Goal: Transaction & Acquisition: Purchase product/service

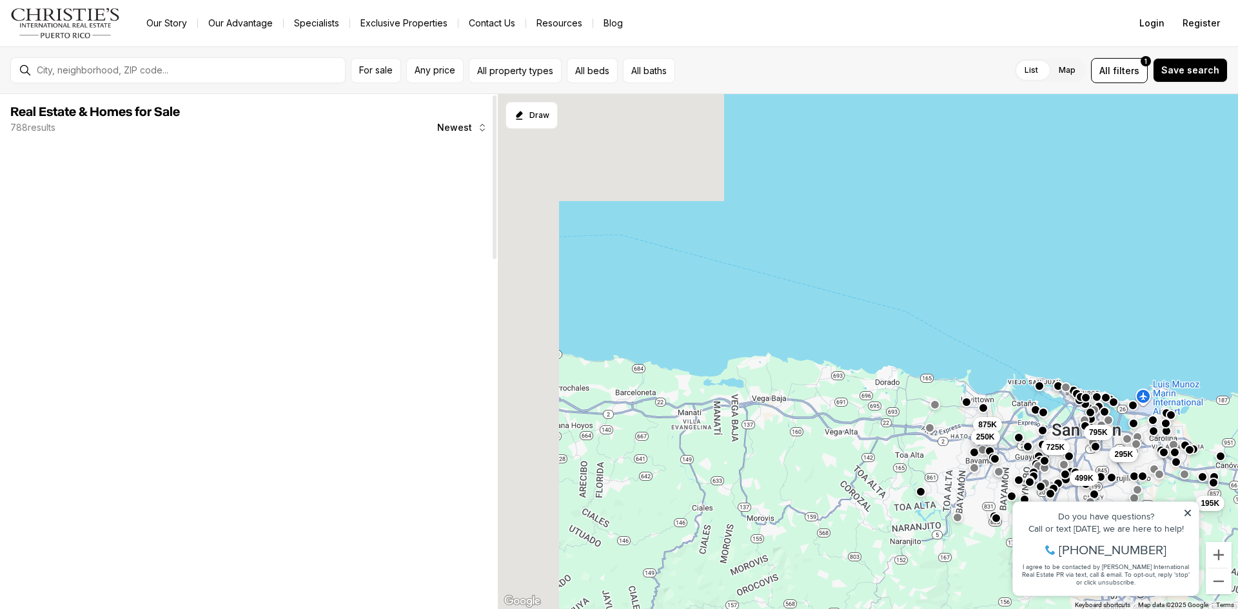
drag, startPoint x: 604, startPoint y: 382, endPoint x: 988, endPoint y: 407, distance: 384.5
click at [940, 407] on button "button" at bounding box center [935, 405] width 10 height 10
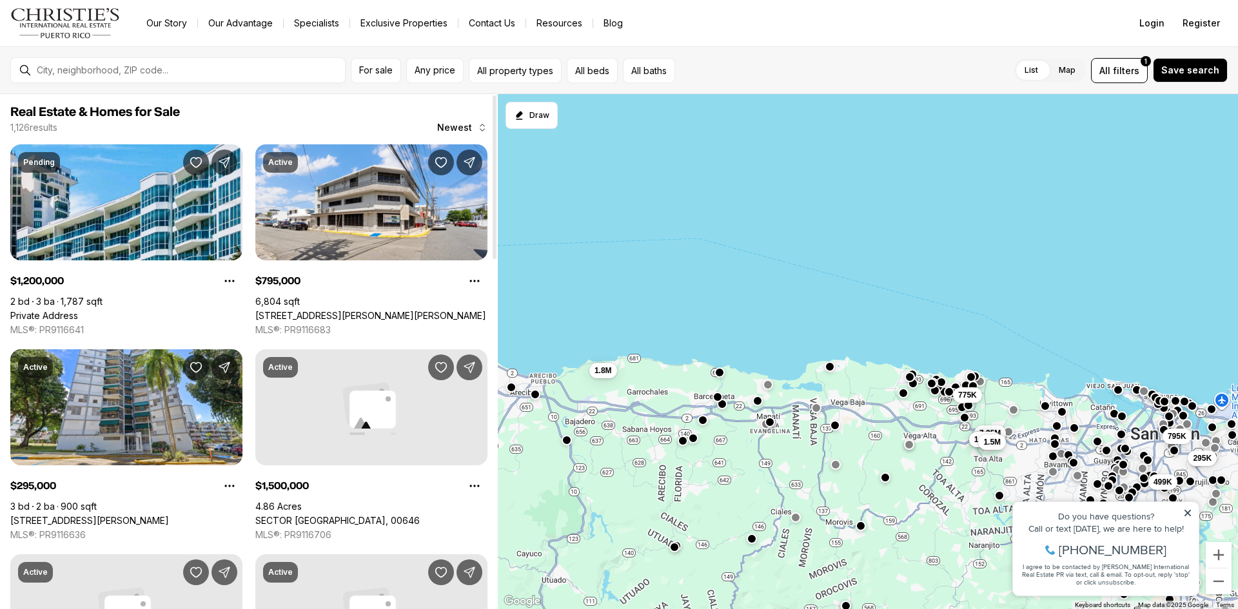
drag, startPoint x: 639, startPoint y: 385, endPoint x: 592, endPoint y: 384, distance: 46.4
click at [592, 384] on div "795K 295K 499K 775K 7.25M 5.85M 1.25M 1.5M 1.8M" at bounding box center [868, 352] width 740 height 516
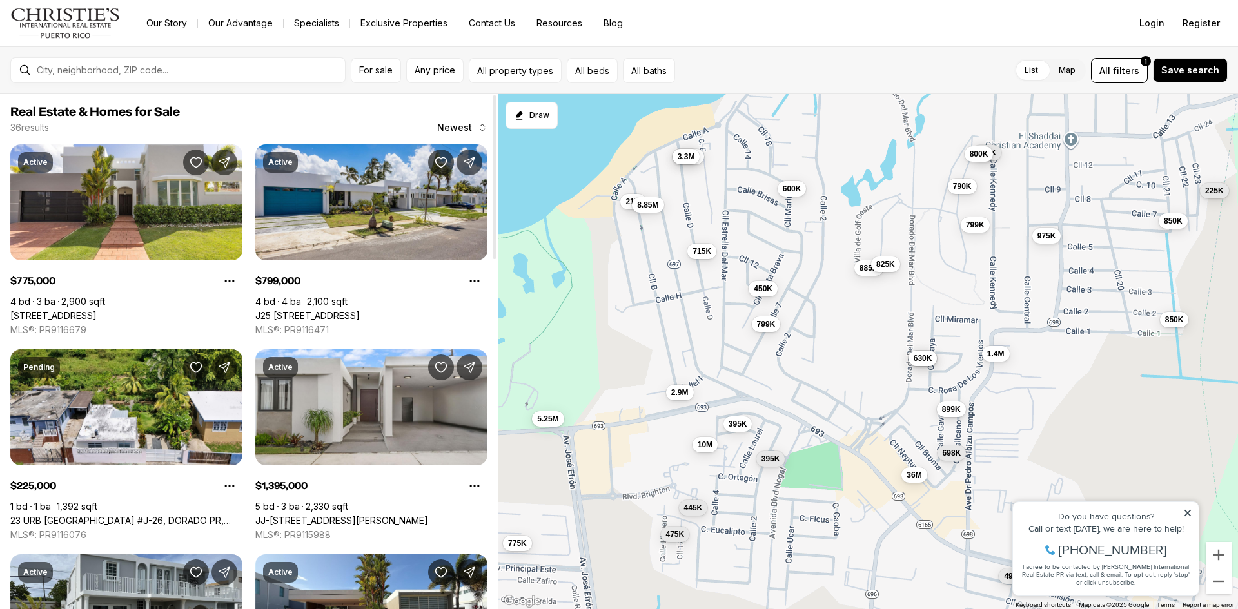
drag, startPoint x: 835, startPoint y: 236, endPoint x: 822, endPoint y: 286, distance: 51.3
click at [822, 286] on div "799K 1.4M 729K 630K 36M 899K 698K 475K 10M 445K 885K 450K 699K 395K 395K 825K 2…" at bounding box center [868, 352] width 740 height 516
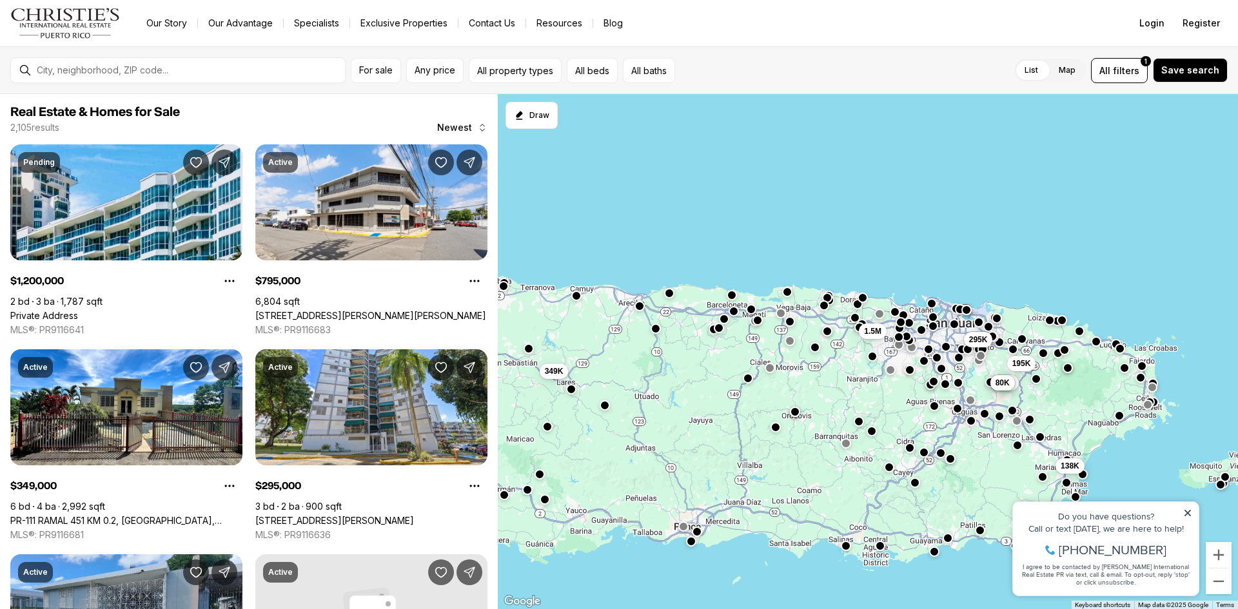
click at [607, 404] on button "button" at bounding box center [605, 405] width 10 height 10
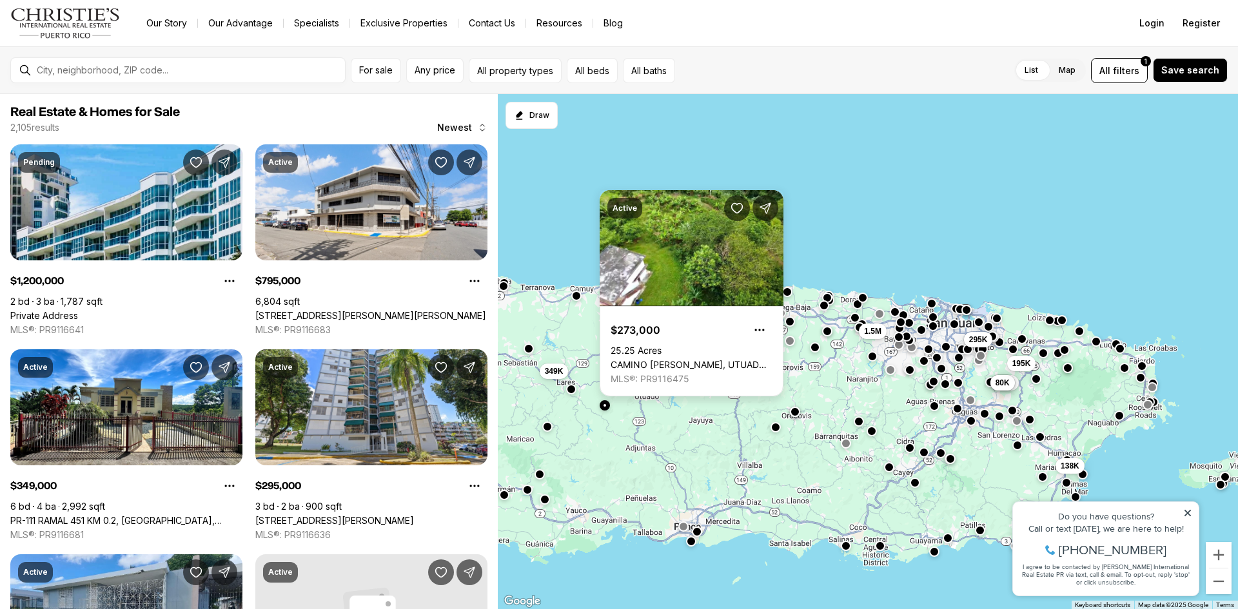
click at [707, 359] on link "CAMINO PATRIA RULLAN, UTUADO PR, 00641" at bounding box center [692, 365] width 162 height 12
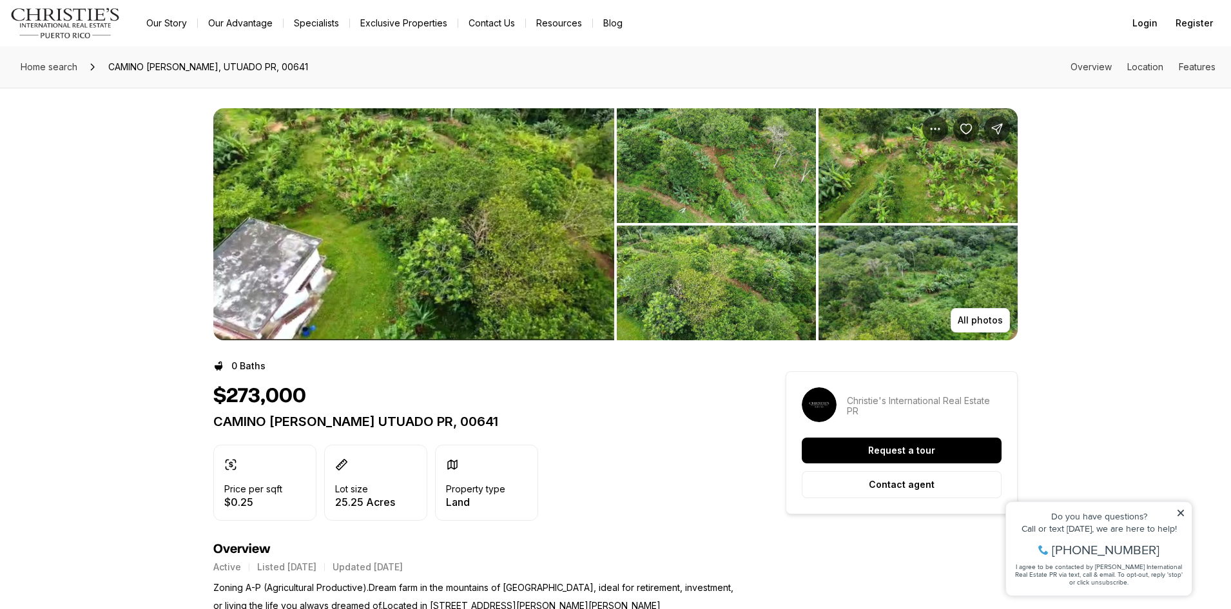
click at [403, 260] on img "View image gallery" at bounding box center [413, 224] width 401 height 232
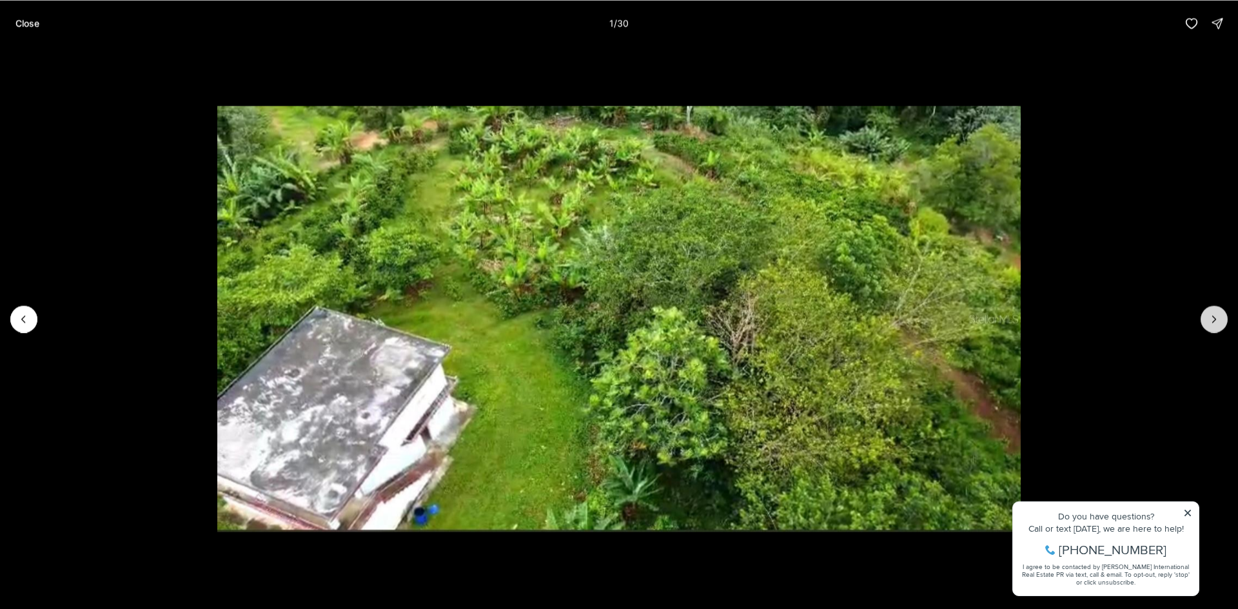
click at [1222, 325] on button "Next slide" at bounding box center [1213, 319] width 27 height 27
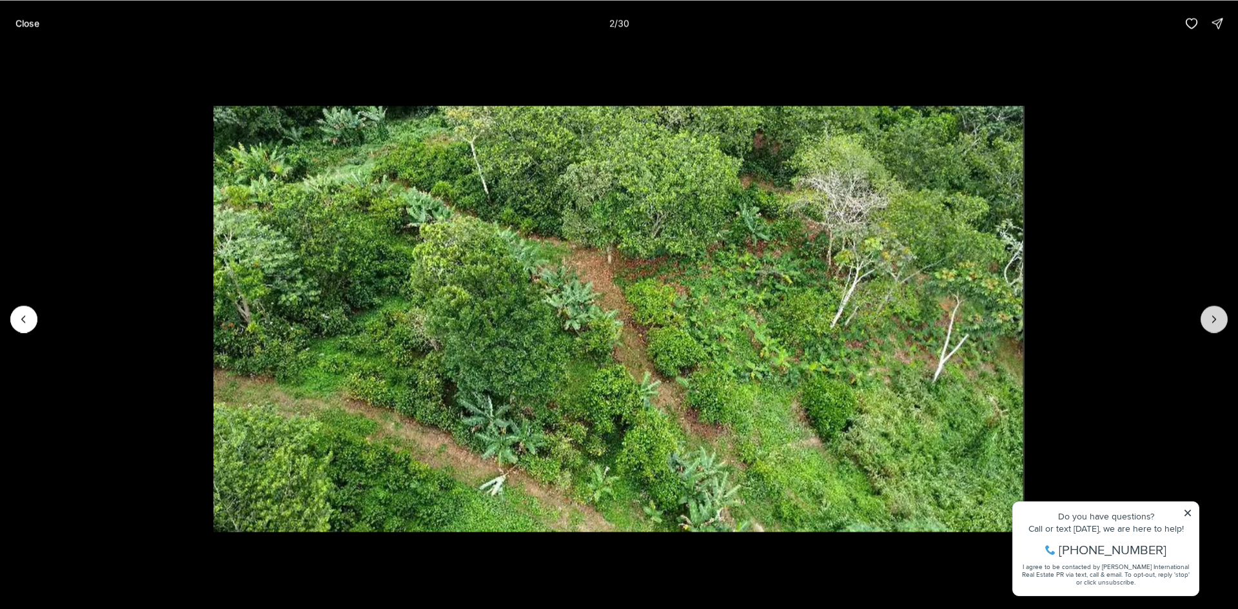
click at [1221, 321] on button "Next slide" at bounding box center [1213, 319] width 27 height 27
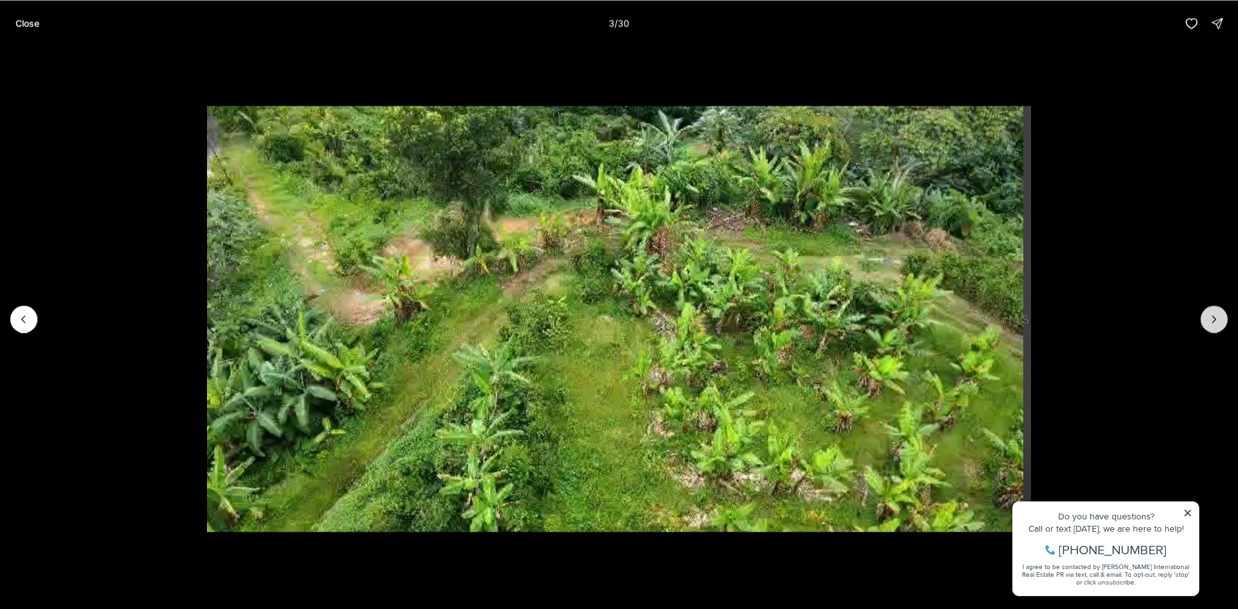
click at [1221, 321] on button "Next slide" at bounding box center [1213, 319] width 27 height 27
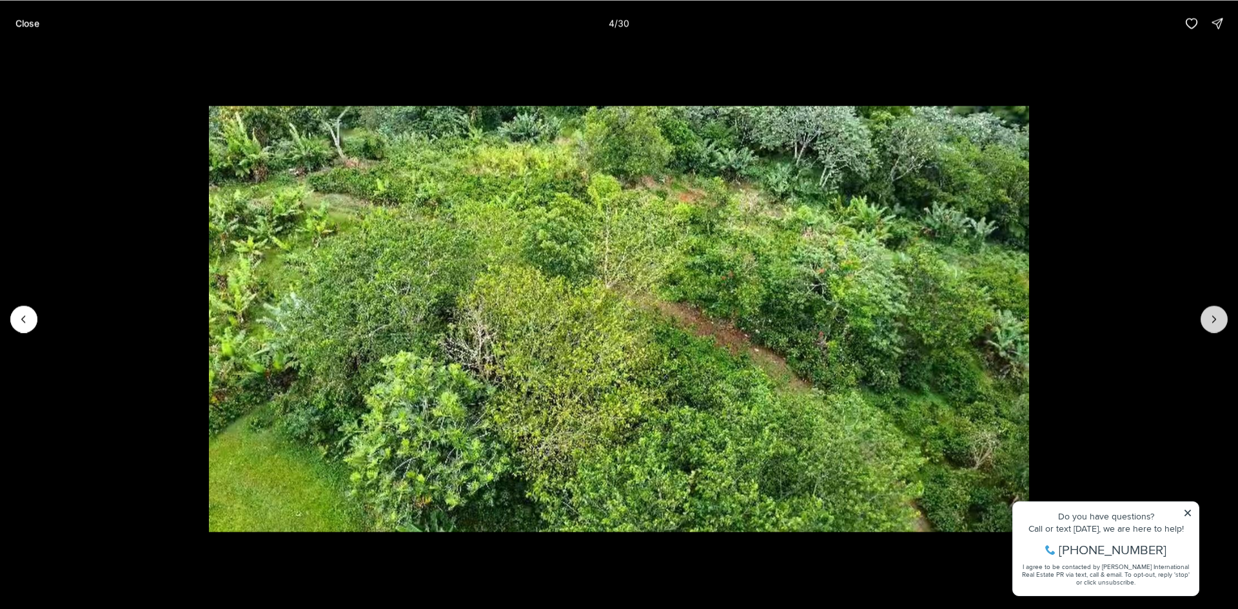
click at [1221, 321] on button "Next slide" at bounding box center [1213, 319] width 27 height 27
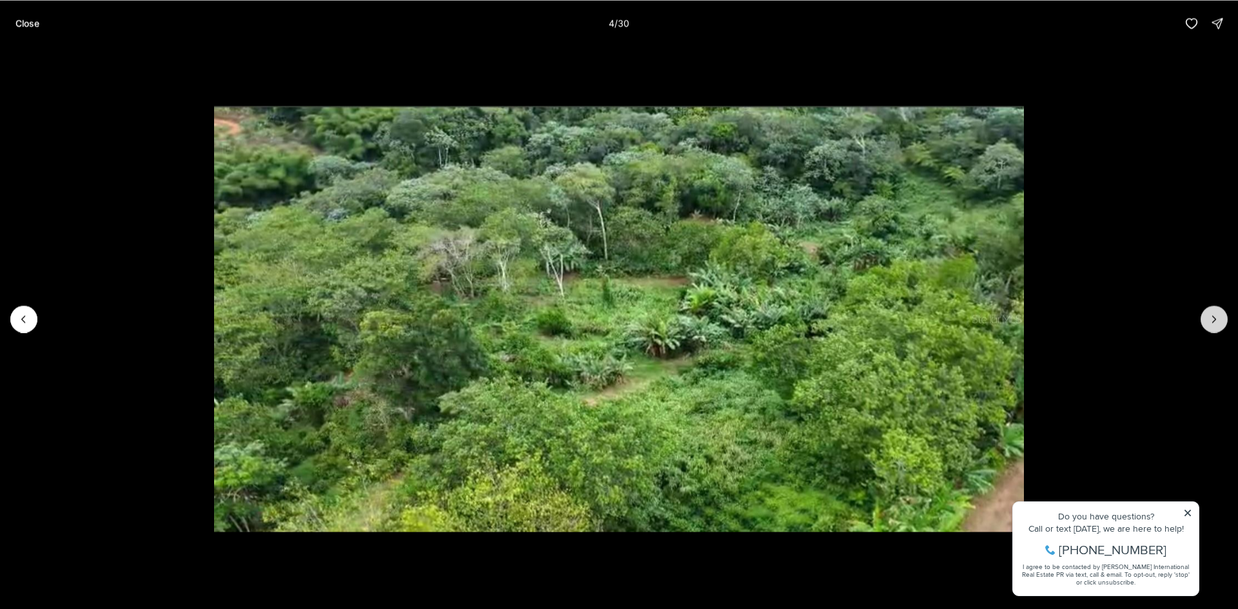
click at [1221, 321] on button "Next slide" at bounding box center [1213, 319] width 27 height 27
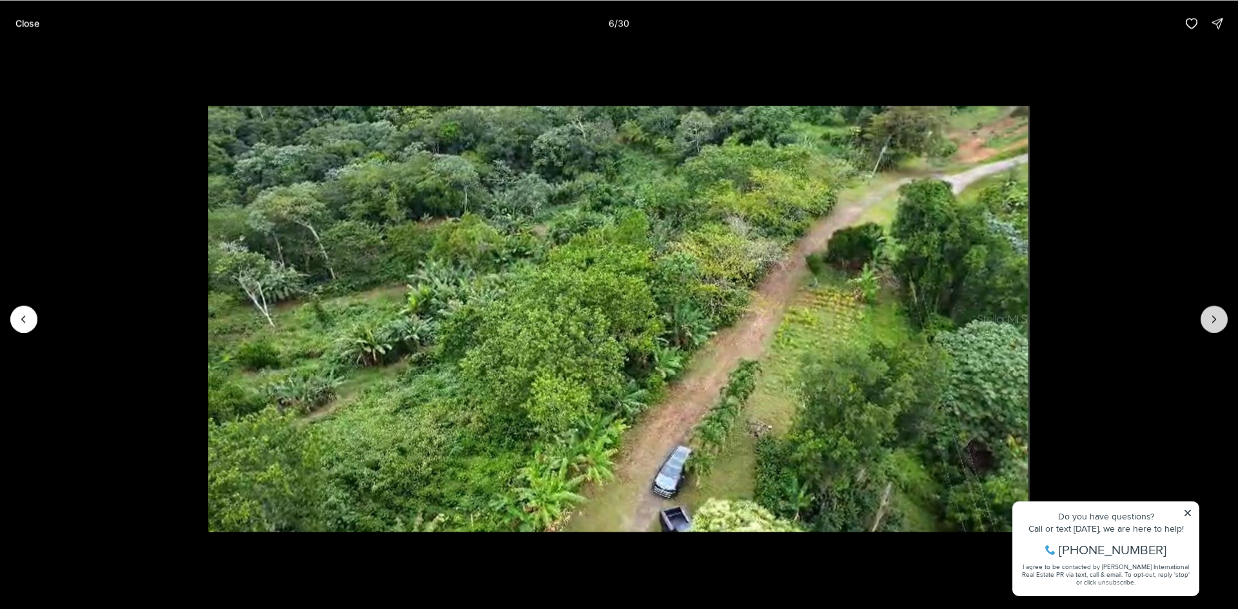
click at [1221, 321] on button "Next slide" at bounding box center [1213, 319] width 27 height 27
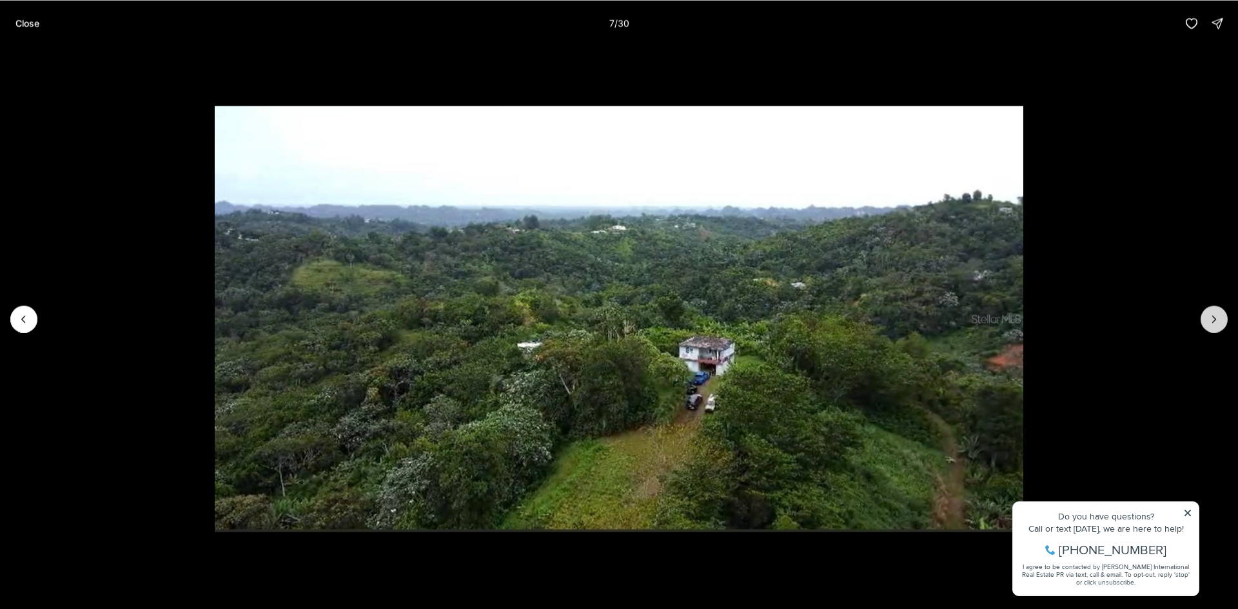
click at [1221, 321] on button "Next slide" at bounding box center [1213, 319] width 27 height 27
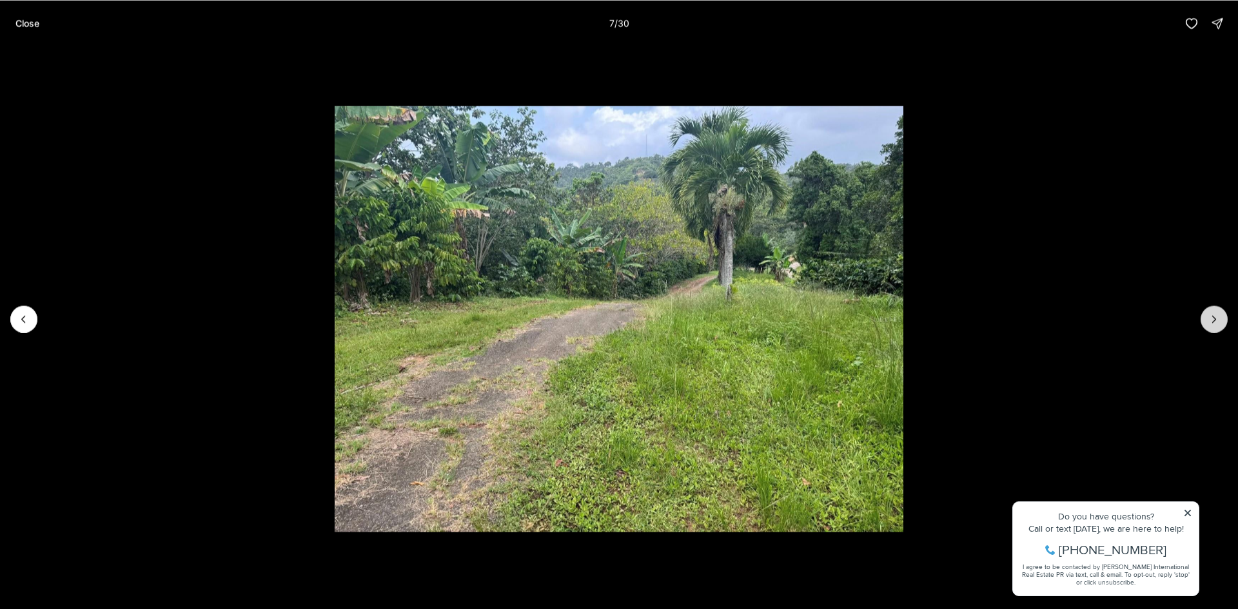
click at [1221, 321] on button "Next slide" at bounding box center [1213, 319] width 27 height 27
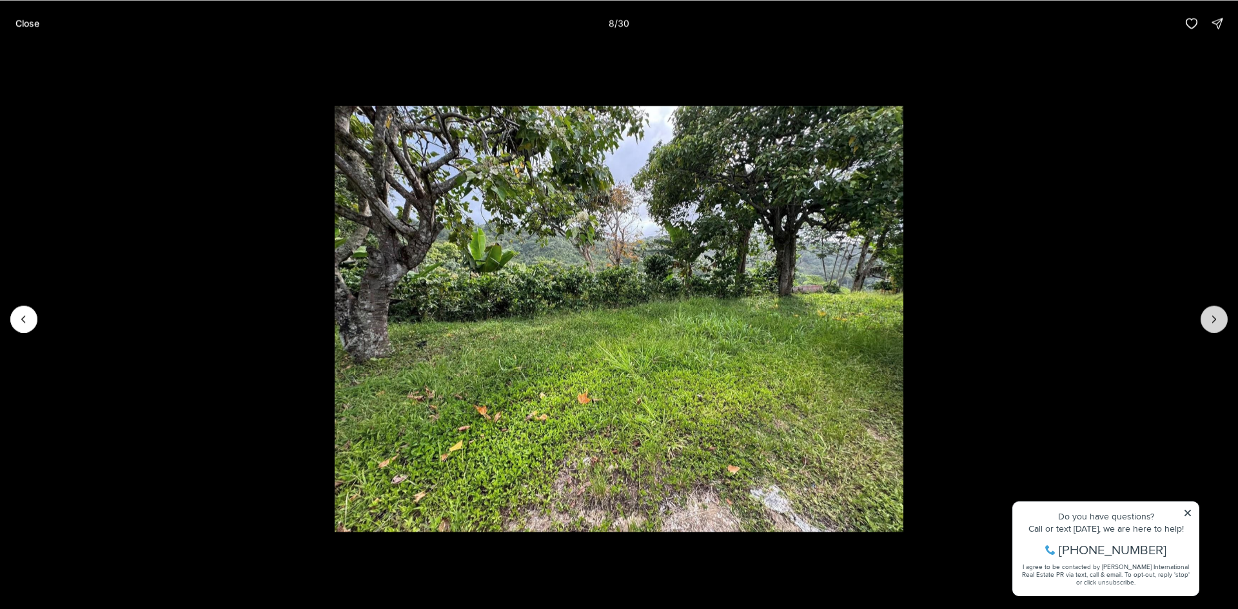
click at [1221, 321] on button "Next slide" at bounding box center [1213, 319] width 27 height 27
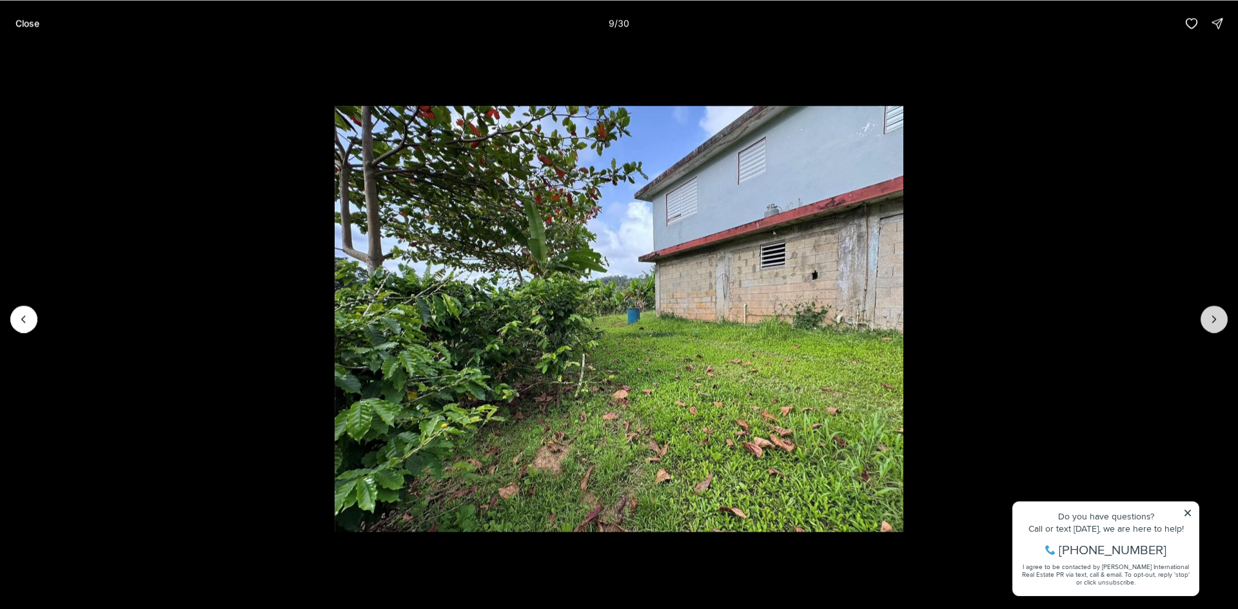
click at [1221, 321] on button "Next slide" at bounding box center [1213, 319] width 27 height 27
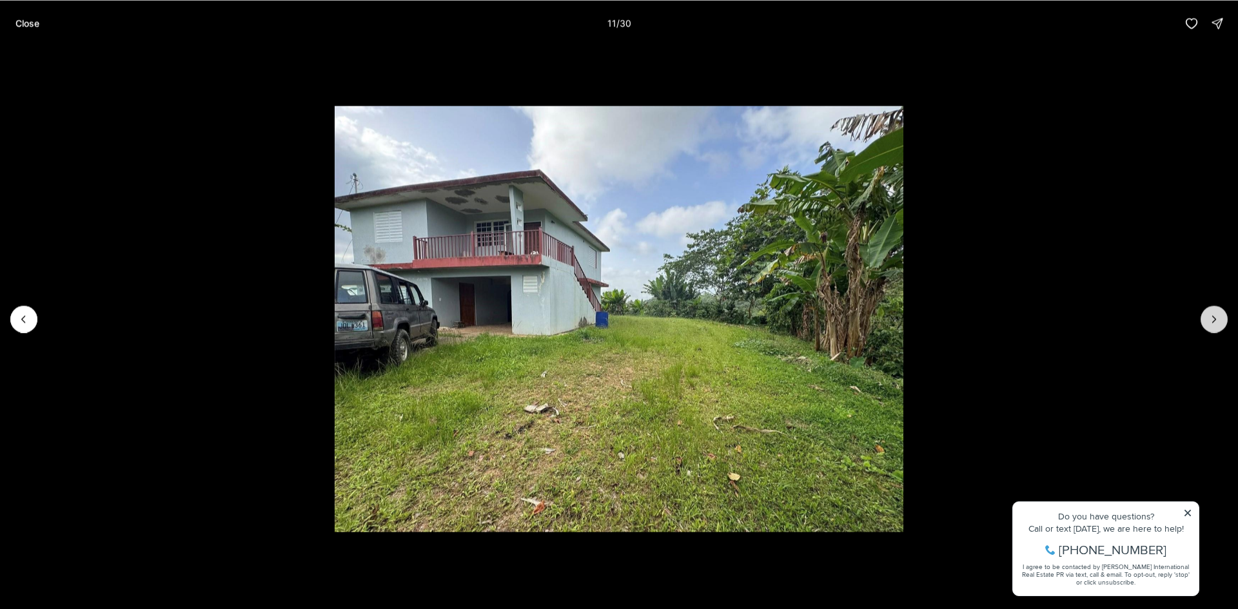
click at [1221, 321] on button "Next slide" at bounding box center [1213, 319] width 27 height 27
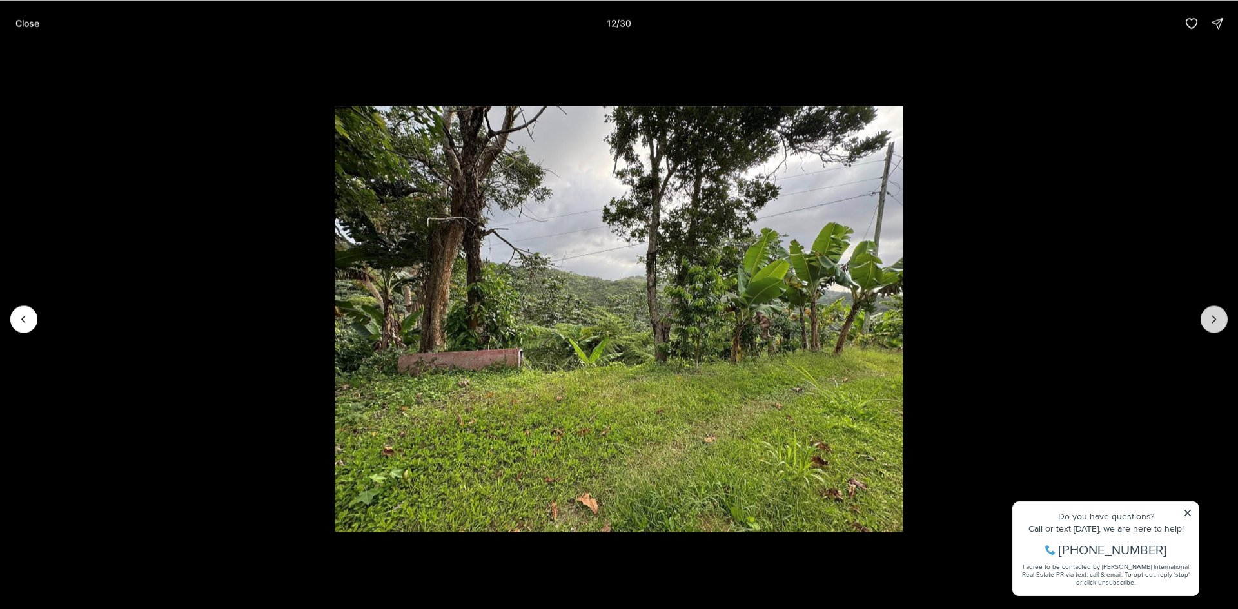
click at [1221, 321] on button "Next slide" at bounding box center [1213, 319] width 27 height 27
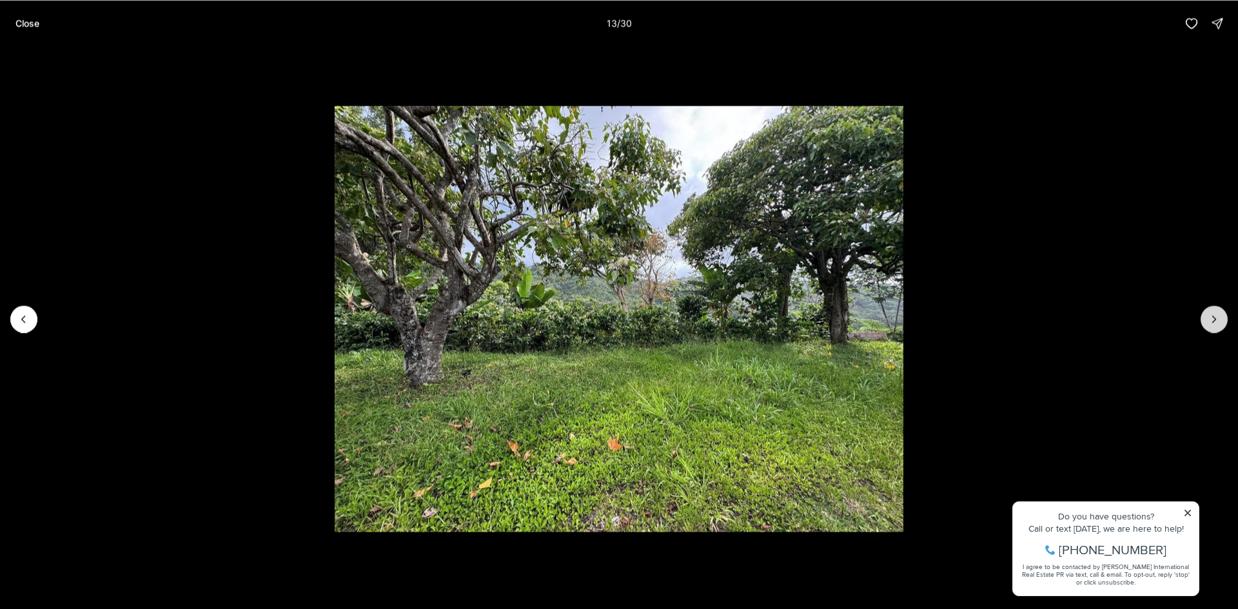
click at [1221, 321] on button "Next slide" at bounding box center [1213, 319] width 27 height 27
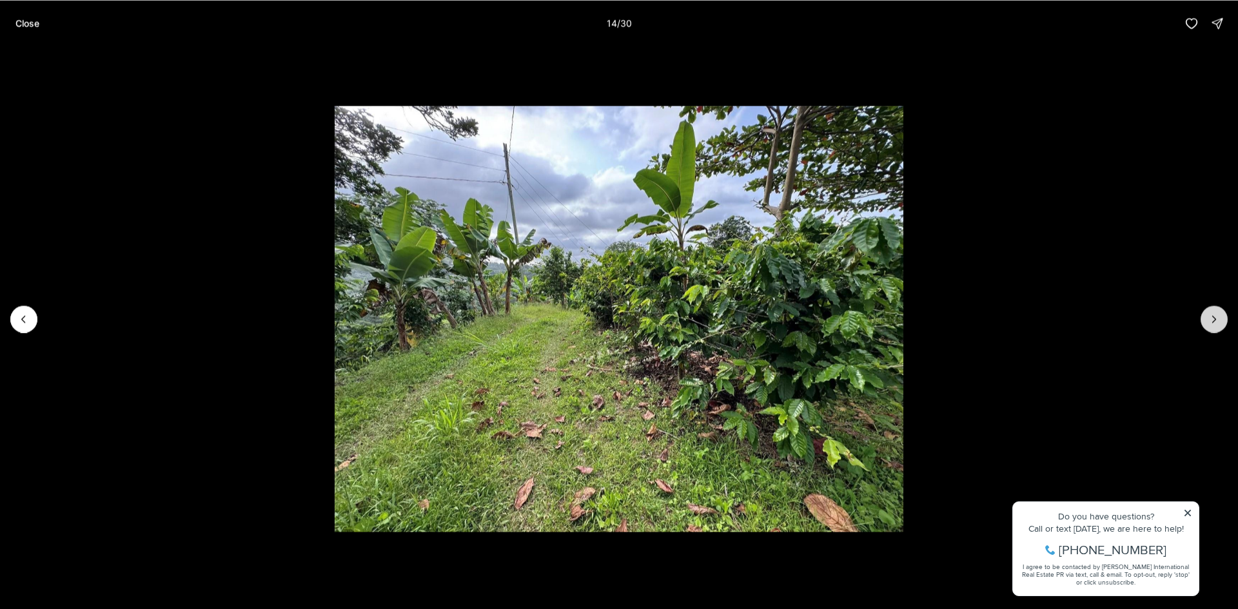
click at [1221, 321] on button "Next slide" at bounding box center [1213, 319] width 27 height 27
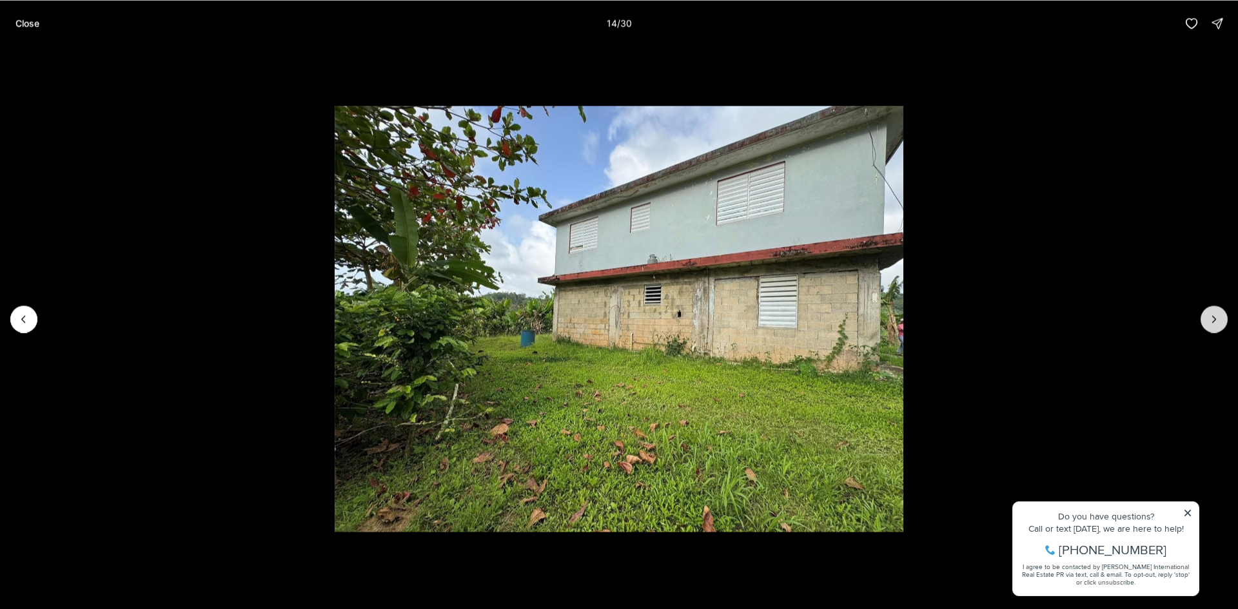
click at [1221, 321] on button "Next slide" at bounding box center [1213, 319] width 27 height 27
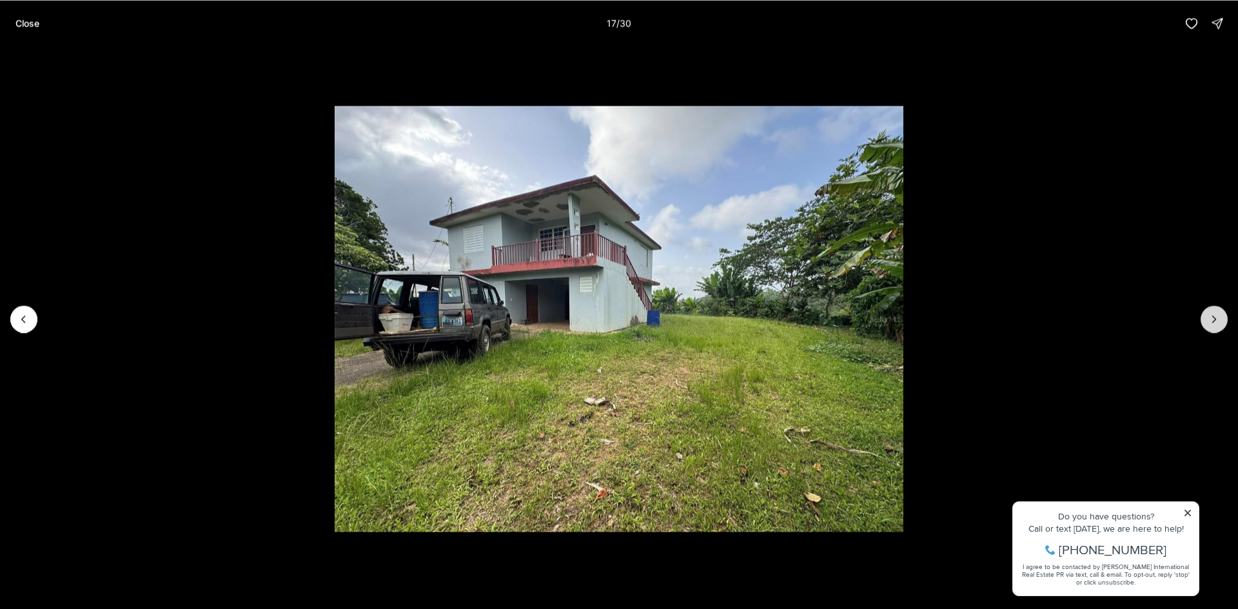
click at [1221, 321] on button "Next slide" at bounding box center [1213, 319] width 27 height 27
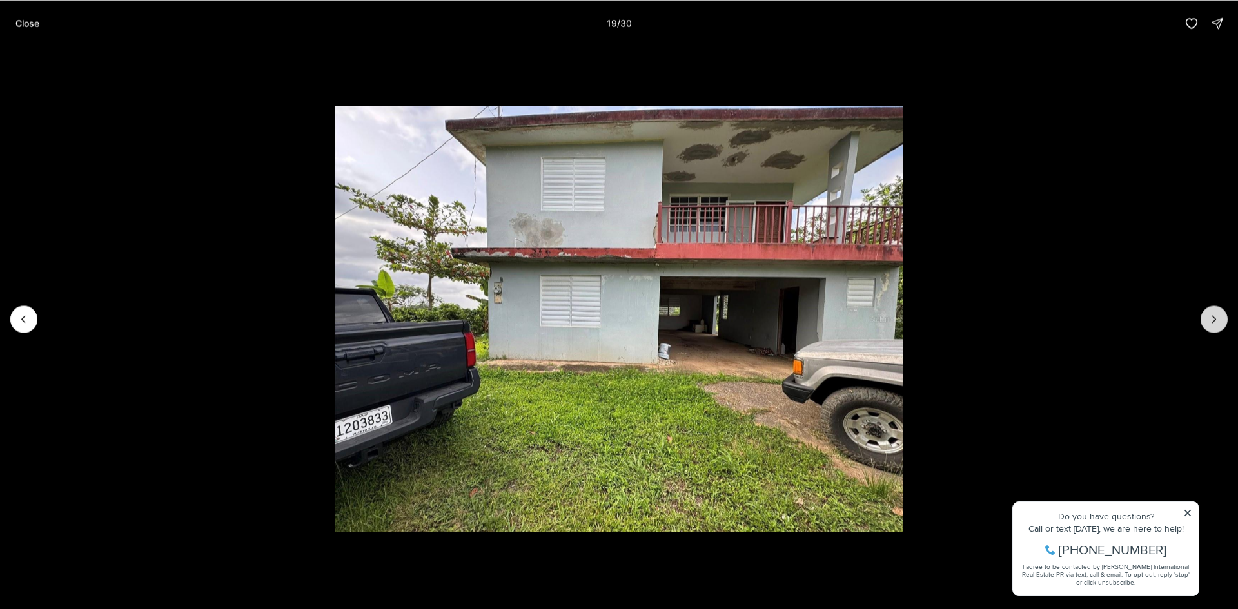
click at [1211, 316] on icon "Next slide" at bounding box center [1214, 319] width 13 height 13
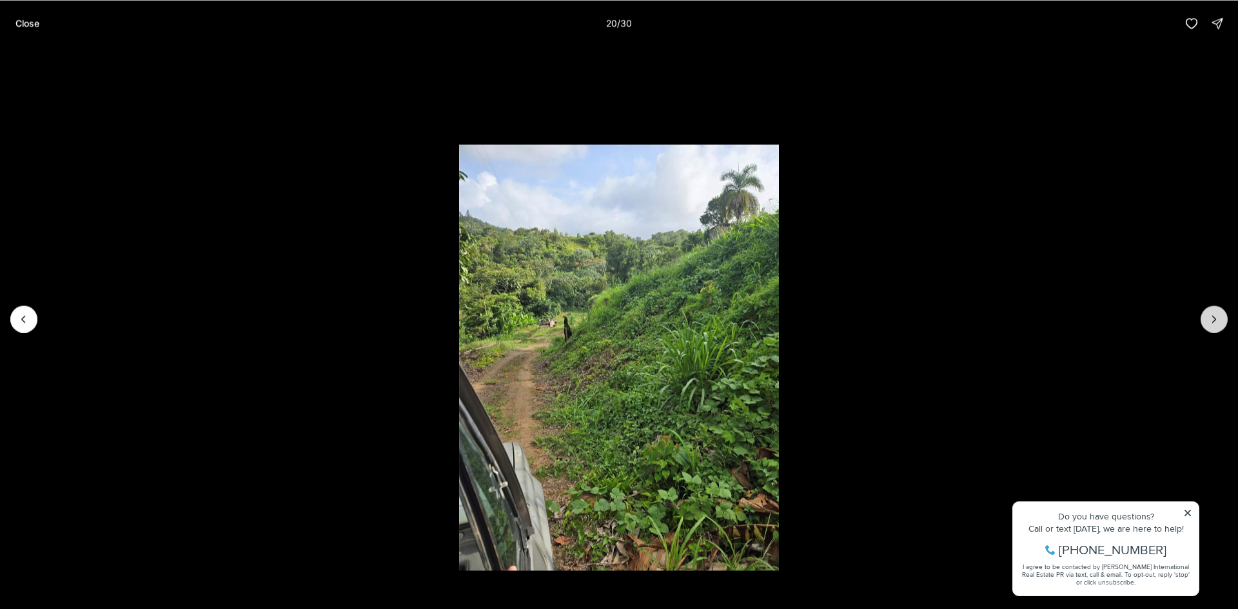
click at [1211, 316] on icon "Next slide" at bounding box center [1214, 319] width 13 height 13
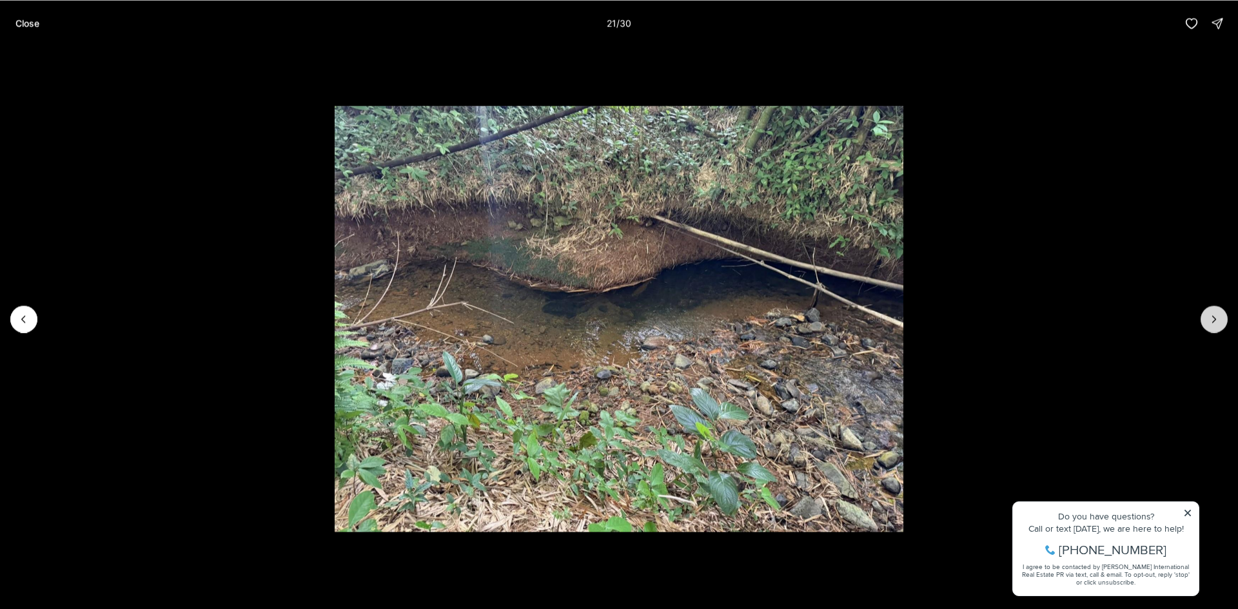
click at [1211, 316] on icon "Next slide" at bounding box center [1214, 319] width 13 height 13
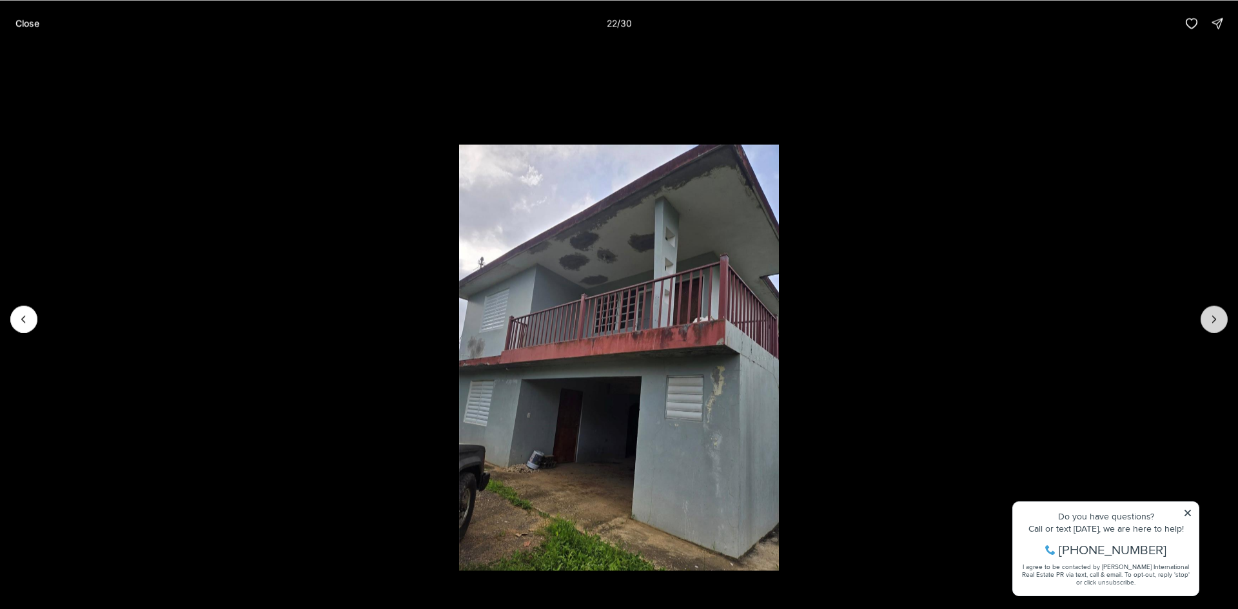
click at [1206, 316] on button "Next slide" at bounding box center [1213, 319] width 27 height 27
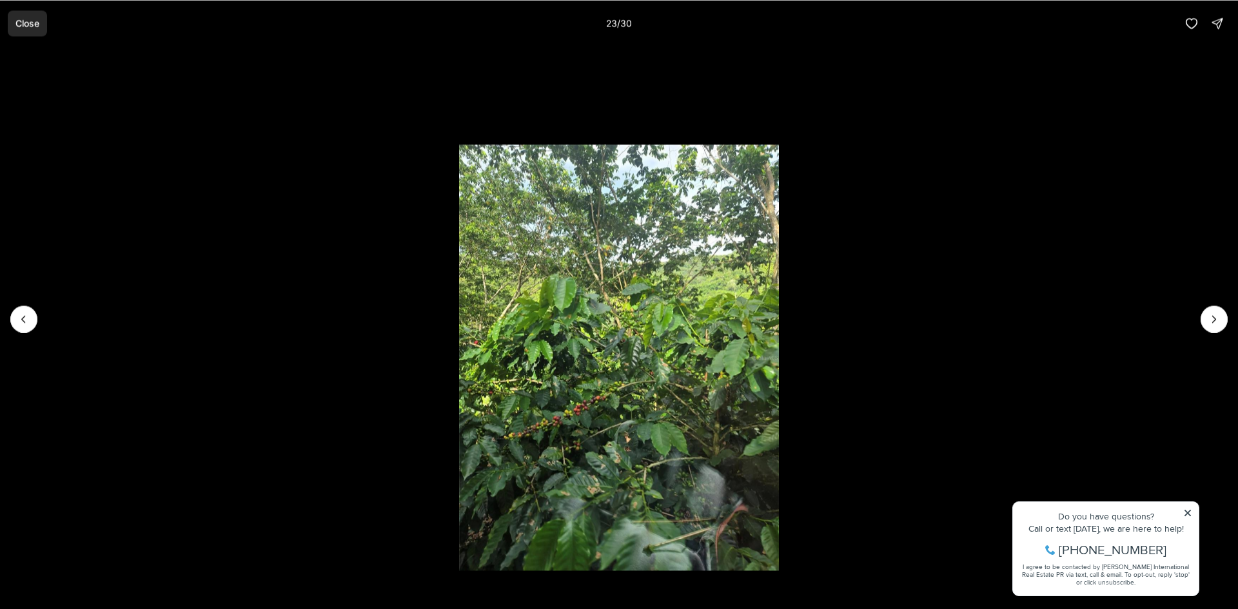
click at [37, 33] on button "Close" at bounding box center [27, 23] width 39 height 26
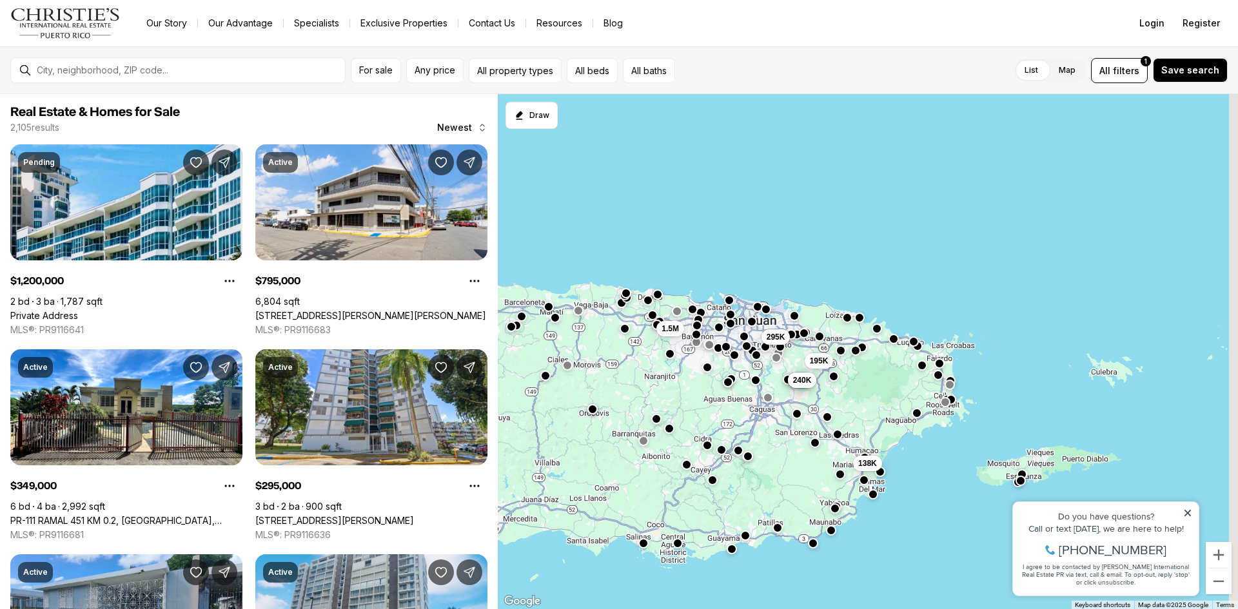
drag, startPoint x: 959, startPoint y: 392, endPoint x: 765, endPoint y: 390, distance: 194.1
click at [747, 387] on div "80K 80K 240K 138K 295K 195K 349K 1.5M" at bounding box center [868, 352] width 740 height 516
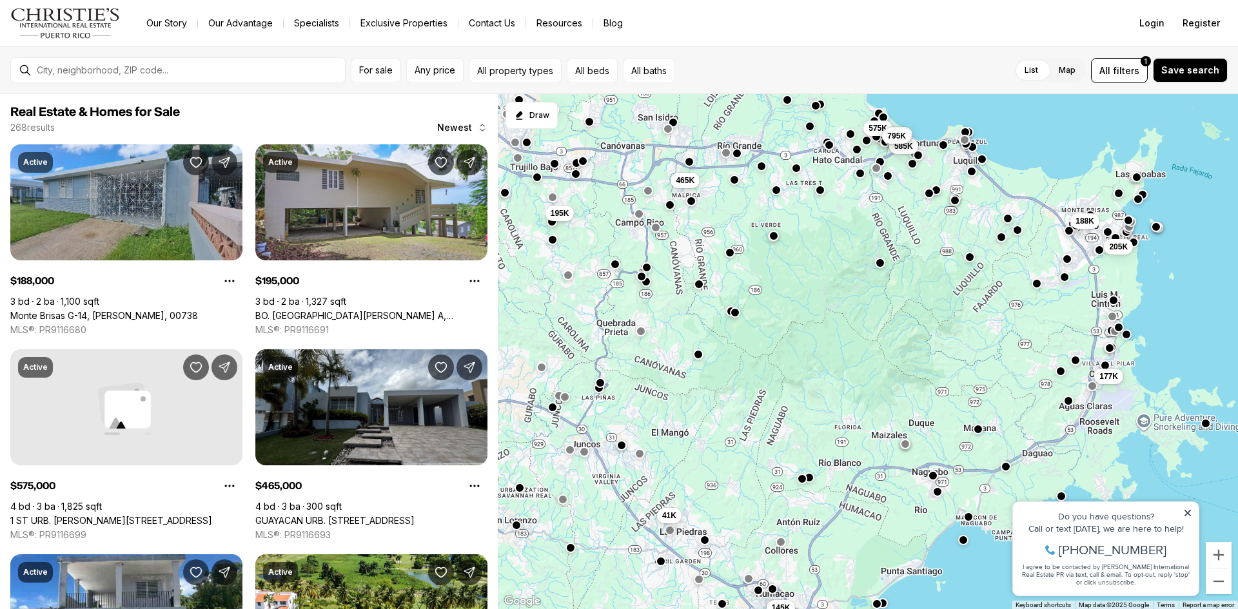
click at [773, 231] on button "button" at bounding box center [773, 236] width 10 height 10
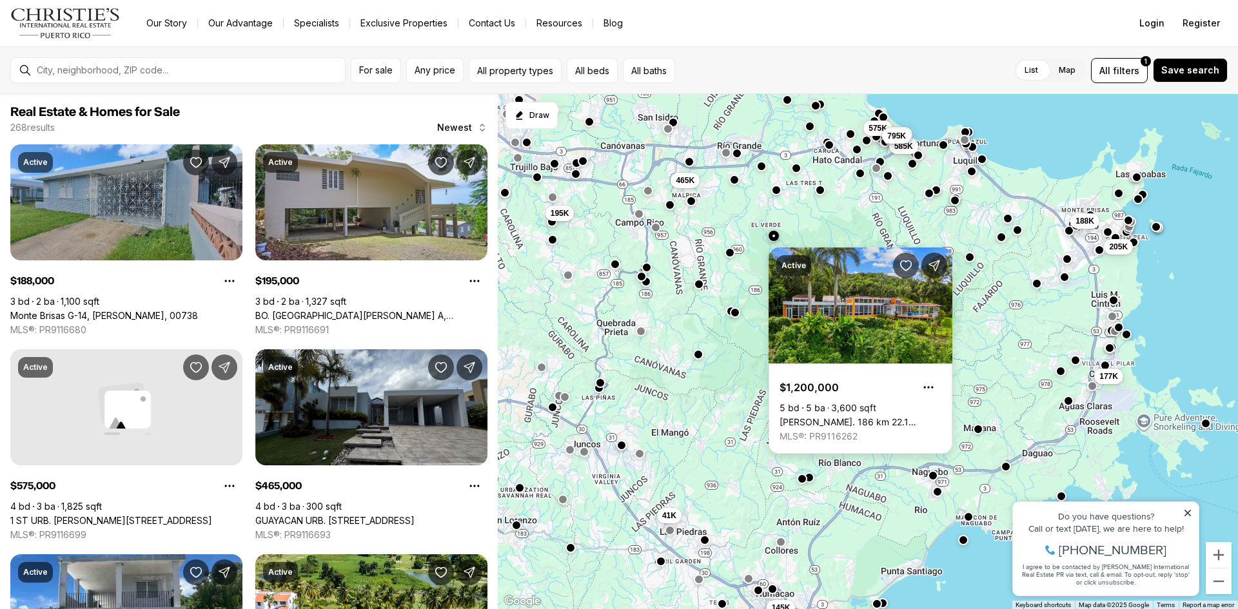
click at [841, 416] on link "Carr. 186 km 22.1 BARRIO JIMÉNEZ #LOT 10, RIO GRANDE PR, 00745" at bounding box center [860, 422] width 162 height 12
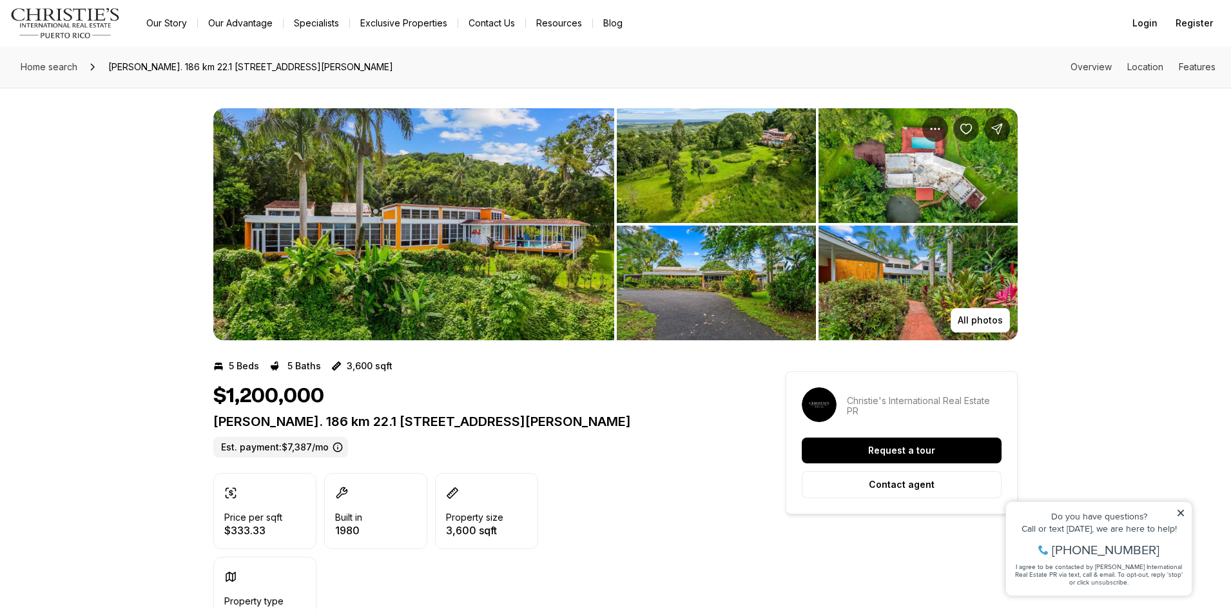
click at [494, 288] on img "View image gallery" at bounding box center [413, 224] width 401 height 232
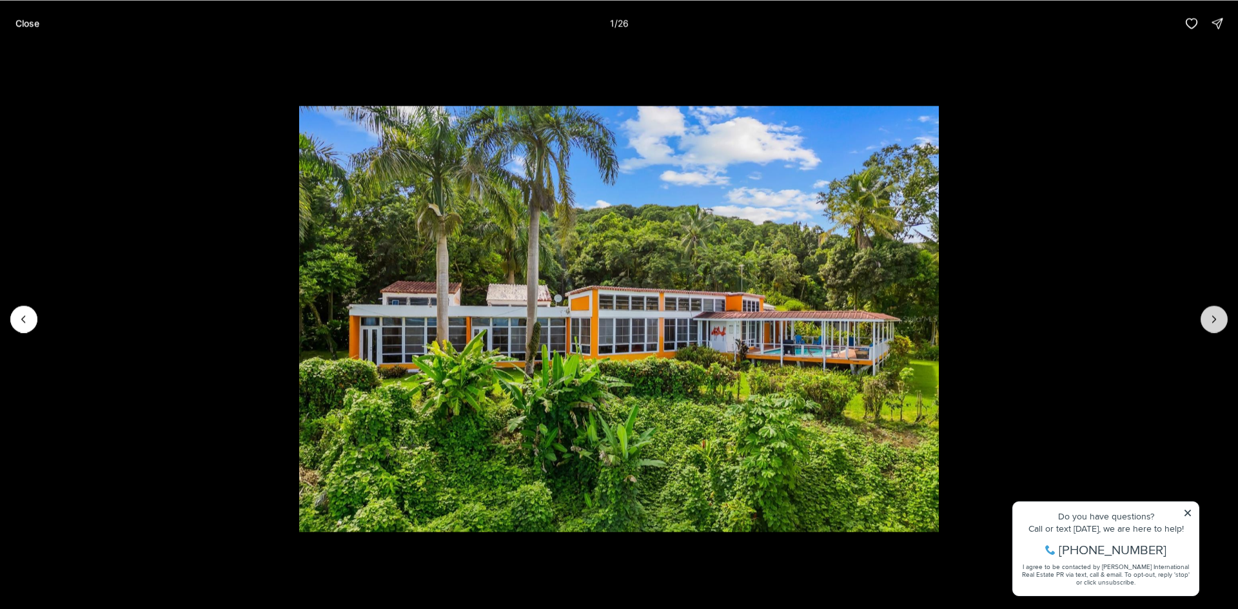
click at [1208, 318] on icon "Next slide" at bounding box center [1214, 319] width 13 height 13
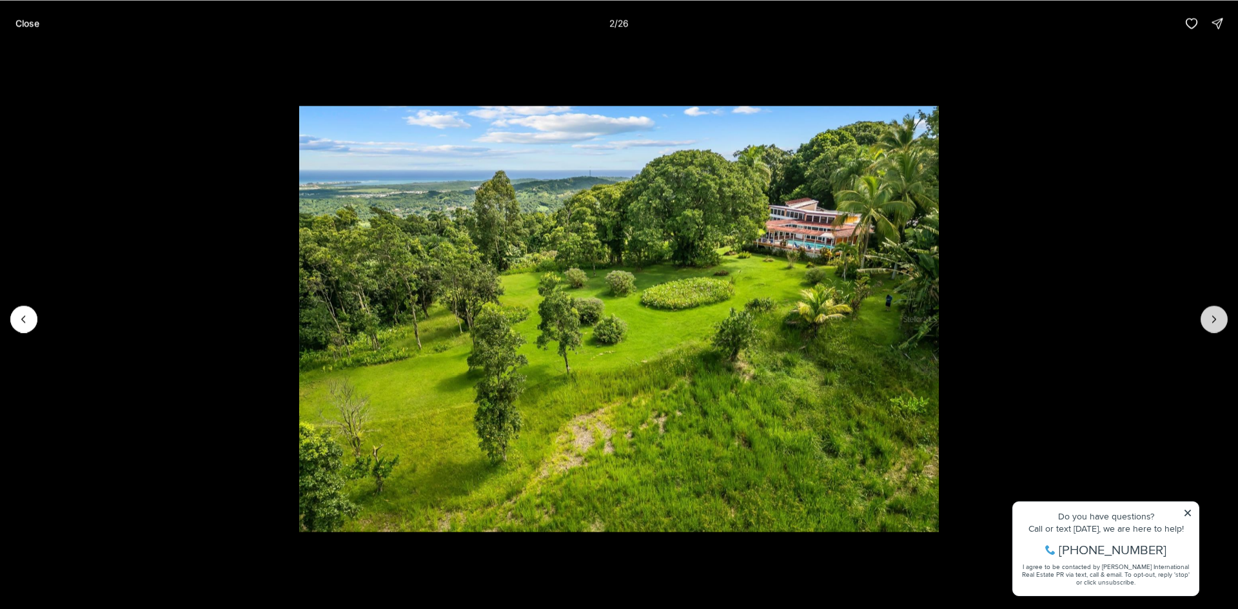
click at [1208, 318] on icon "Next slide" at bounding box center [1214, 319] width 13 height 13
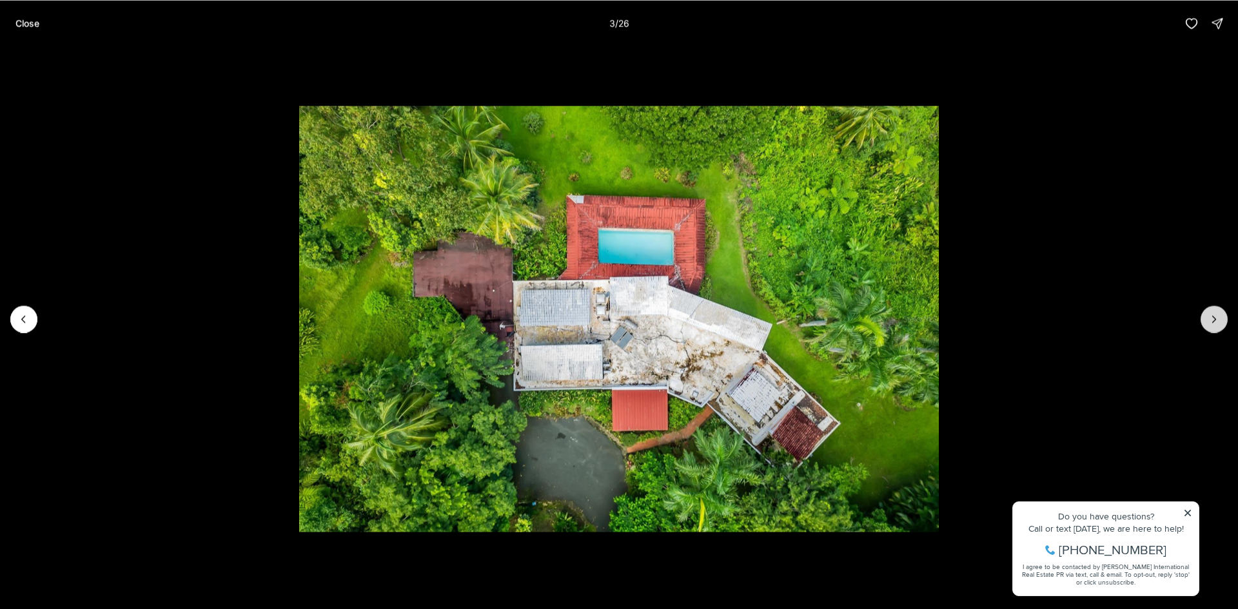
click at [1208, 318] on icon "Next slide" at bounding box center [1214, 319] width 13 height 13
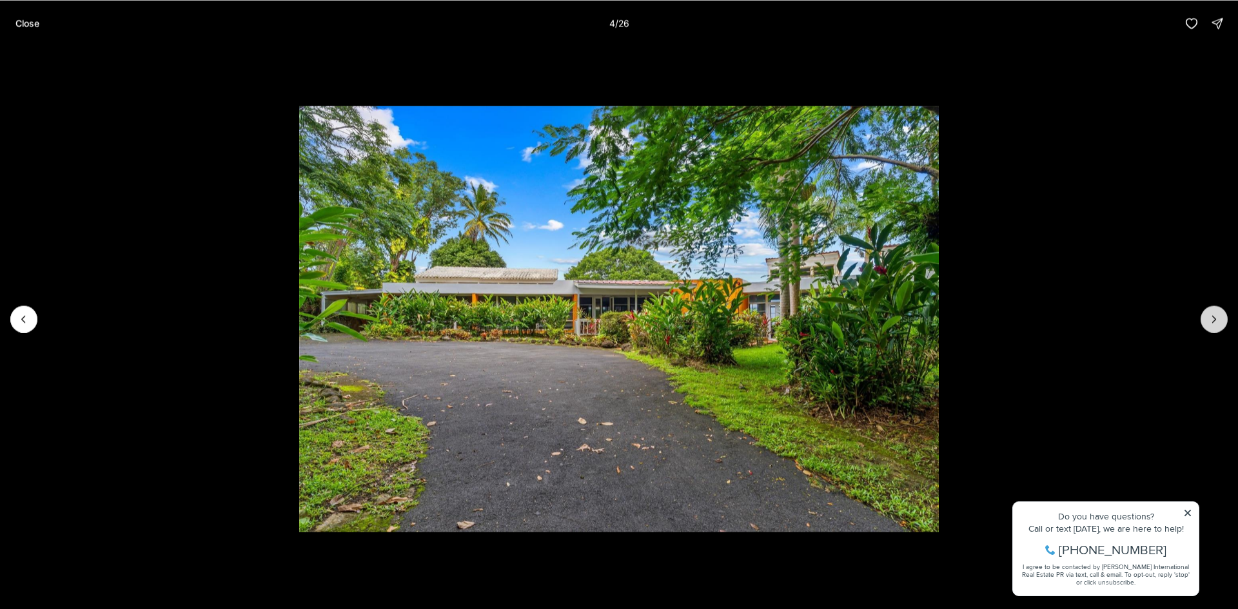
click at [1208, 318] on icon "Next slide" at bounding box center [1214, 319] width 13 height 13
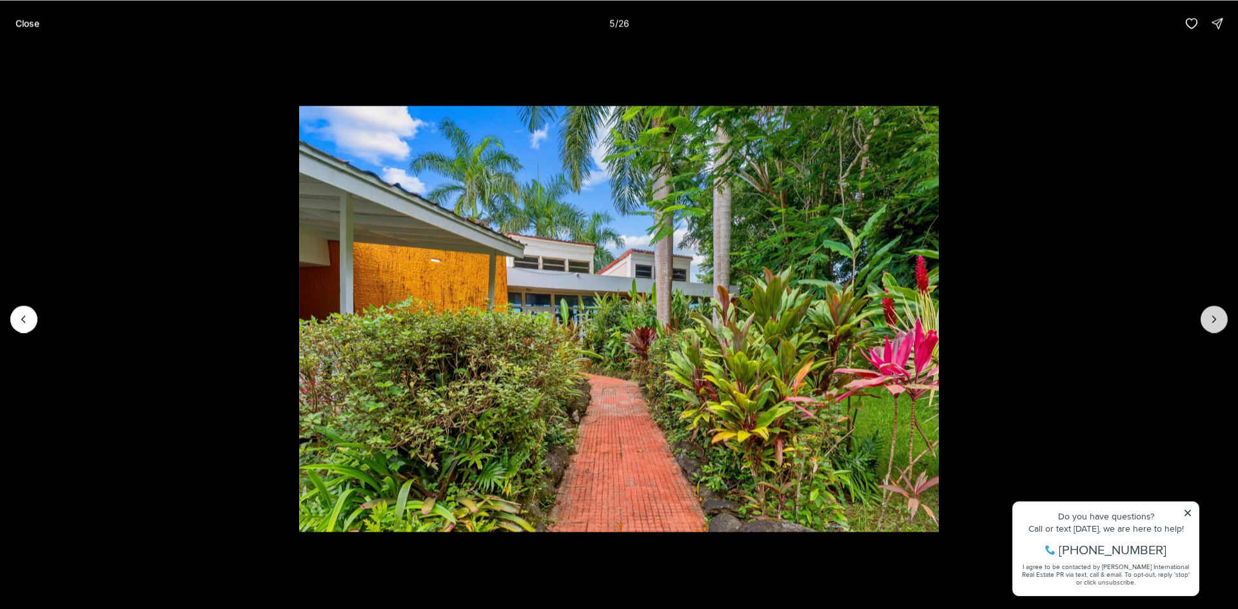
click at [1208, 318] on icon "Next slide" at bounding box center [1214, 319] width 13 height 13
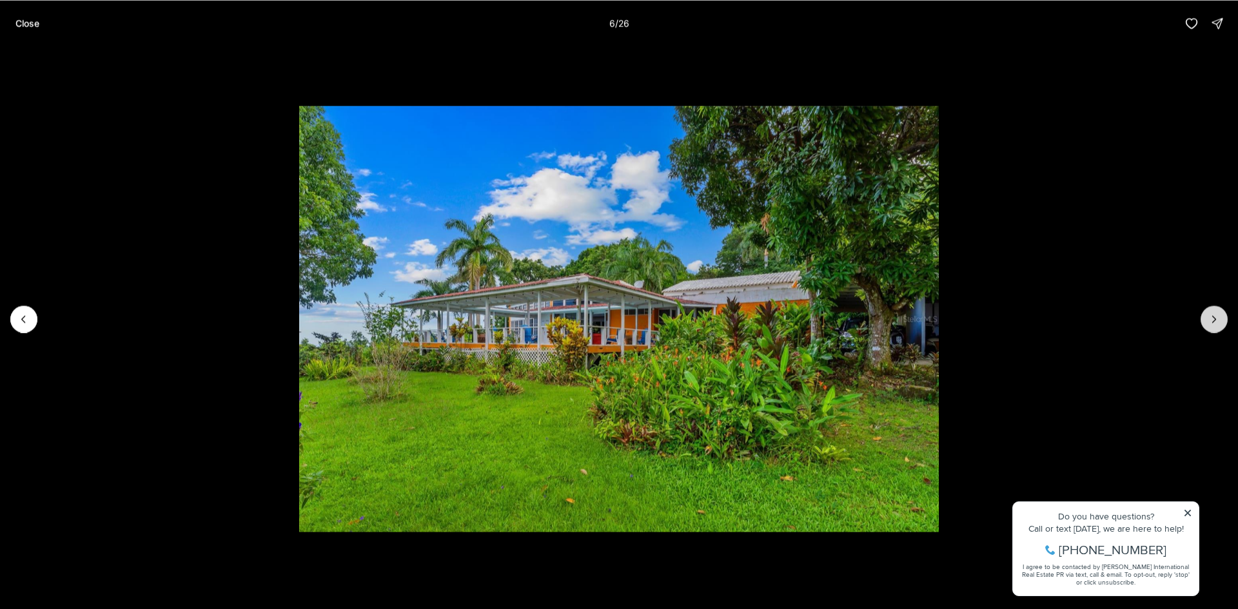
click at [1208, 318] on icon "Next slide" at bounding box center [1214, 319] width 13 height 13
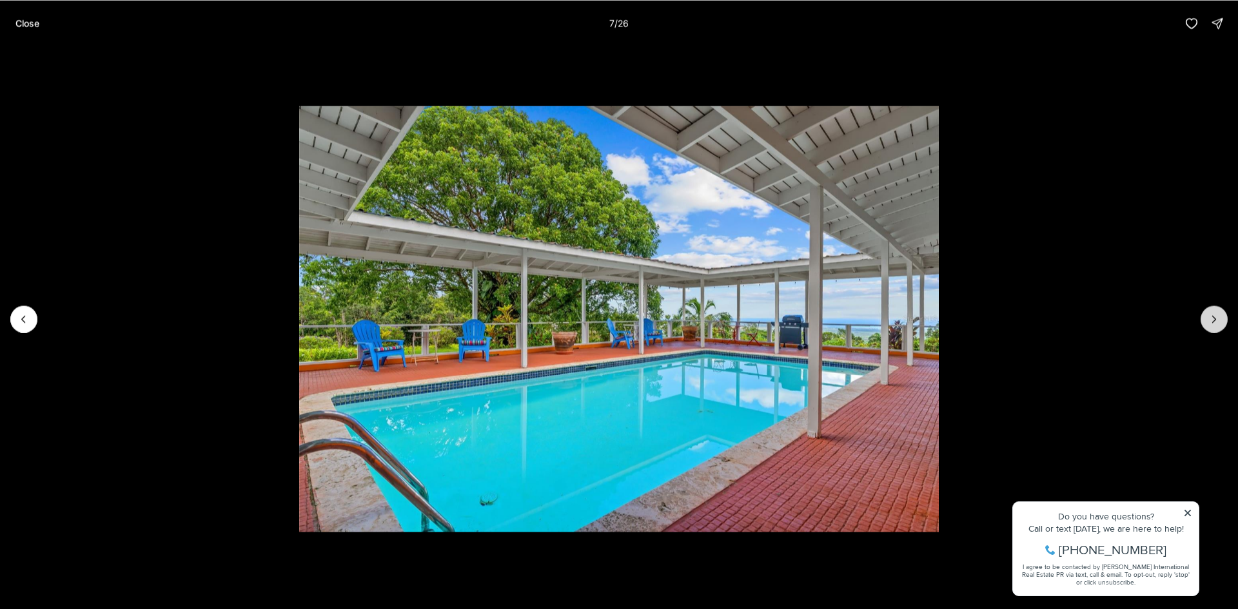
click at [1208, 318] on icon "Next slide" at bounding box center [1214, 319] width 13 height 13
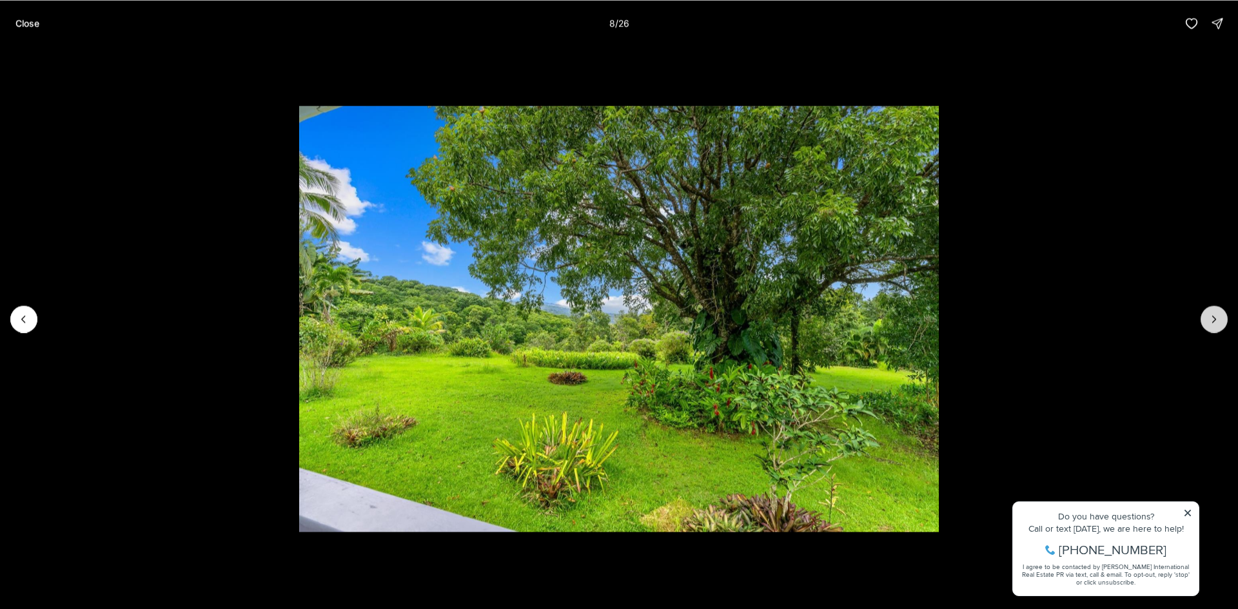
click at [1208, 318] on icon "Next slide" at bounding box center [1214, 319] width 13 height 13
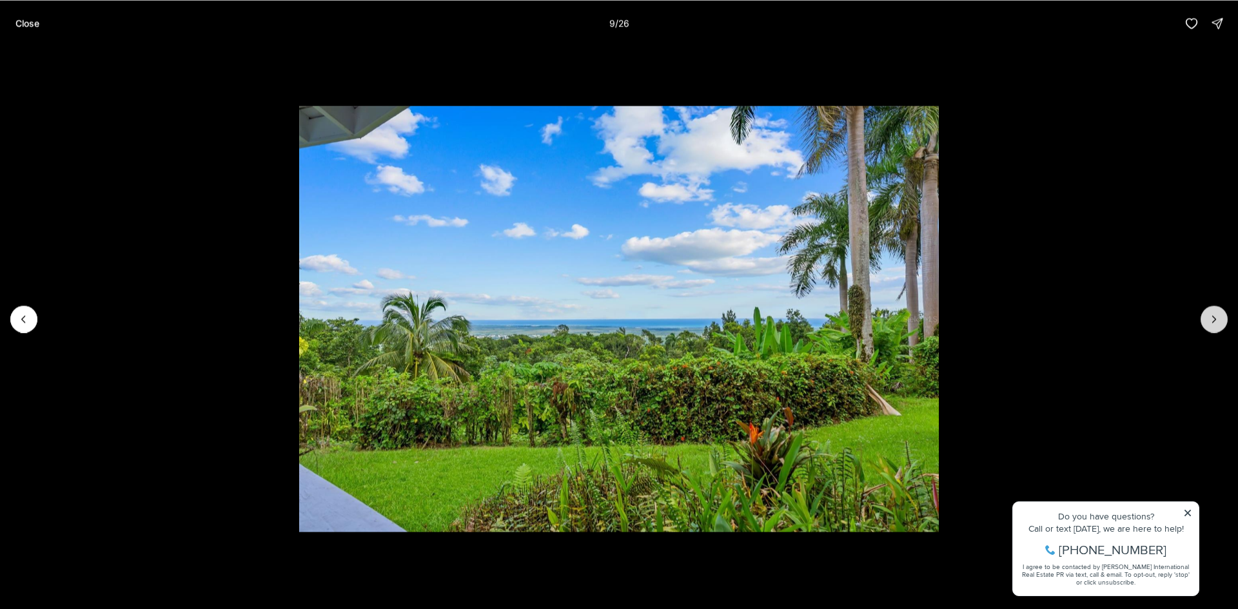
click at [1208, 318] on icon "Next slide" at bounding box center [1214, 319] width 13 height 13
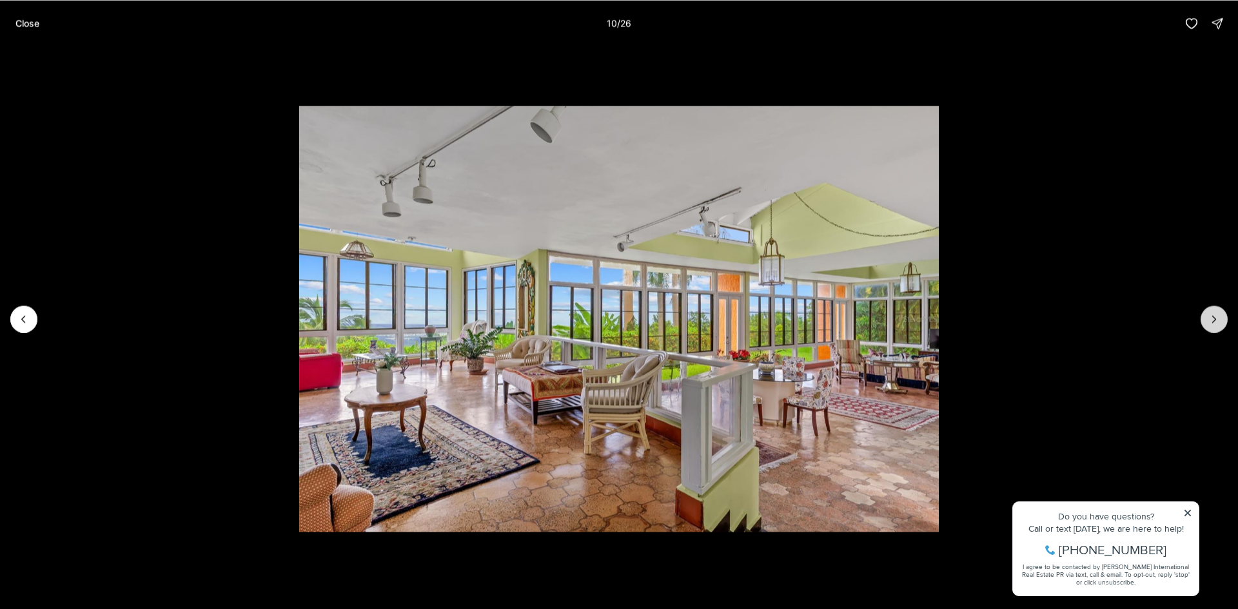
click at [1206, 320] on button "Next slide" at bounding box center [1213, 319] width 27 height 27
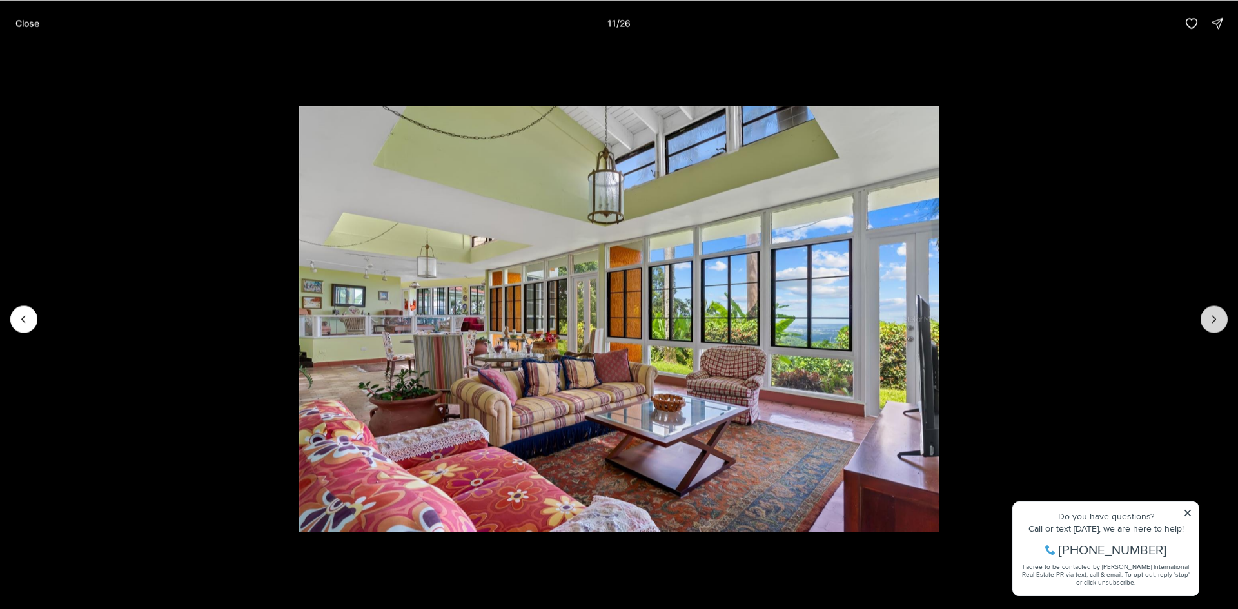
click at [1206, 322] on button "Next slide" at bounding box center [1213, 319] width 27 height 27
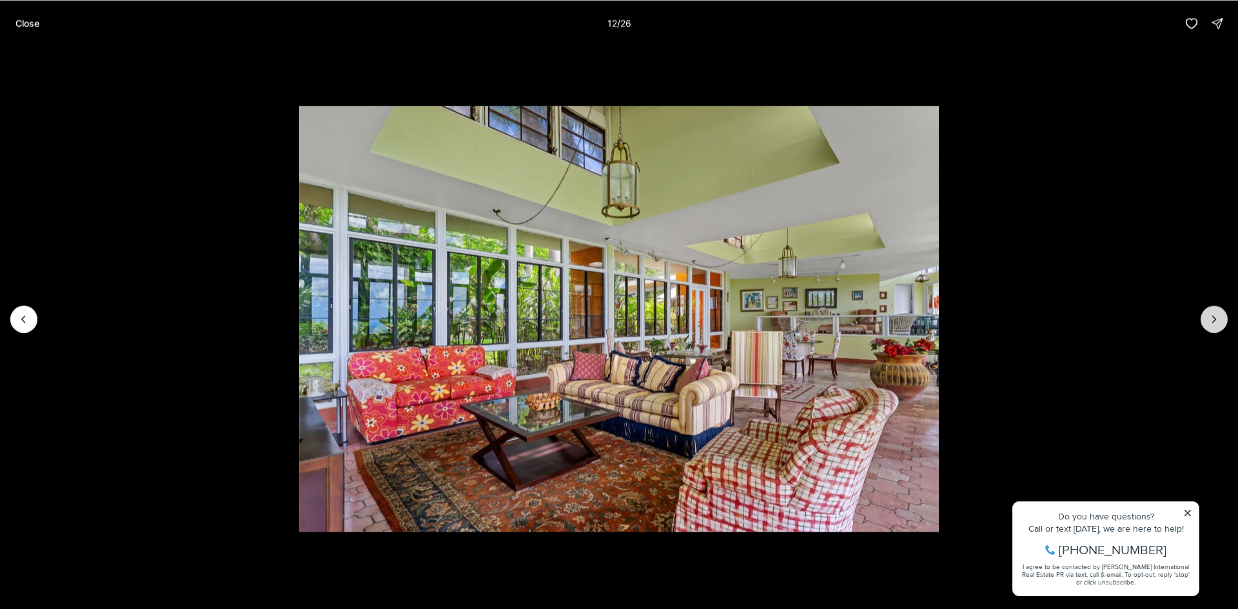
click at [1204, 322] on button "Next slide" at bounding box center [1213, 319] width 27 height 27
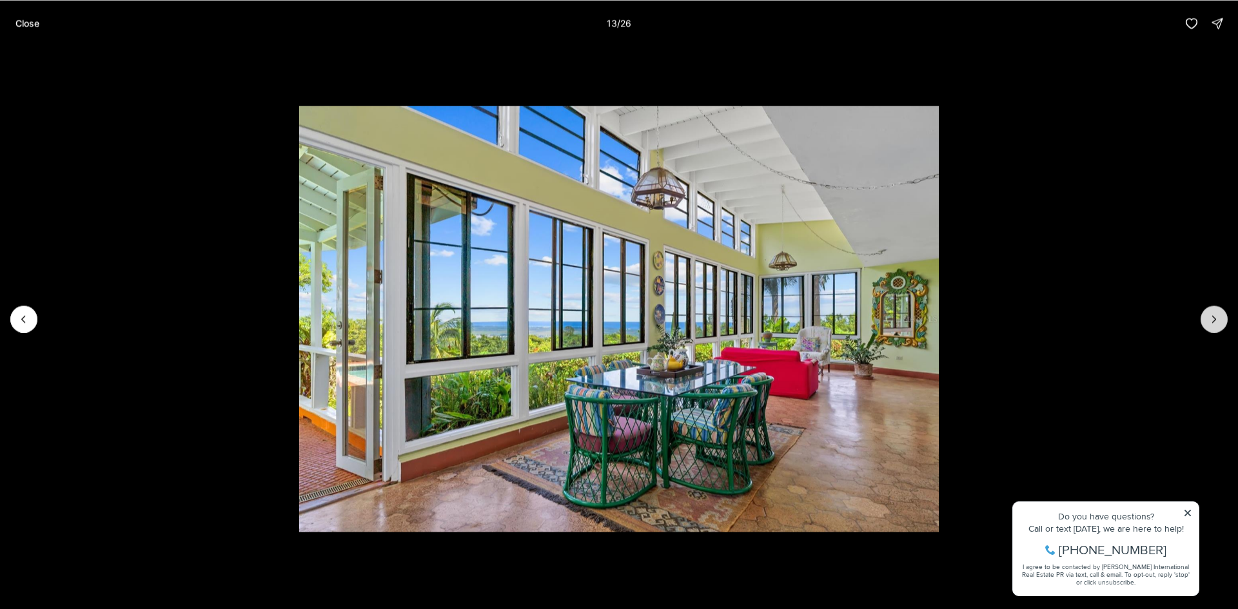
click at [1204, 322] on button "Next slide" at bounding box center [1213, 319] width 27 height 27
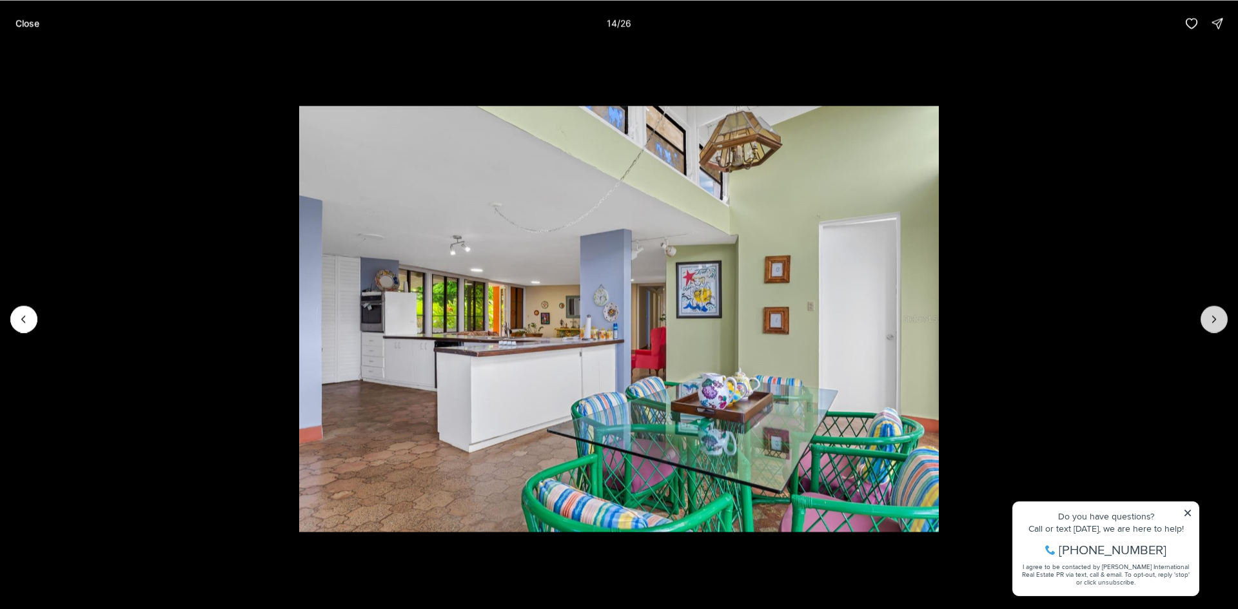
click at [1202, 323] on button "Next slide" at bounding box center [1213, 319] width 27 height 27
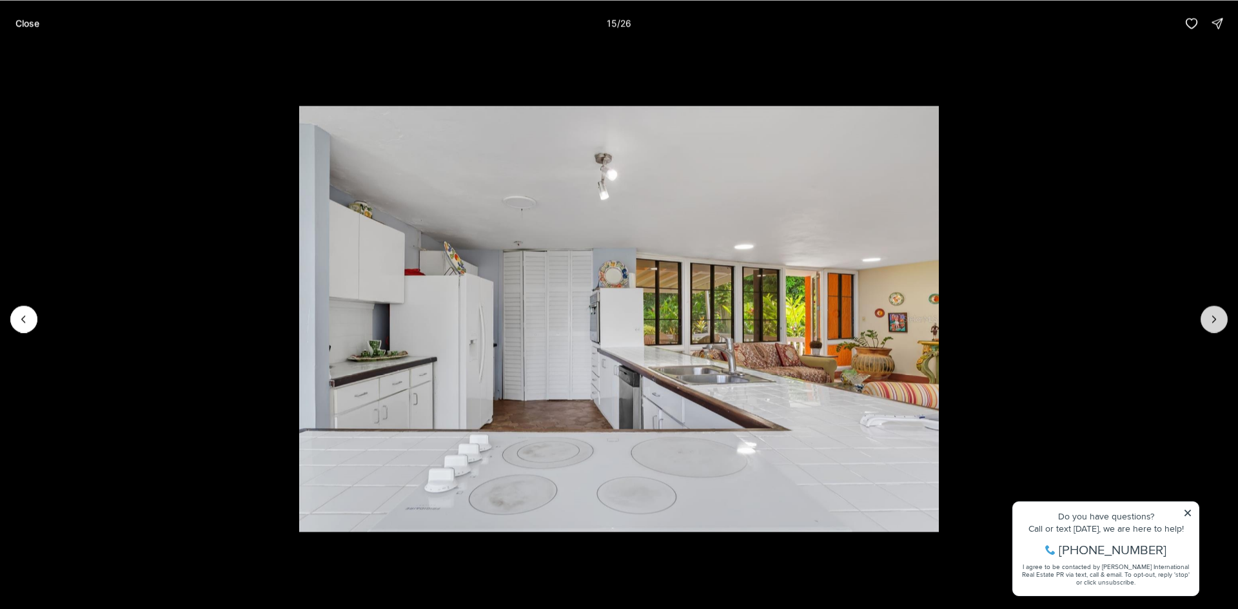
click at [1202, 323] on button "Next slide" at bounding box center [1213, 319] width 27 height 27
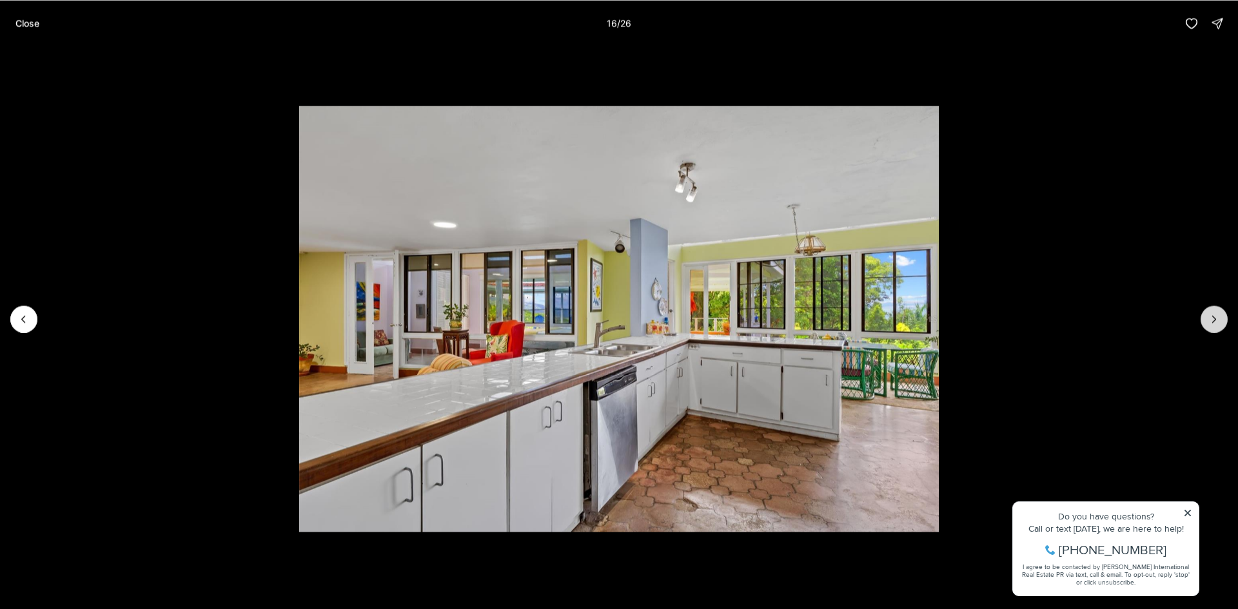
click at [1202, 323] on button "Next slide" at bounding box center [1213, 319] width 27 height 27
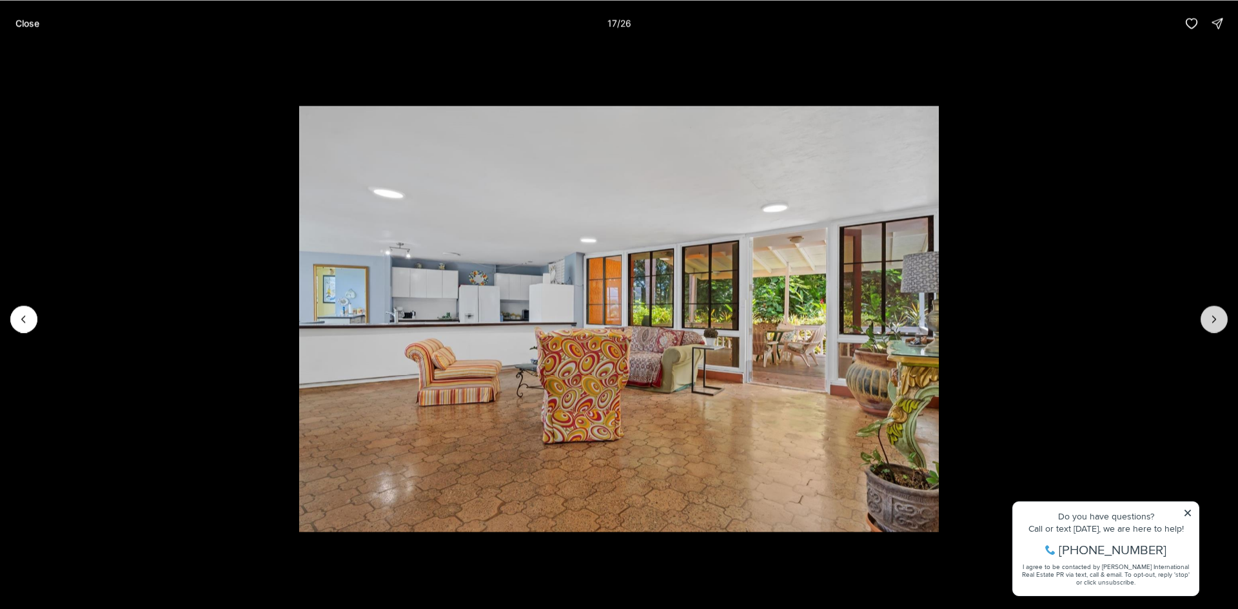
click at [1202, 323] on button "Next slide" at bounding box center [1213, 319] width 27 height 27
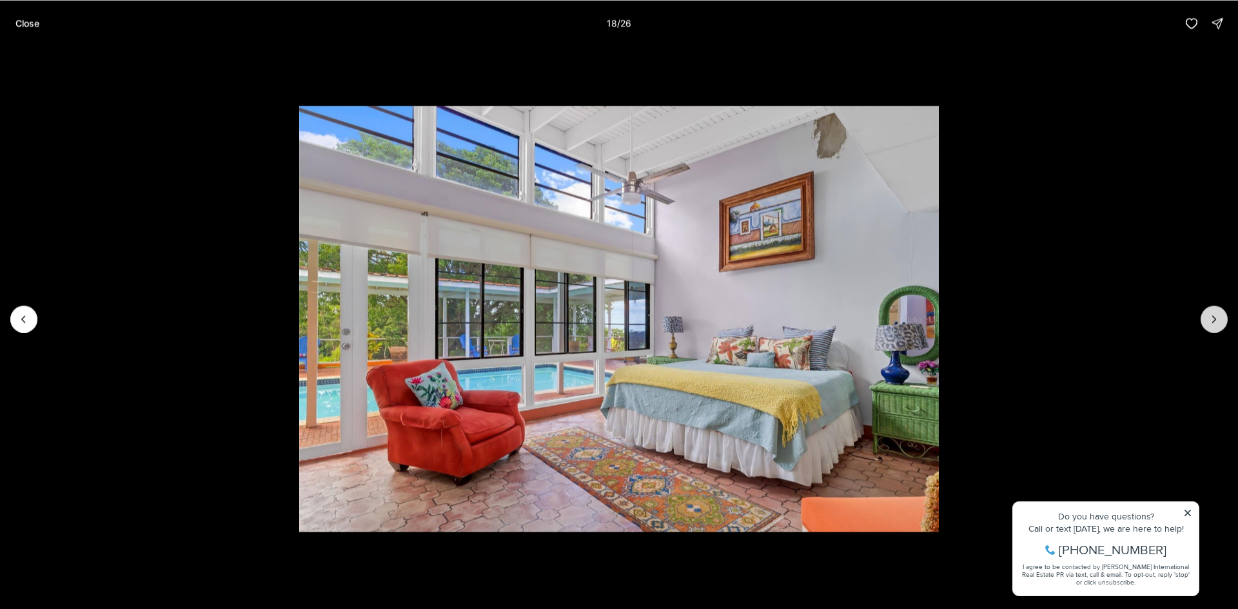
click at [1202, 323] on button "Next slide" at bounding box center [1213, 319] width 27 height 27
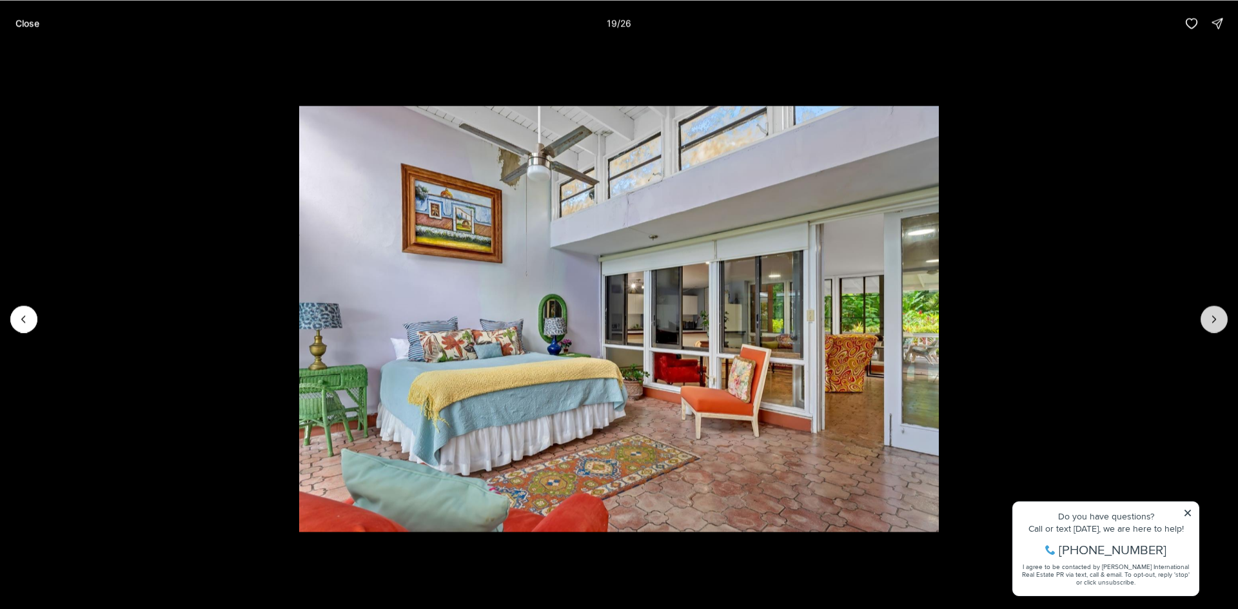
click at [1202, 323] on button "Next slide" at bounding box center [1213, 319] width 27 height 27
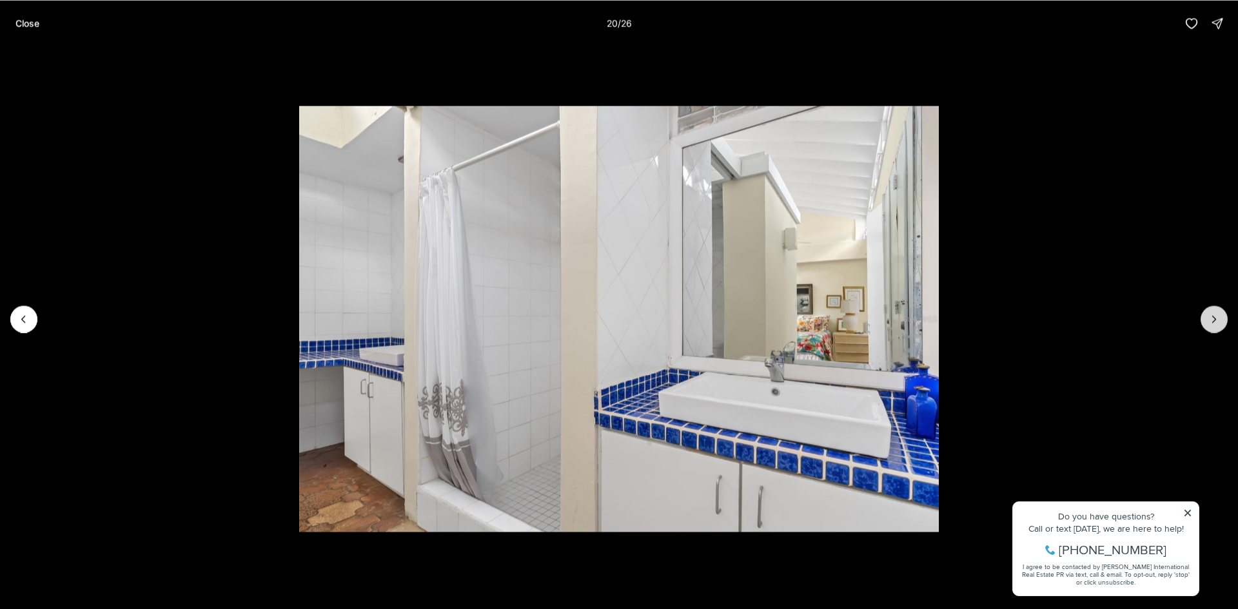
click at [1202, 323] on button "Next slide" at bounding box center [1213, 319] width 27 height 27
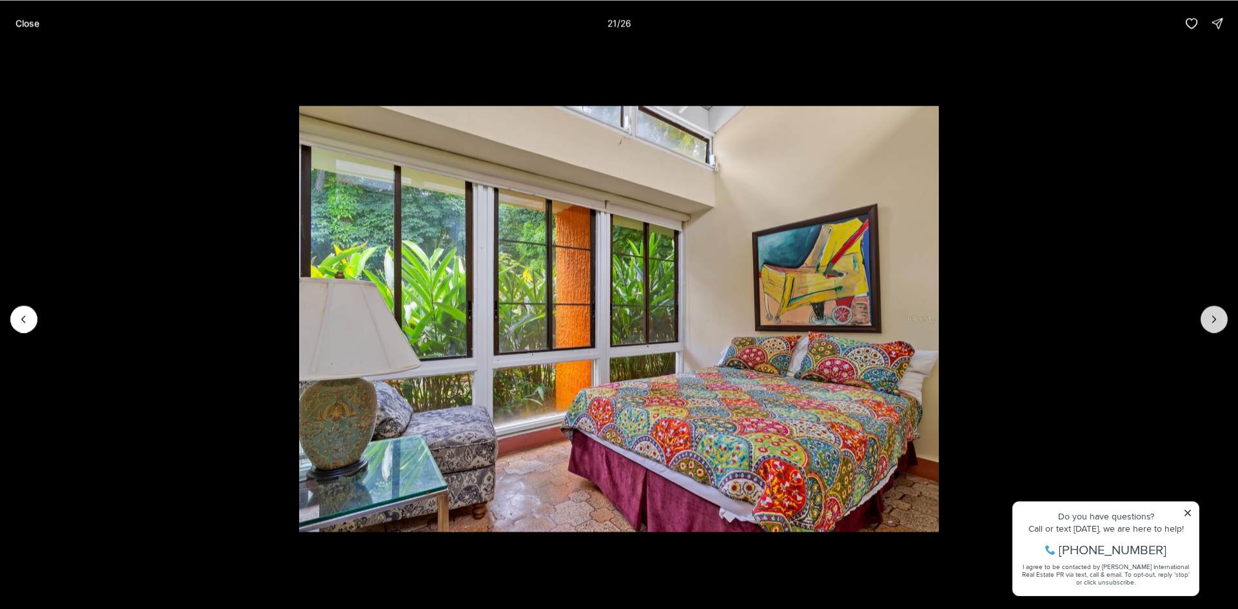
click at [1202, 323] on button "Next slide" at bounding box center [1213, 319] width 27 height 27
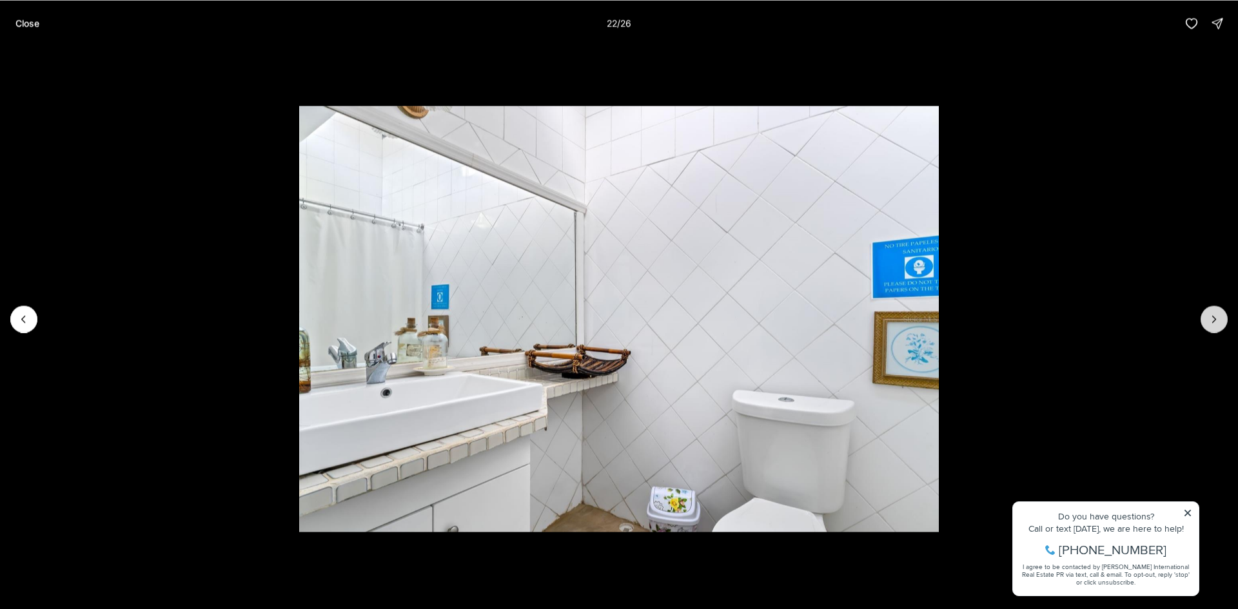
click at [1202, 323] on button "Next slide" at bounding box center [1213, 319] width 27 height 27
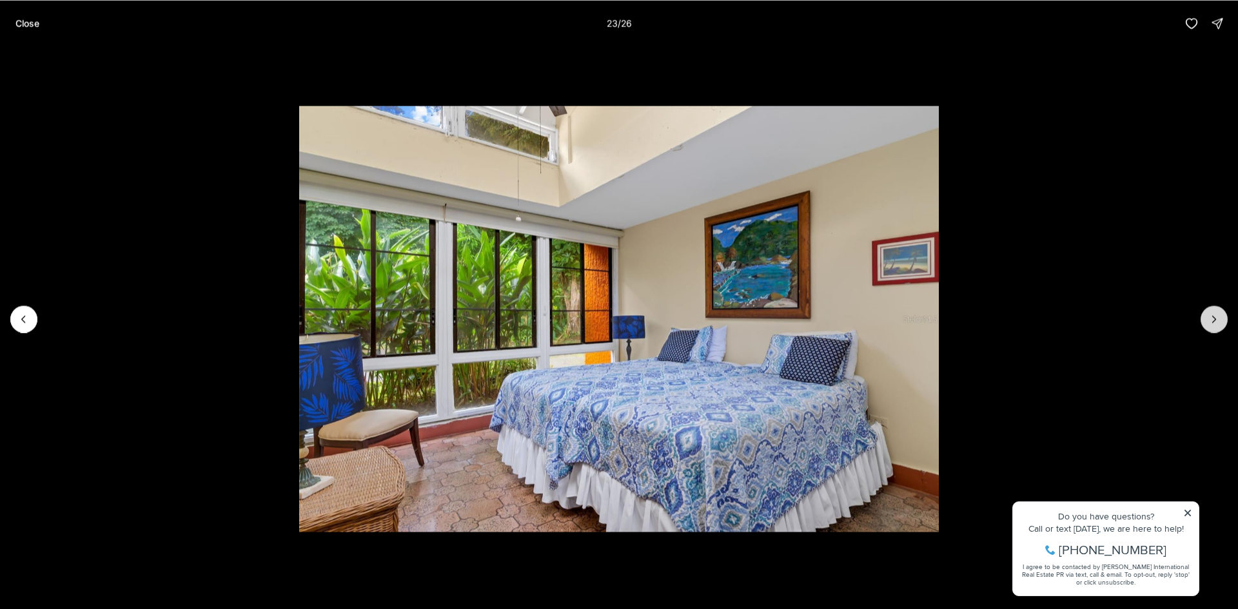
click at [1202, 323] on button "Next slide" at bounding box center [1213, 319] width 27 height 27
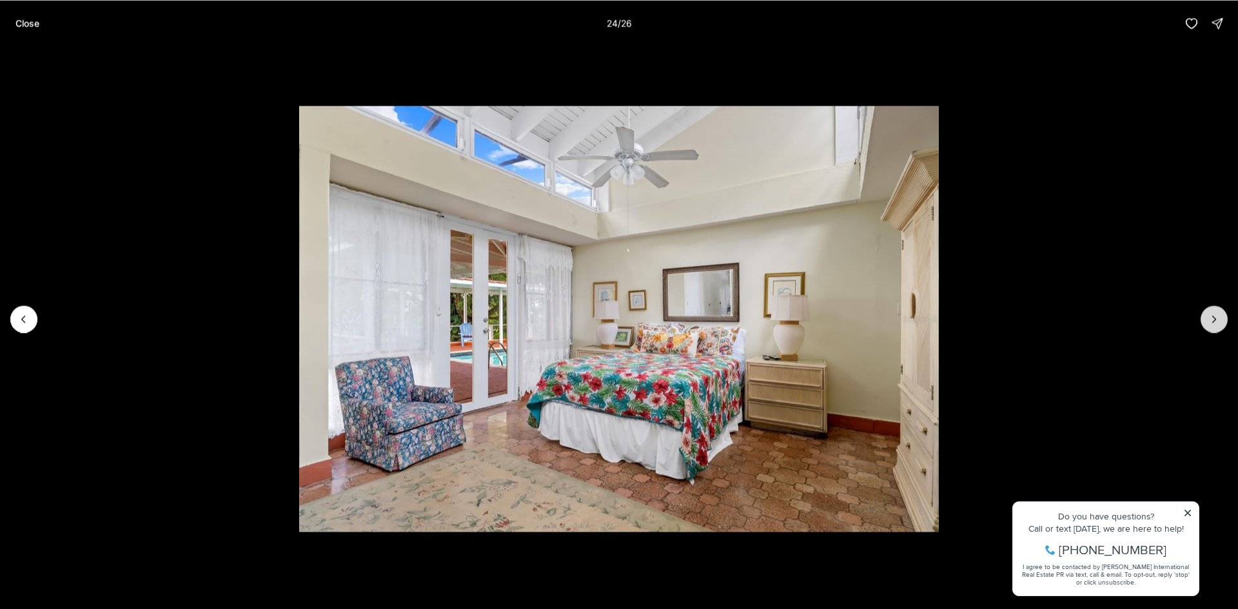
click at [1202, 323] on button "Next slide" at bounding box center [1213, 319] width 27 height 27
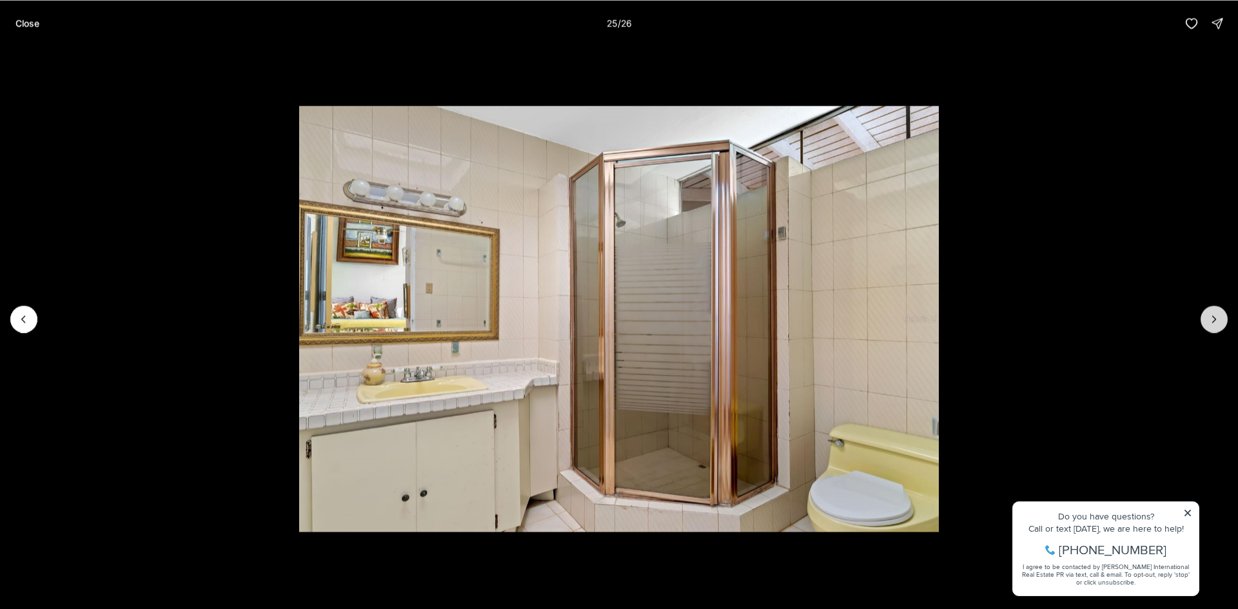
click at [1202, 323] on button "Next slide" at bounding box center [1213, 319] width 27 height 27
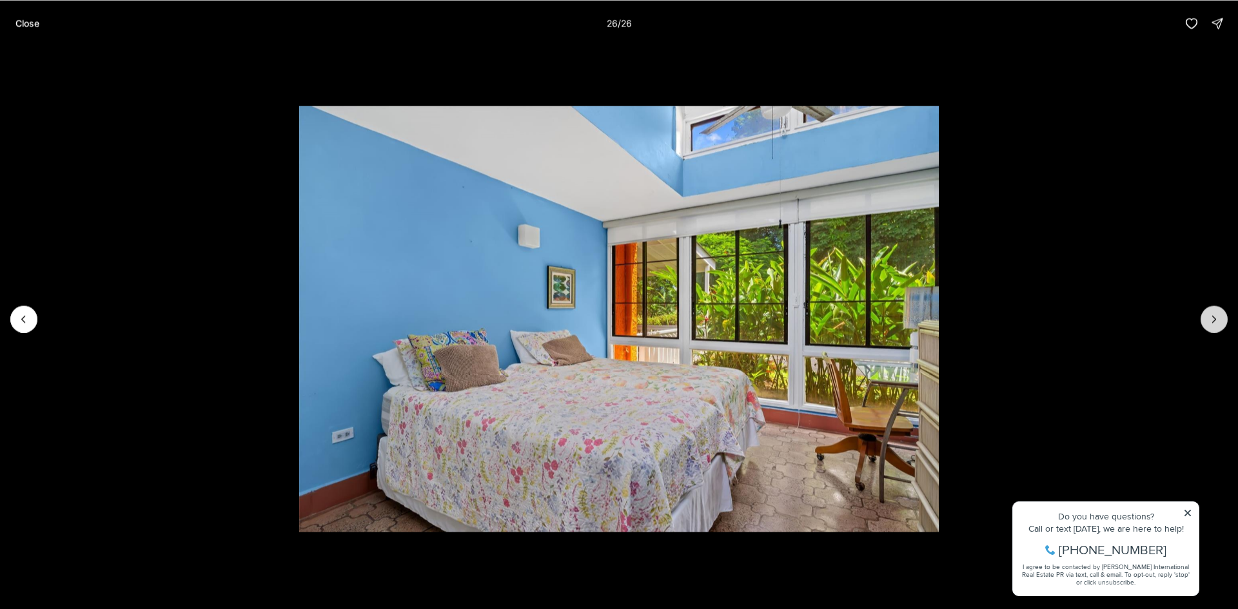
click at [1202, 323] on div at bounding box center [1213, 319] width 27 height 27
click at [1204, 322] on div at bounding box center [1213, 319] width 27 height 27
click at [1208, 320] on div at bounding box center [1213, 319] width 27 height 27
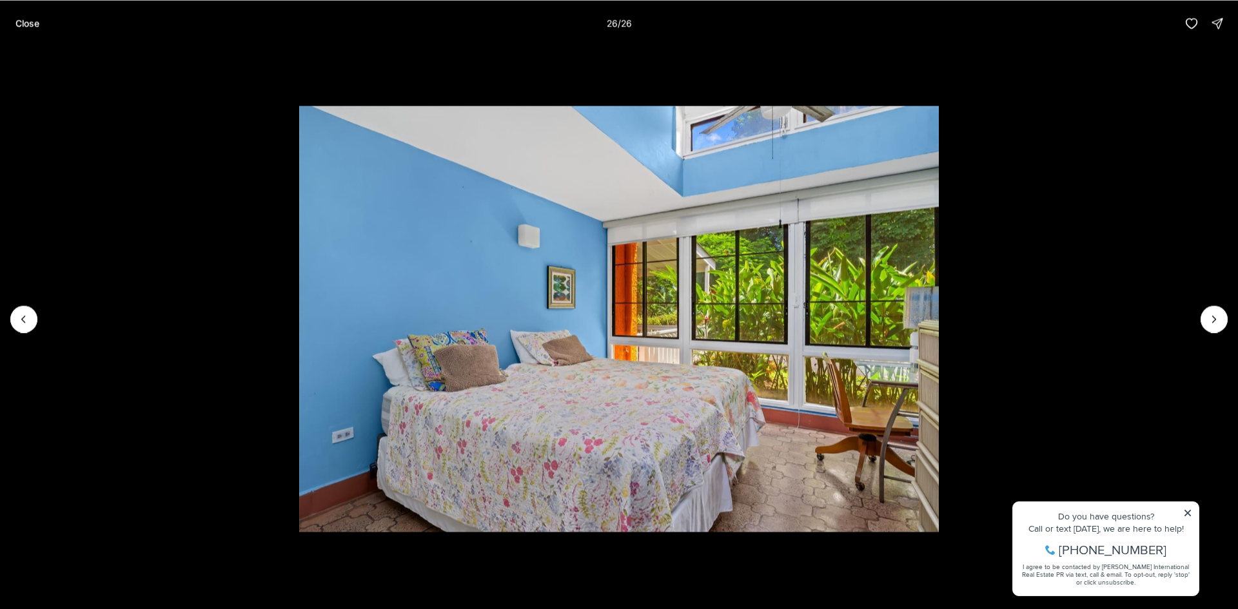
click at [1211, 320] on div at bounding box center [1213, 319] width 27 height 27
click at [29, 21] on button "Close" at bounding box center [27, 23] width 39 height 26
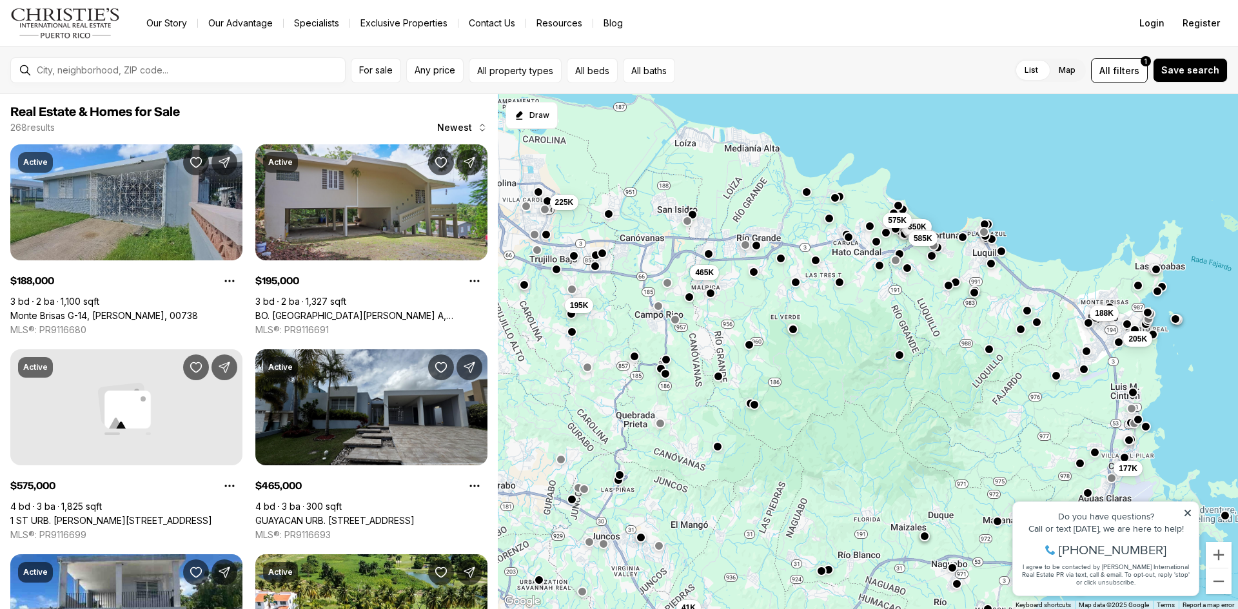
drag, startPoint x: 828, startPoint y: 276, endPoint x: 852, endPoint y: 393, distance: 119.9
click at [852, 393] on div "205K 177K 795K 350K 585K 188K 41K 145K 575K 225K 465K 195K" at bounding box center [868, 352] width 740 height 516
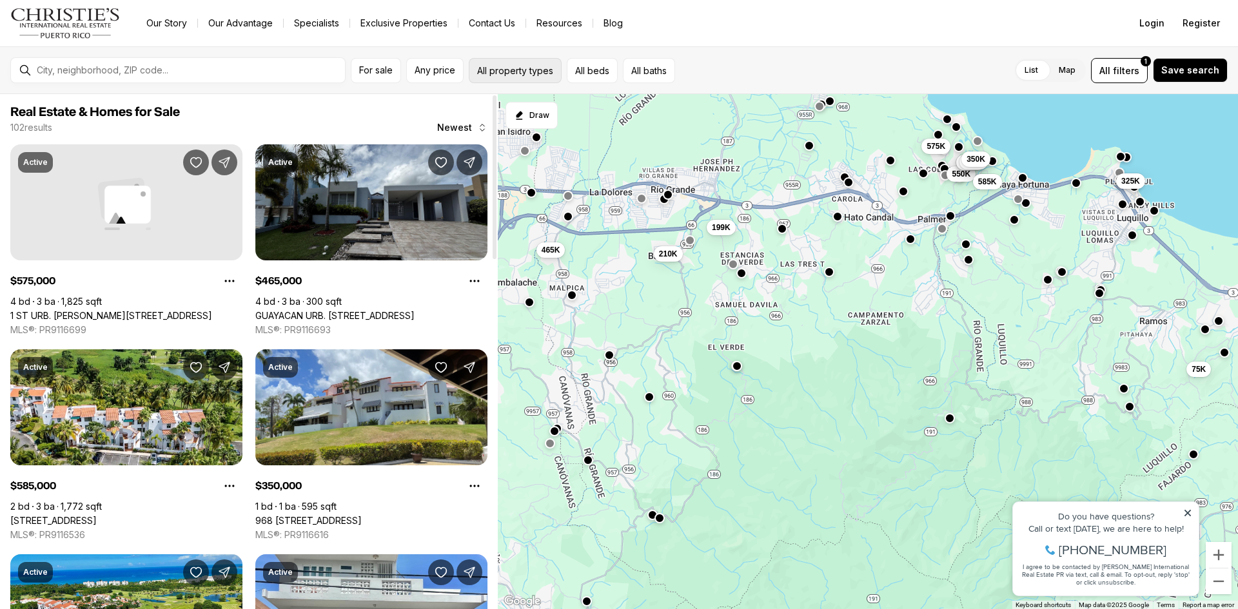
click at [538, 73] on button "All property types" at bounding box center [515, 70] width 93 height 25
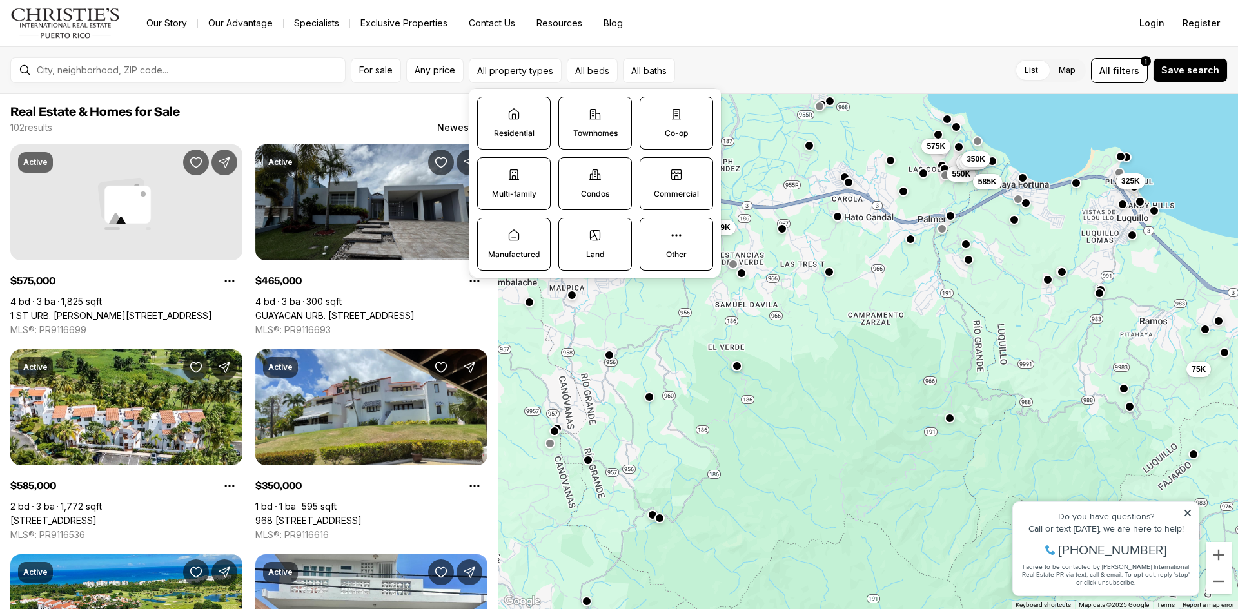
click at [694, 250] on label "Other" at bounding box center [676, 244] width 73 height 53
click at [653, 231] on button "Other" at bounding box center [646, 225] width 13 height 13
click at [527, 123] on label "Residential" at bounding box center [514, 123] width 74 height 53
click at [491, 110] on button "Residential" at bounding box center [484, 103] width 13 height 13
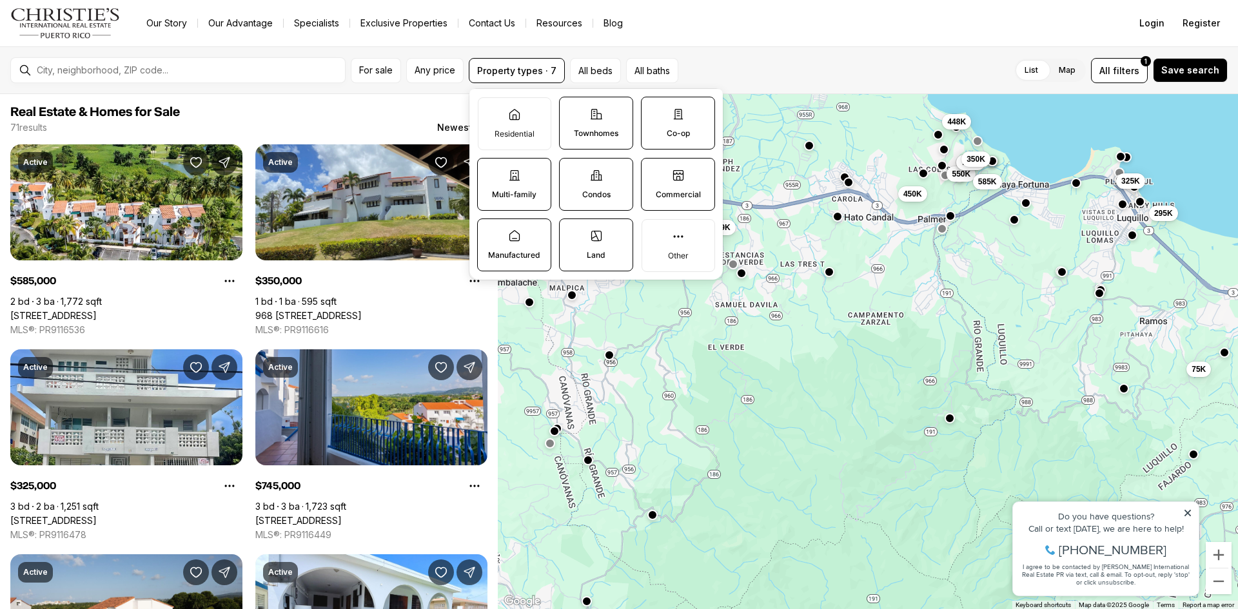
click at [584, 257] on label "Land" at bounding box center [596, 245] width 74 height 53
click at [573, 232] on button "Land" at bounding box center [566, 225] width 13 height 13
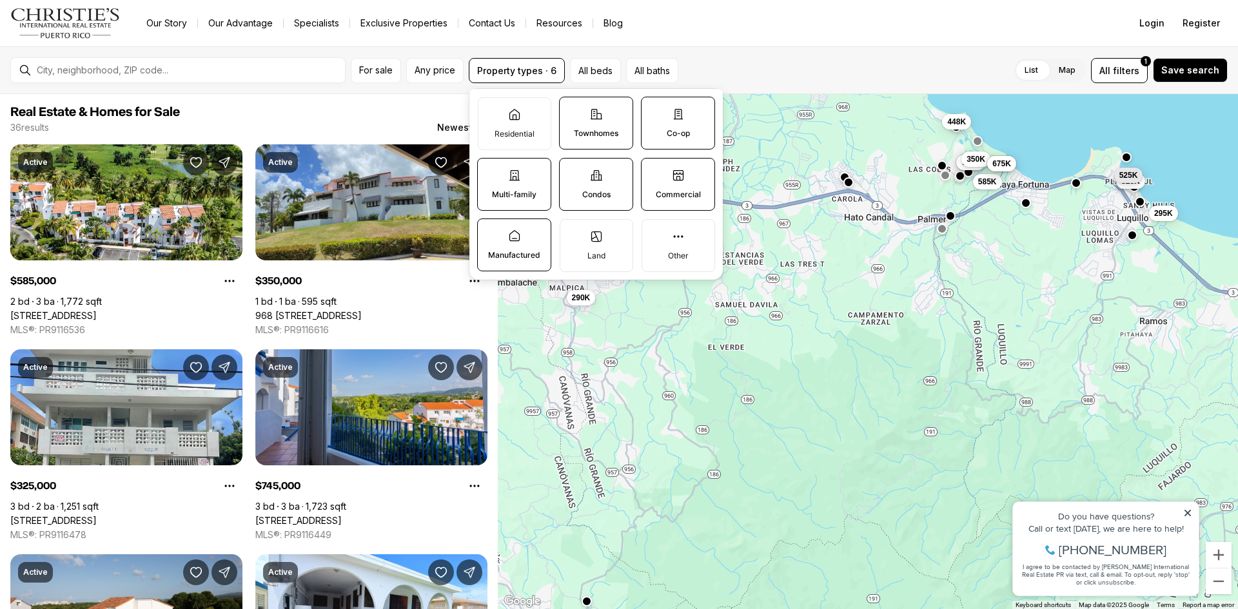
click at [803, 434] on div "755K 745K 350K 585K 295K 725K 325K 525K 448K 210K 290K 675K" at bounding box center [868, 352] width 740 height 516
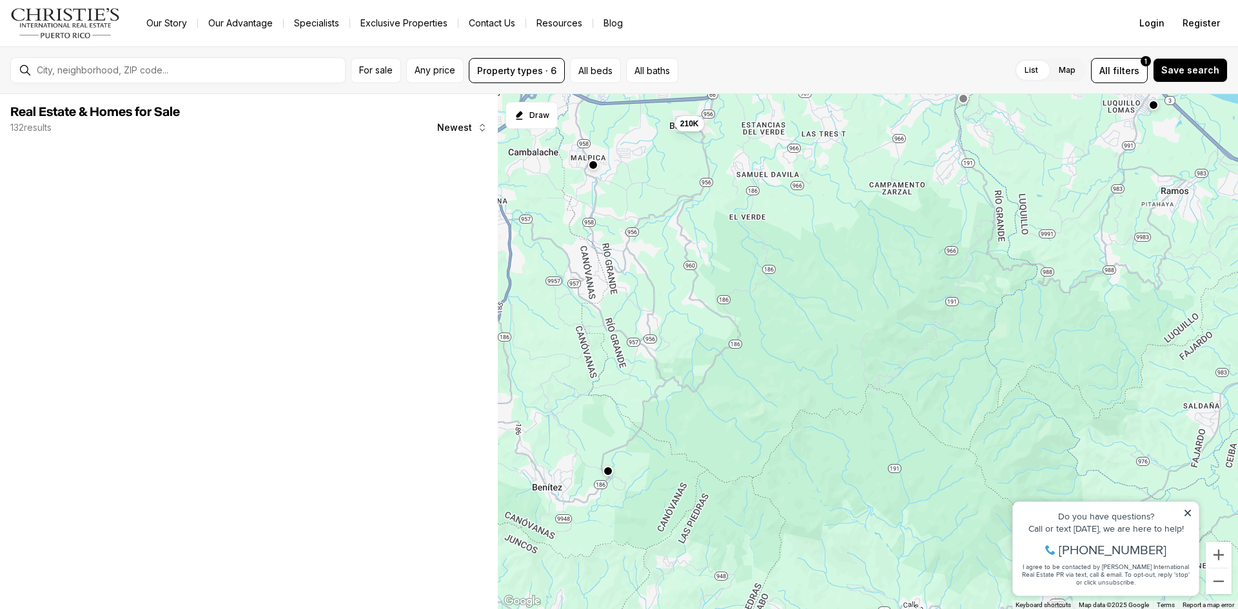
drag, startPoint x: 778, startPoint y: 537, endPoint x: 849, endPoint y: 387, distance: 166.1
click at [849, 387] on div "755K 745K 350K 585K 325K 210K" at bounding box center [868, 352] width 740 height 516
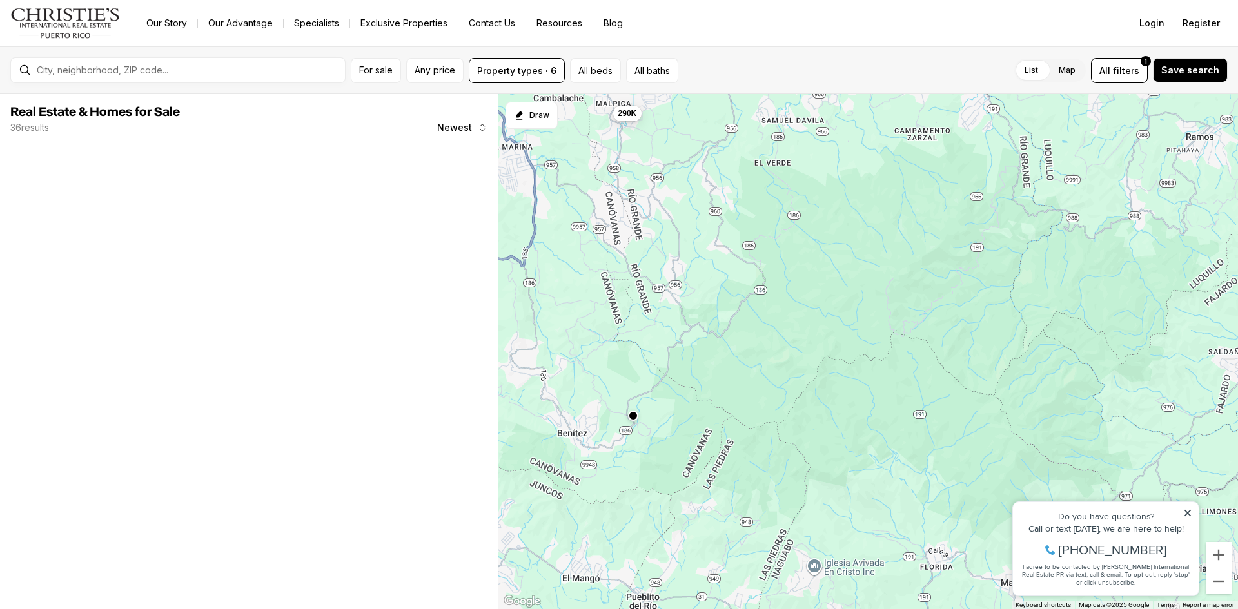
click at [634, 420] on button "button" at bounding box center [633, 416] width 10 height 10
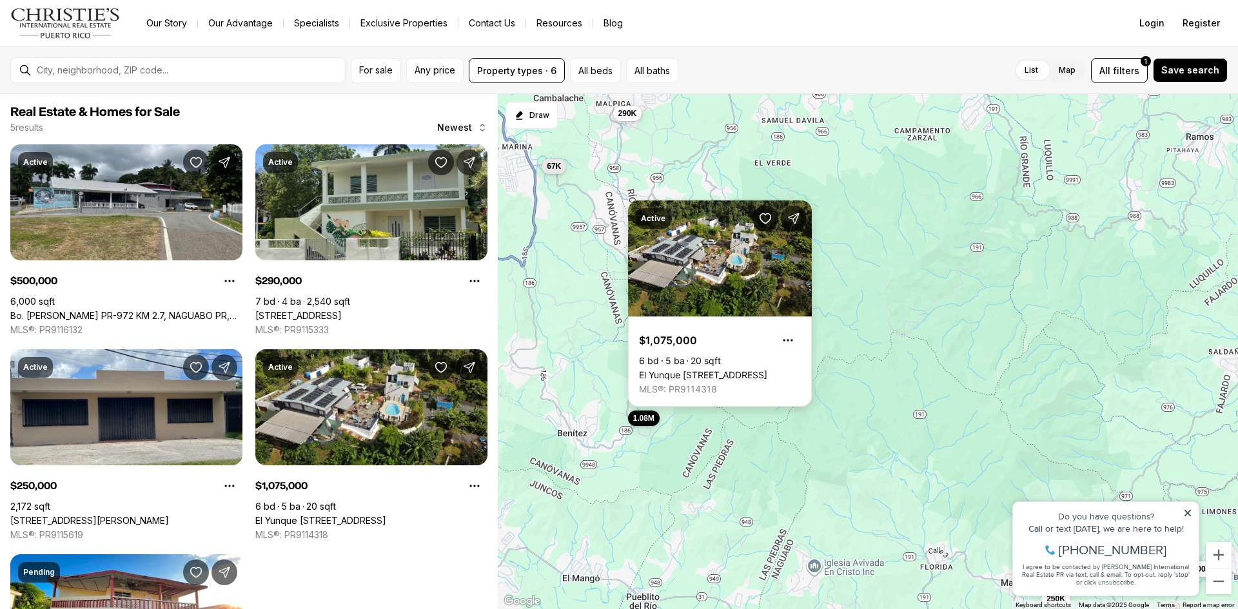
click at [703, 369] on link "El Yunque Carr.186 INT., KM 10, CANOVANAS PR, 00729" at bounding box center [703, 375] width 128 height 12
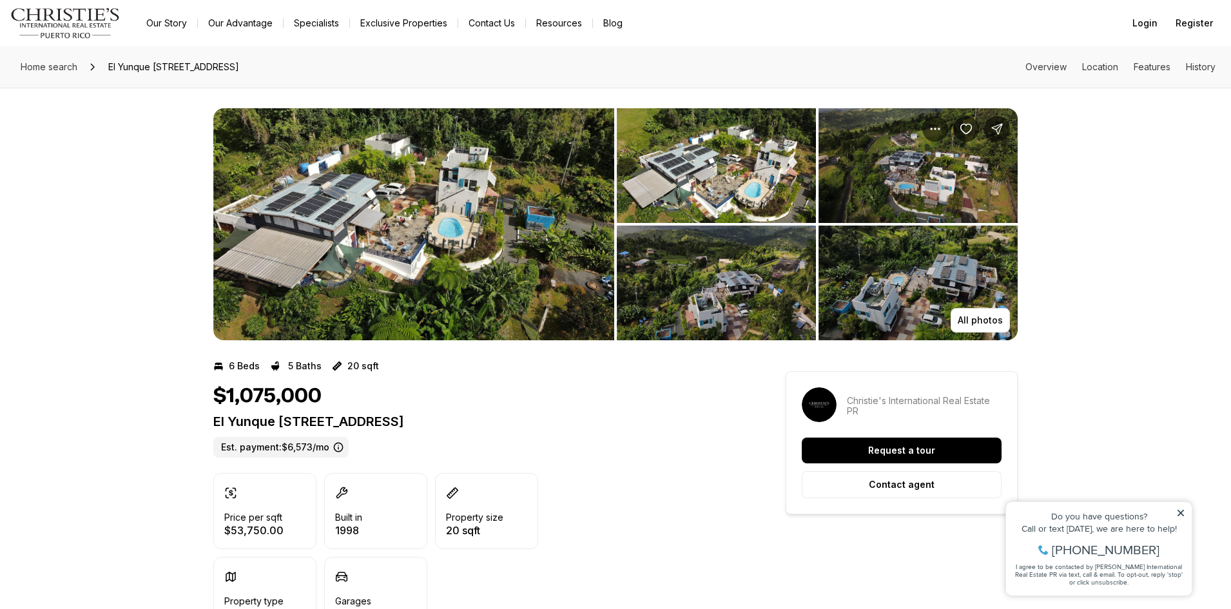
click at [498, 213] on img "View image gallery" at bounding box center [413, 224] width 401 height 232
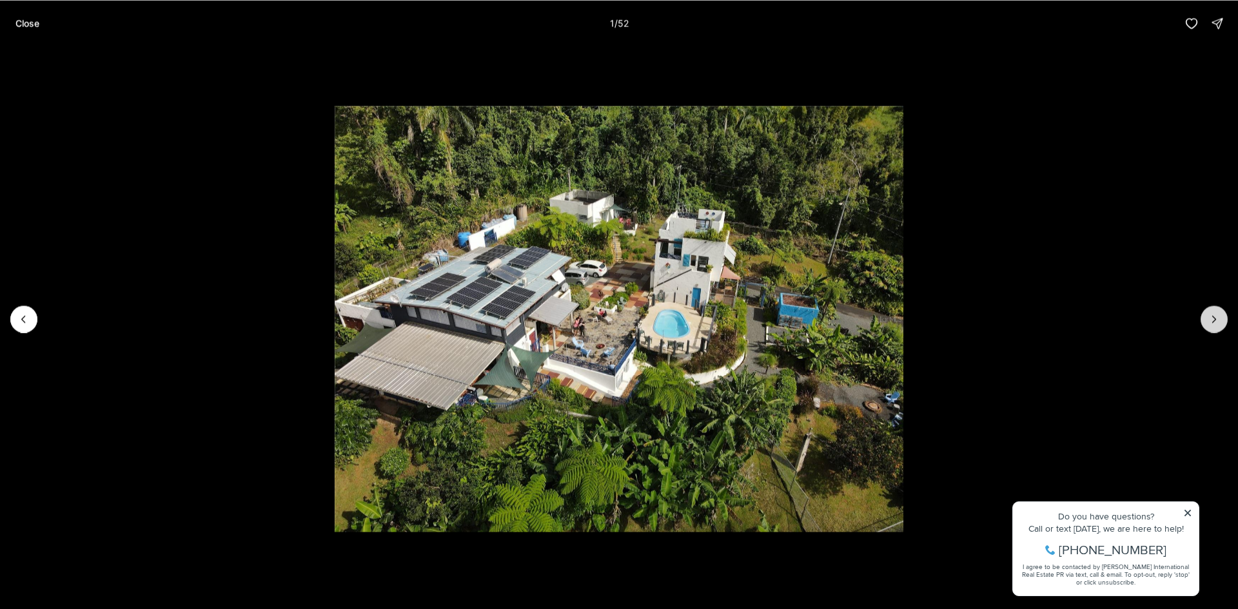
click at [1218, 315] on icon "Next slide" at bounding box center [1214, 319] width 13 height 13
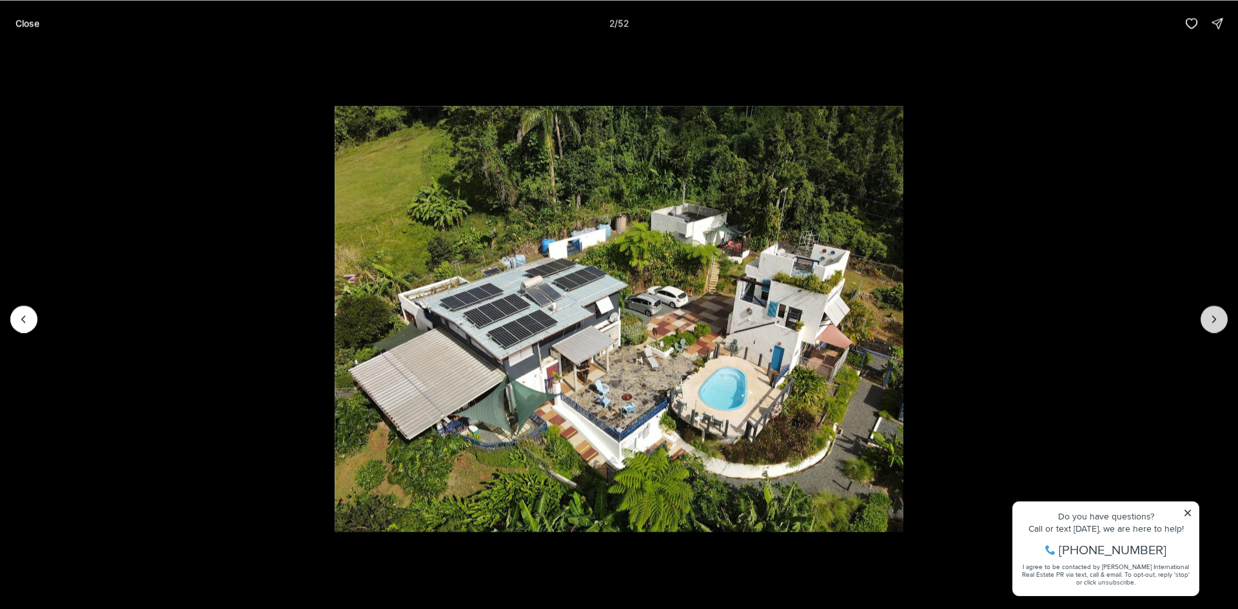
click at [1218, 316] on icon "Next slide" at bounding box center [1214, 319] width 13 height 13
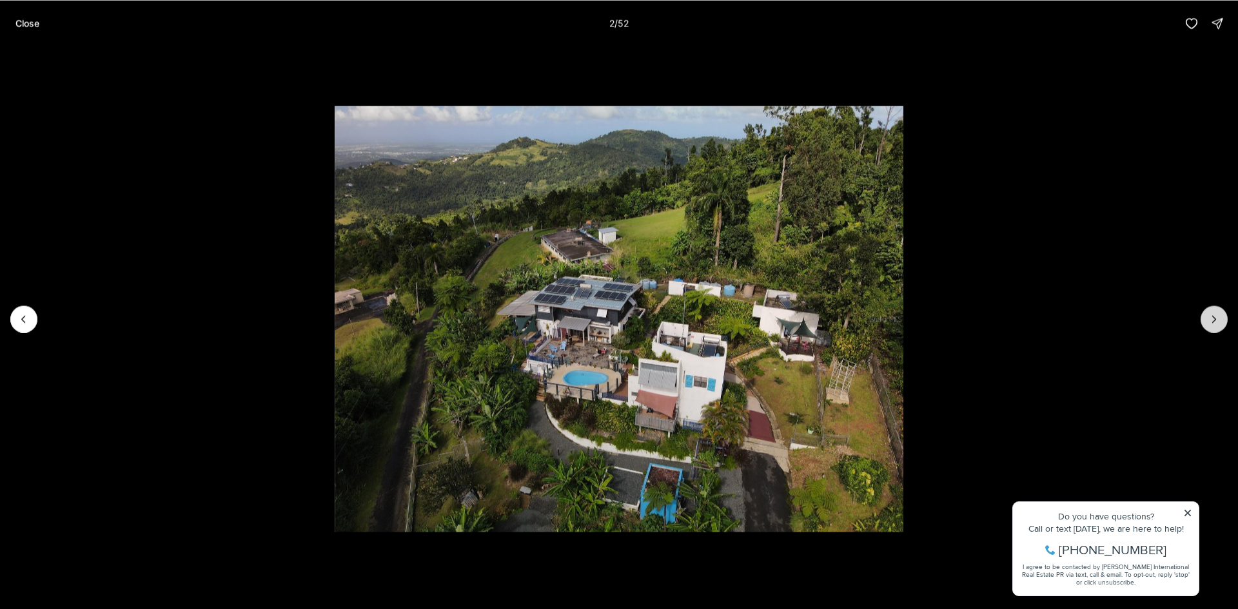
click at [1217, 317] on icon "Next slide" at bounding box center [1214, 319] width 13 height 13
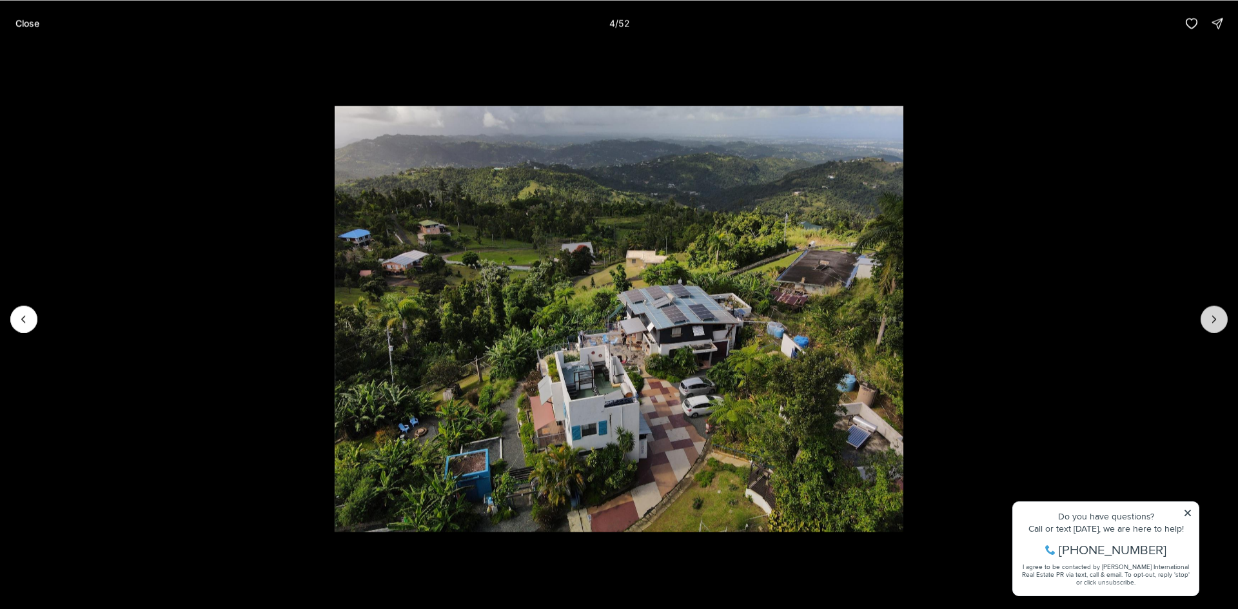
click at [1217, 317] on icon "Next slide" at bounding box center [1214, 319] width 13 height 13
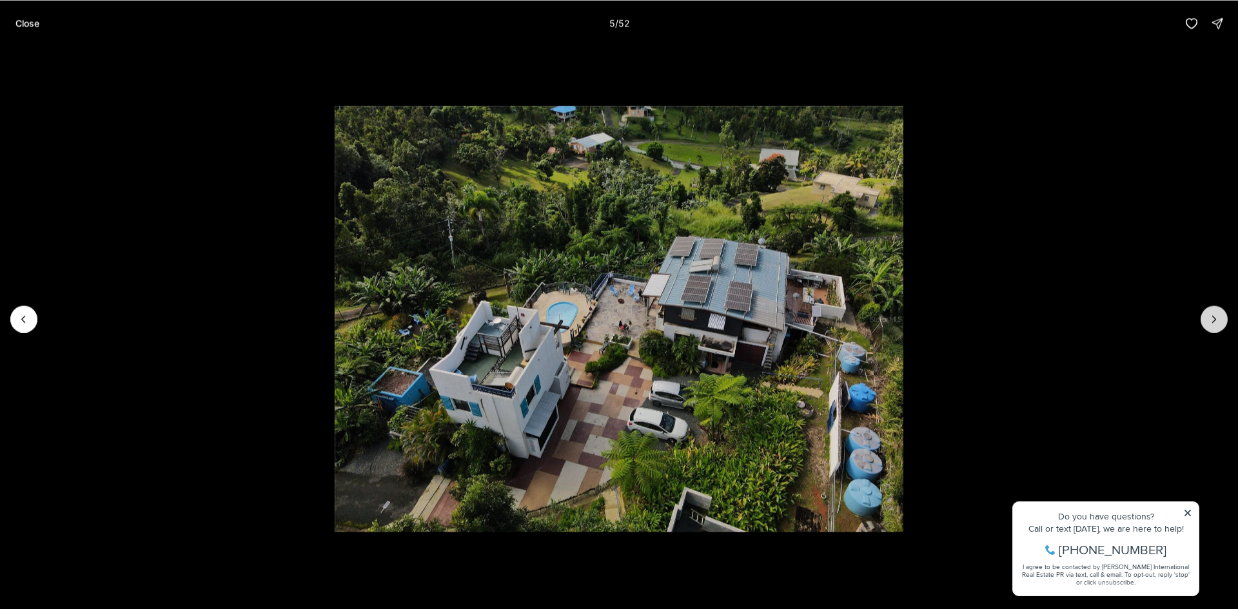
click at [1217, 317] on icon "Next slide" at bounding box center [1214, 319] width 13 height 13
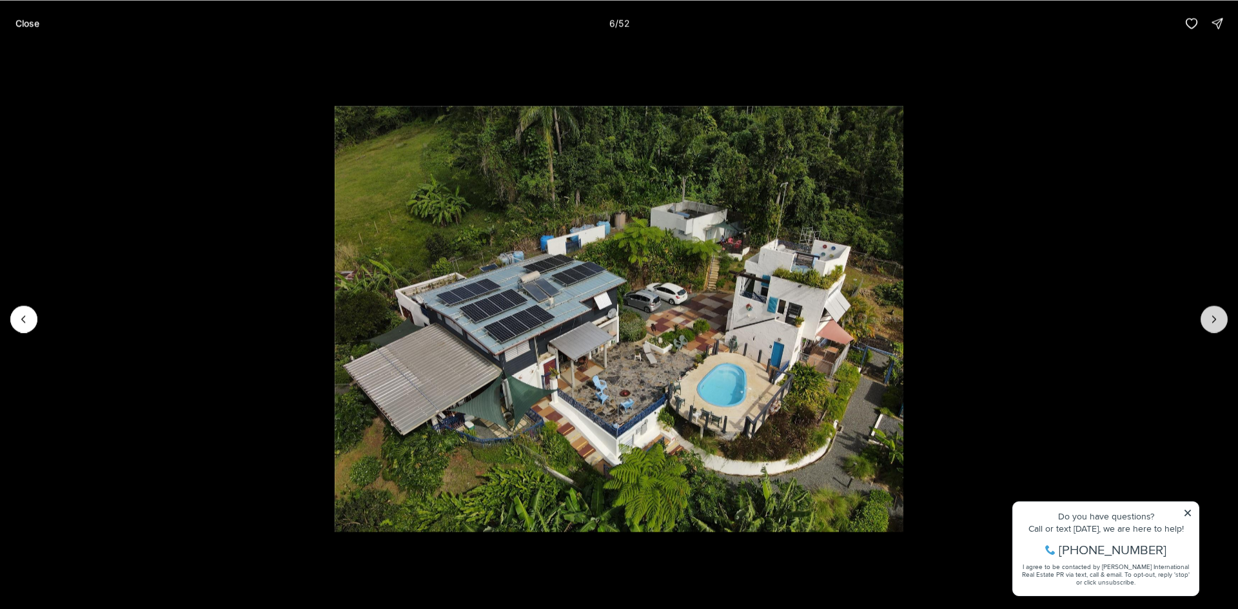
click at [1217, 317] on icon "Next slide" at bounding box center [1214, 319] width 13 height 13
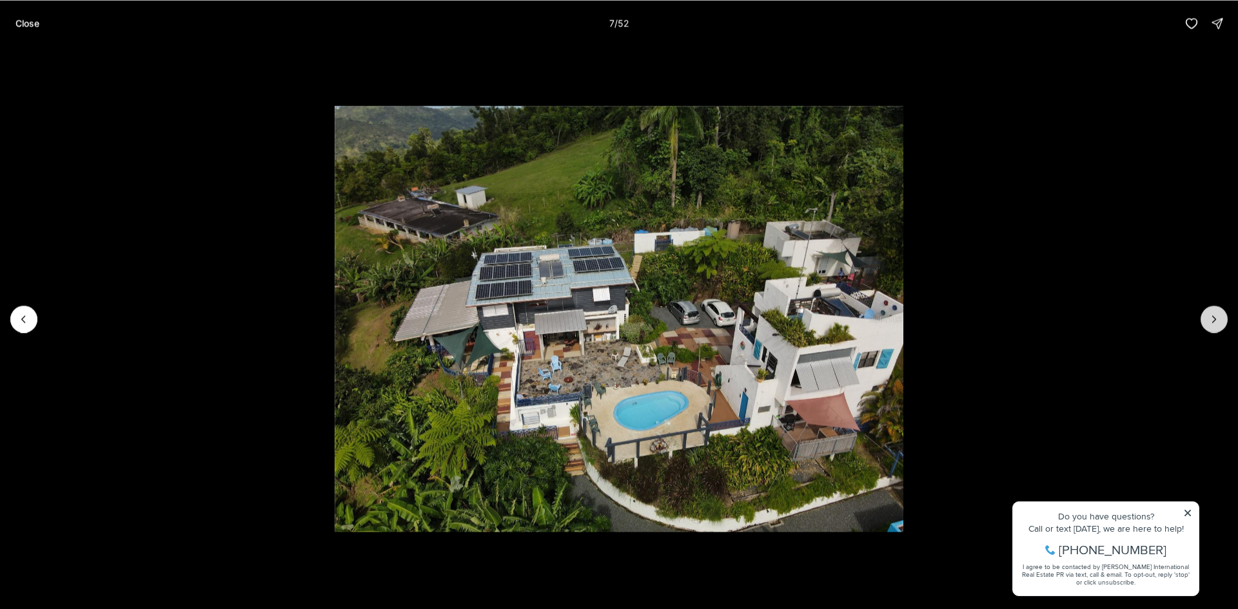
click at [1217, 317] on icon "Next slide" at bounding box center [1214, 319] width 13 height 13
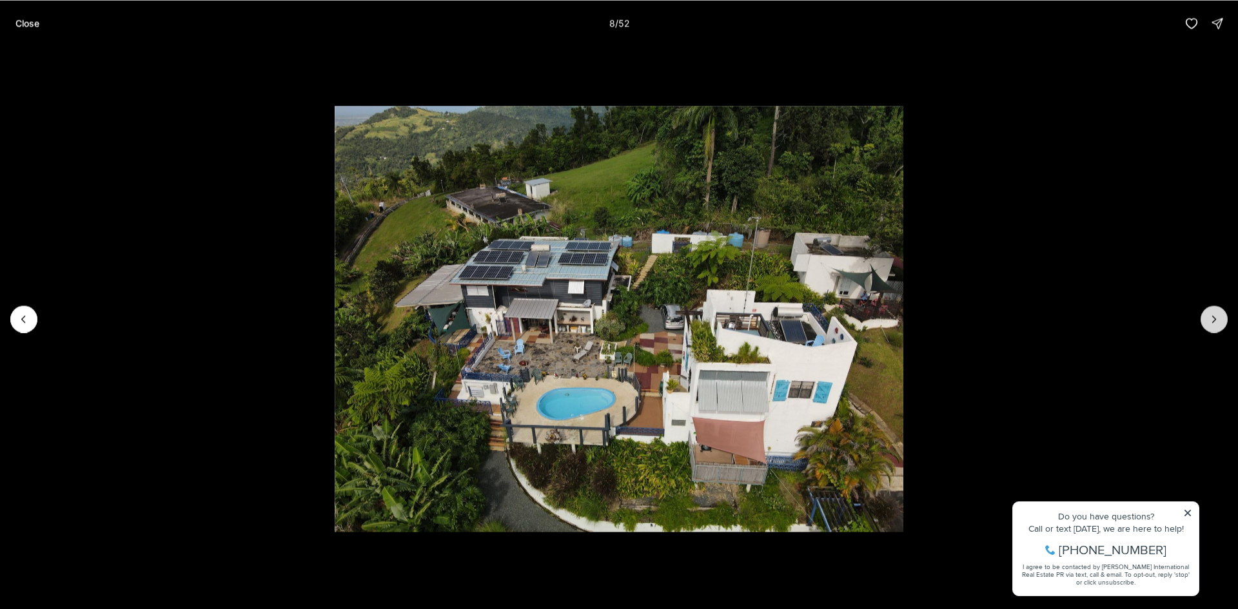
click at [1217, 317] on icon "Next slide" at bounding box center [1214, 319] width 13 height 13
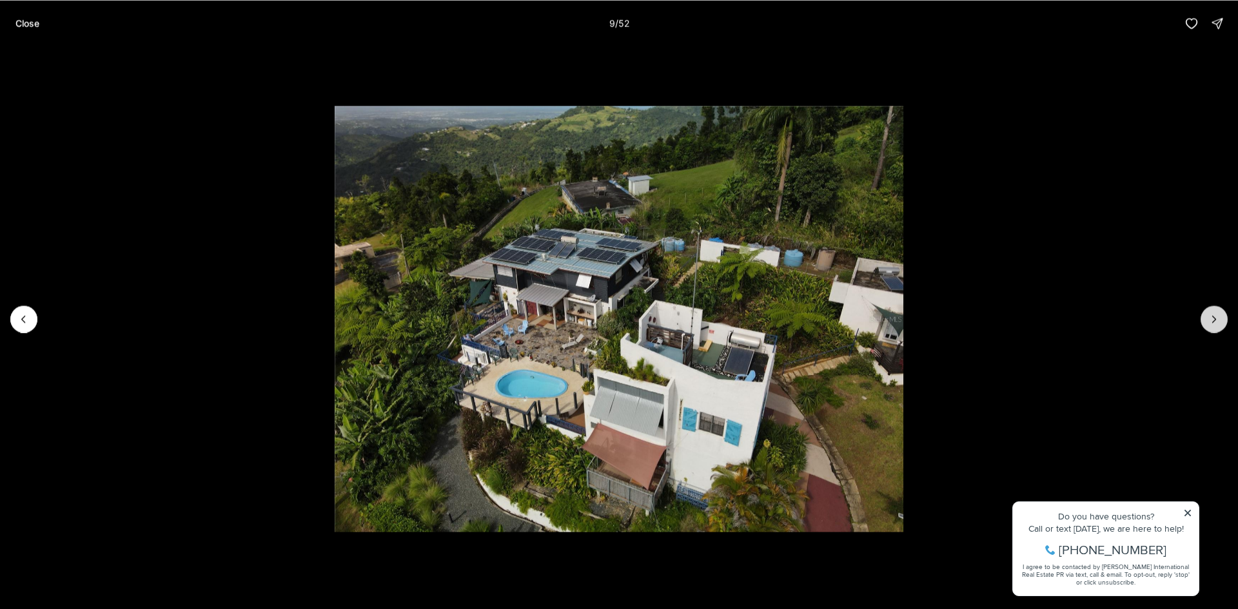
click at [1217, 317] on icon "Next slide" at bounding box center [1214, 319] width 13 height 13
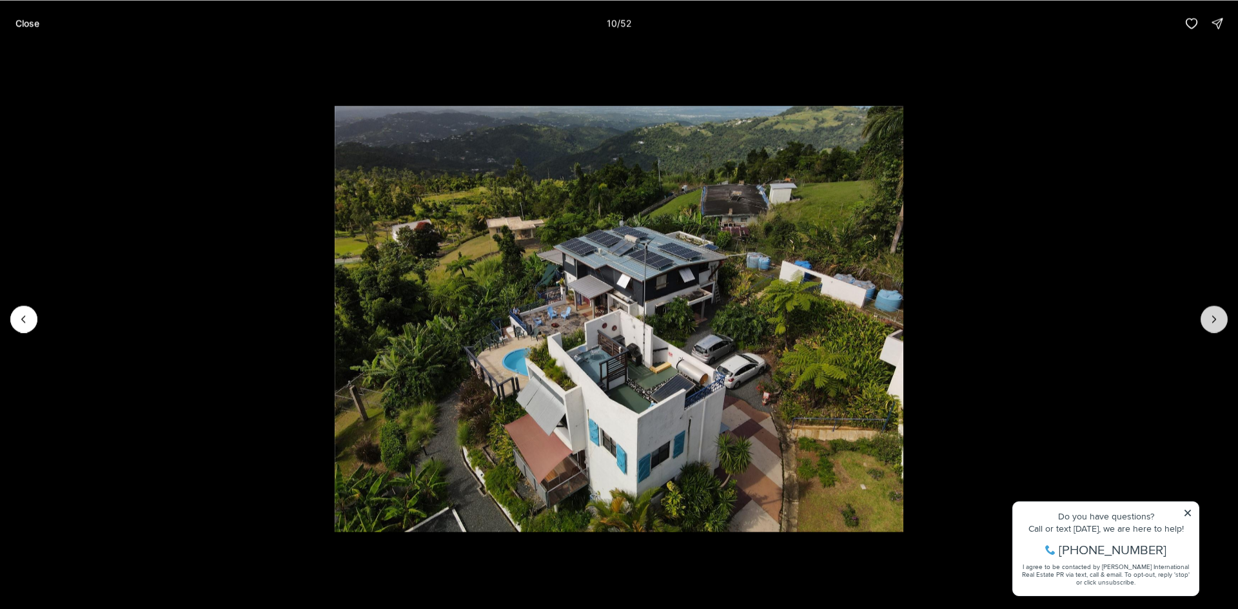
click at [1217, 317] on icon "Next slide" at bounding box center [1214, 319] width 13 height 13
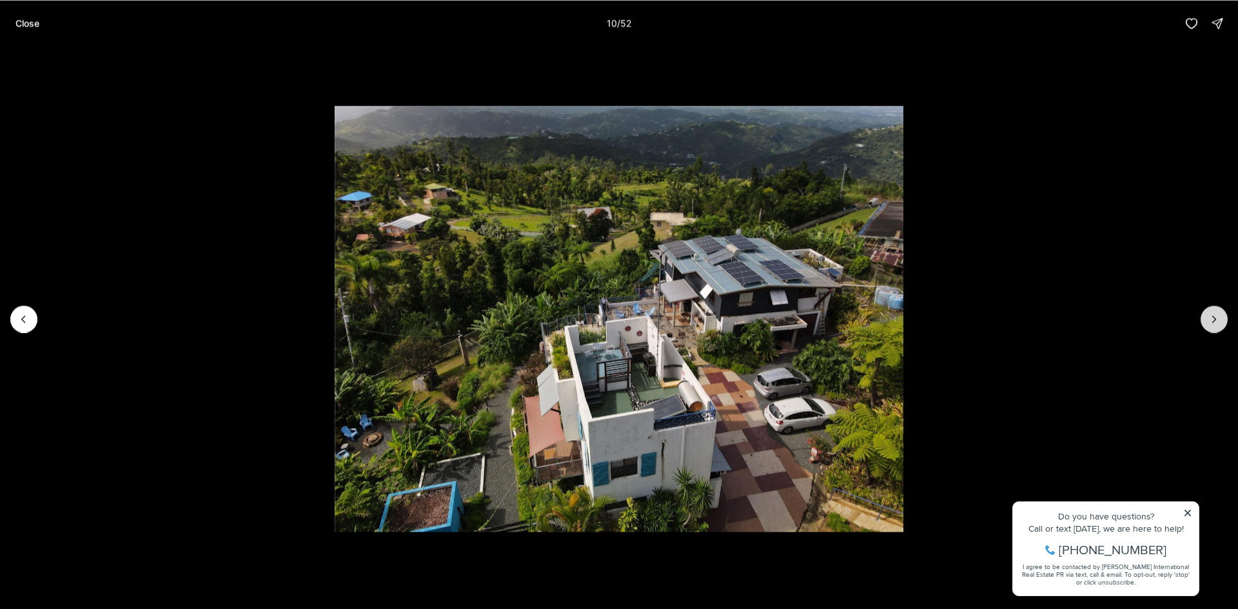
click at [1217, 317] on icon "Next slide" at bounding box center [1214, 319] width 13 height 13
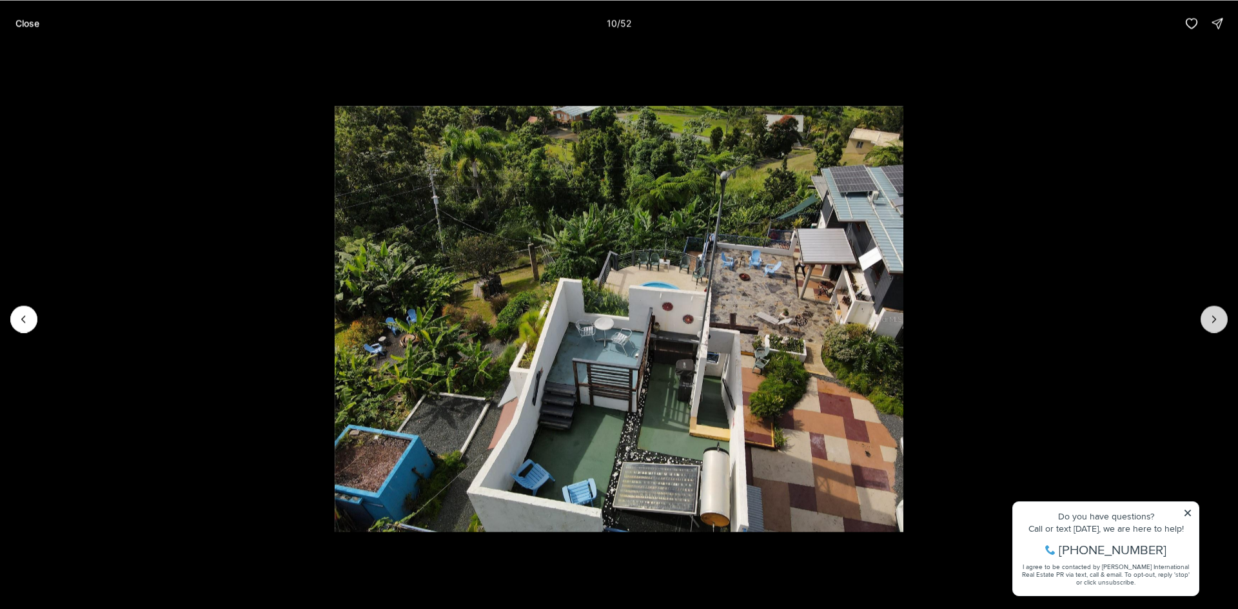
click at [1217, 317] on icon "Next slide" at bounding box center [1214, 319] width 13 height 13
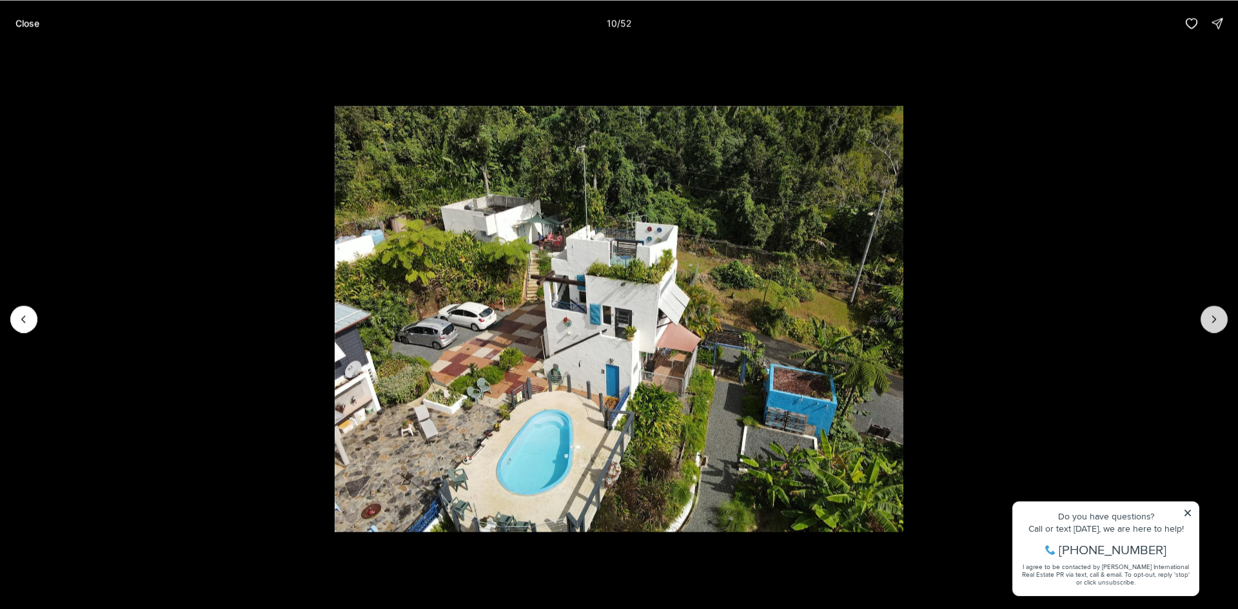
click at [1217, 317] on icon "Next slide" at bounding box center [1214, 319] width 13 height 13
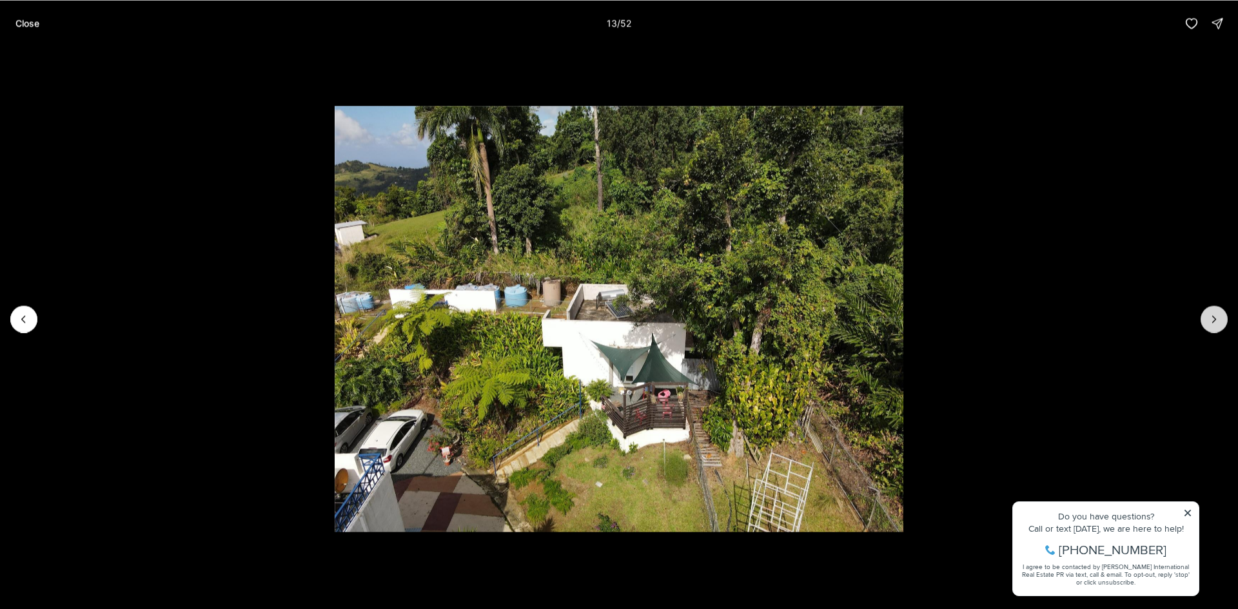
click at [1217, 317] on icon "Next slide" at bounding box center [1214, 319] width 13 height 13
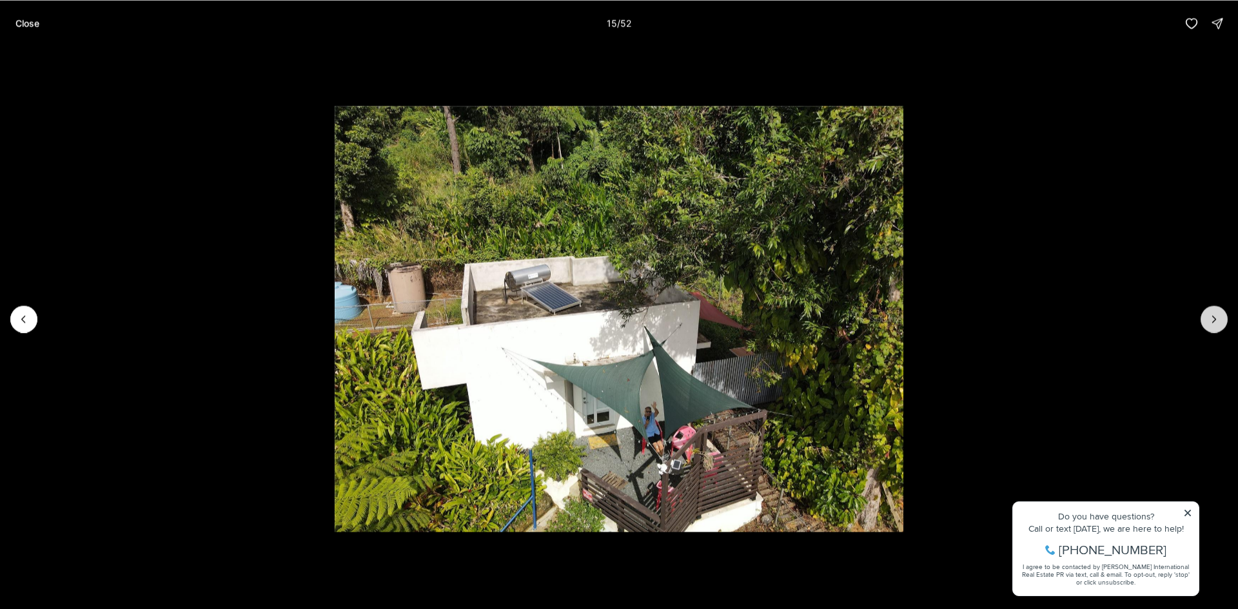
click at [1217, 317] on icon "Next slide" at bounding box center [1214, 319] width 13 height 13
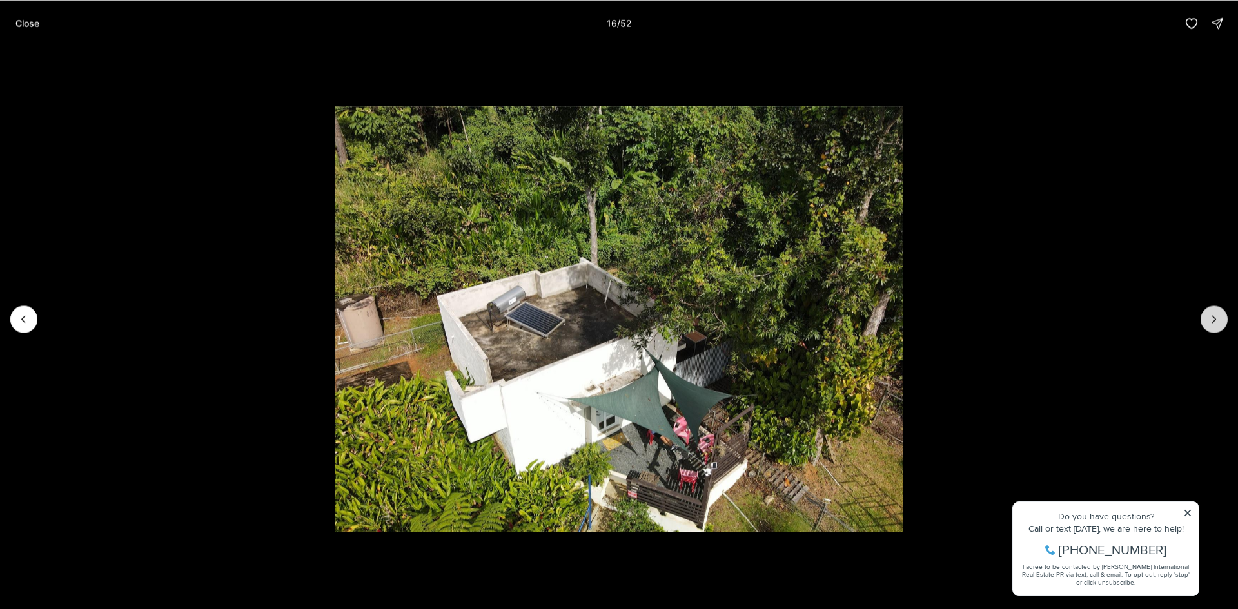
click at [1217, 317] on icon "Next slide" at bounding box center [1214, 319] width 13 height 13
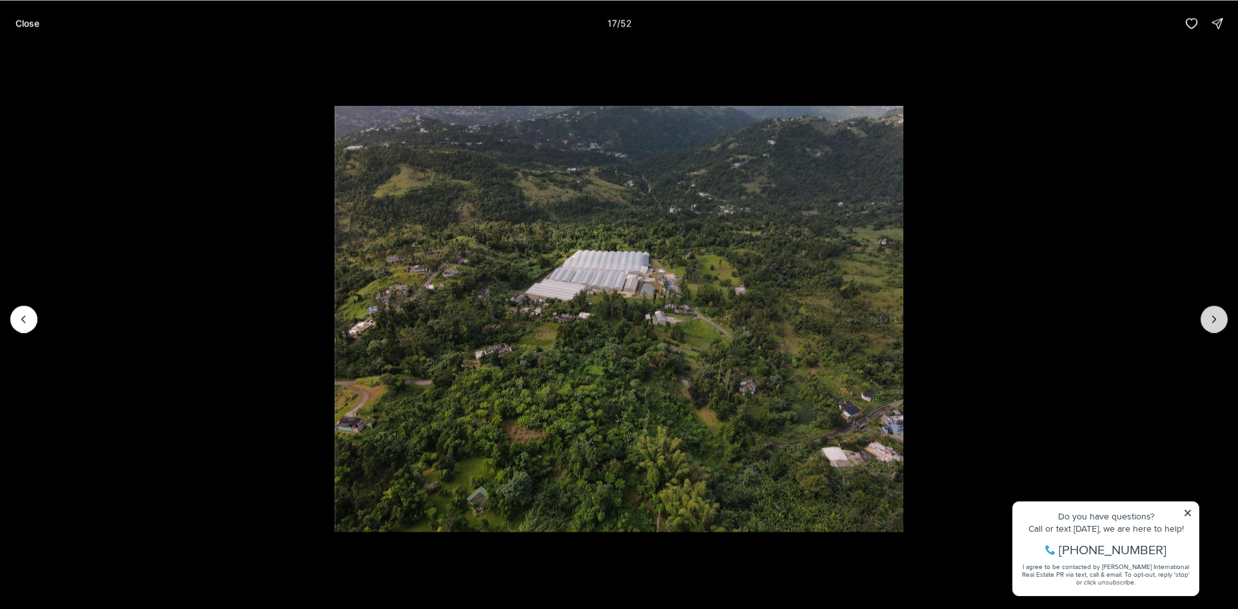
click at [1217, 317] on icon "Next slide" at bounding box center [1214, 319] width 13 height 13
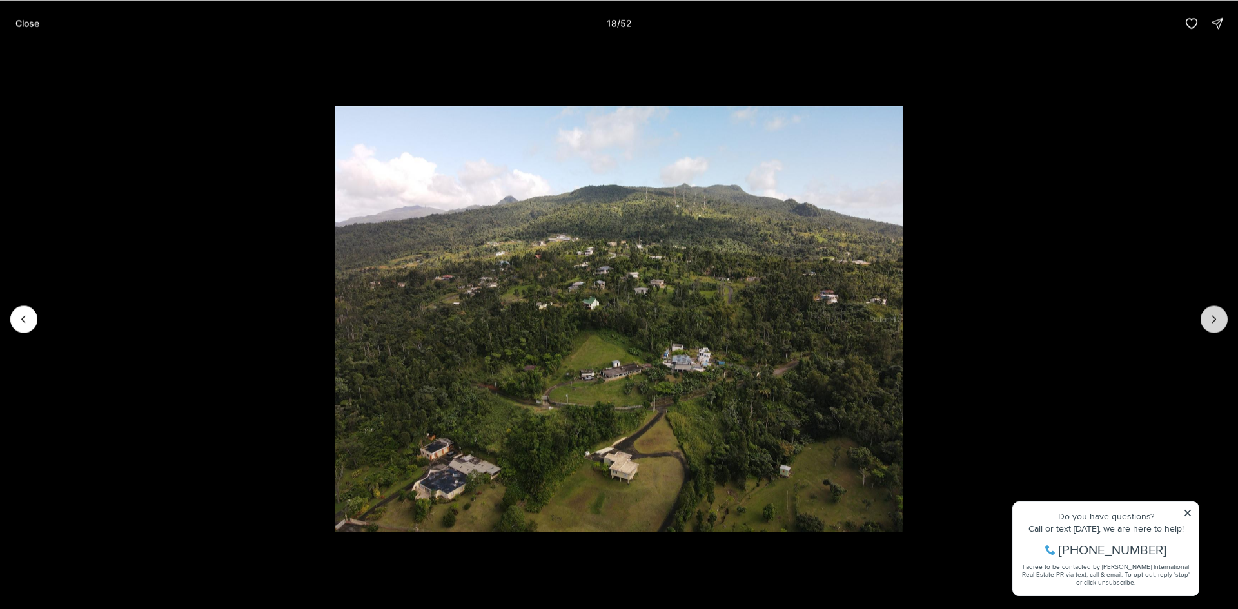
click at [1217, 317] on icon "Next slide" at bounding box center [1214, 319] width 13 height 13
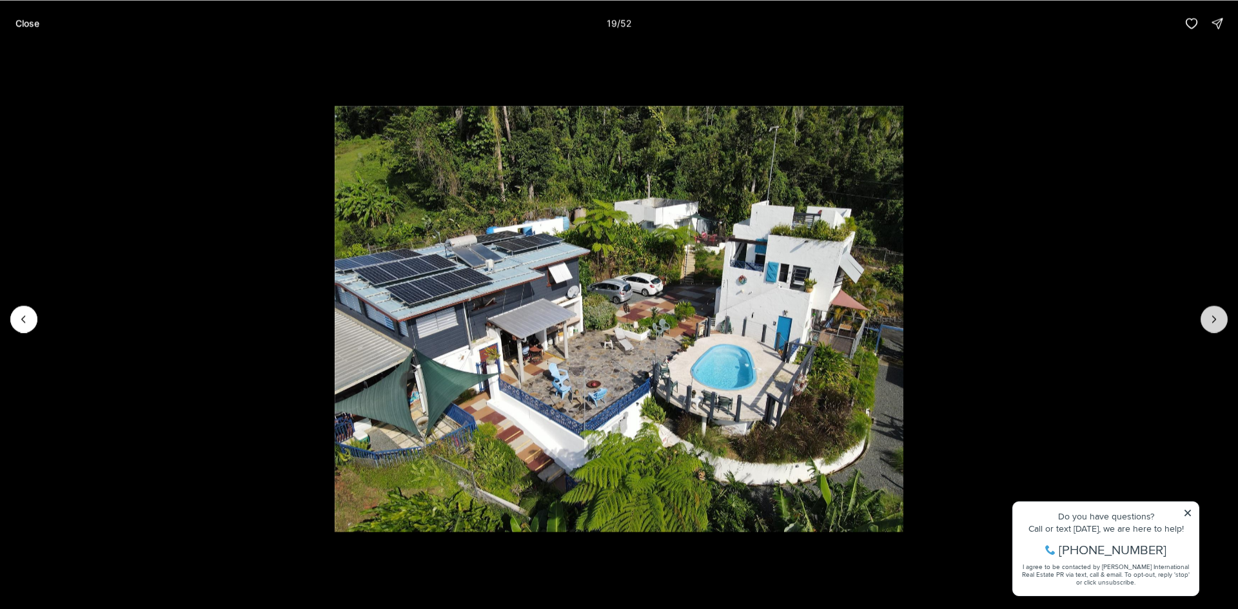
click at [1217, 317] on icon "Next slide" at bounding box center [1214, 319] width 13 height 13
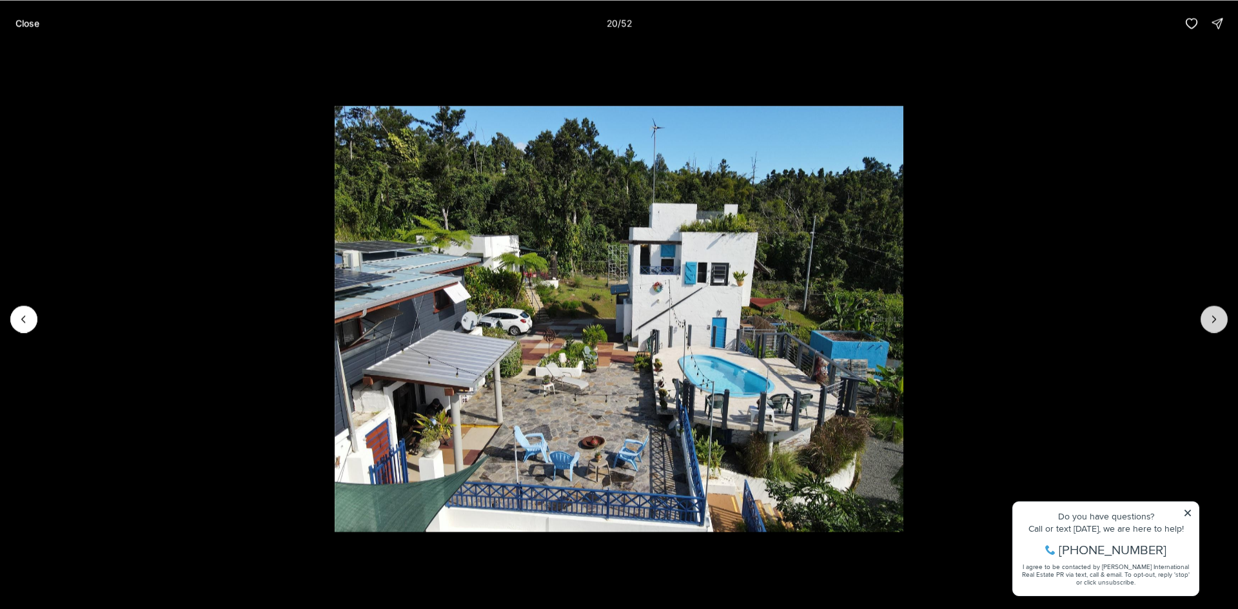
click at [1217, 317] on icon "Next slide" at bounding box center [1214, 319] width 13 height 13
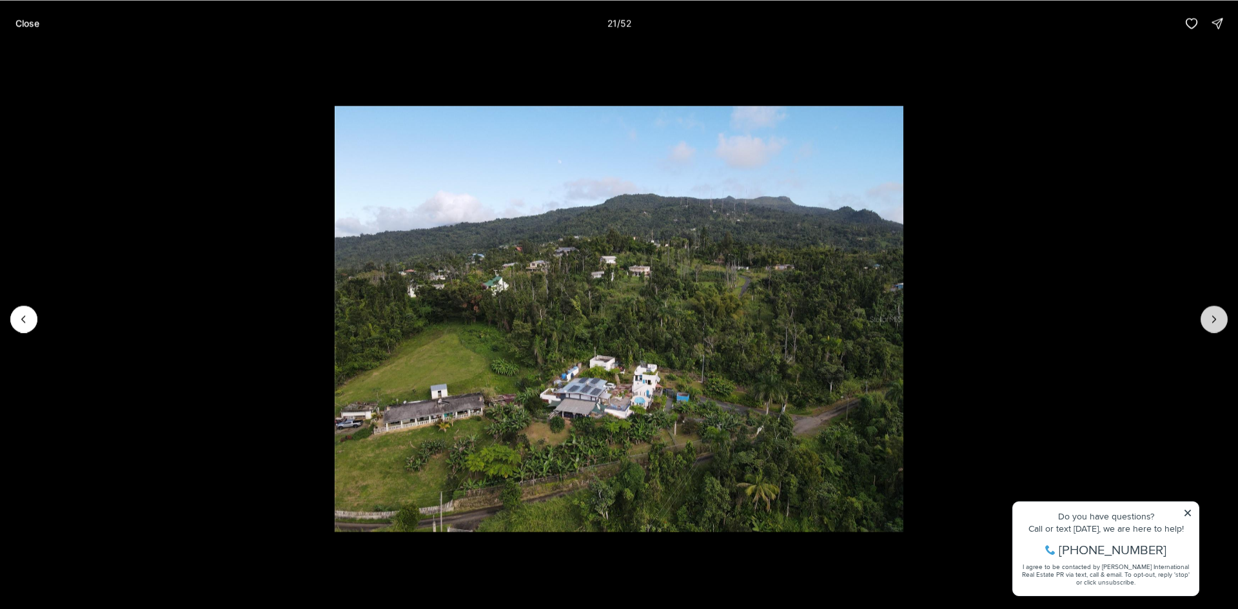
click at [1217, 317] on icon "Next slide" at bounding box center [1214, 319] width 13 height 13
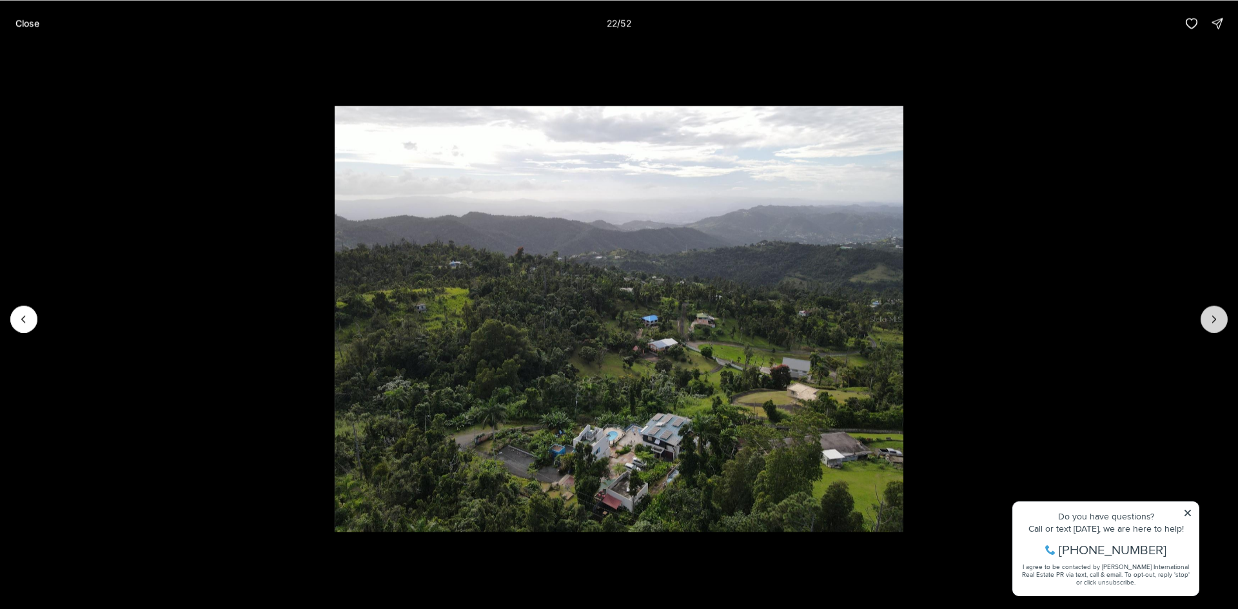
click at [1217, 317] on icon "Next slide" at bounding box center [1214, 319] width 13 height 13
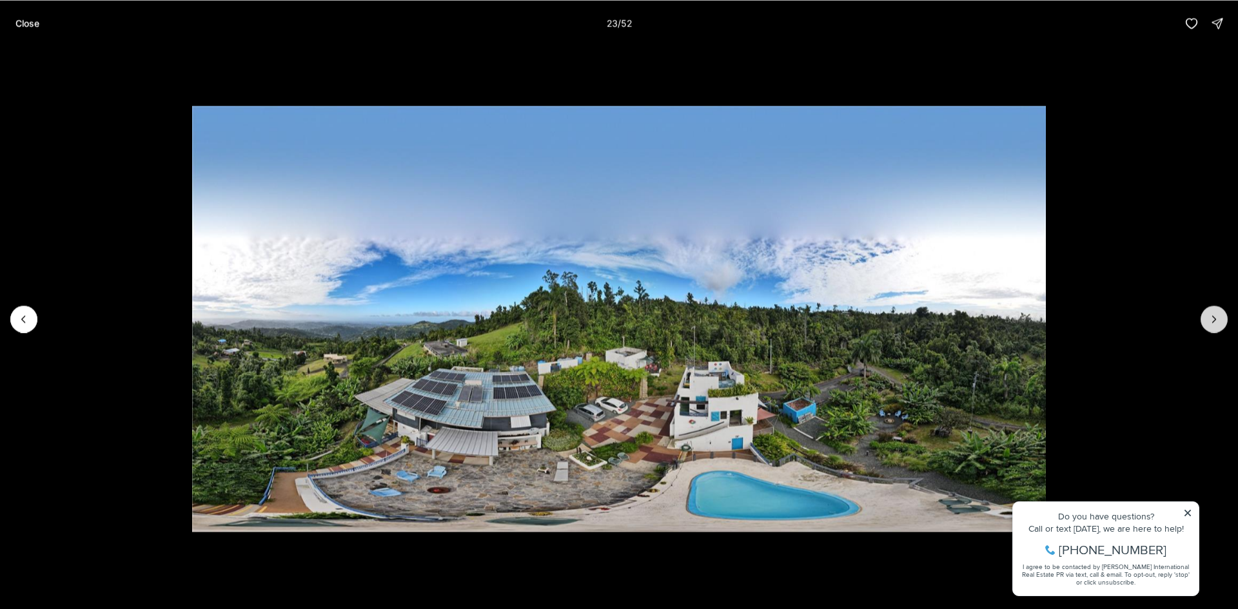
click at [1217, 317] on icon "Next slide" at bounding box center [1214, 319] width 13 height 13
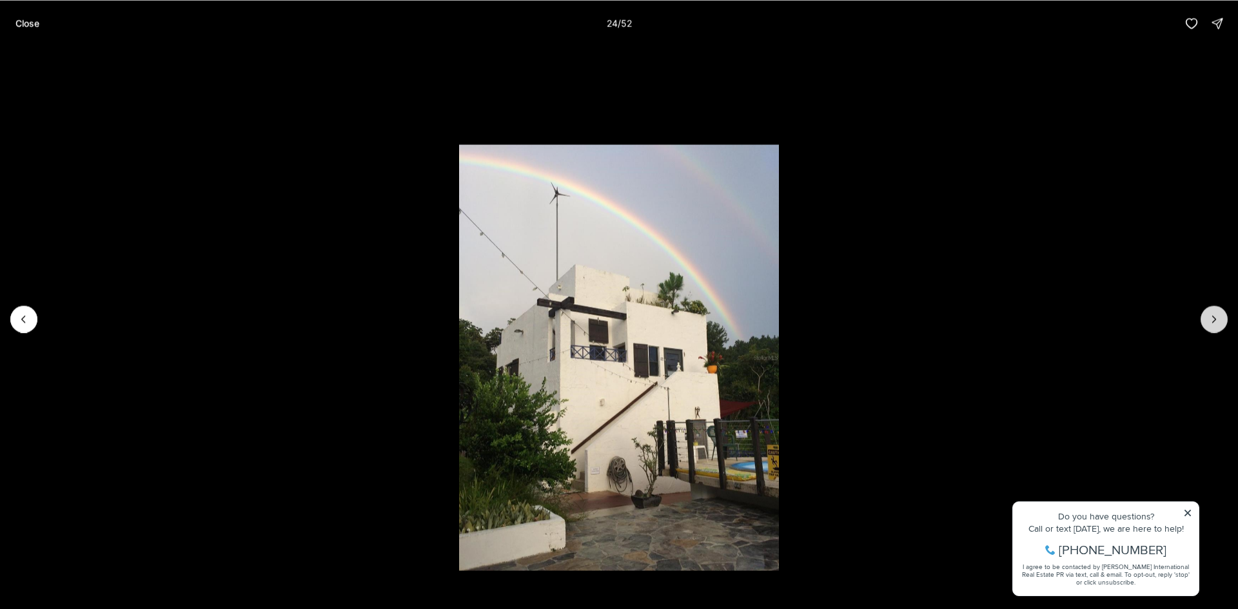
click at [1217, 317] on icon "Next slide" at bounding box center [1214, 319] width 13 height 13
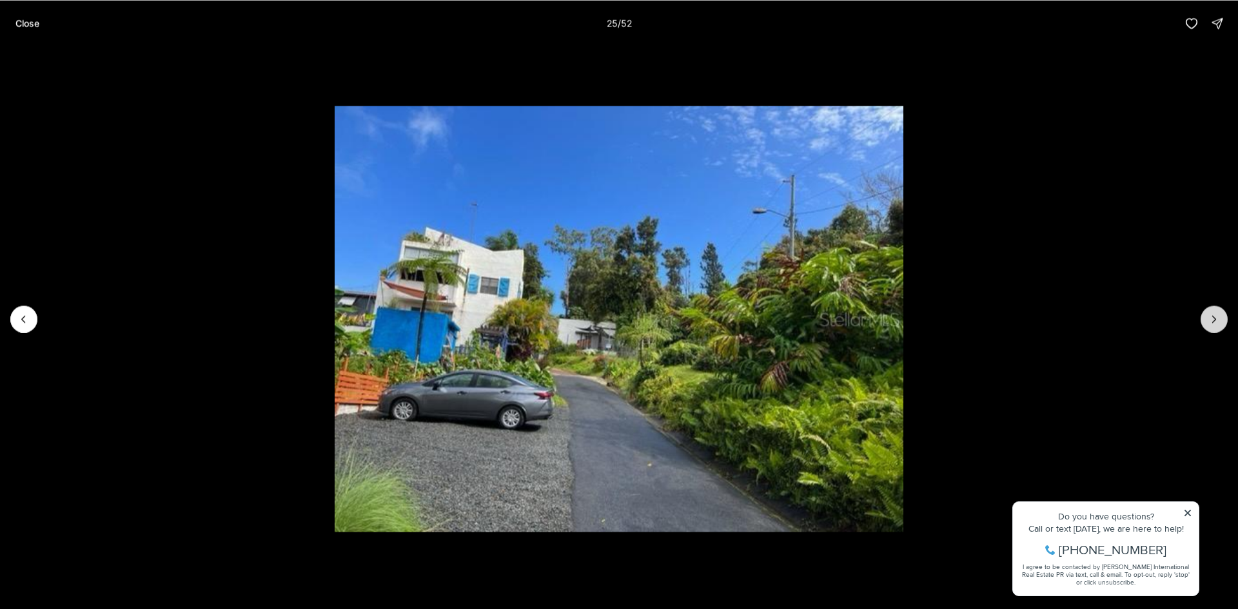
click at [1217, 317] on icon "Next slide" at bounding box center [1214, 319] width 13 height 13
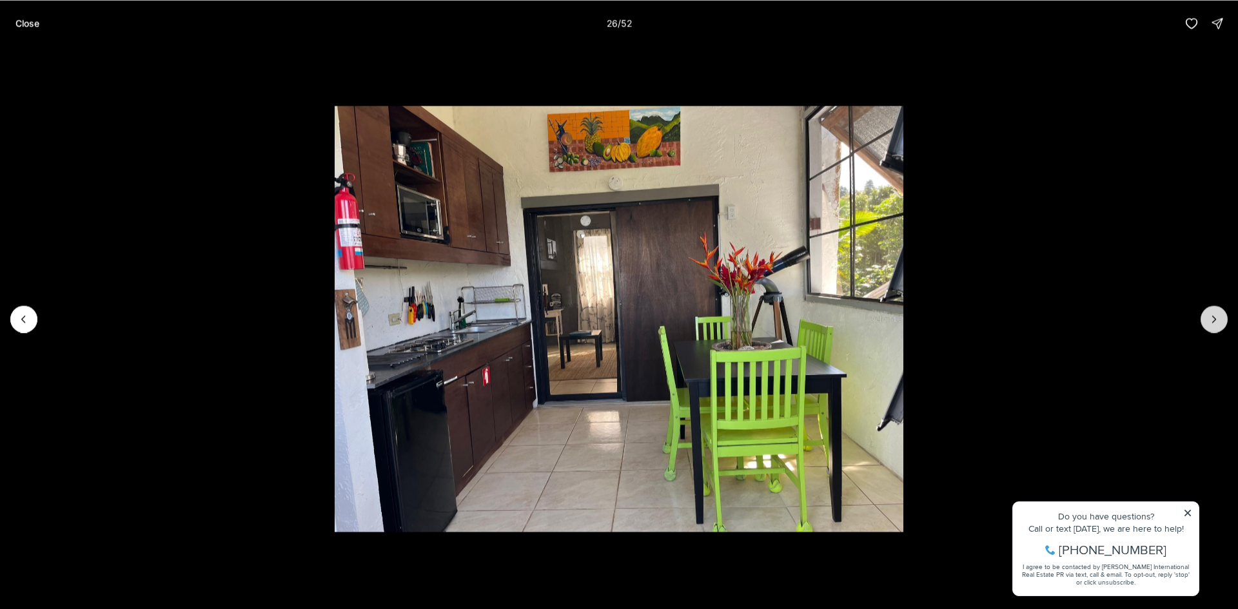
click at [1217, 317] on icon "Next slide" at bounding box center [1214, 319] width 13 height 13
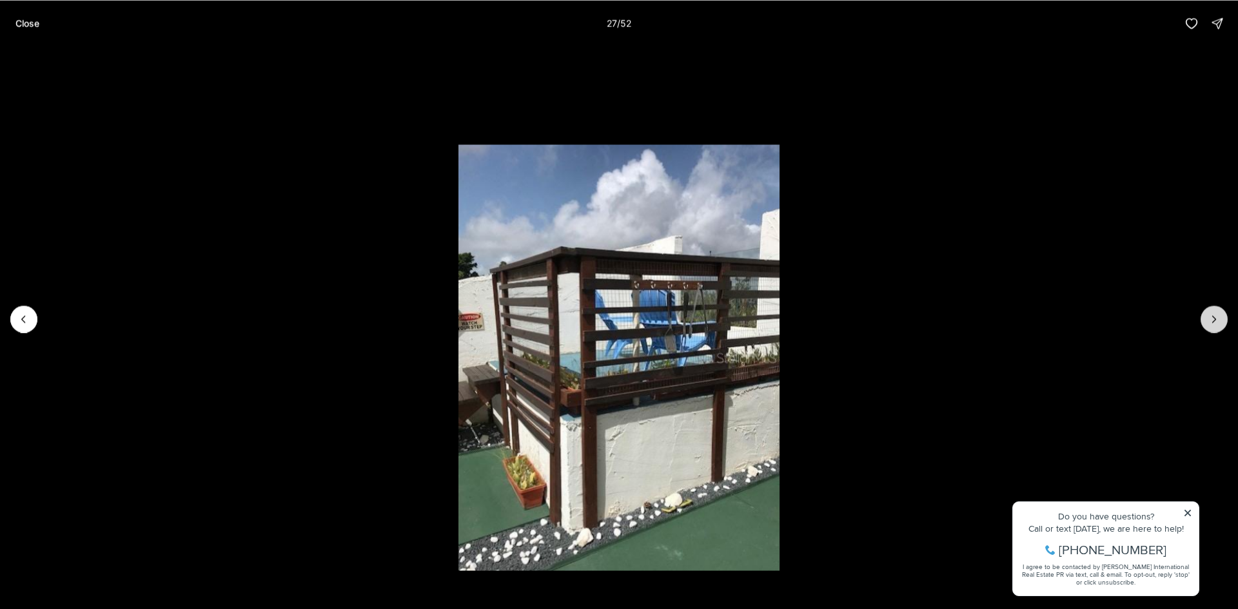
click at [1217, 317] on icon "Next slide" at bounding box center [1214, 319] width 13 height 13
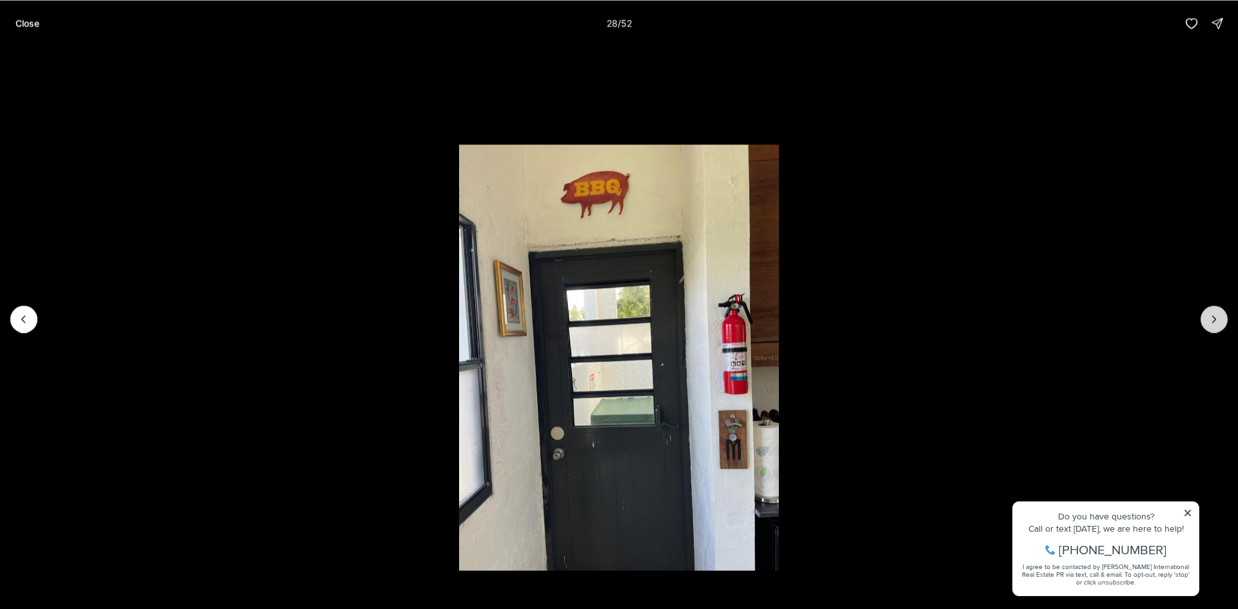
click at [1217, 317] on icon "Next slide" at bounding box center [1214, 319] width 13 height 13
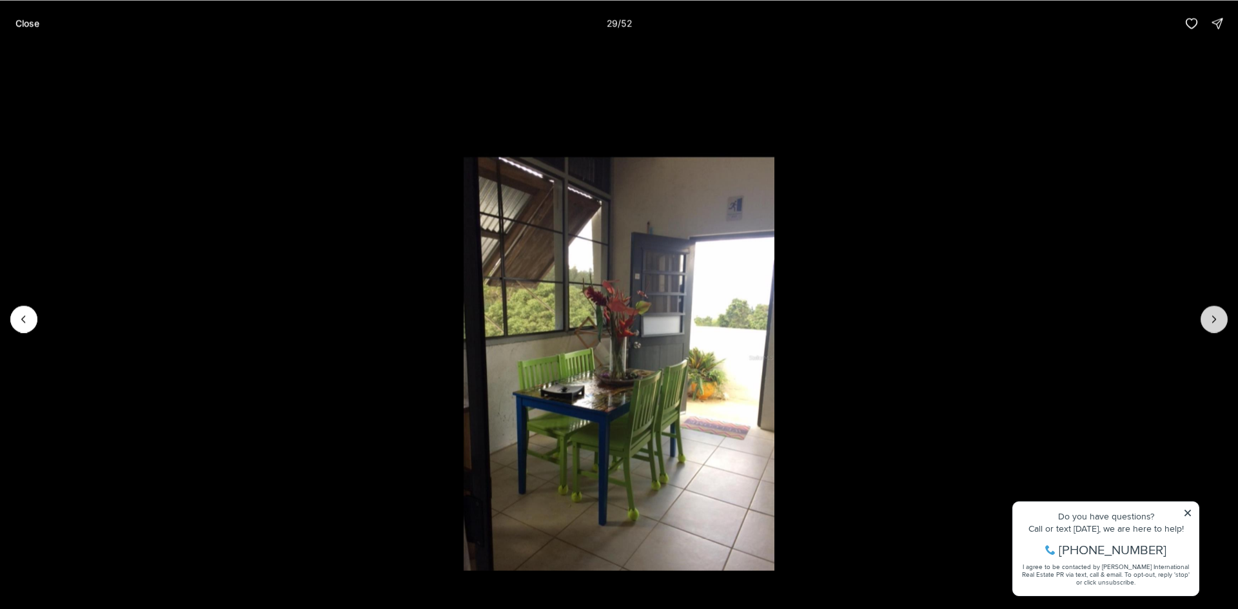
click at [1217, 317] on icon "Next slide" at bounding box center [1214, 319] width 13 height 13
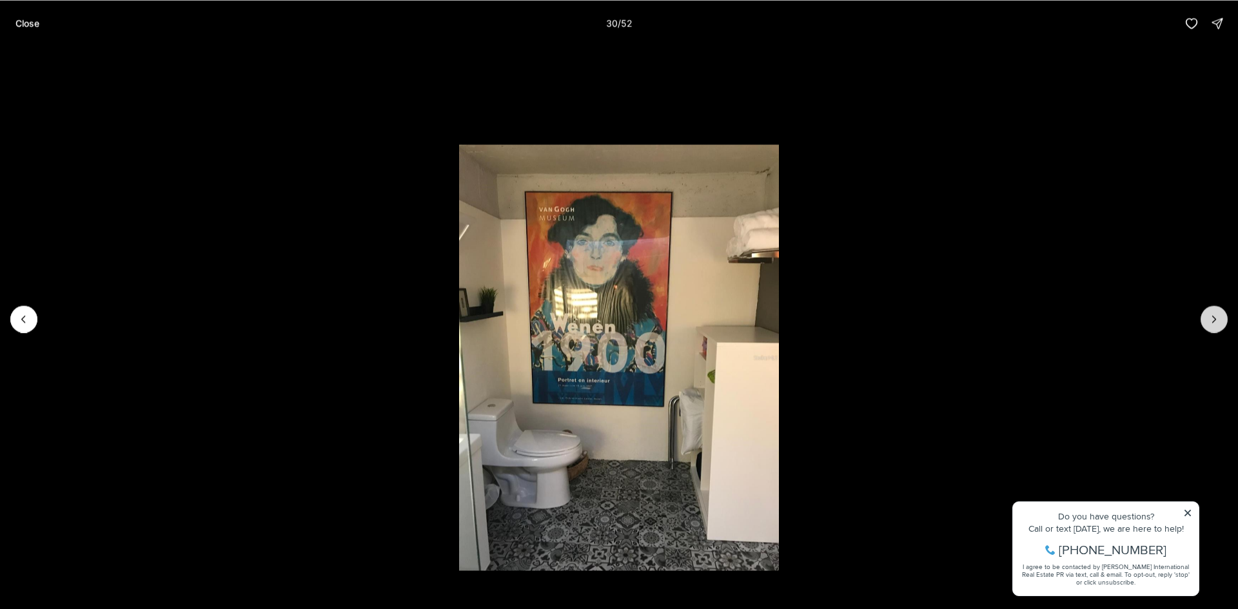
click at [1217, 317] on icon "Next slide" at bounding box center [1214, 319] width 13 height 13
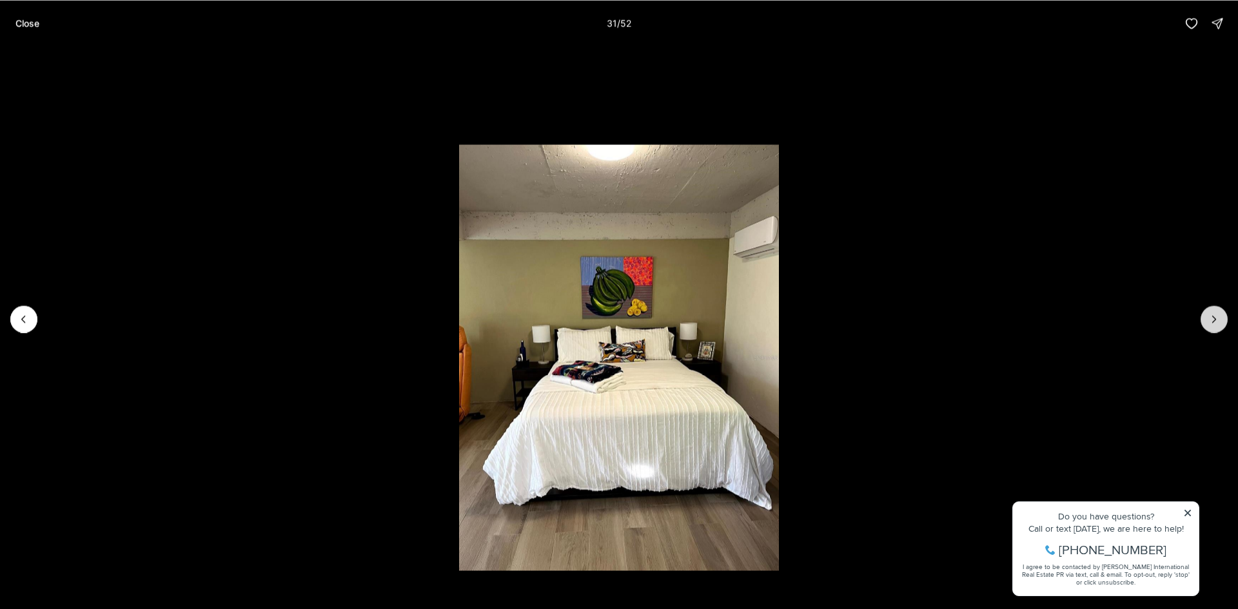
click at [1217, 317] on icon "Next slide" at bounding box center [1214, 319] width 13 height 13
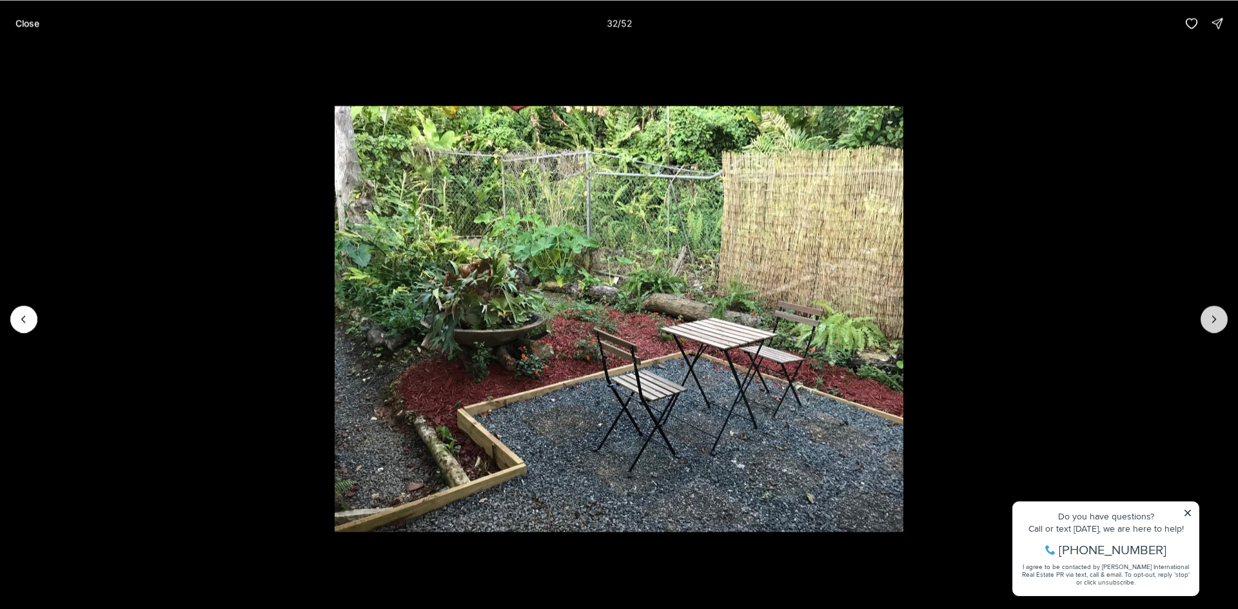
click at [1217, 317] on icon "Next slide" at bounding box center [1214, 319] width 13 height 13
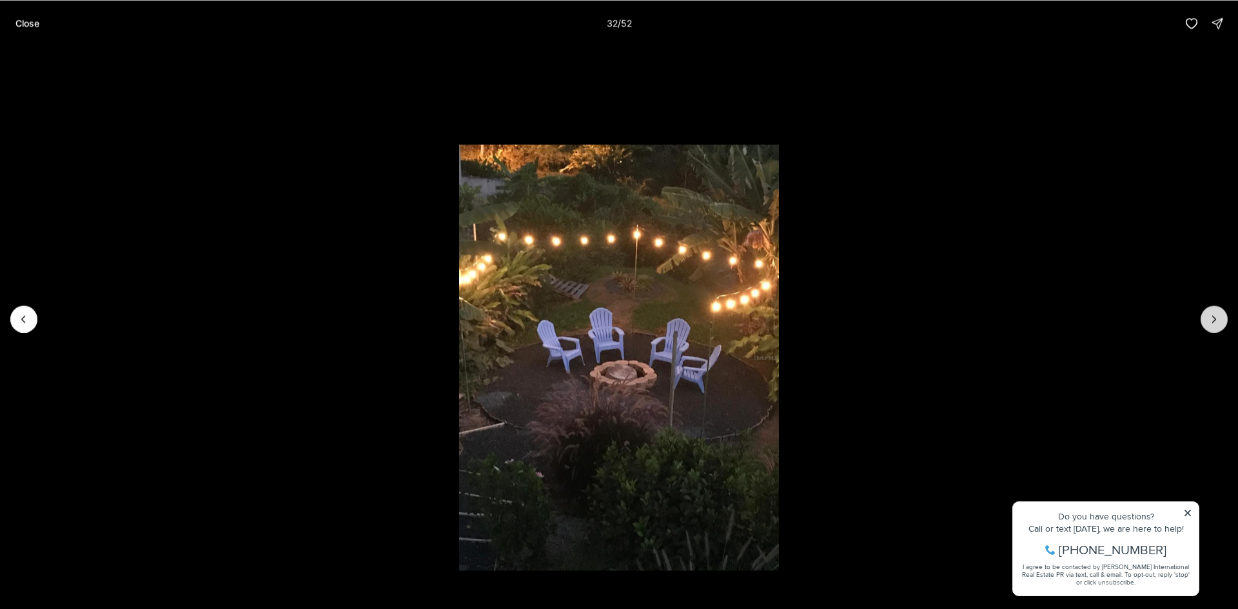
click at [1217, 317] on icon "Next slide" at bounding box center [1214, 319] width 13 height 13
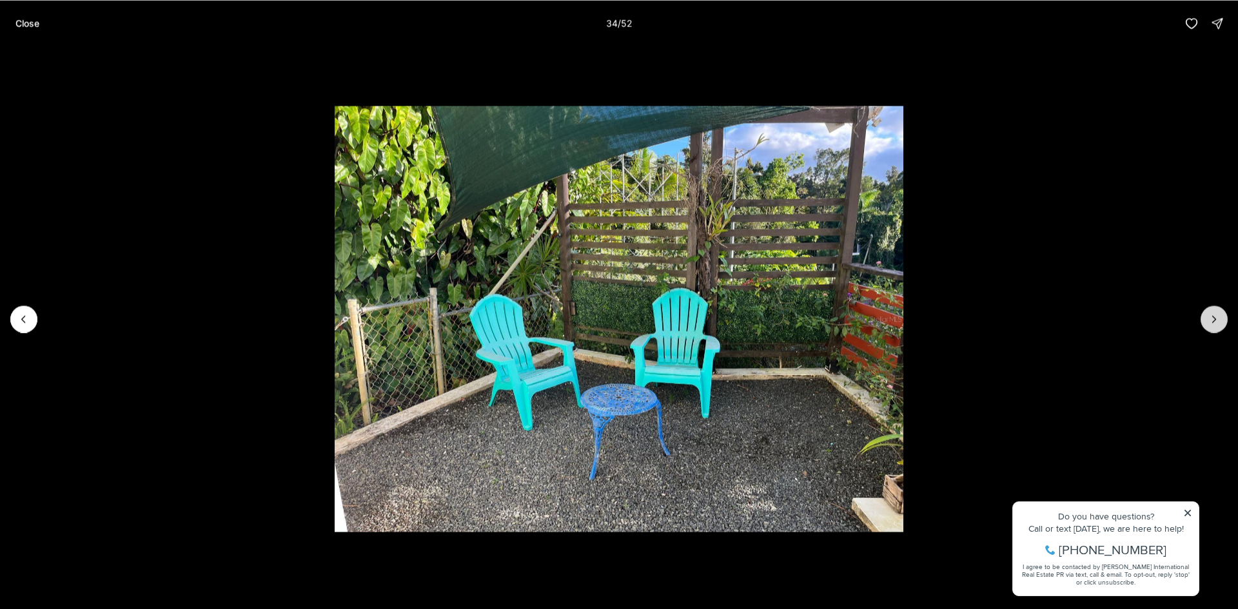
click at [1217, 317] on icon "Next slide" at bounding box center [1214, 319] width 13 height 13
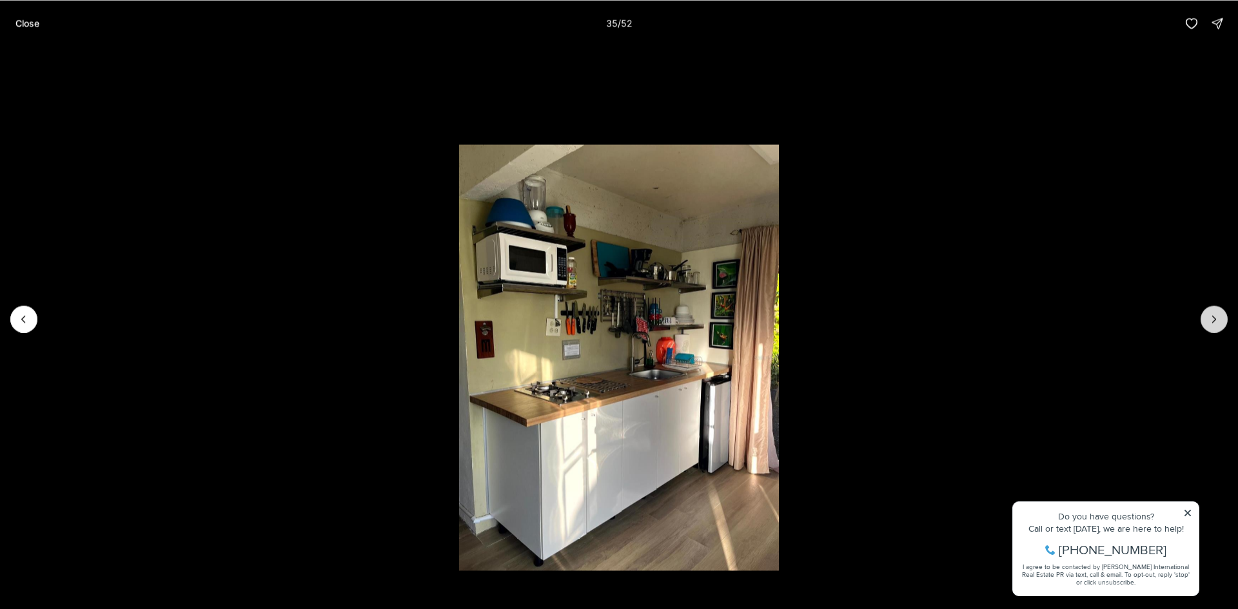
click at [1217, 317] on icon "Next slide" at bounding box center [1214, 319] width 13 height 13
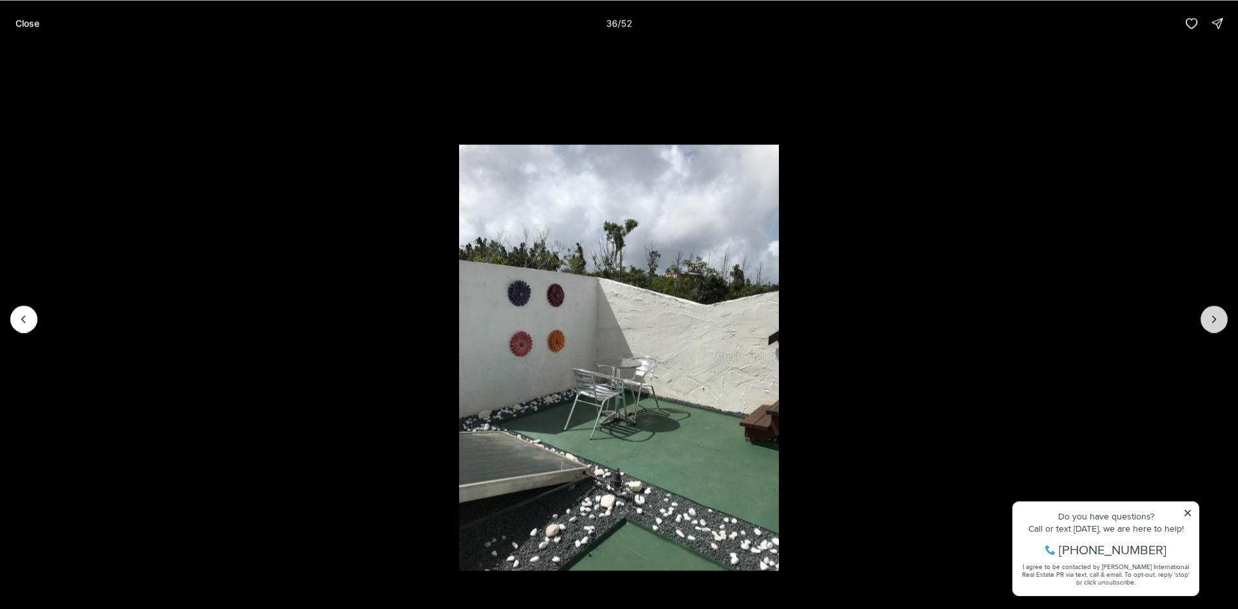
click at [1217, 317] on icon "Next slide" at bounding box center [1214, 319] width 13 height 13
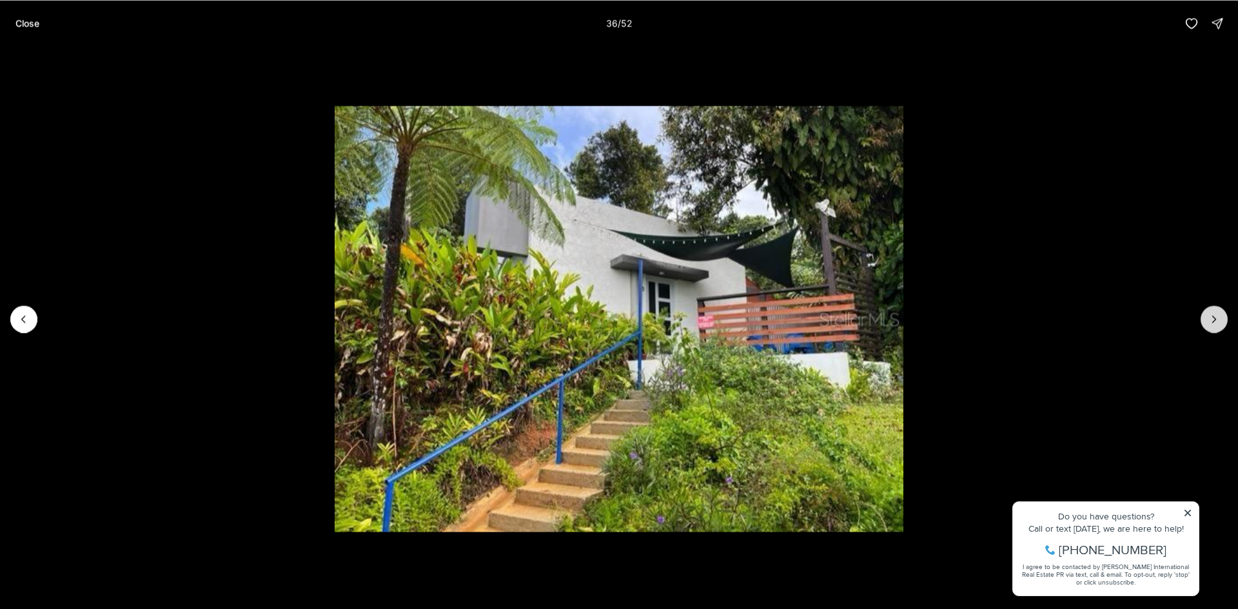
click at [1217, 317] on icon "Next slide" at bounding box center [1214, 319] width 13 height 13
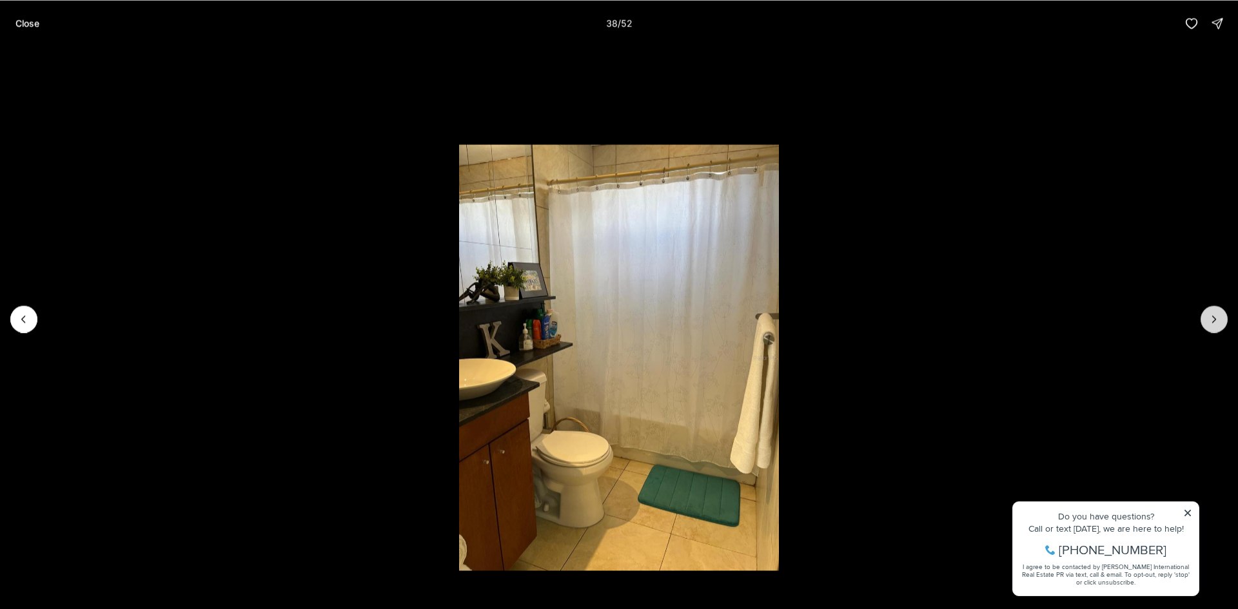
click at [1217, 317] on icon "Next slide" at bounding box center [1214, 319] width 13 height 13
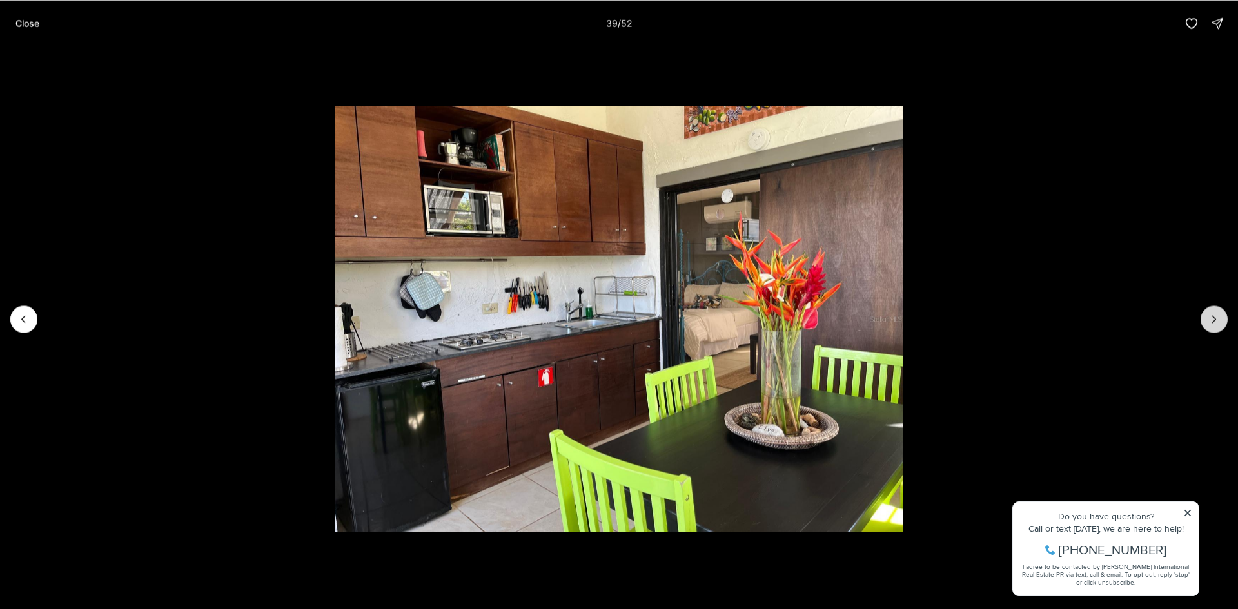
click at [1217, 317] on icon "Next slide" at bounding box center [1214, 319] width 13 height 13
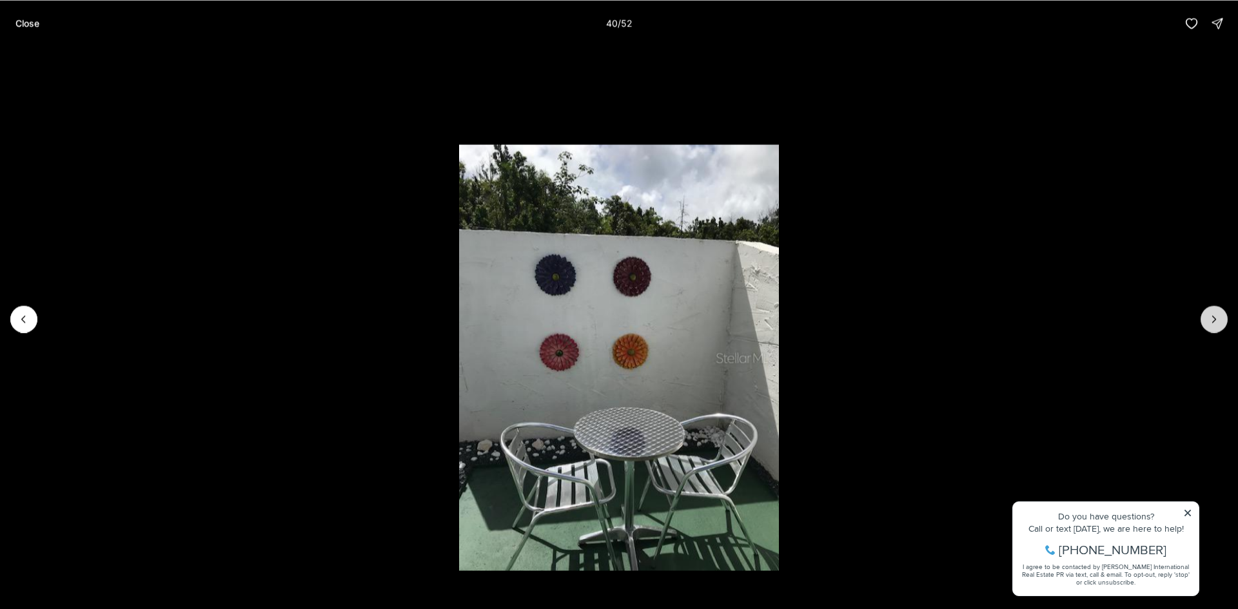
click at [1217, 317] on icon "Next slide" at bounding box center [1214, 319] width 13 height 13
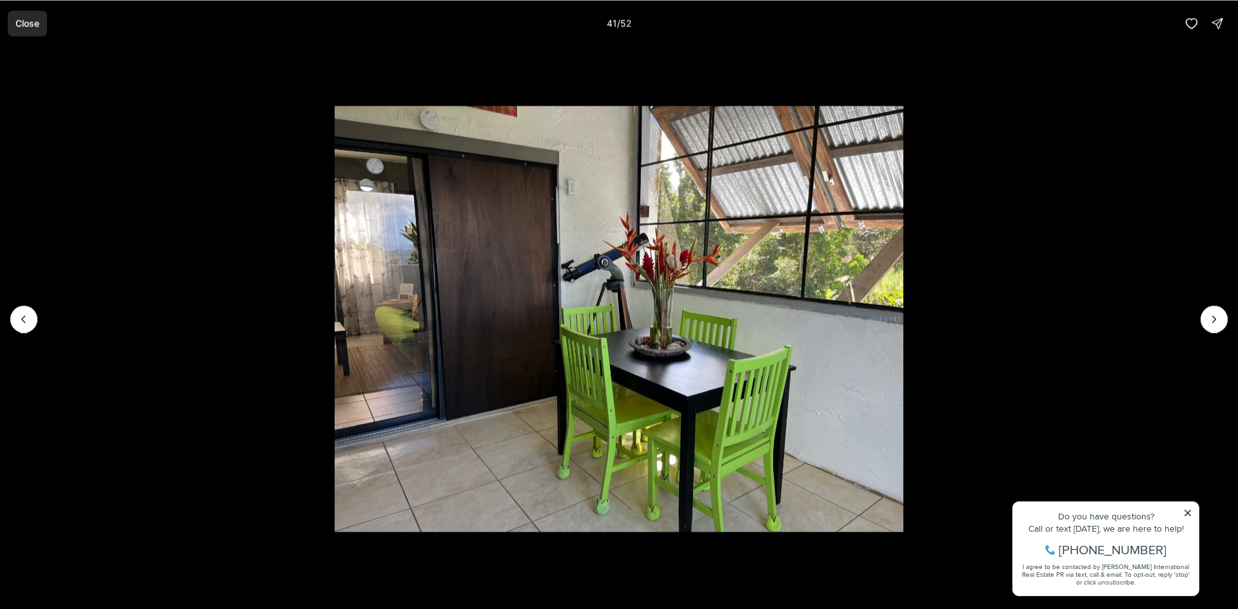
click at [35, 17] on button "Close" at bounding box center [27, 23] width 39 height 26
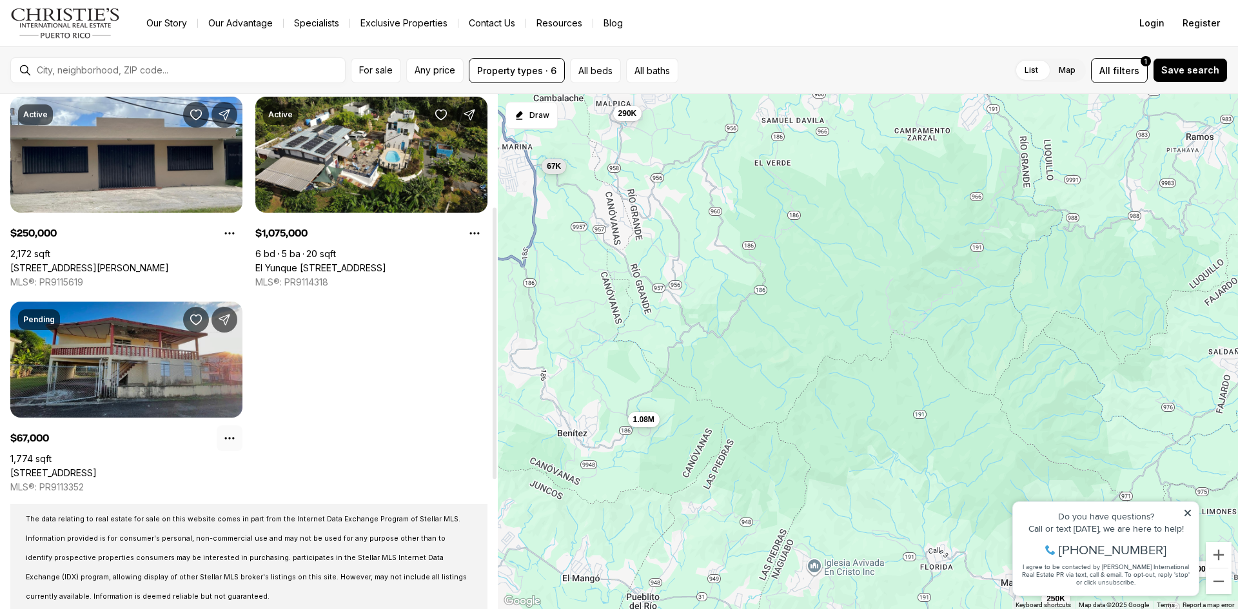
scroll to position [258, 0]
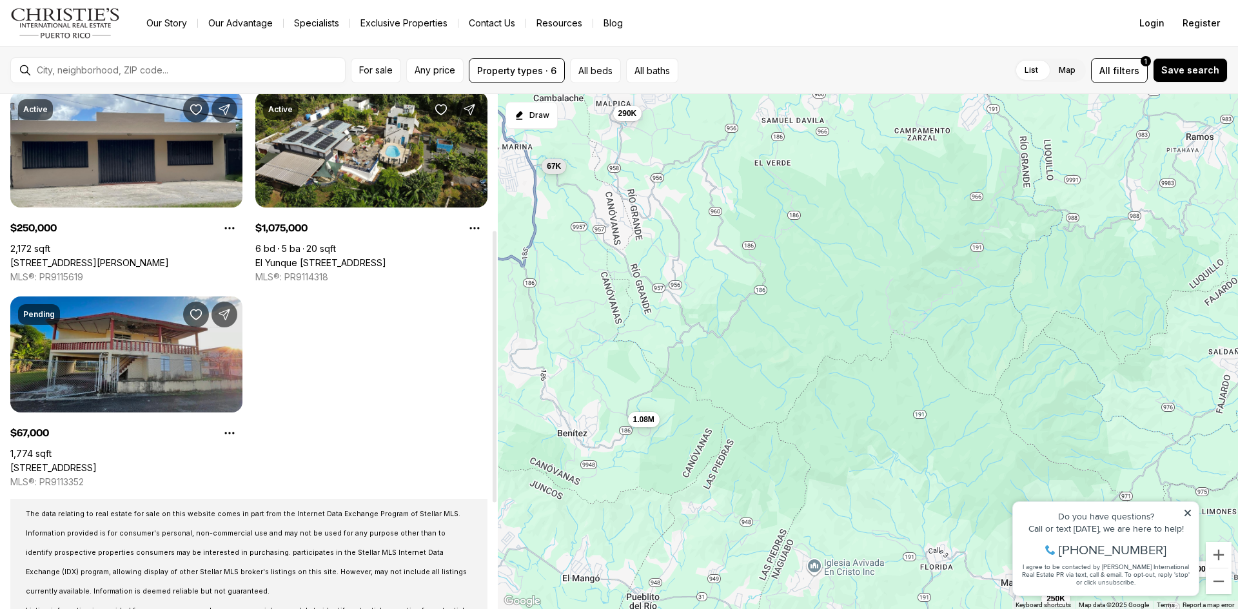
click at [97, 462] on link "[STREET_ADDRESS]" at bounding box center [53, 468] width 86 height 12
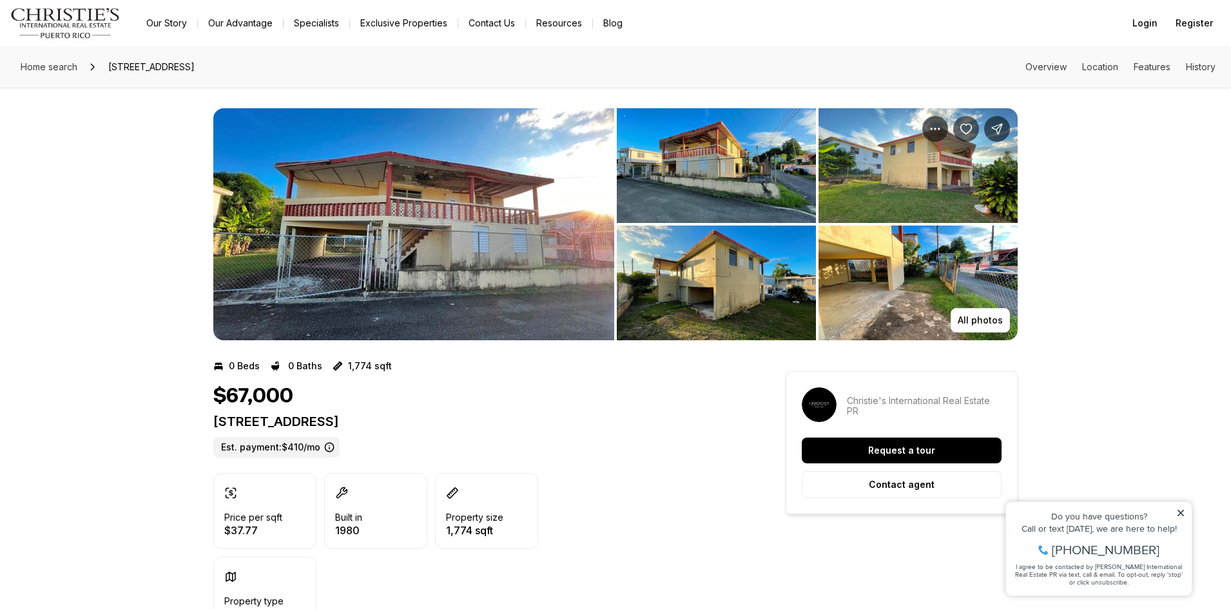
click at [524, 257] on img "View image gallery" at bounding box center [413, 224] width 401 height 232
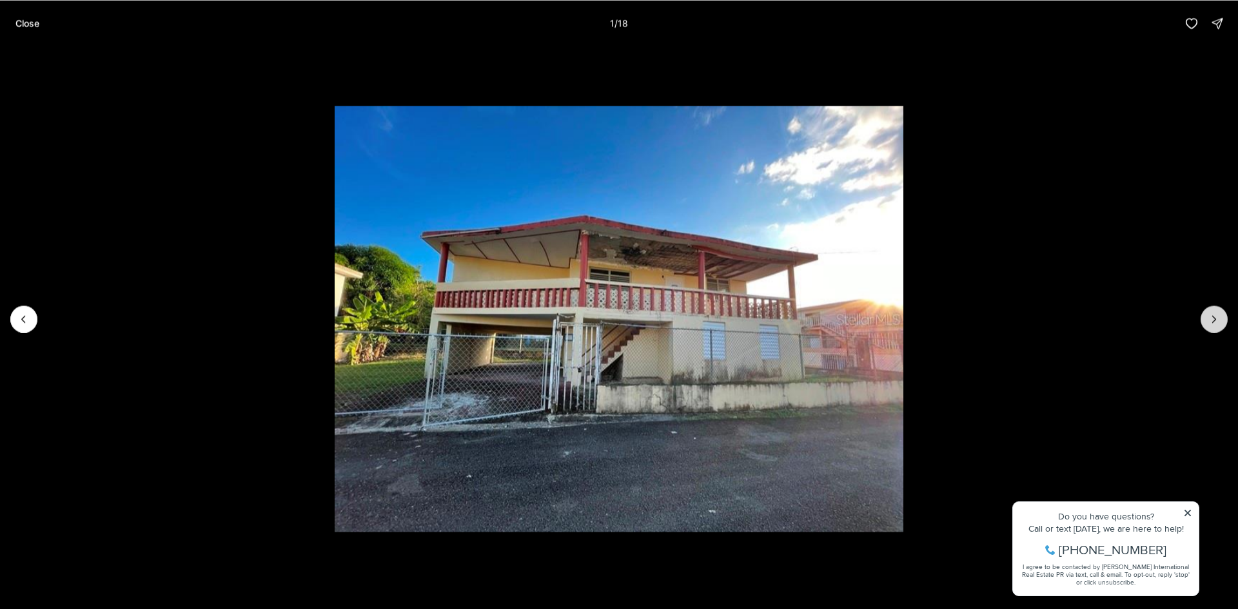
click at [1218, 320] on icon "Next slide" at bounding box center [1214, 319] width 13 height 13
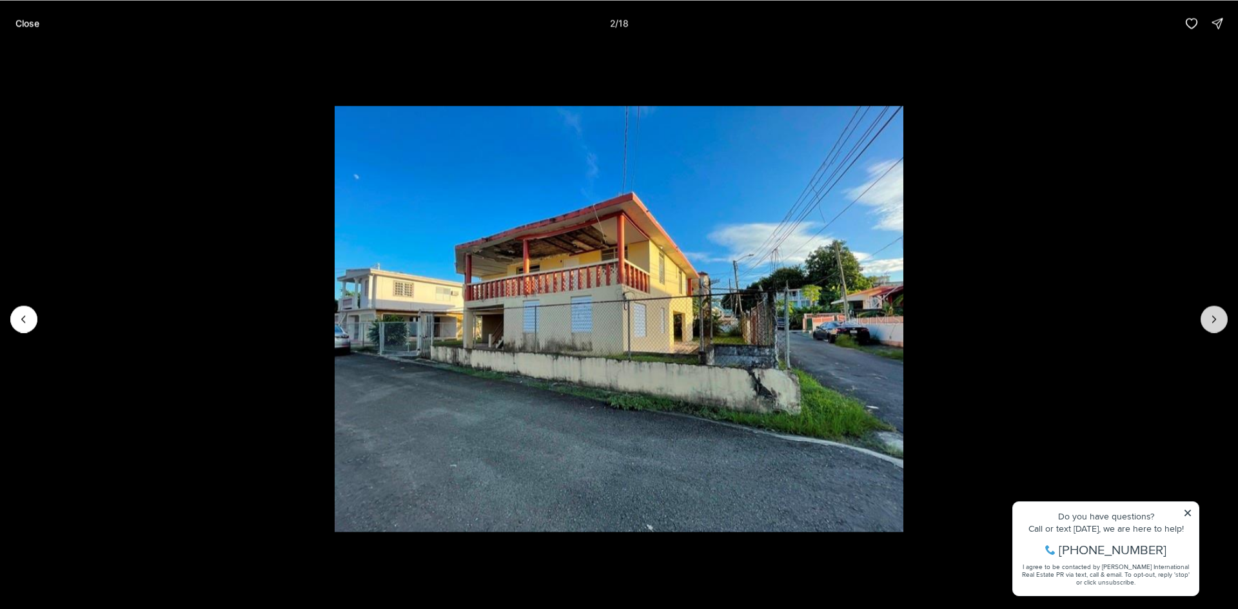
click at [1218, 320] on icon "Next slide" at bounding box center [1214, 319] width 13 height 13
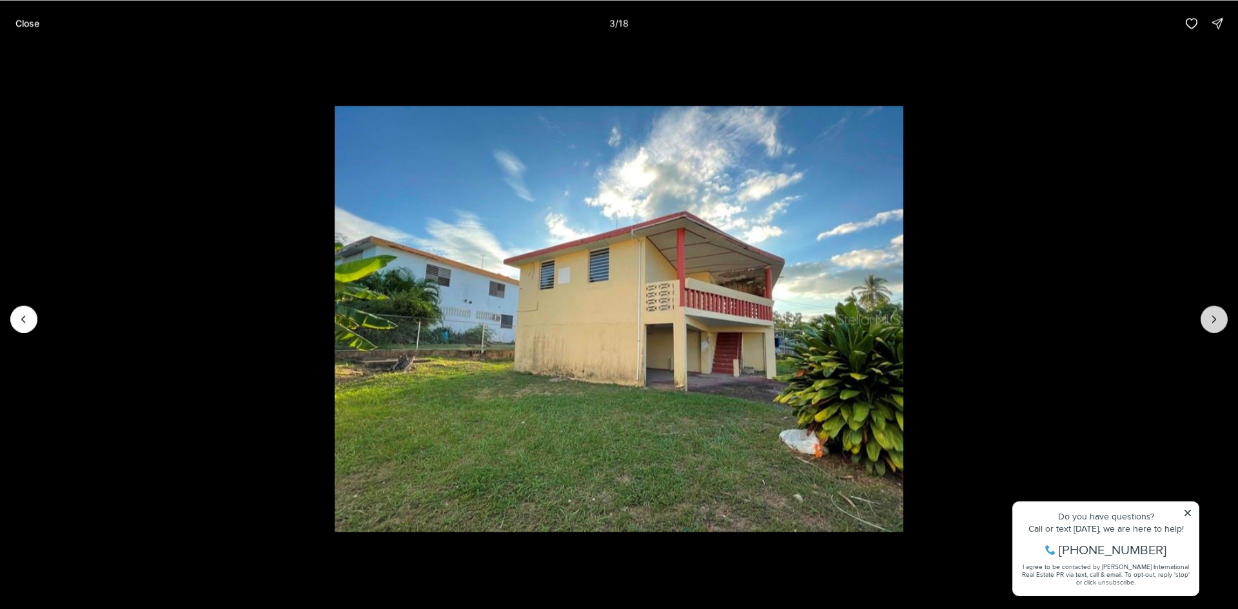
click at [1218, 320] on icon "Next slide" at bounding box center [1214, 319] width 13 height 13
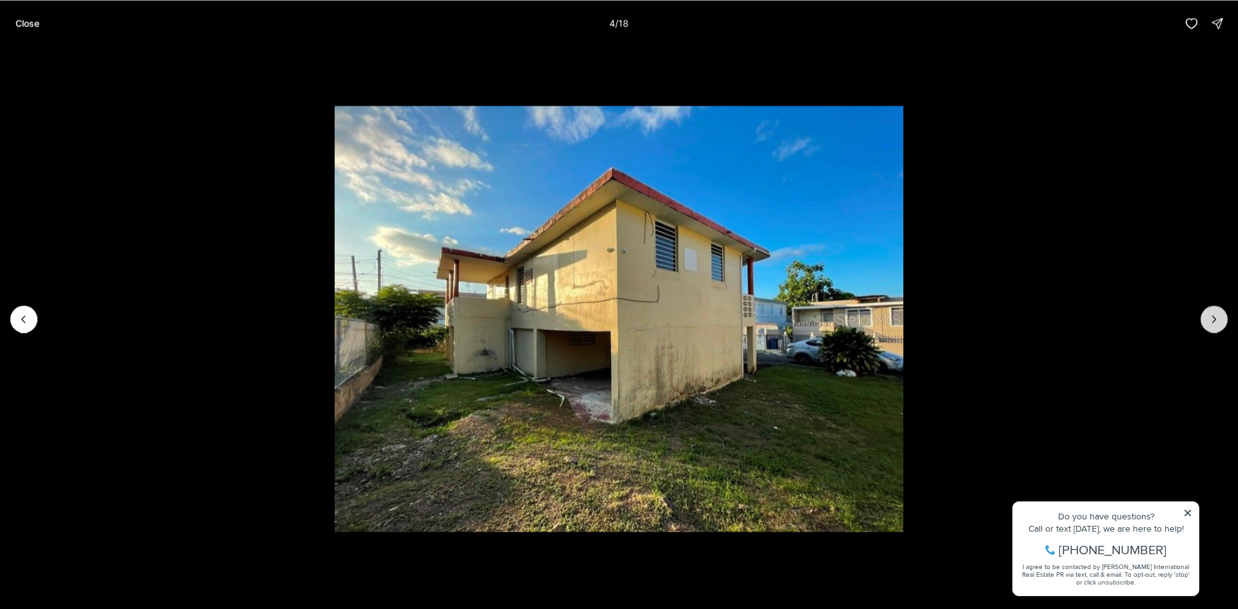
click at [1218, 320] on icon "Next slide" at bounding box center [1214, 319] width 13 height 13
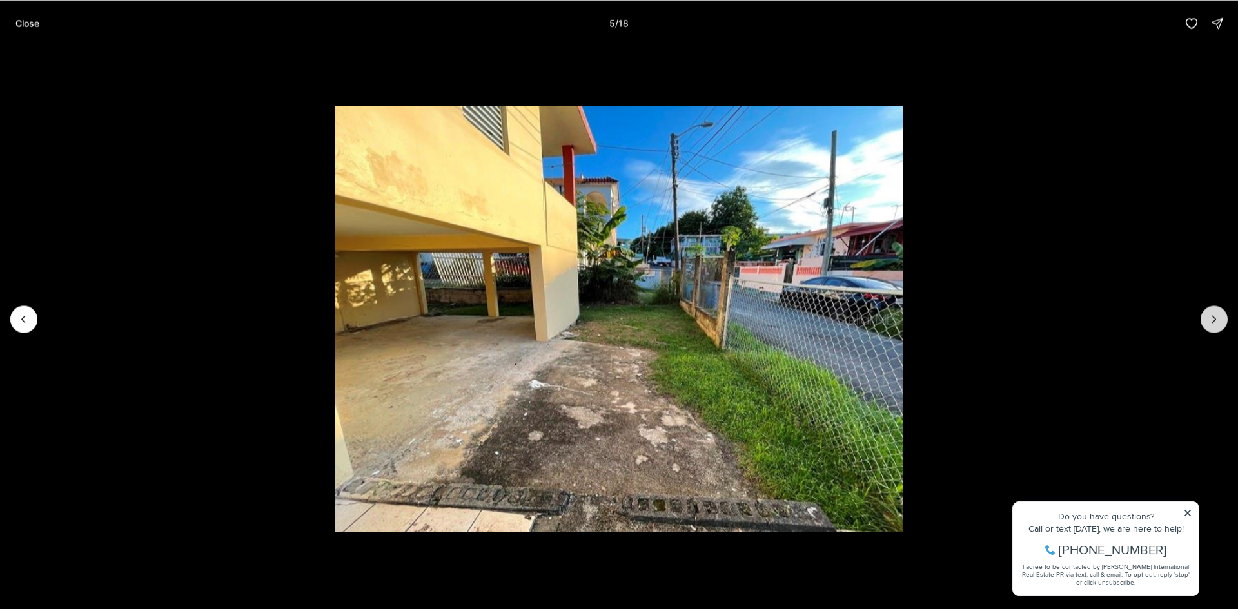
click at [1218, 320] on icon "Next slide" at bounding box center [1214, 319] width 13 height 13
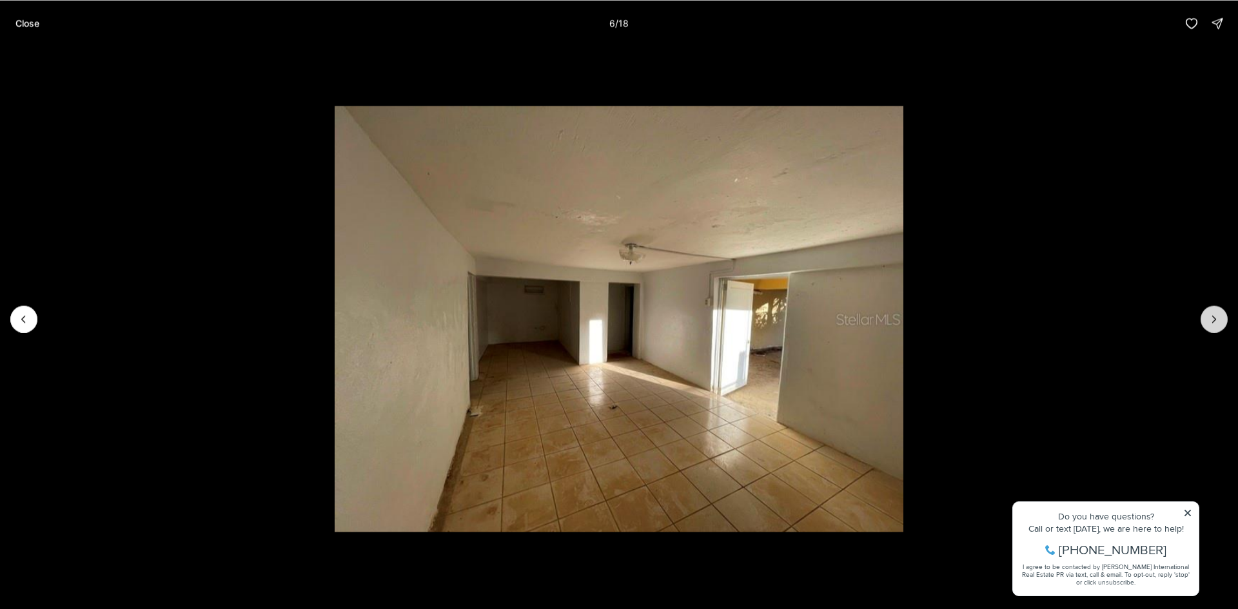
click at [1218, 320] on icon "Next slide" at bounding box center [1214, 319] width 13 height 13
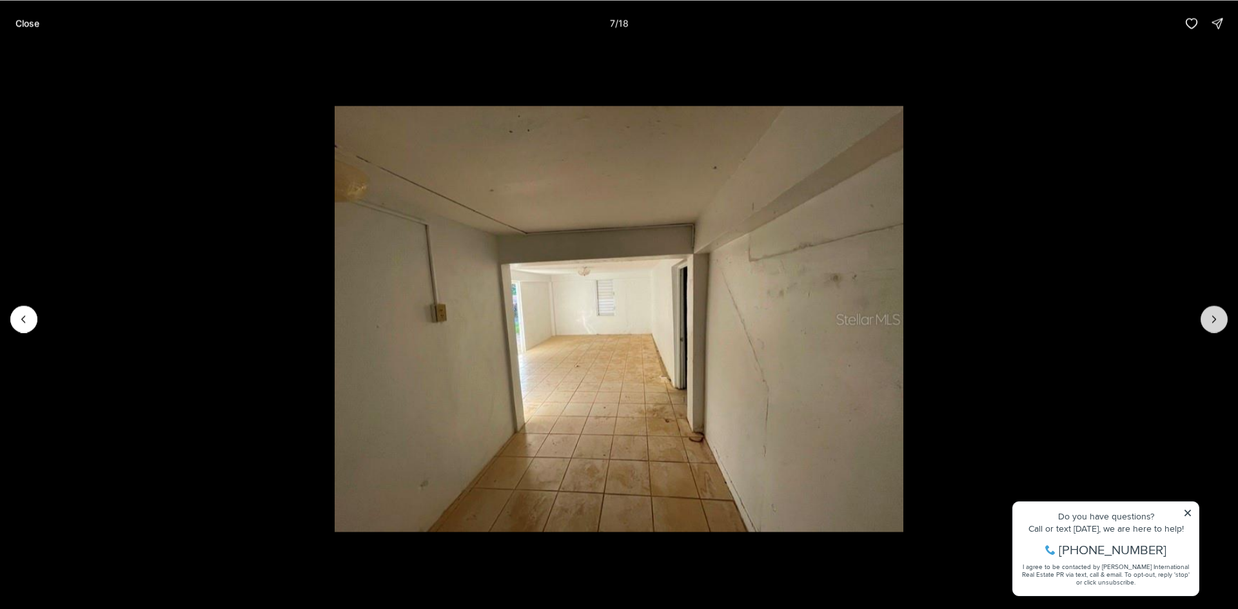
click at [1218, 320] on icon "Next slide" at bounding box center [1214, 319] width 13 height 13
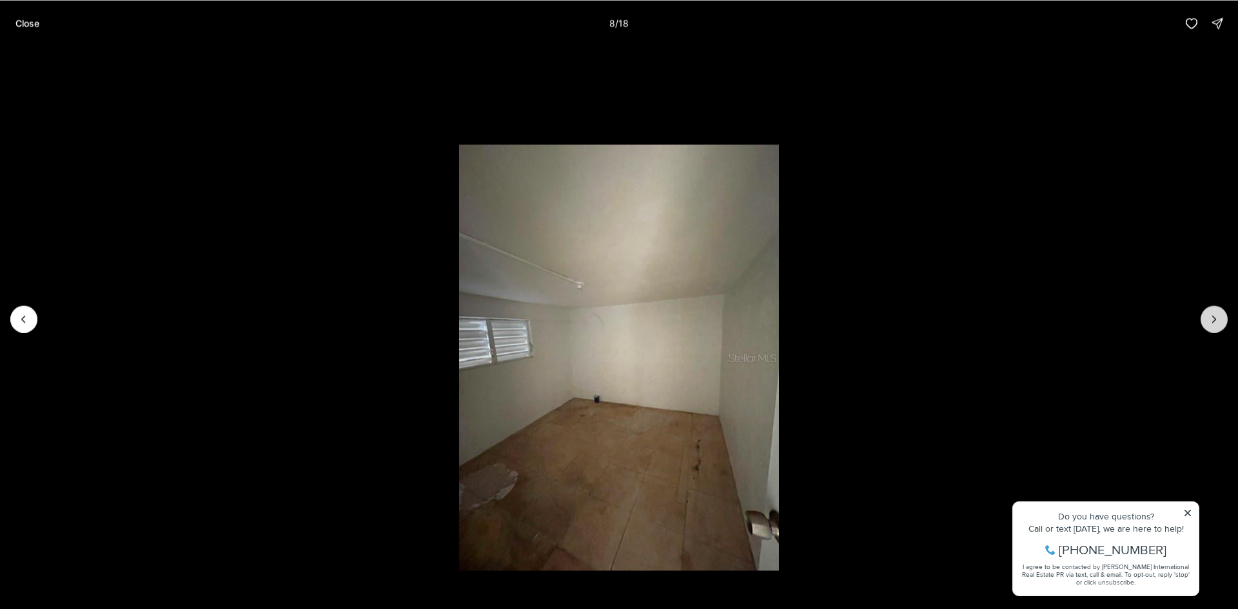
click at [1218, 320] on icon "Next slide" at bounding box center [1214, 319] width 13 height 13
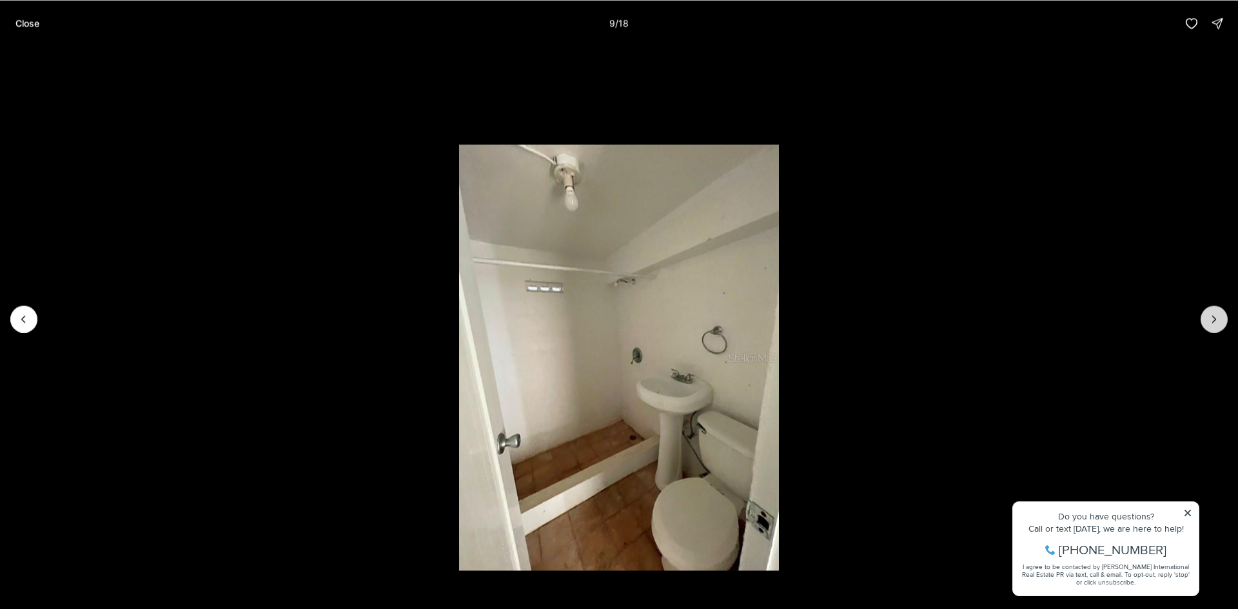
click at [1218, 320] on icon "Next slide" at bounding box center [1214, 319] width 13 height 13
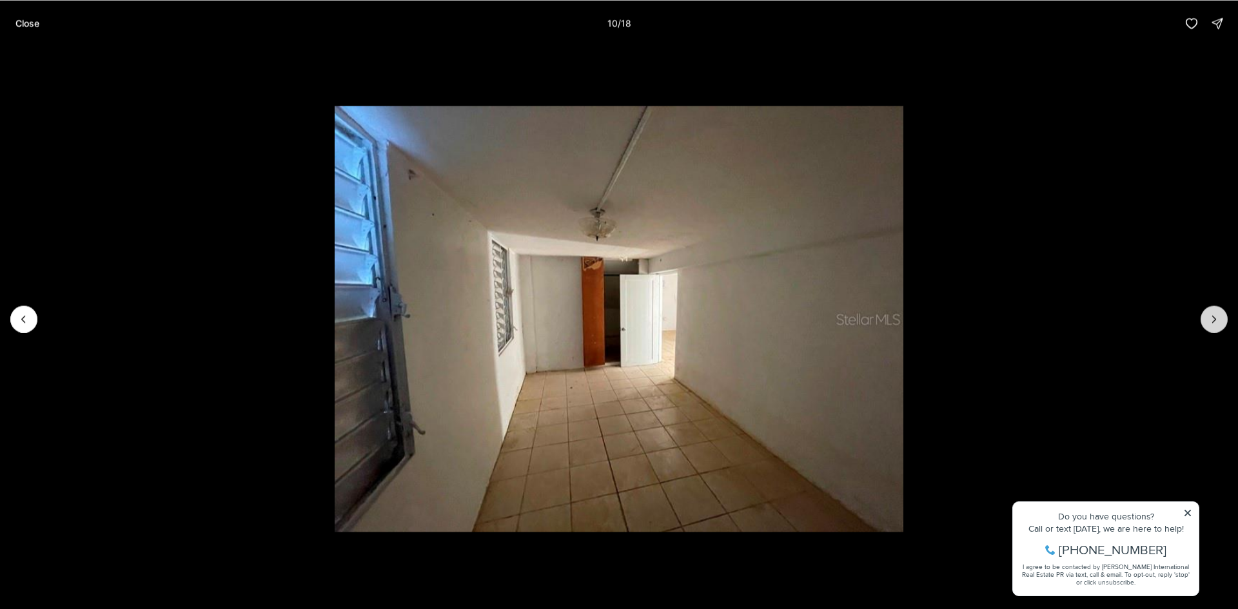
click at [1218, 320] on icon "Next slide" at bounding box center [1214, 319] width 13 height 13
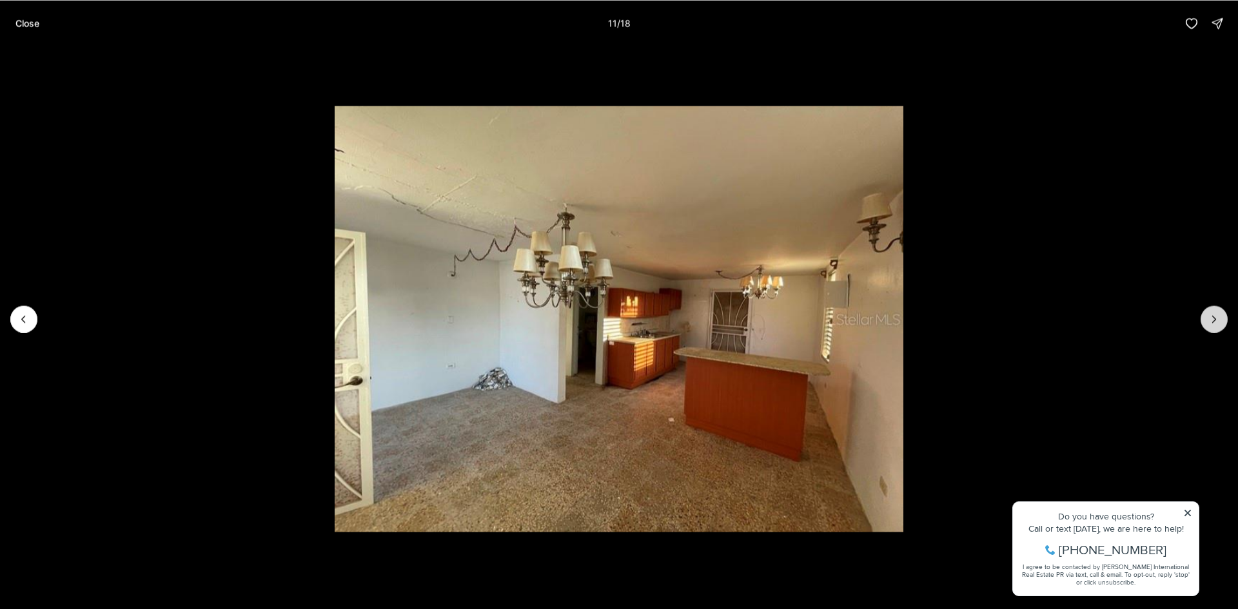
click at [1218, 320] on icon "Next slide" at bounding box center [1214, 319] width 13 height 13
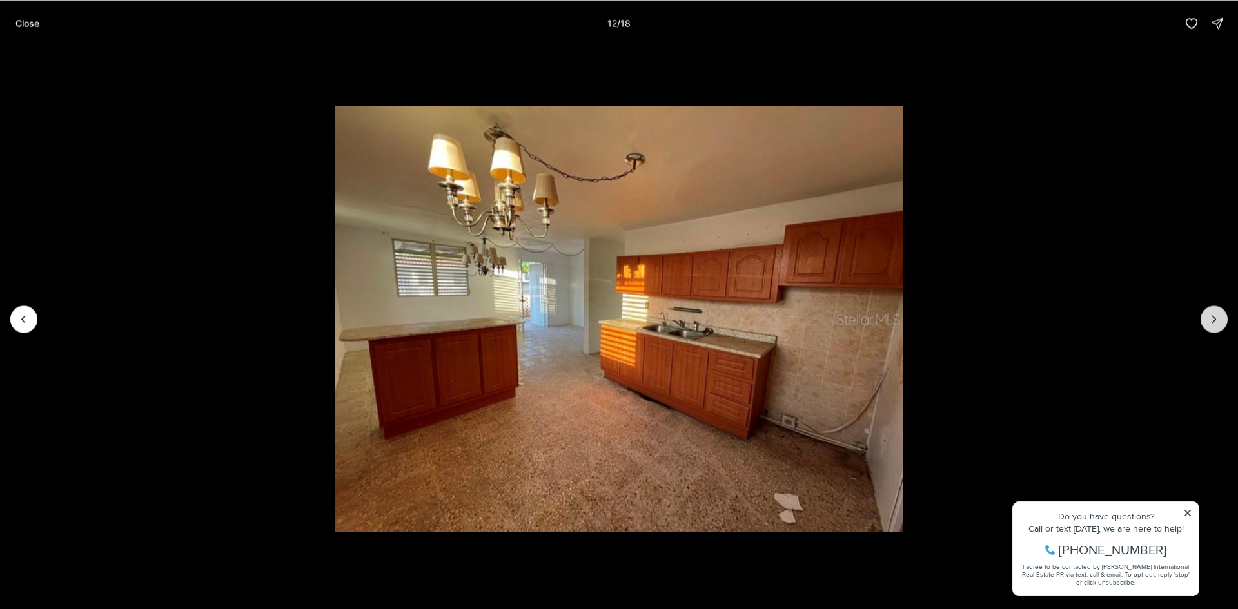
click at [1218, 320] on icon "Next slide" at bounding box center [1214, 319] width 13 height 13
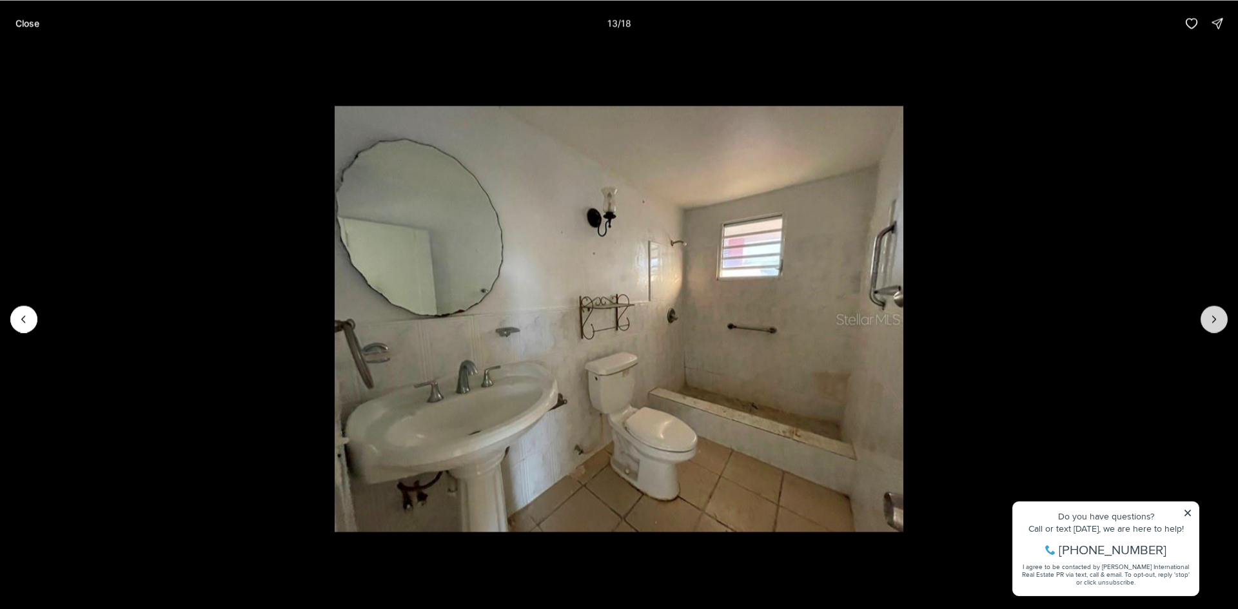
click at [1218, 320] on icon "Next slide" at bounding box center [1214, 319] width 13 height 13
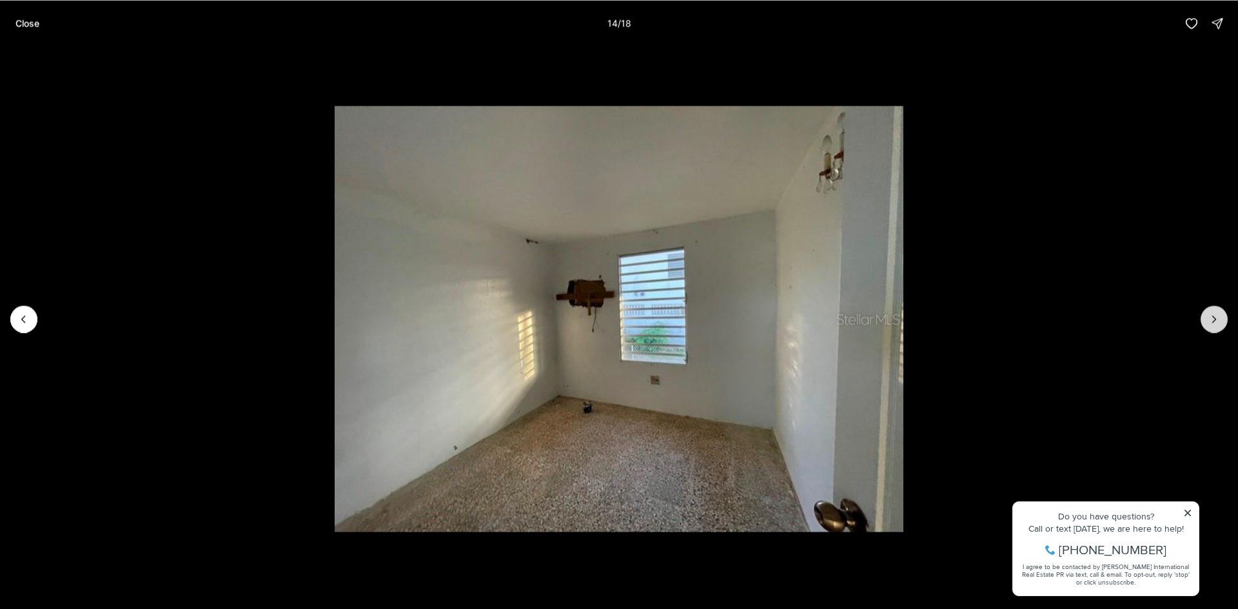
click at [1218, 320] on icon "Next slide" at bounding box center [1214, 319] width 13 height 13
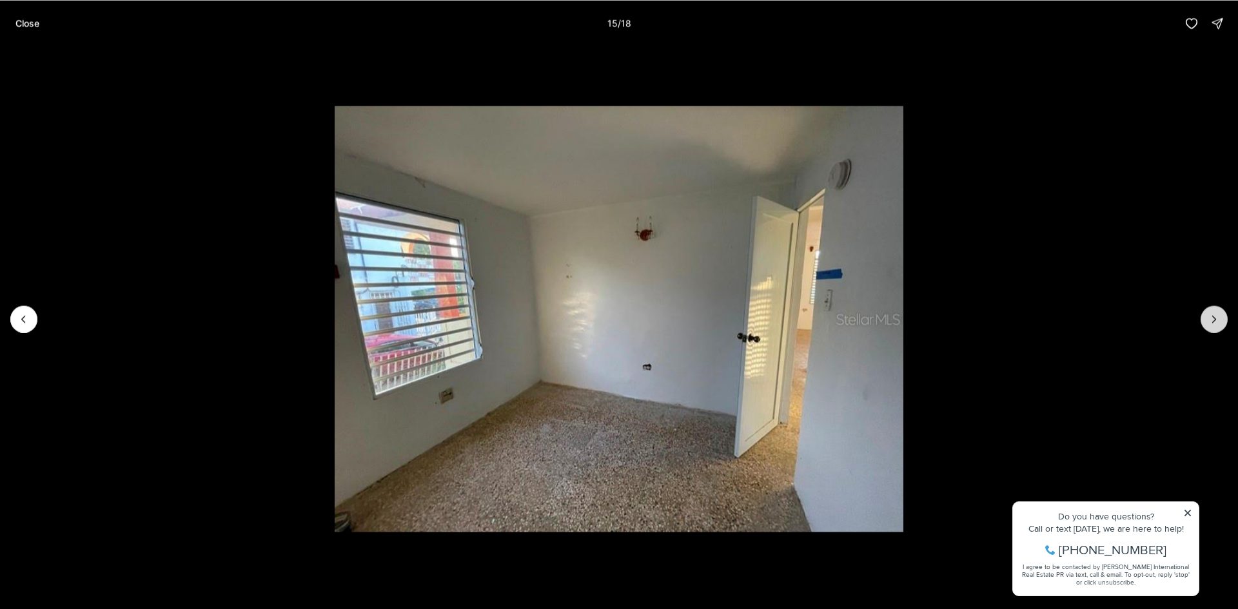
click at [1218, 320] on icon "Next slide" at bounding box center [1214, 319] width 13 height 13
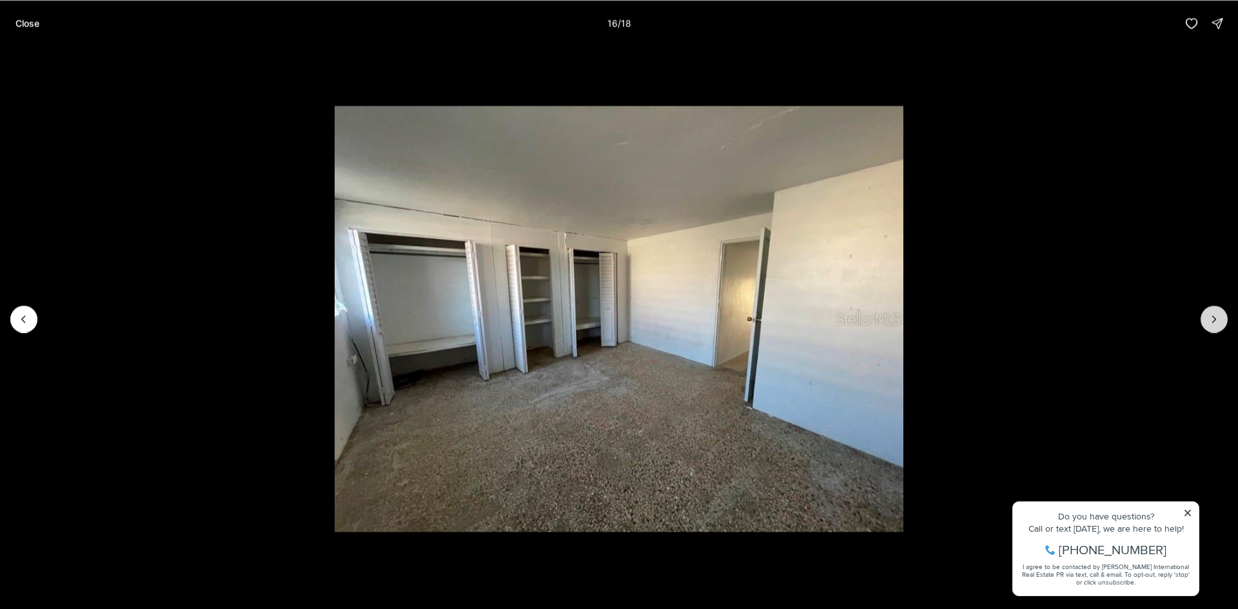
click at [1218, 320] on icon "Next slide" at bounding box center [1214, 319] width 13 height 13
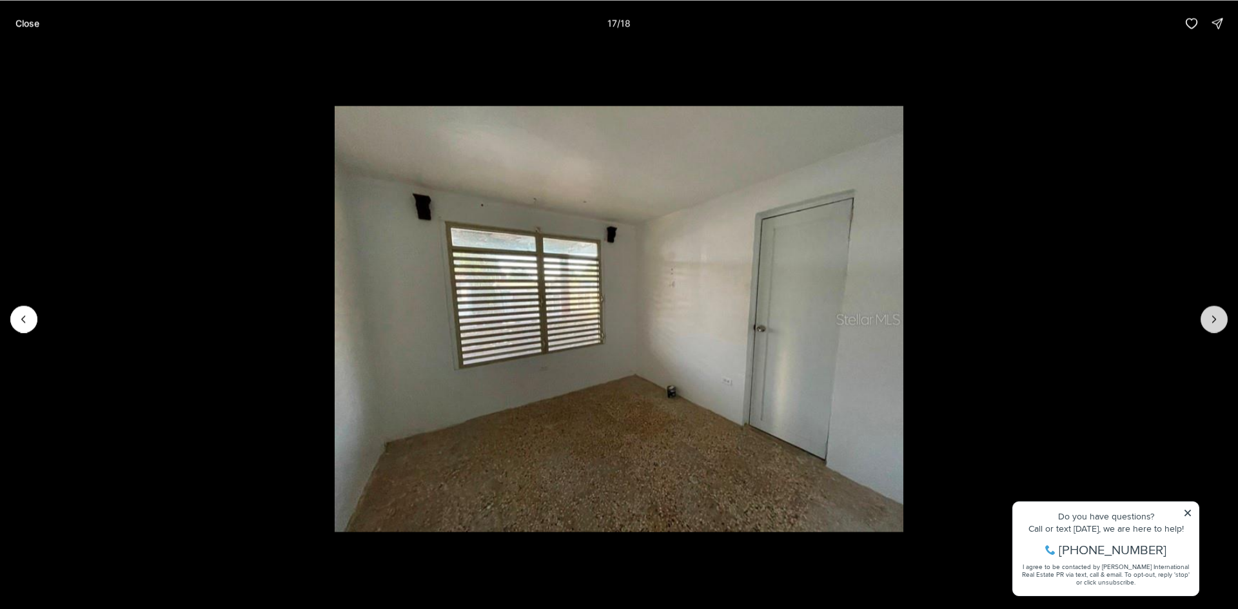
click at [1218, 320] on icon "Next slide" at bounding box center [1214, 319] width 13 height 13
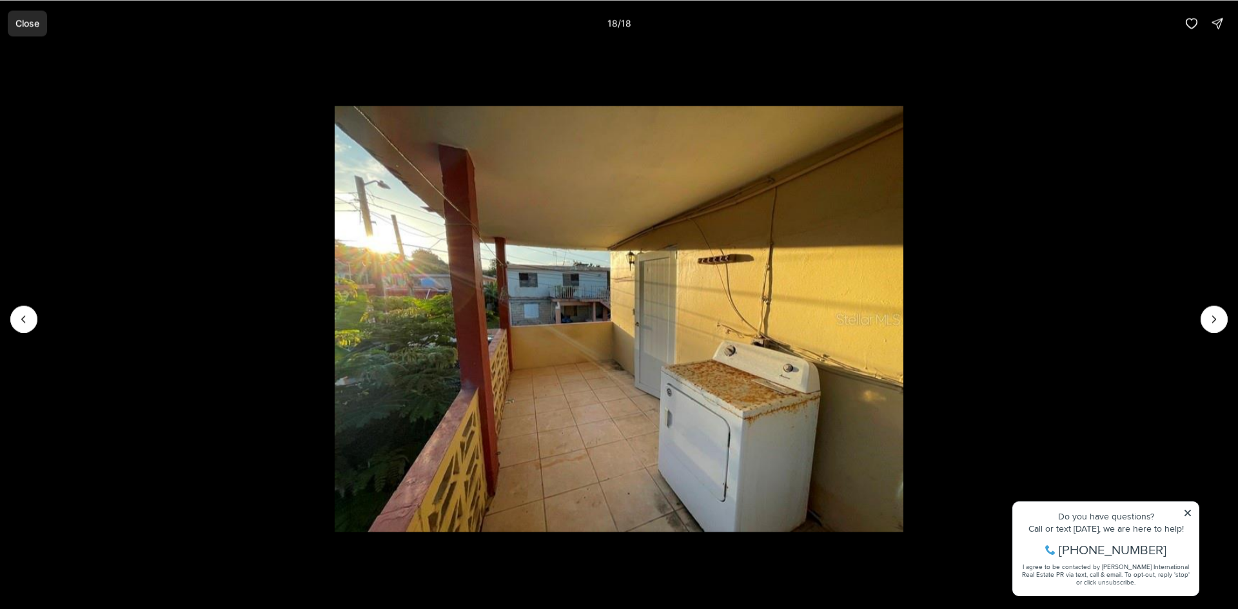
click at [37, 23] on p "Close" at bounding box center [27, 23] width 24 height 10
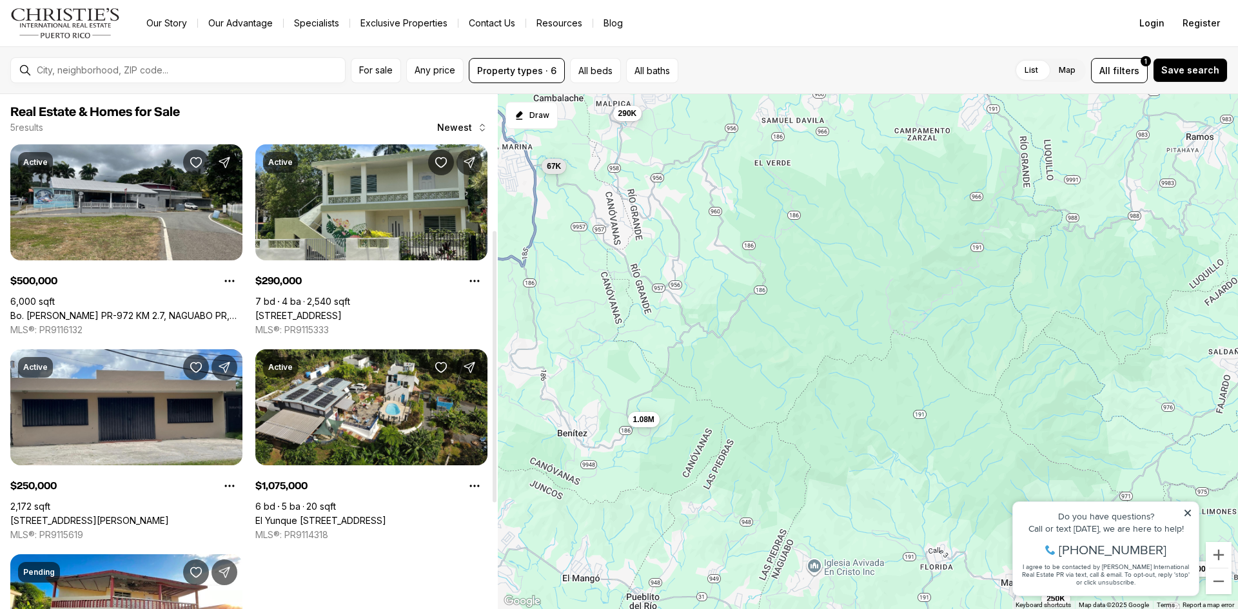
scroll to position [258, 0]
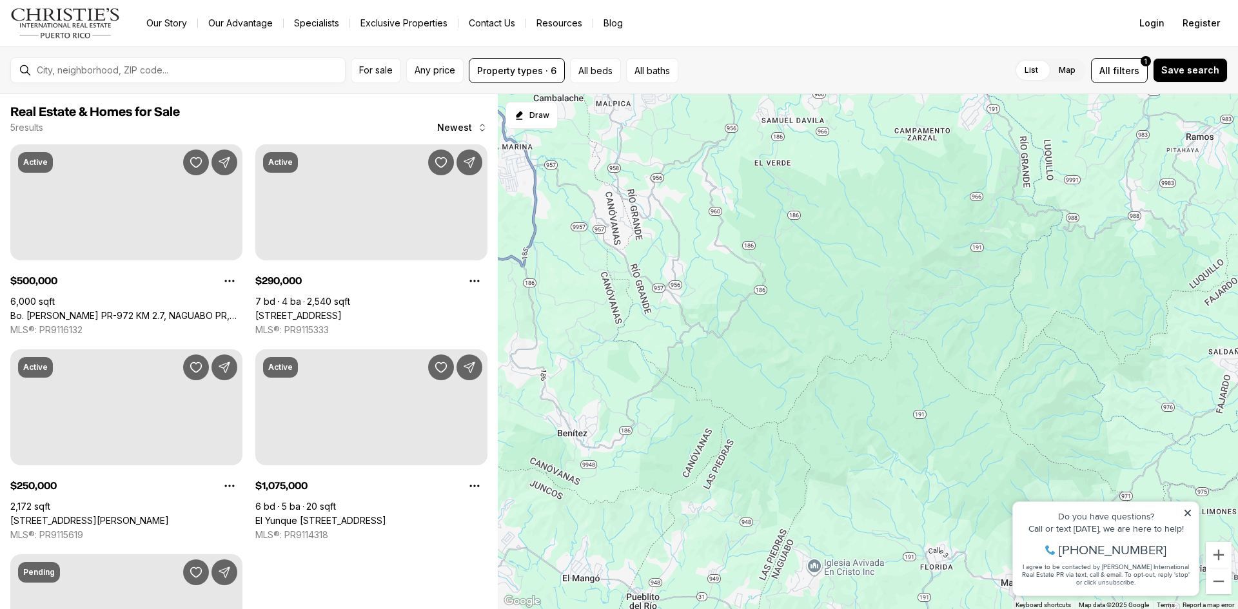
scroll to position [258, 0]
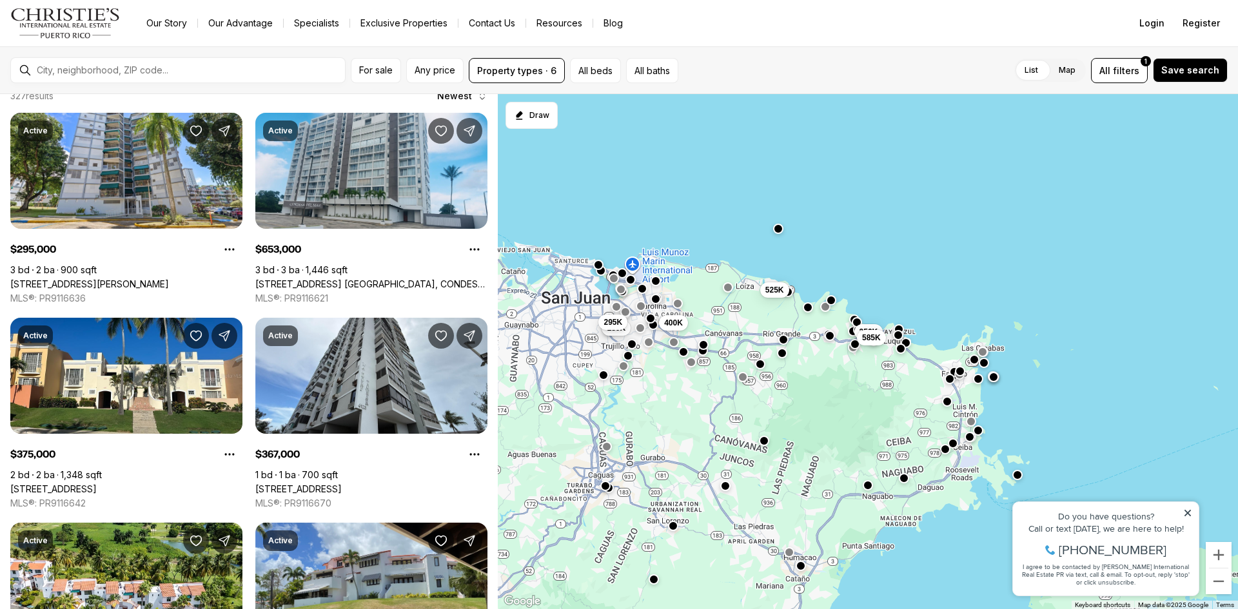
drag, startPoint x: 710, startPoint y: 326, endPoint x: 834, endPoint y: 425, distance: 158.7
click at [825, 431] on div "350K 585K 400K 130K 295K 525K" at bounding box center [868, 352] width 740 height 516
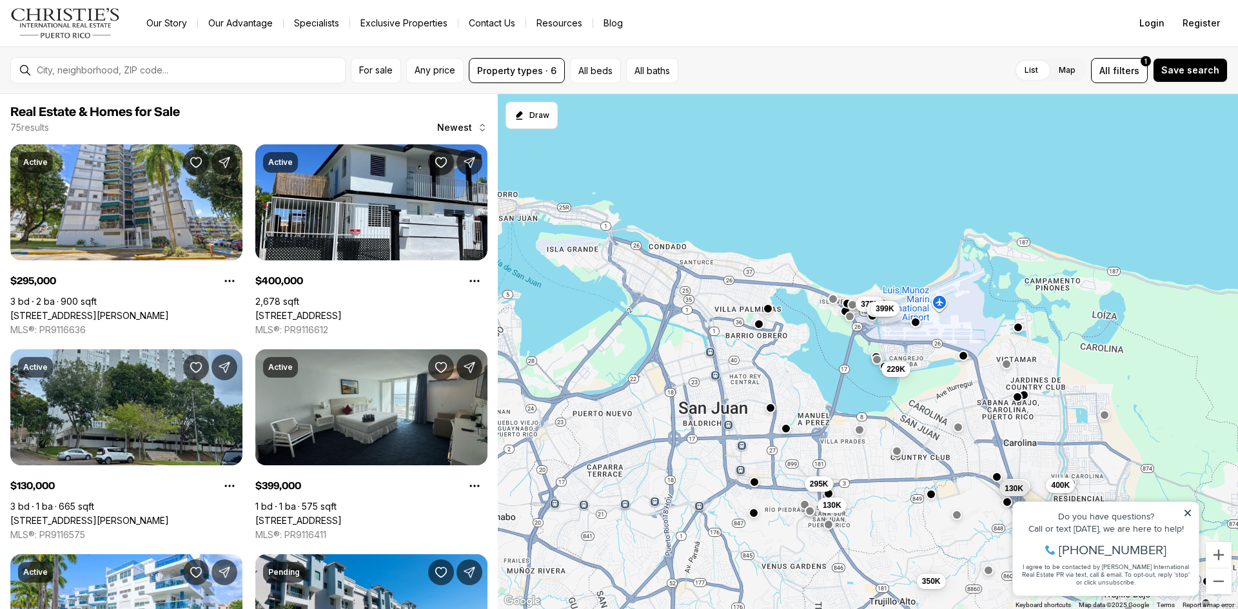
drag, startPoint x: 600, startPoint y: 275, endPoint x: 846, endPoint y: 475, distance: 317.2
click at [846, 475] on div "400K 130K 173K 350K 469K 130K 295K 229K 525K 375K 490K 399K" at bounding box center [868, 352] width 740 height 516
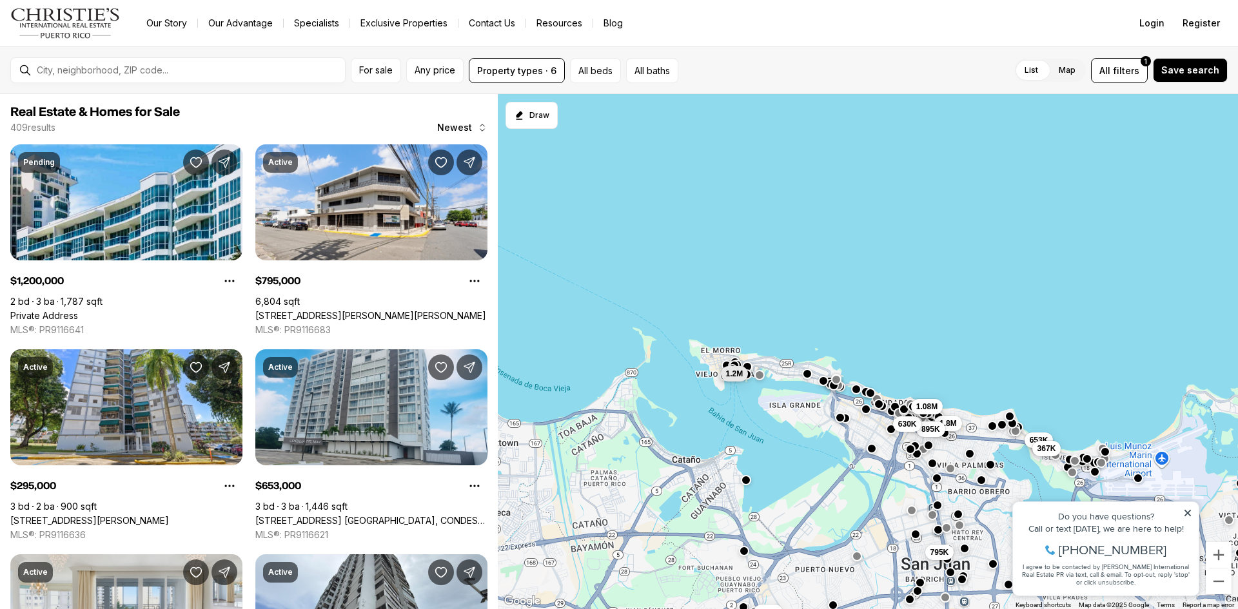
drag, startPoint x: 692, startPoint y: 333, endPoint x: 921, endPoint y: 500, distance: 283.5
click at [921, 500] on div "400K 130K 295K 653K 1.8M 367K 895K 630K 795K 725K 1.2M 1.08M" at bounding box center [868, 352] width 740 height 516
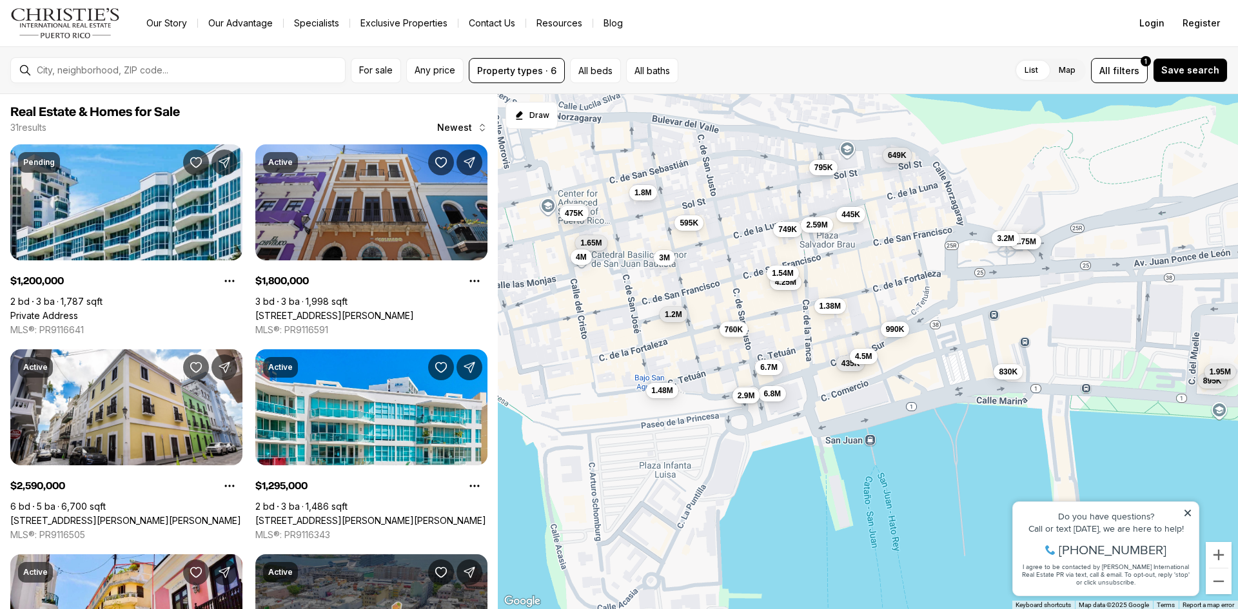
click at [734, 328] on span "760K" at bounding box center [734, 329] width 19 height 10
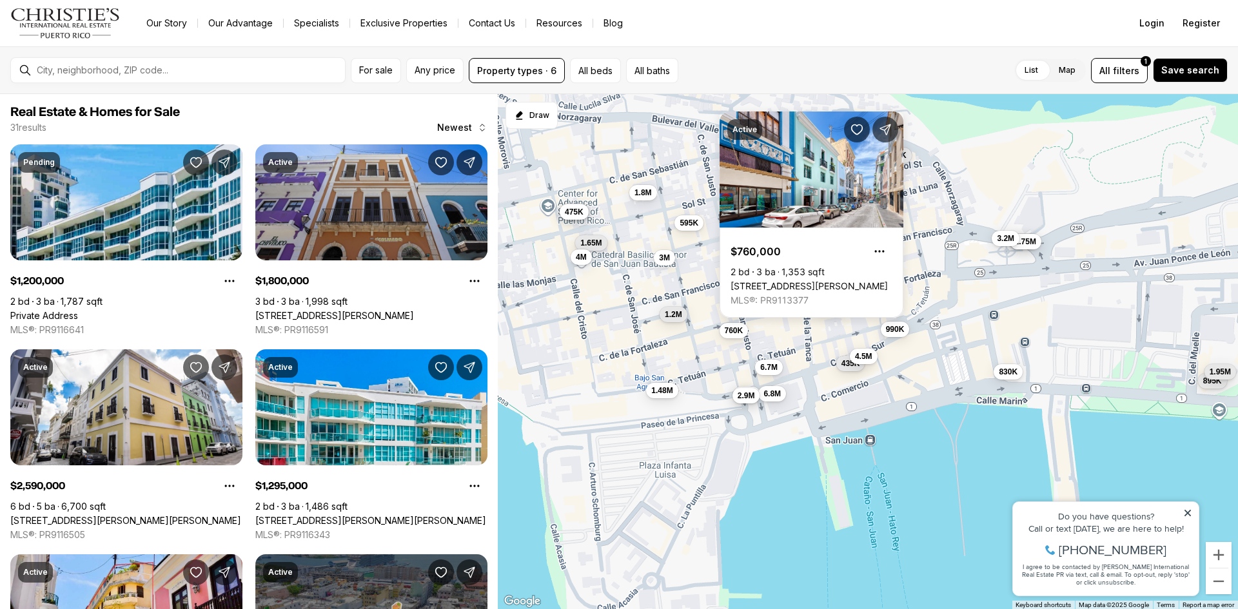
click at [578, 214] on span "475K" at bounding box center [574, 212] width 19 height 10
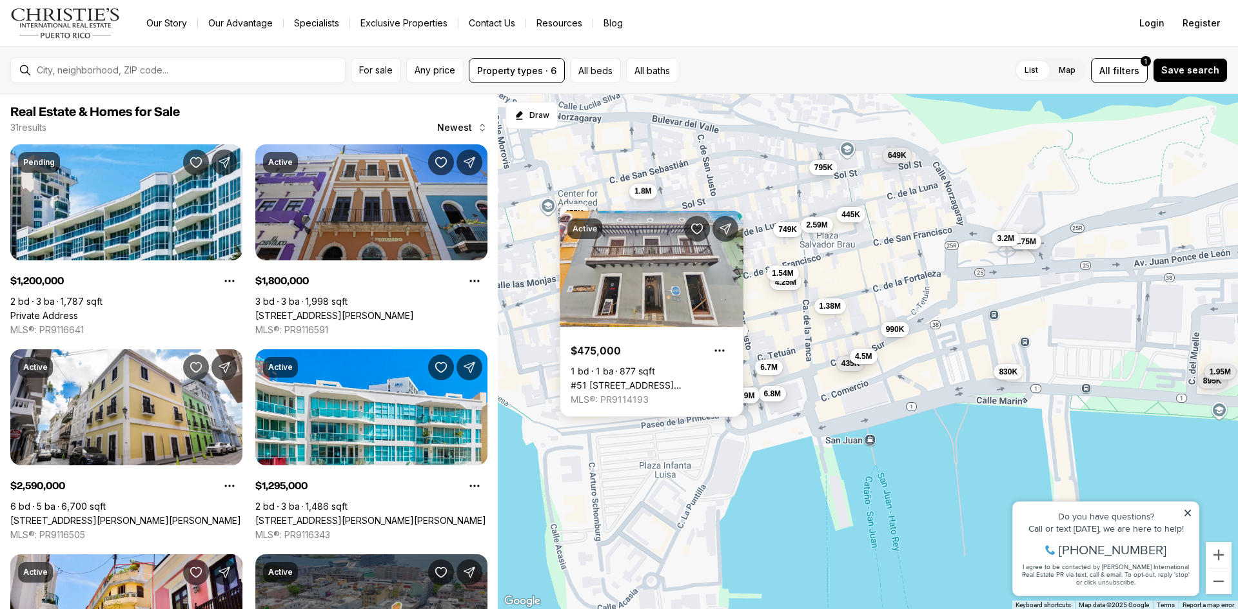
click at [651, 193] on span "1.8M" at bounding box center [642, 191] width 17 height 10
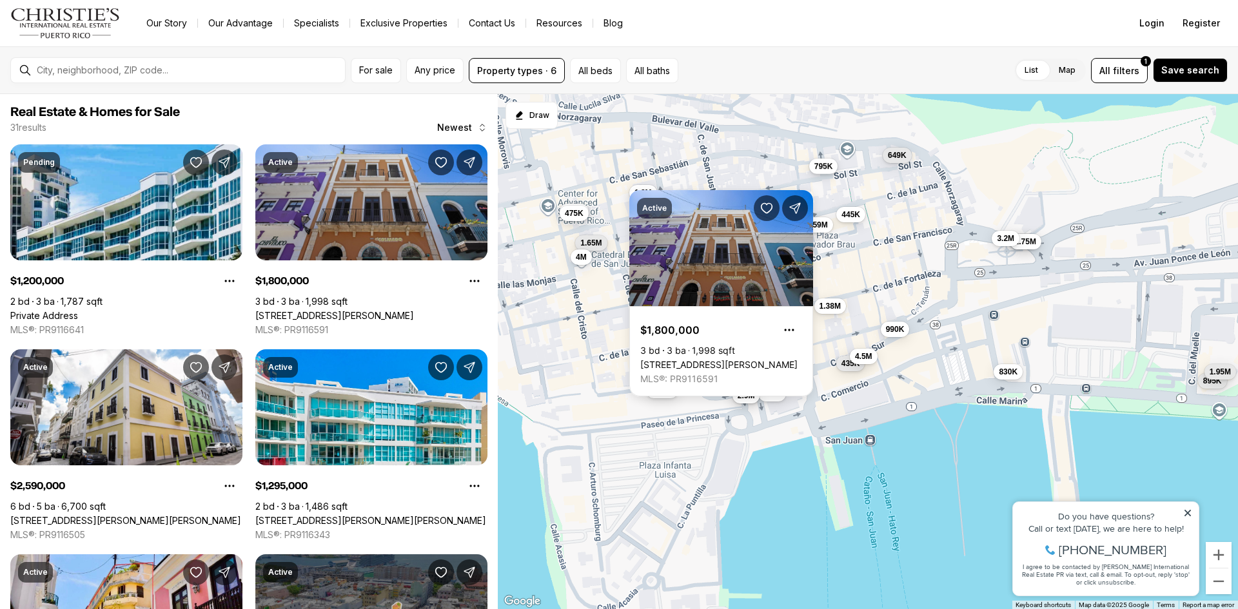
click at [821, 171] on span "795K" at bounding box center [823, 166] width 19 height 10
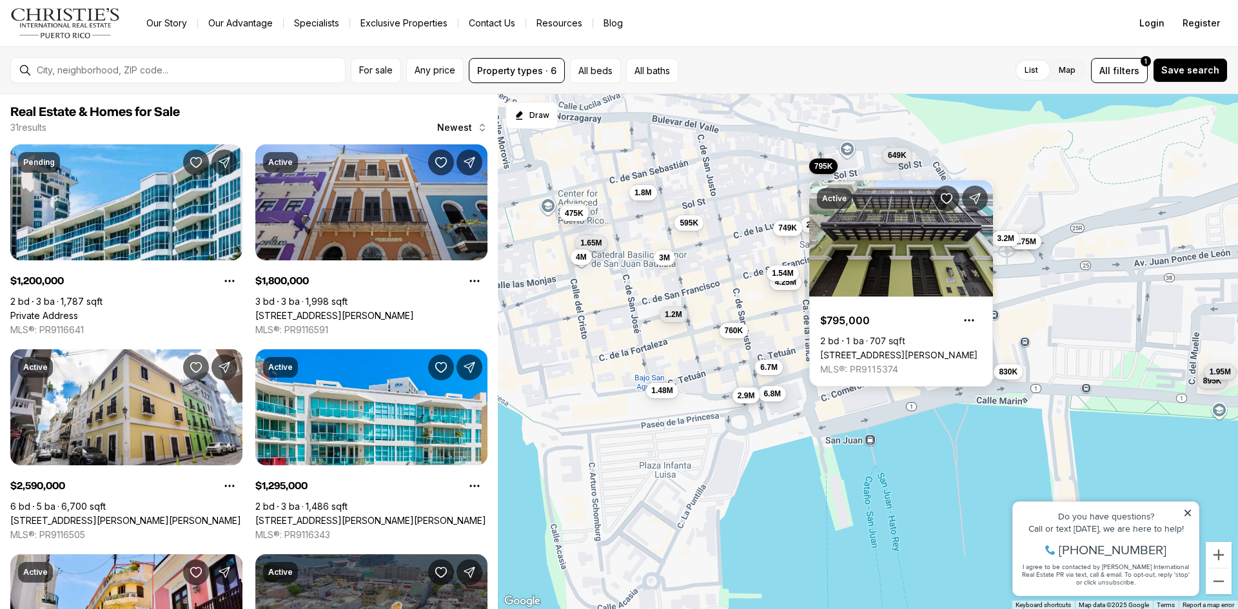
click at [786, 233] on span "749K" at bounding box center [787, 228] width 19 height 10
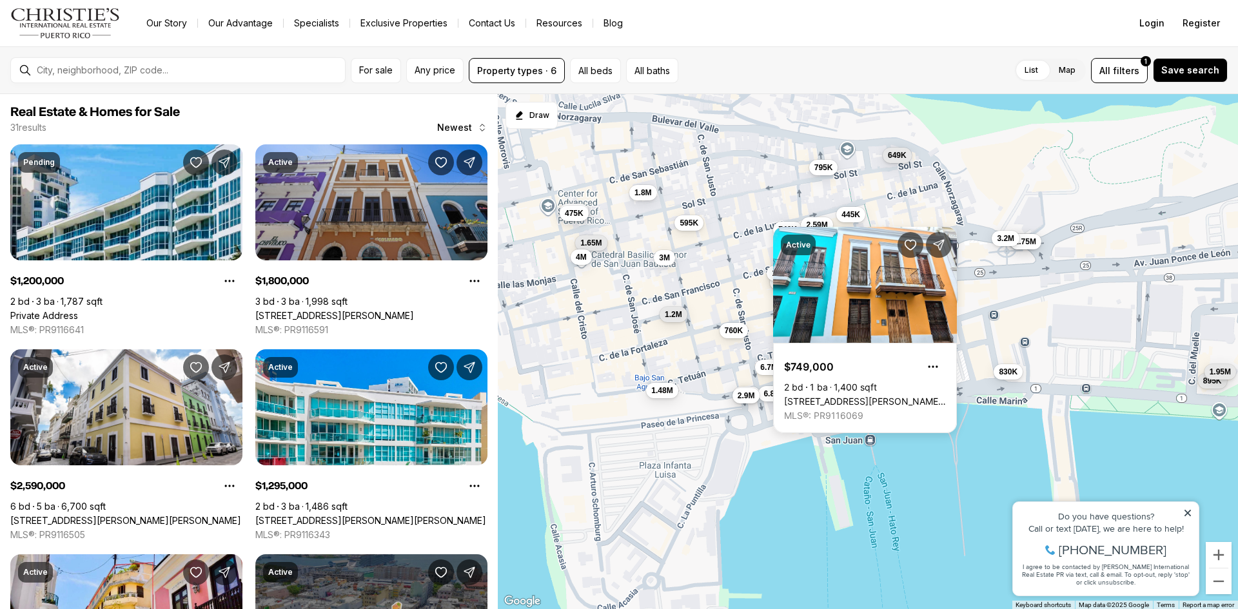
click at [737, 288] on div "795K 445K 595K 1.3M 749K 2.59M 4.25M 6.7M 1.2M 435K 895K 1.48M 830K 1.65M 475K …" at bounding box center [868, 352] width 740 height 516
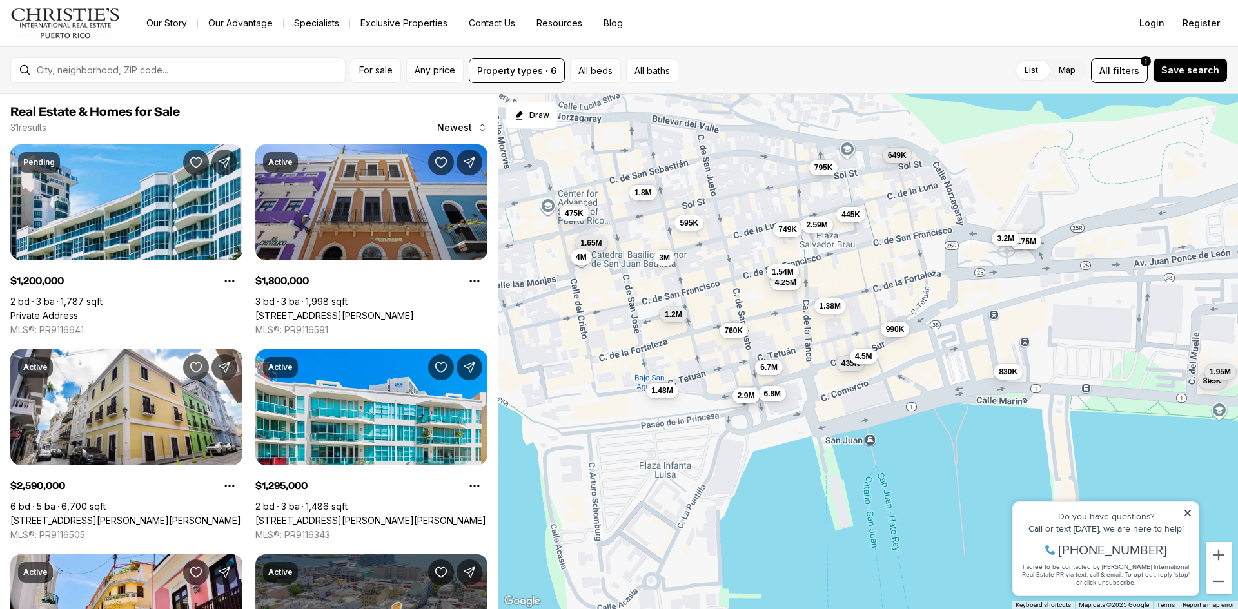
click at [787, 272] on span "1.54M" at bounding box center [782, 272] width 21 height 10
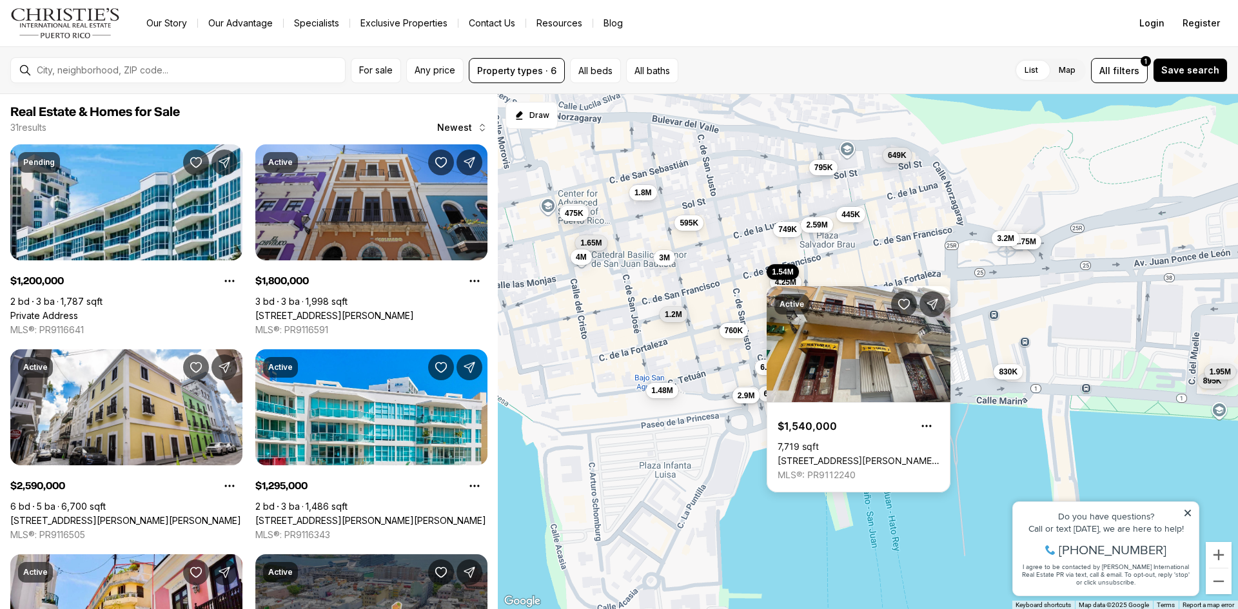
click at [765, 295] on div "795K 445K 595K 1.3M 749K 2.59M 4.25M 6.7M 1.2M 435K 895K 1.48M 830K 1.65M 475K …" at bounding box center [868, 352] width 740 height 516
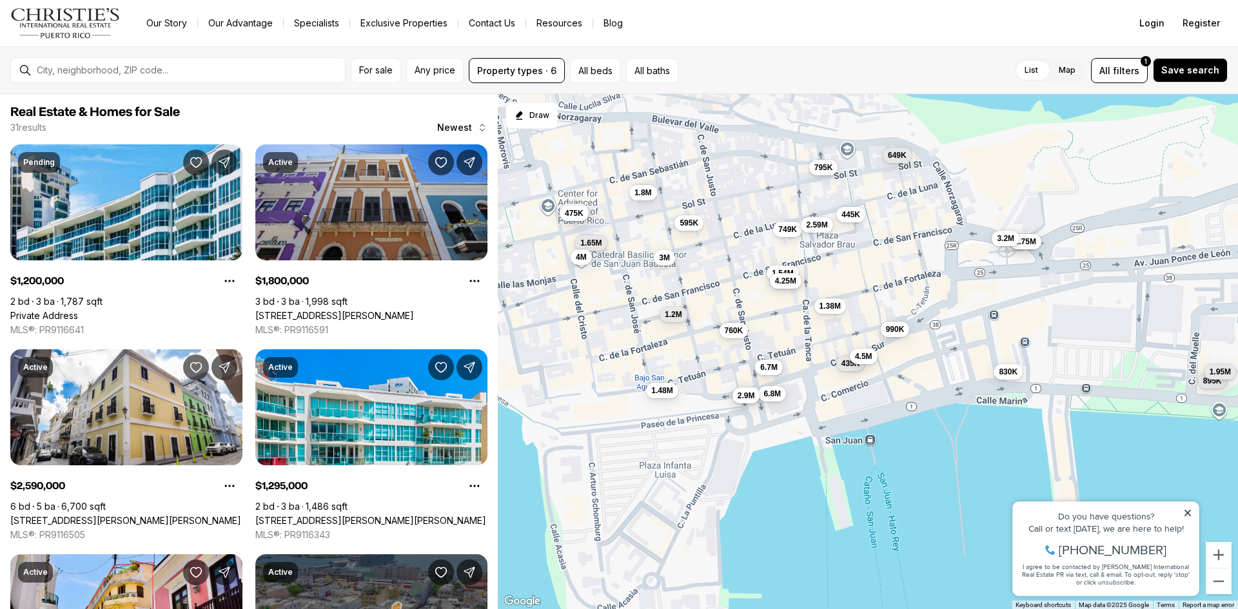
click at [783, 281] on span "4.25M" at bounding box center [785, 281] width 21 height 10
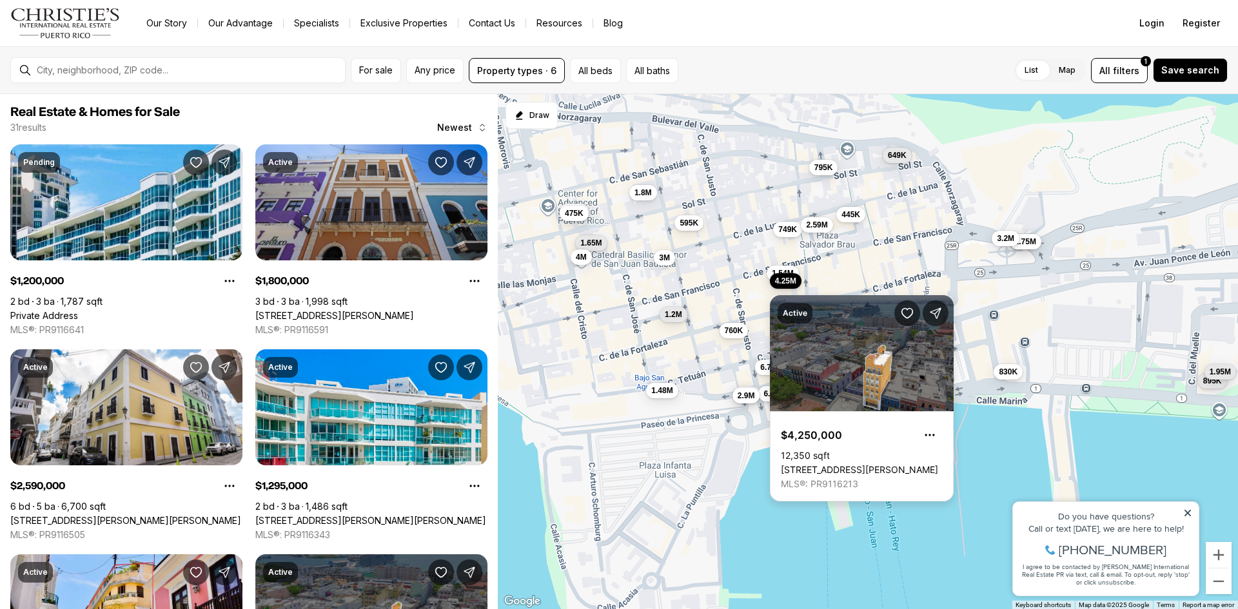
click at [883, 464] on link "[STREET_ADDRESS][PERSON_NAME]" at bounding box center [859, 470] width 157 height 12
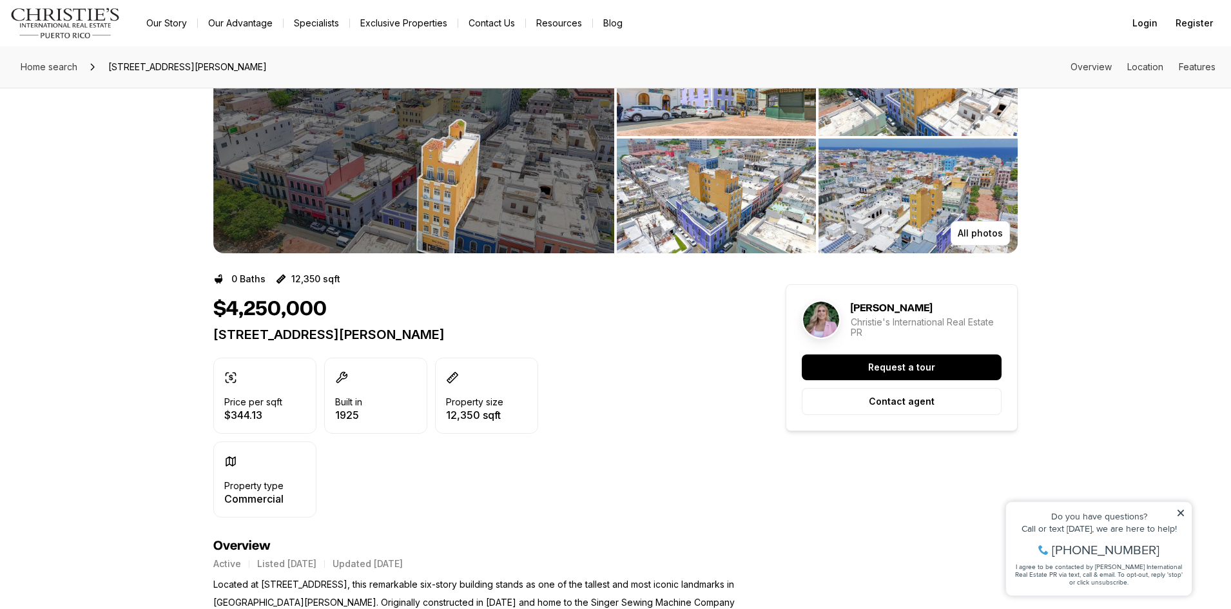
scroll to position [129, 0]
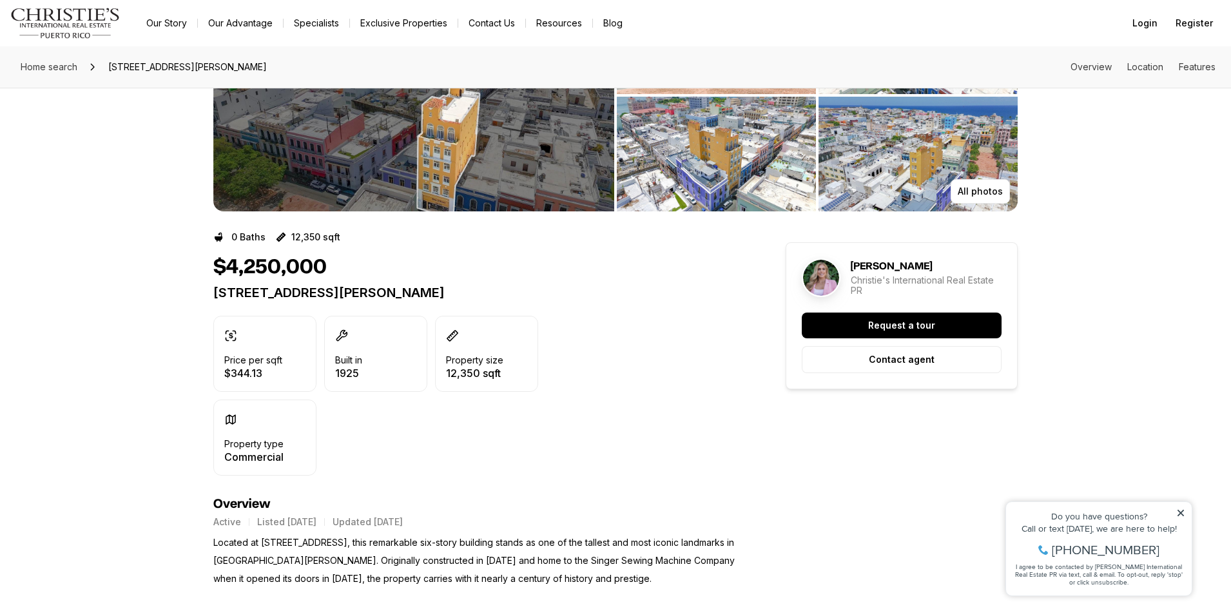
click at [440, 185] on img "View image gallery" at bounding box center [413, 95] width 401 height 232
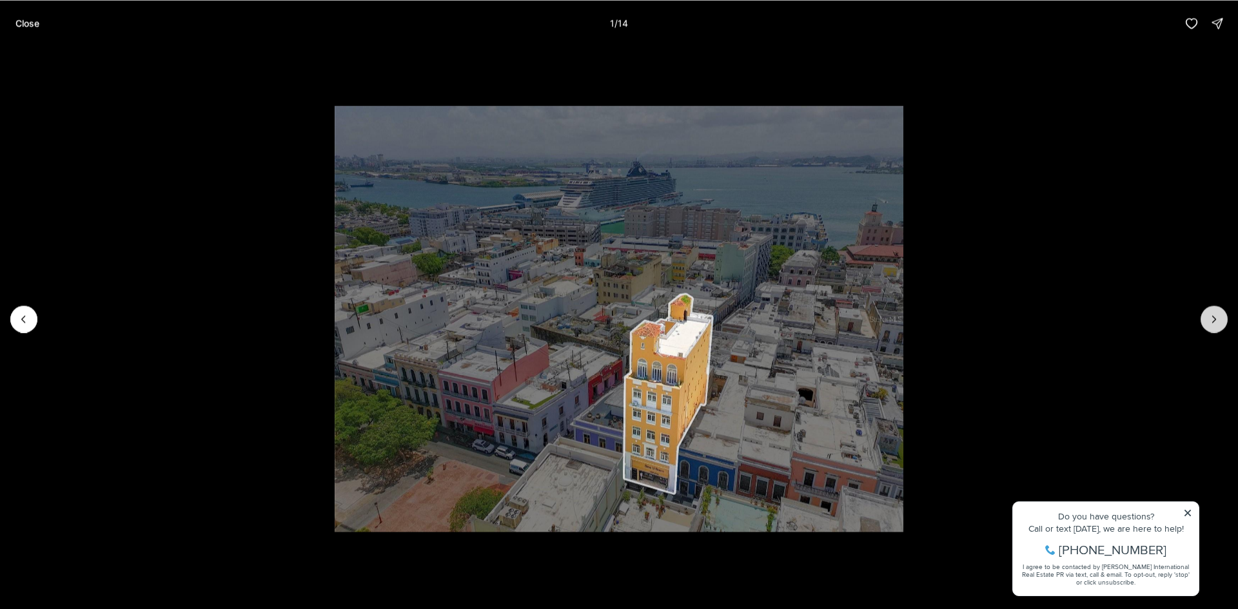
click at [1220, 315] on button "Next slide" at bounding box center [1213, 319] width 27 height 27
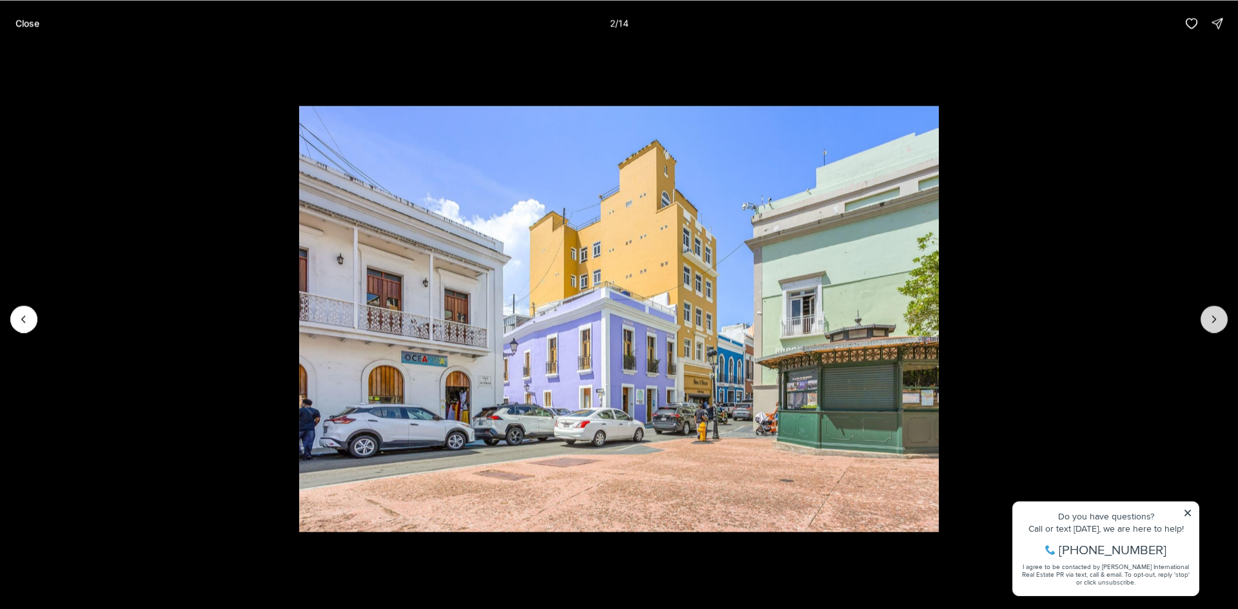
click at [1220, 315] on button "Next slide" at bounding box center [1213, 319] width 27 height 27
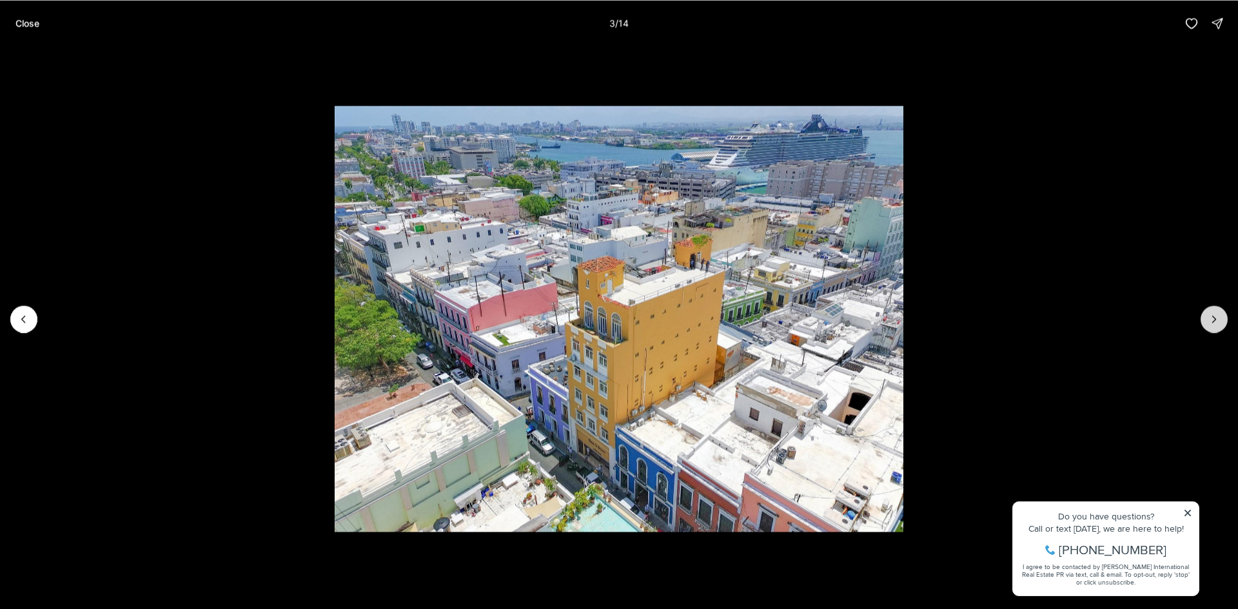
click at [1220, 315] on button "Next slide" at bounding box center [1213, 319] width 27 height 27
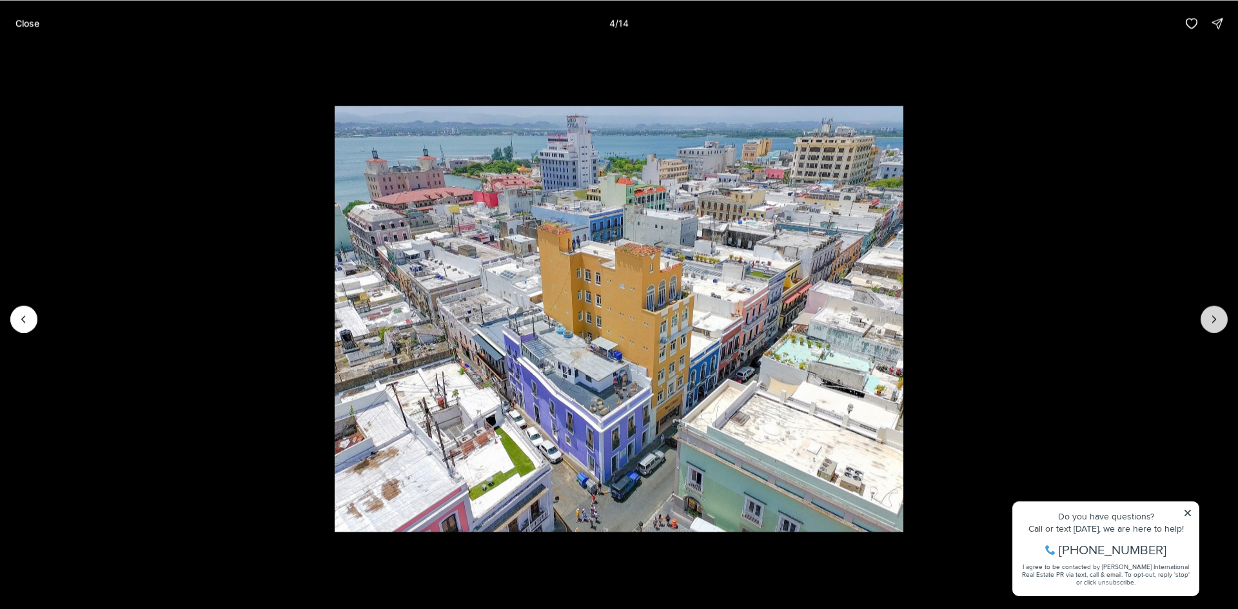
click at [1220, 315] on button "Next slide" at bounding box center [1213, 319] width 27 height 27
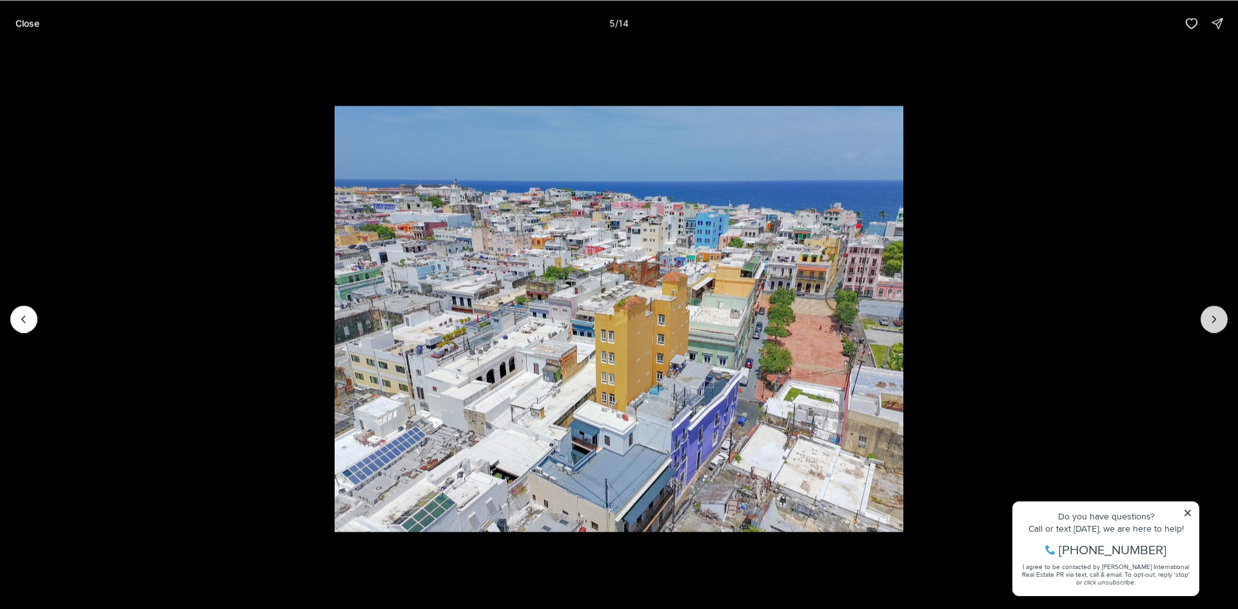
click at [1220, 315] on button "Next slide" at bounding box center [1213, 319] width 27 height 27
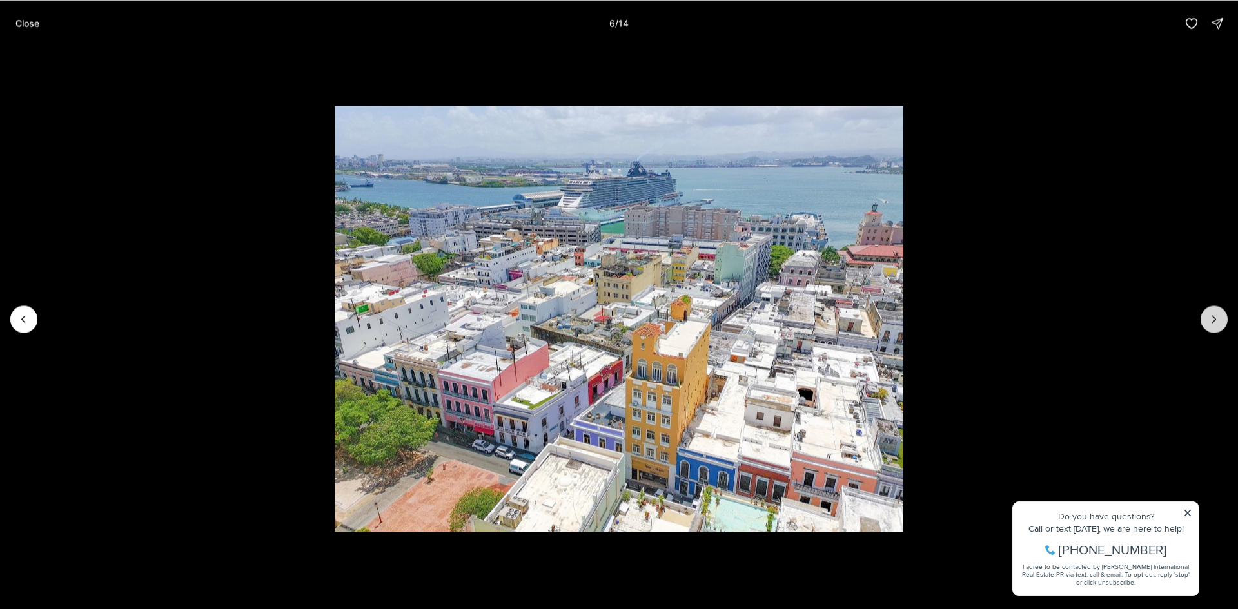
click at [1220, 315] on button "Next slide" at bounding box center [1213, 319] width 27 height 27
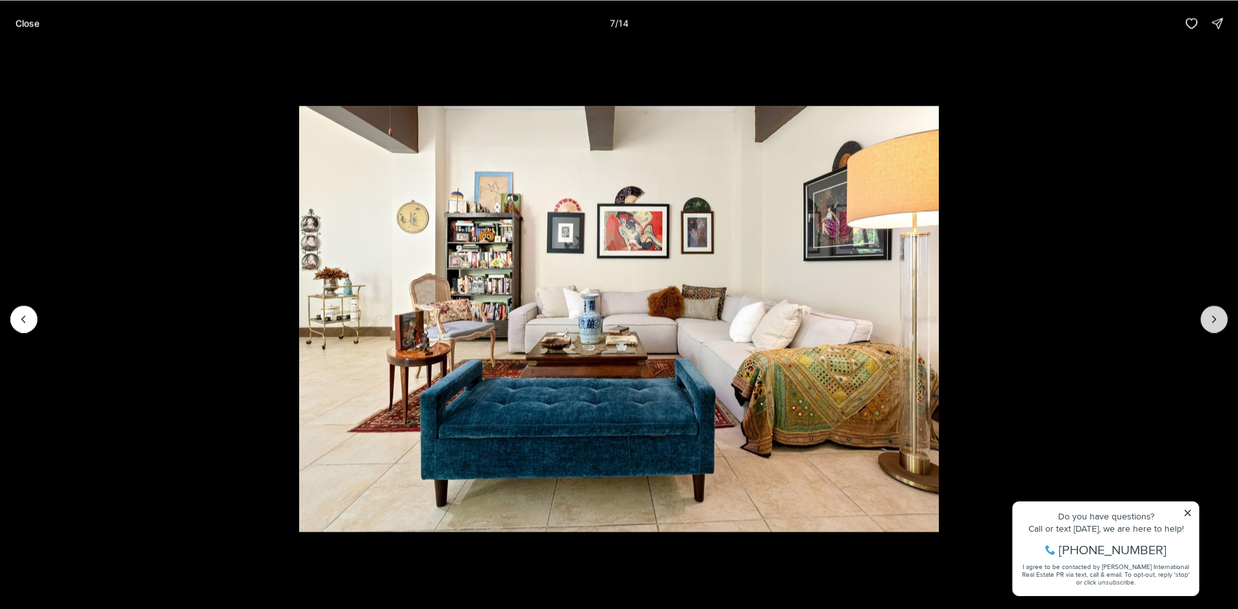
click at [1220, 315] on button "Next slide" at bounding box center [1213, 319] width 27 height 27
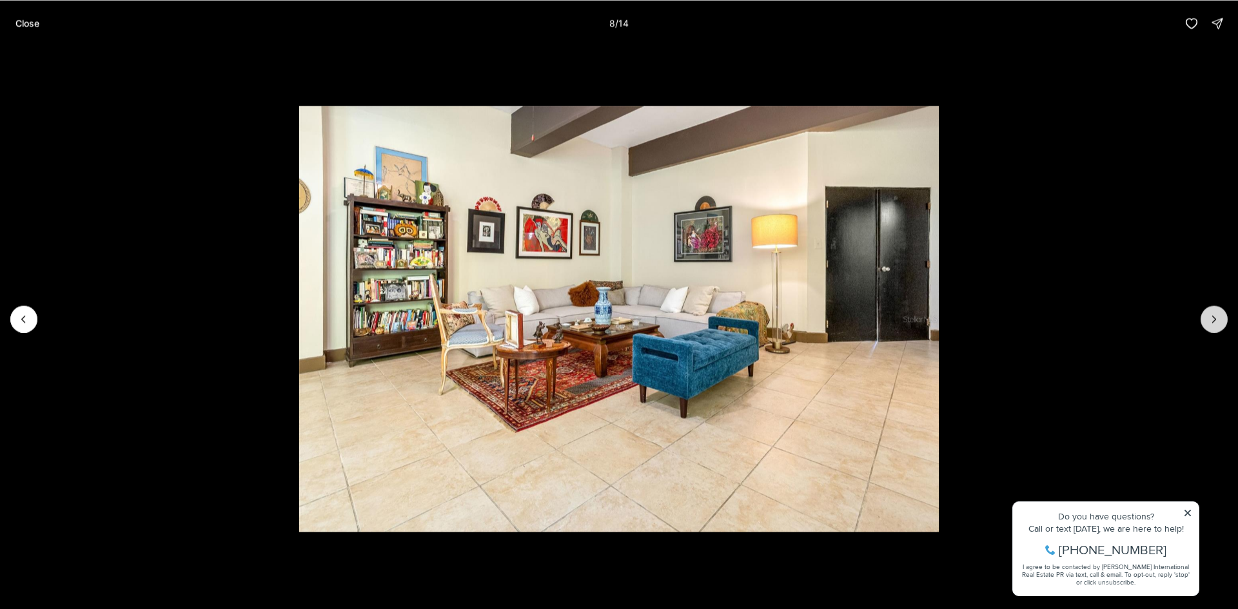
click at [1220, 315] on button "Next slide" at bounding box center [1213, 319] width 27 height 27
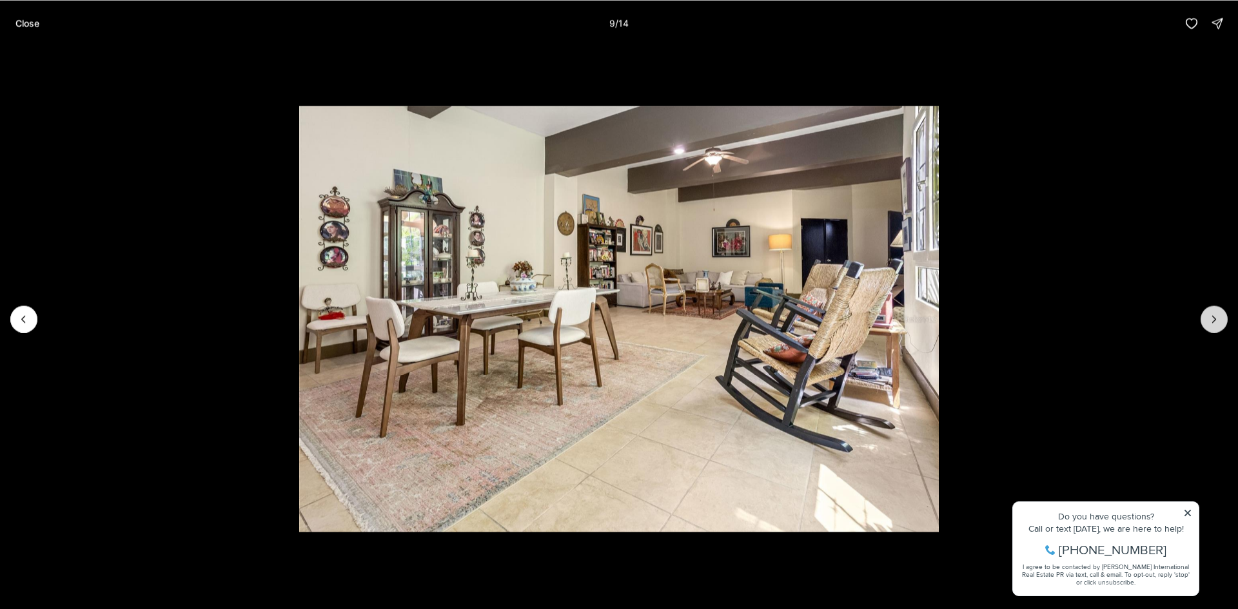
click at [1220, 315] on button "Next slide" at bounding box center [1213, 319] width 27 height 27
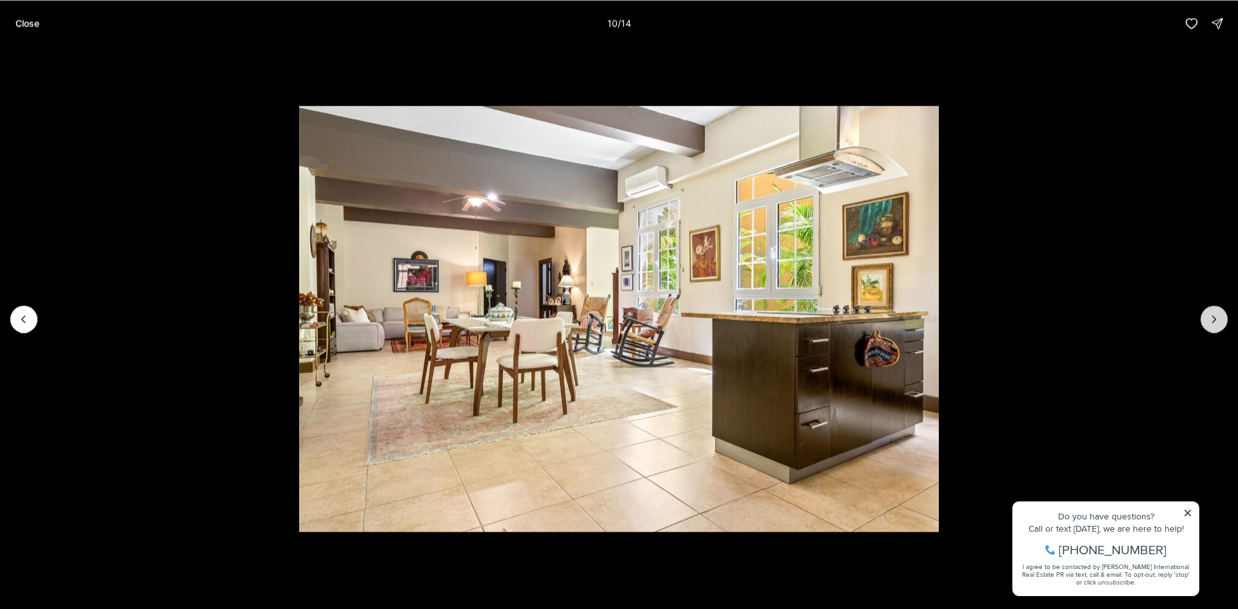
click at [1220, 315] on button "Next slide" at bounding box center [1213, 319] width 27 height 27
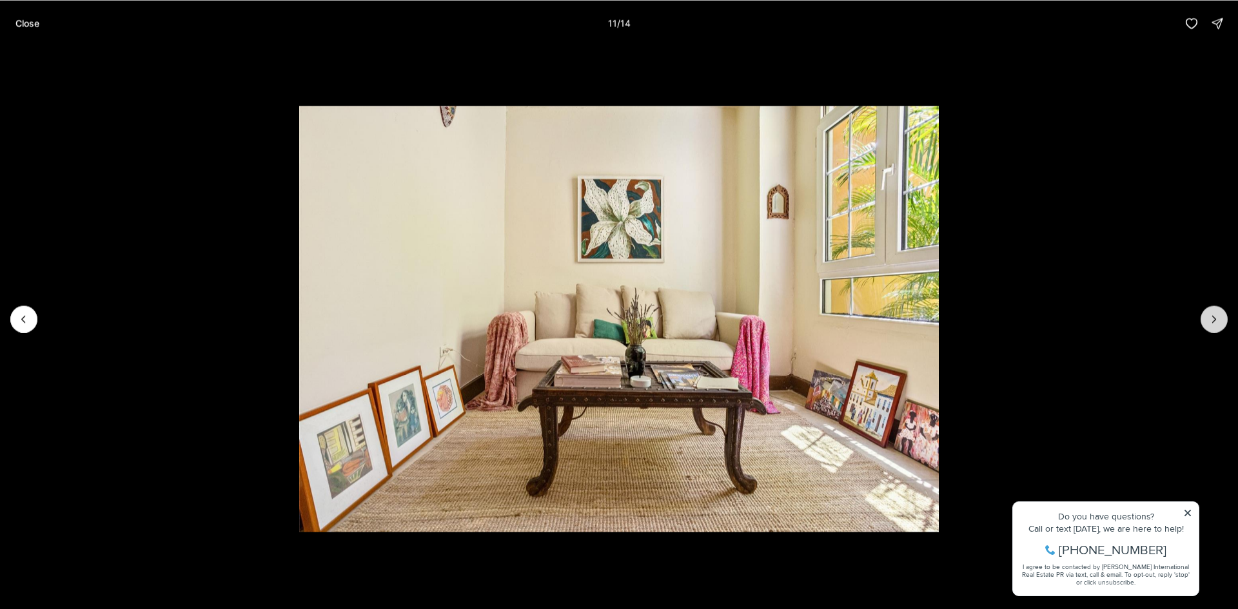
click at [1220, 315] on button "Next slide" at bounding box center [1213, 319] width 27 height 27
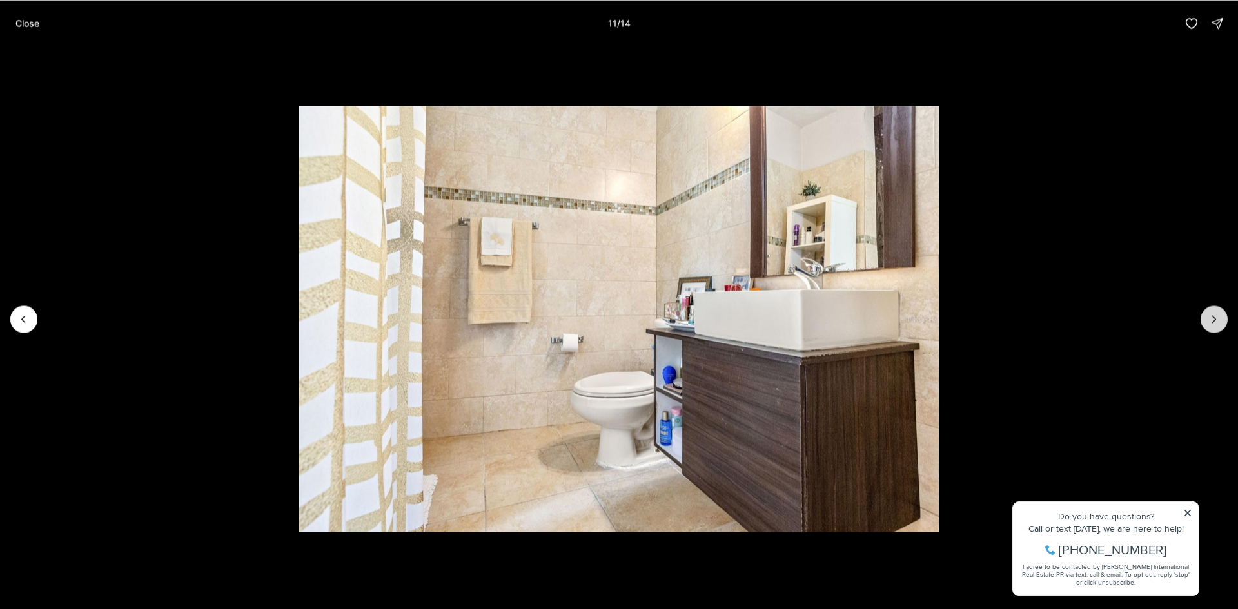
click at [1220, 315] on button "Next slide" at bounding box center [1213, 319] width 27 height 27
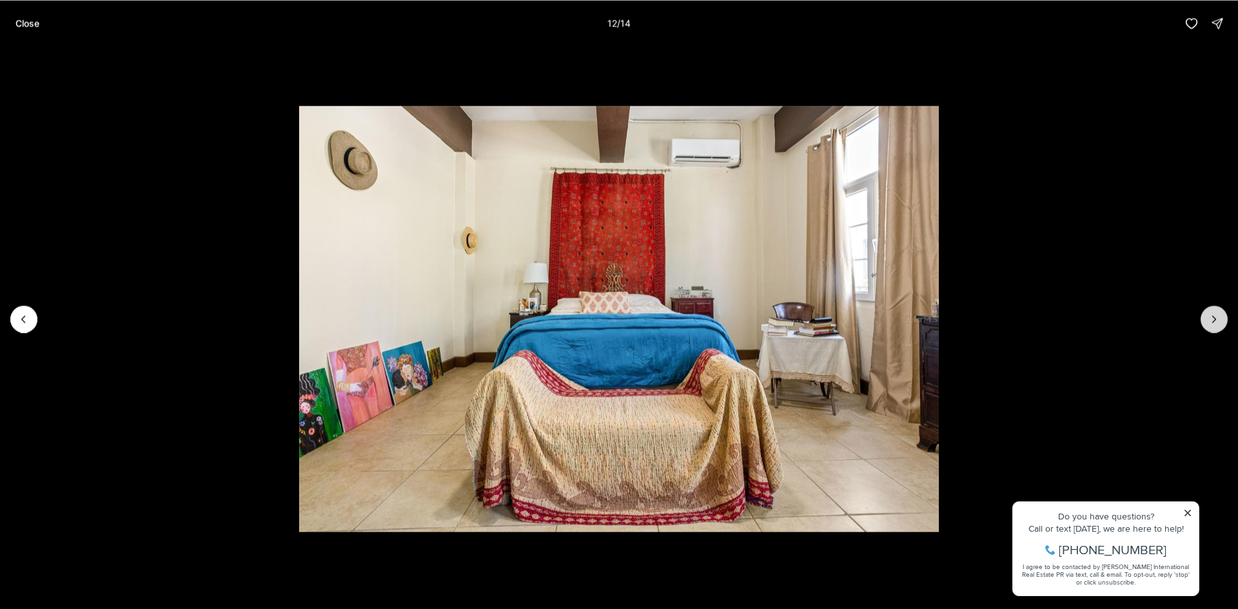
click at [1220, 315] on button "Next slide" at bounding box center [1213, 319] width 27 height 27
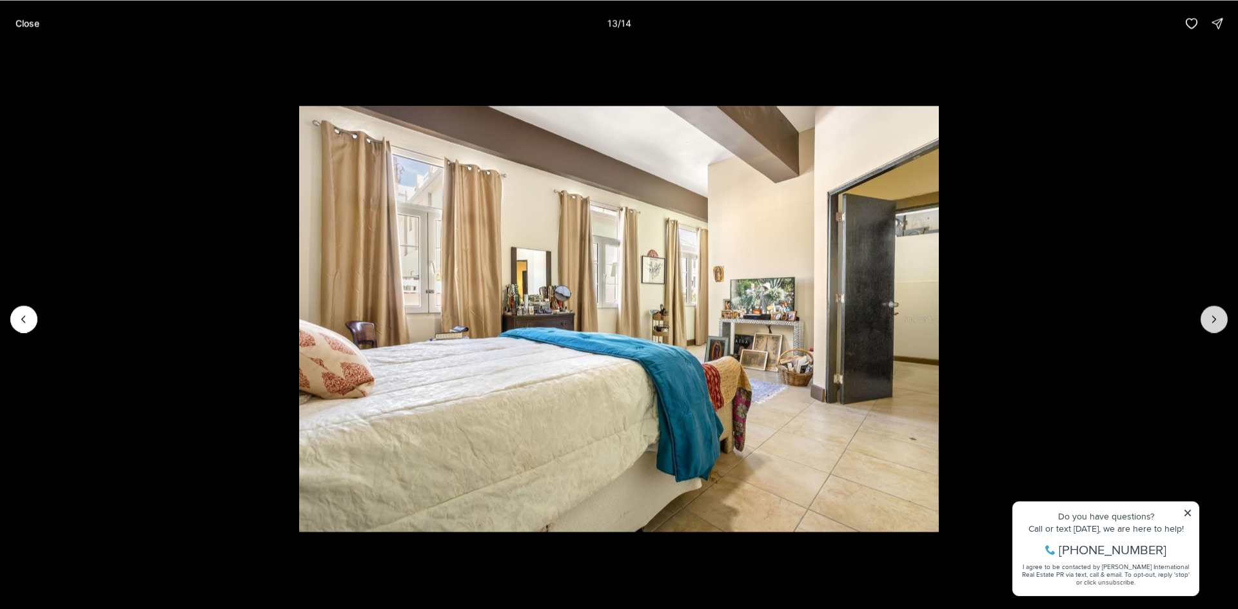
click at [1220, 315] on div at bounding box center [1213, 319] width 27 height 27
click at [1213, 318] on div at bounding box center [1213, 319] width 27 height 27
click at [21, 18] on p "Close" at bounding box center [27, 23] width 24 height 10
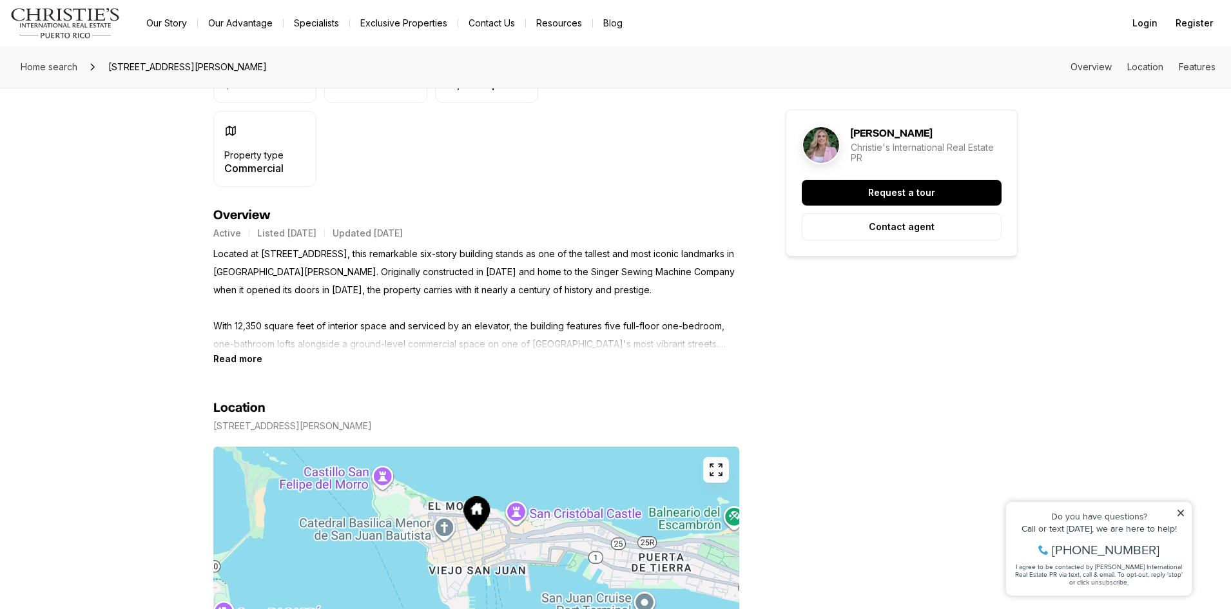
scroll to position [451, 0]
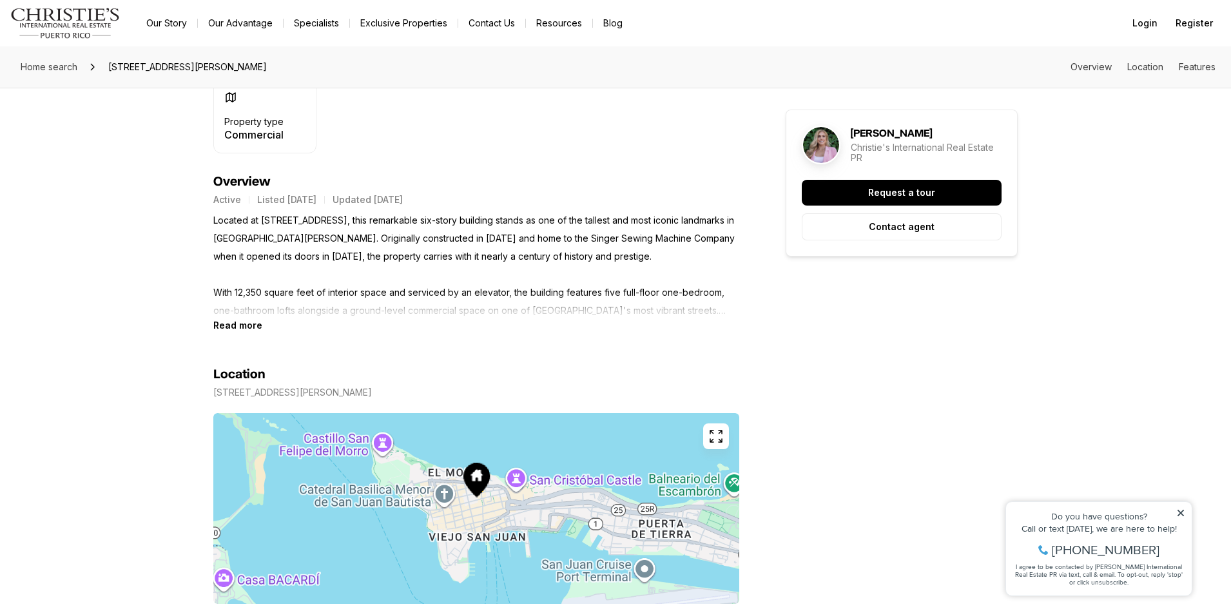
click at [260, 320] on div "Read more" at bounding box center [476, 325] width 526 height 11
click at [246, 323] on b "Read more" at bounding box center [237, 325] width 49 height 11
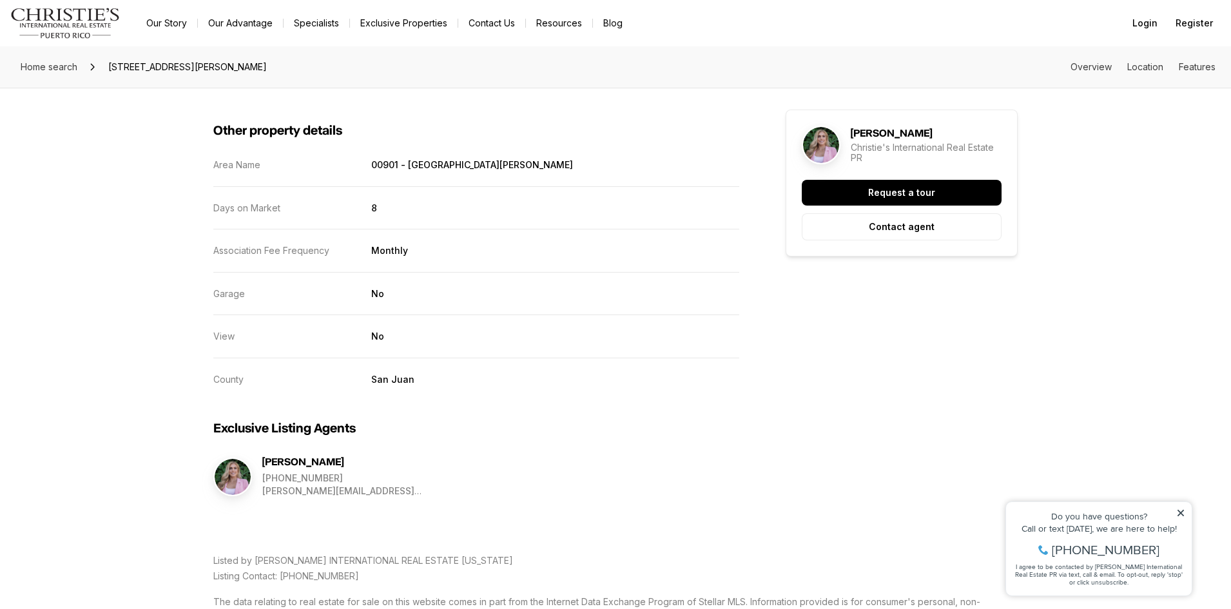
scroll to position [1612, 0]
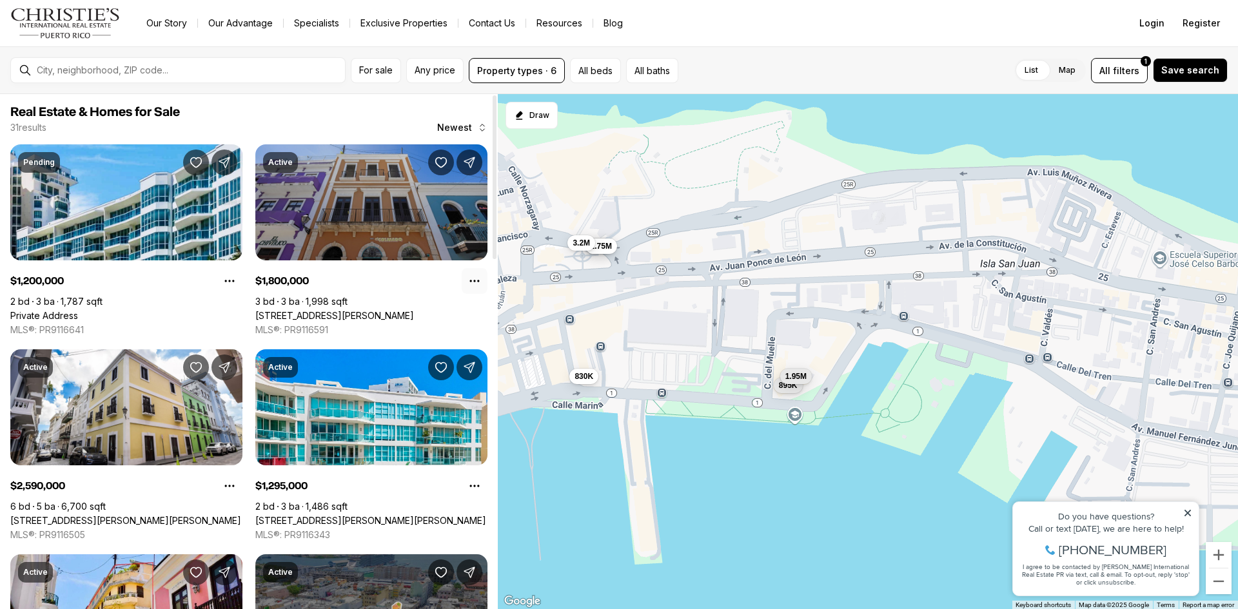
drag, startPoint x: 897, startPoint y: 271, endPoint x: 476, endPoint y: 272, distance: 420.4
click at [477, 272] on div "Real Estate & Homes for Sale 31 results Newest Pending $1,200,000 2 bd 3 ba 1,7…" at bounding box center [619, 351] width 1238 height 515
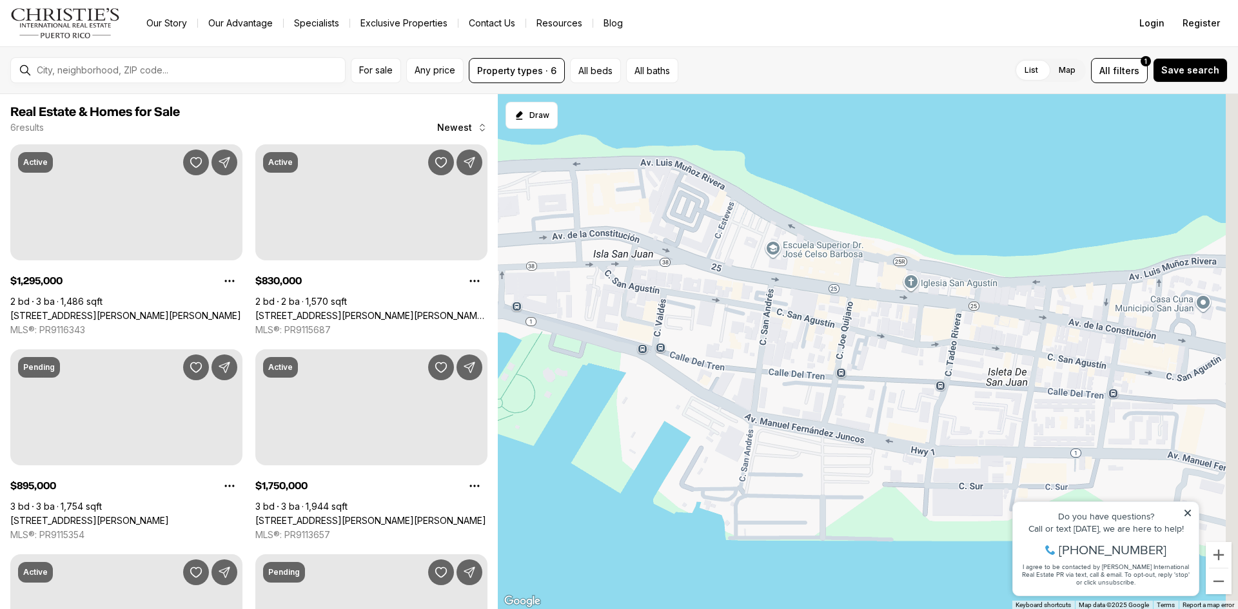
drag, startPoint x: 932, startPoint y: 284, endPoint x: 551, endPoint y: 277, distance: 381.1
click at [551, 277] on div "1.3M 830K 895K 1.75M 3.2M 1.95M" at bounding box center [868, 352] width 740 height 516
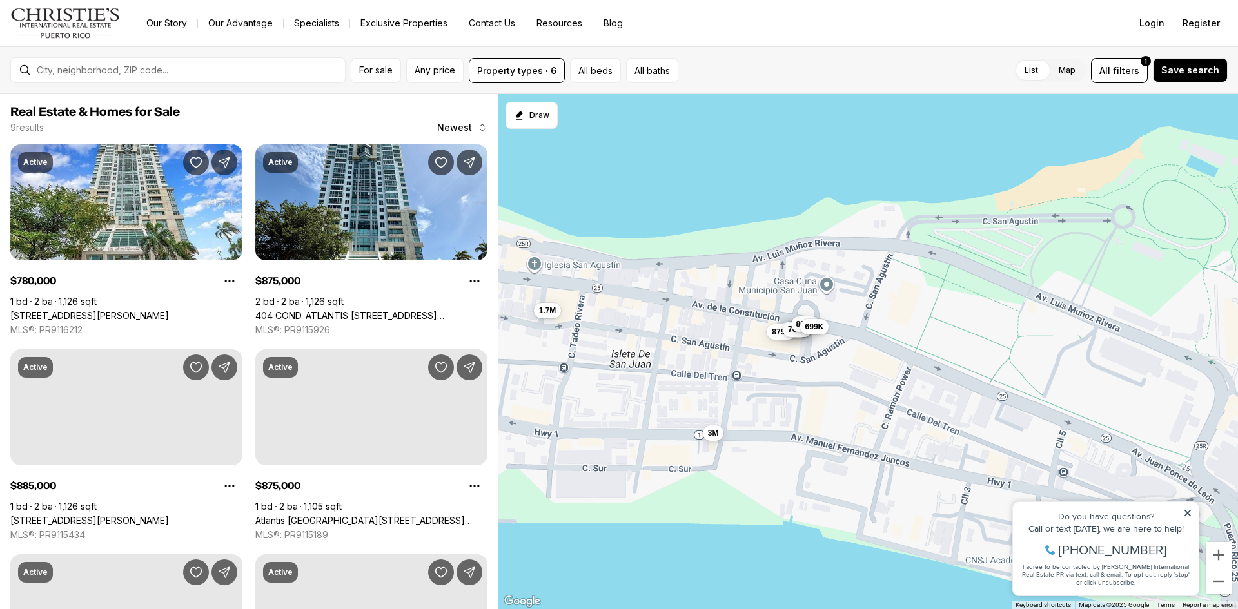
drag, startPoint x: 877, startPoint y: 303, endPoint x: 502, endPoint y: 283, distance: 375.8
click at [504, 284] on div "780K 875K 885K 875K 760K 899K 699K 1.7M 3M" at bounding box center [868, 352] width 740 height 516
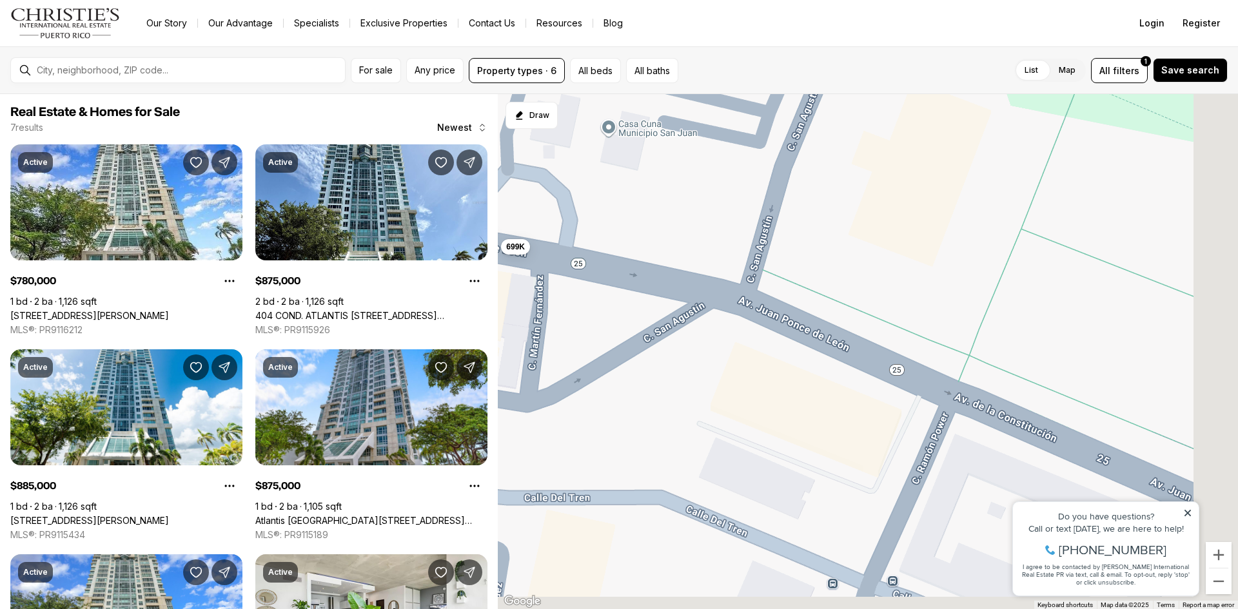
drag, startPoint x: 854, startPoint y: 369, endPoint x: 550, endPoint y: 266, distance: 320.7
click at [551, 268] on div "780K 875K 885K 875K 760K 899K 699K" at bounding box center [868, 352] width 740 height 516
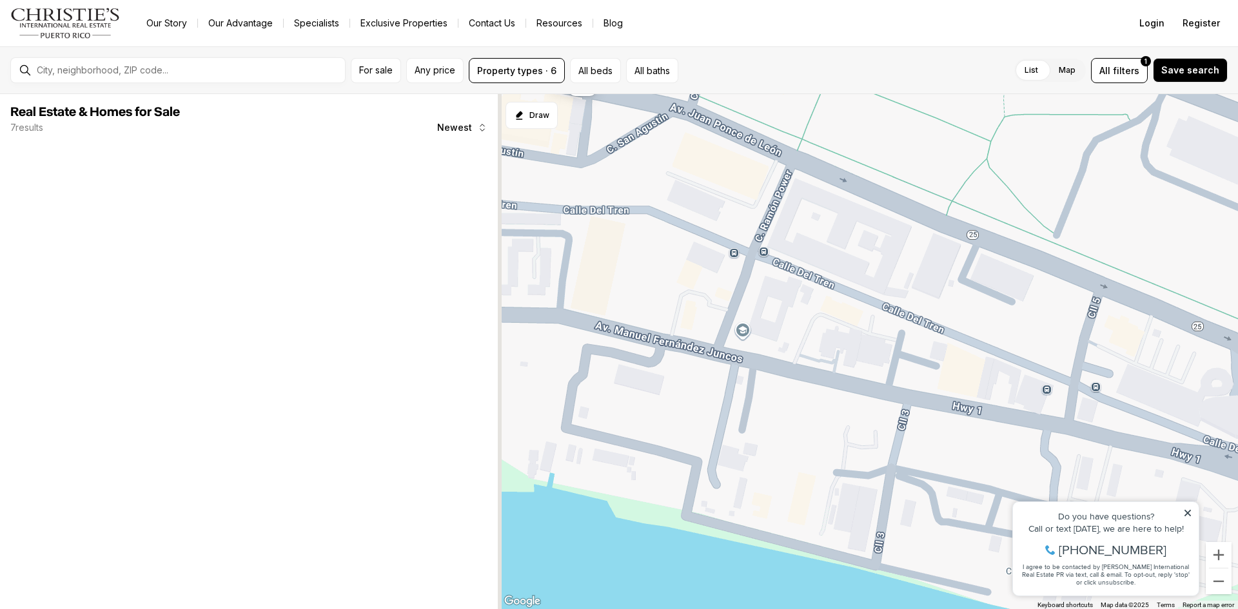
drag, startPoint x: 821, startPoint y: 393, endPoint x: 934, endPoint y: 218, distance: 208.5
click at [934, 219] on div "899K 699K" at bounding box center [868, 352] width 740 height 516
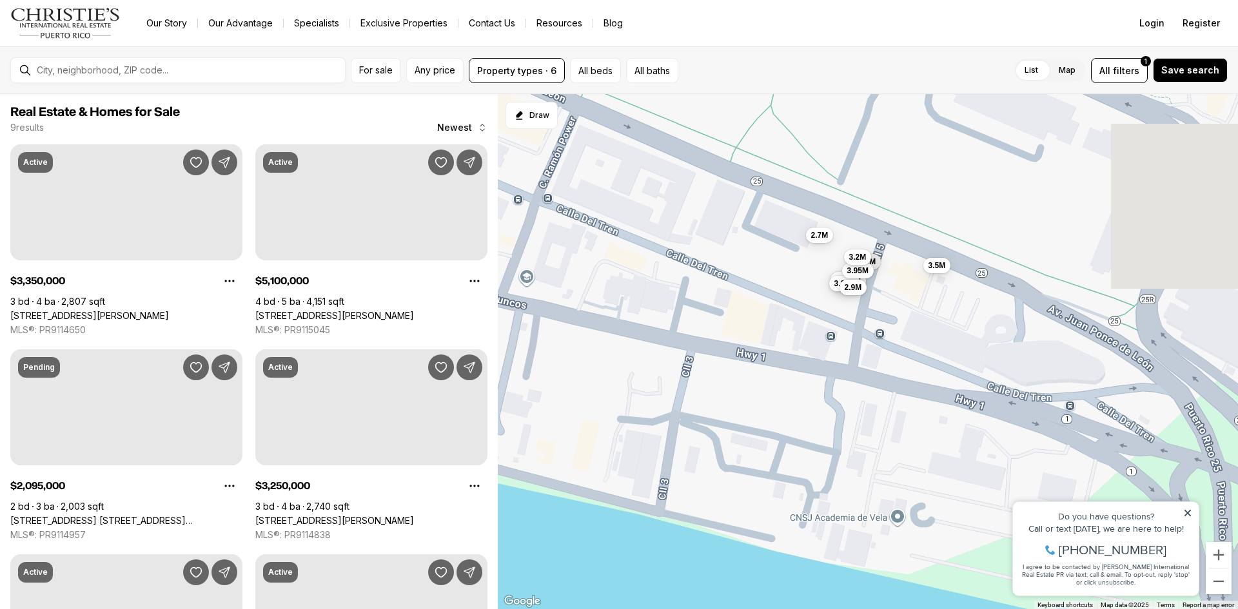
drag, startPoint x: 971, startPoint y: 307, endPoint x: 716, endPoint y: 284, distance: 255.7
click at [716, 284] on div "3.35M 5.1M 2.1M 3.25M 3.95M 2.9M 2.7M 3.2M 3.5M" at bounding box center [868, 352] width 740 height 516
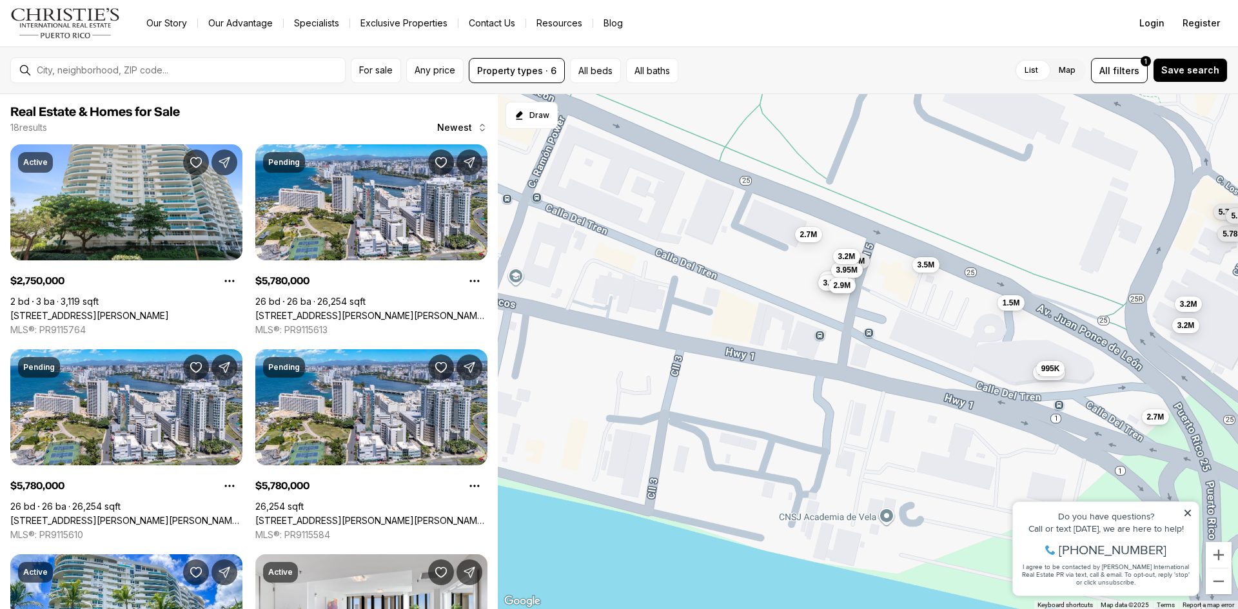
click at [848, 284] on span "2.9M" at bounding box center [842, 285] width 17 height 10
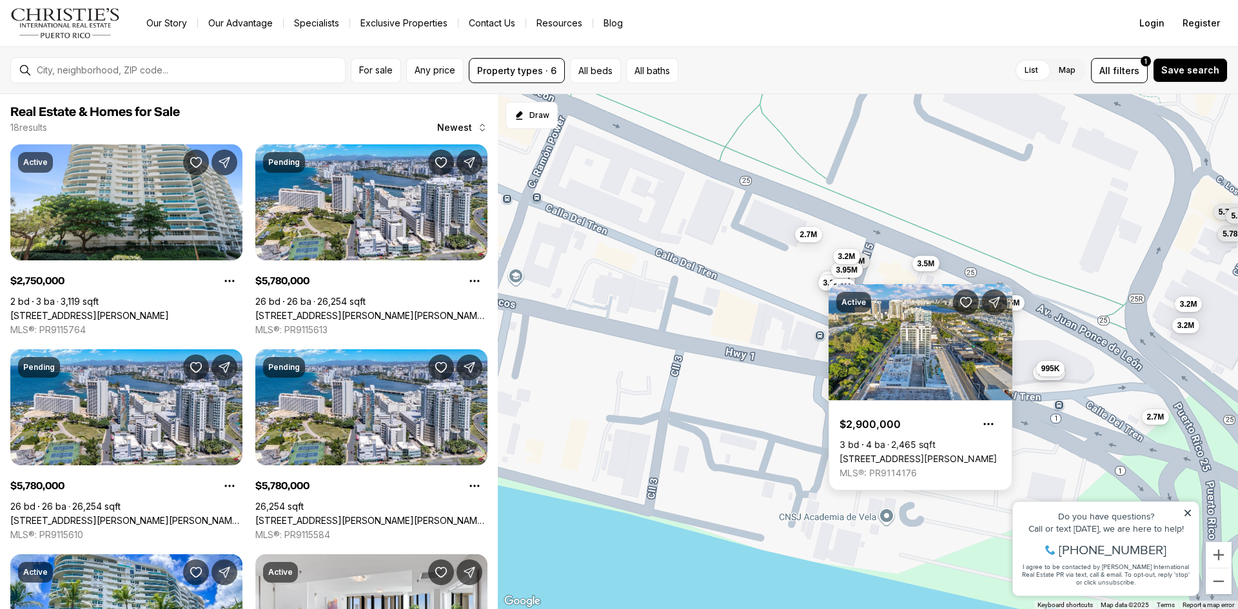
click at [928, 267] on span "3.5M" at bounding box center [925, 264] width 17 height 10
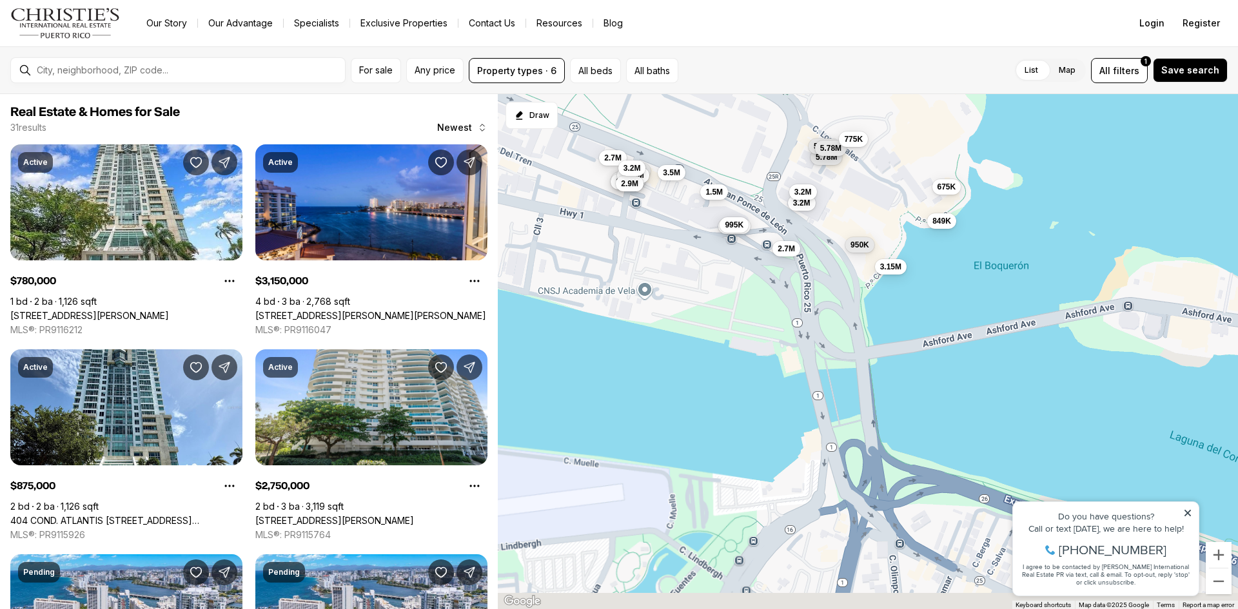
drag, startPoint x: 1034, startPoint y: 335, endPoint x: 761, endPoint y: 241, distance: 289.1
click at [761, 241] on div "3.35M 5.1M 2.1M 3.25M 3.95M 2.9M 2.7M 3.2M 3.5M 2.75M 5.78M 5.78M 5.78M 1.5M 3.…" at bounding box center [868, 352] width 740 height 516
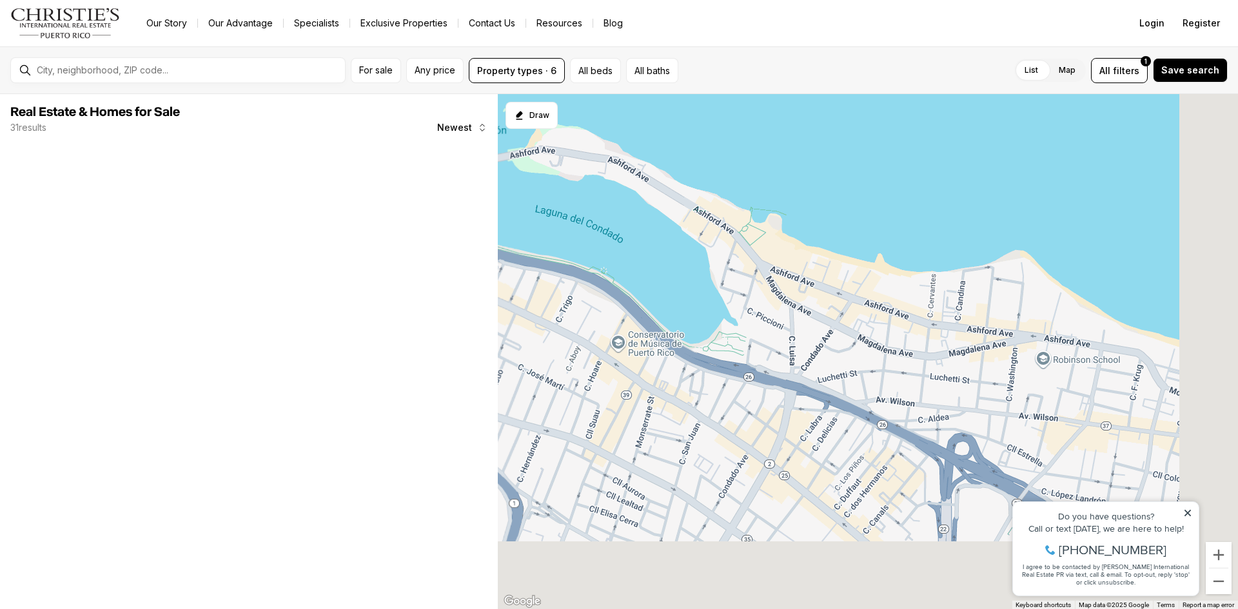
drag, startPoint x: 873, startPoint y: 420, endPoint x: 371, endPoint y: 237, distance: 533.7
click at [391, 245] on div "Real Estate & Homes for Sale 31 results Newest The data relating to real estate…" at bounding box center [619, 351] width 1238 height 515
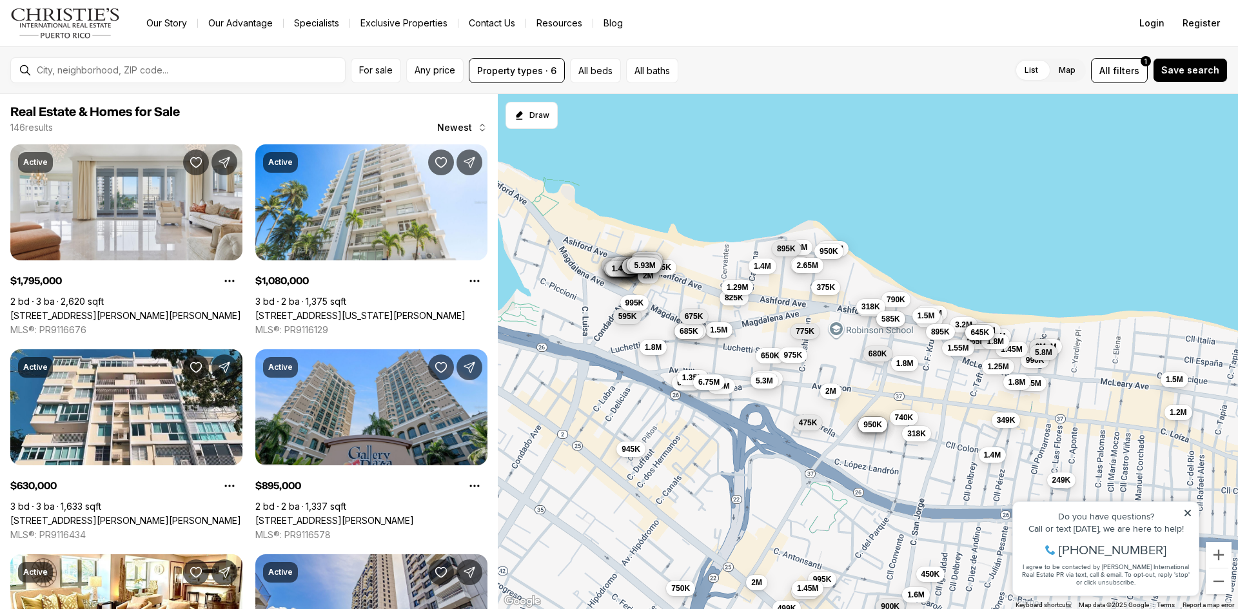
drag, startPoint x: 589, startPoint y: 239, endPoint x: 731, endPoint y: 362, distance: 187.8
click at [728, 362] on div "595K 1.81M 3.88M 995K 1.21M 2.5M 3.94M 2.93M 2.87M 2.55M 2.93M 2.98M 1.23M 1.55…" at bounding box center [868, 352] width 740 height 516
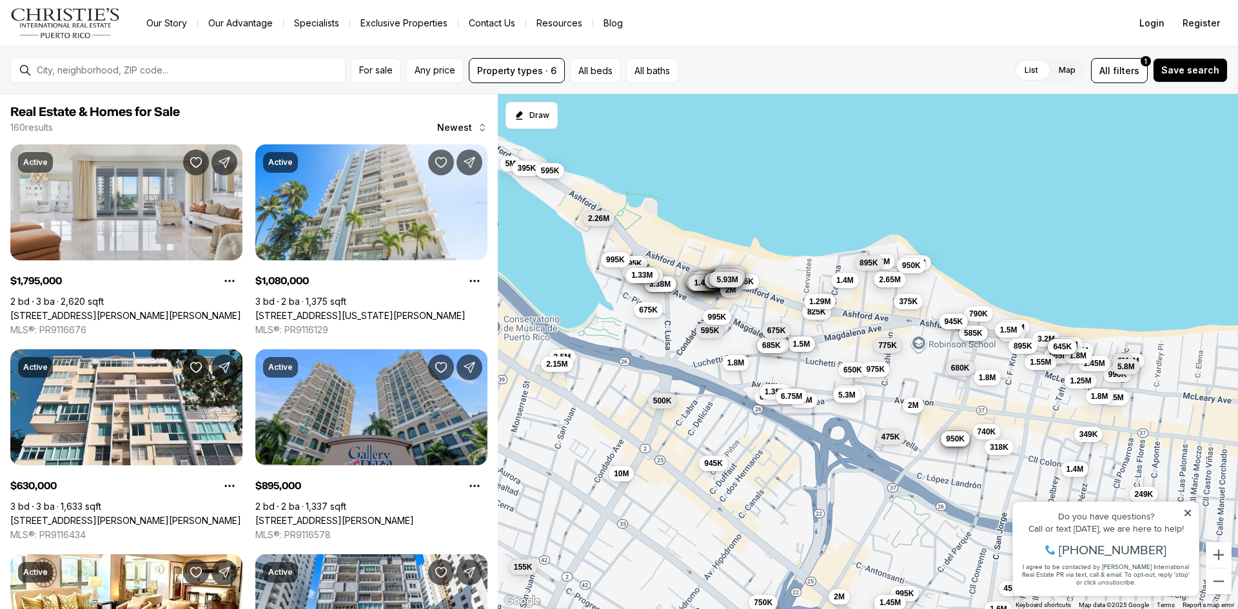
click at [950, 329] on div "945K" at bounding box center [953, 322] width 29 height 15
click at [950, 324] on span "945K" at bounding box center [954, 322] width 19 height 10
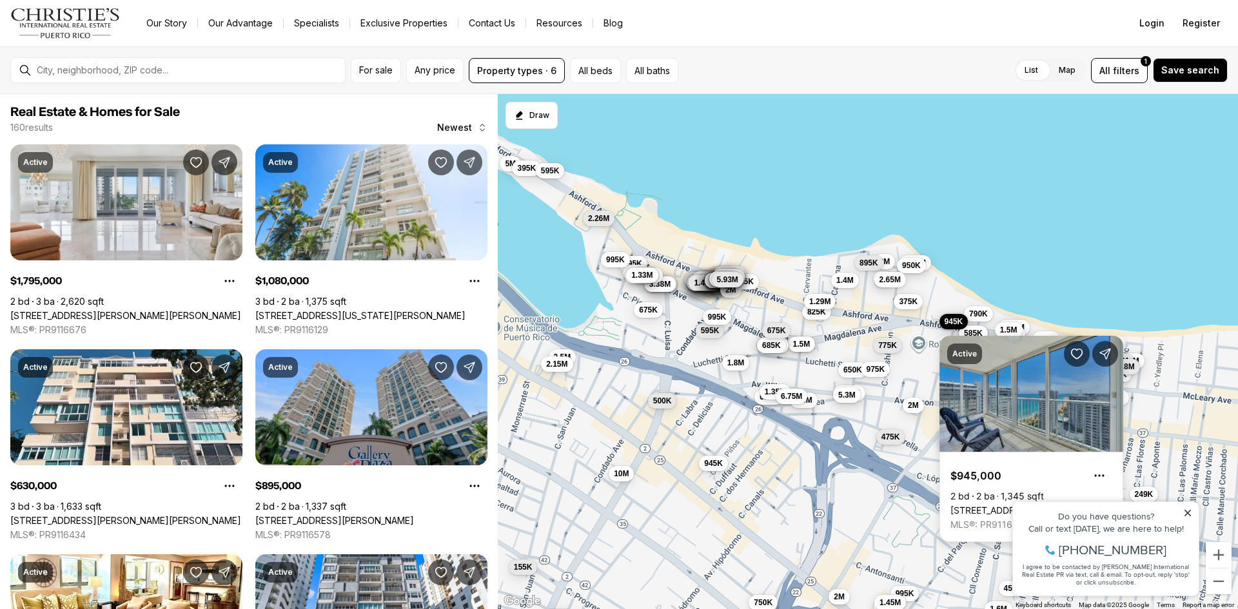
click at [956, 321] on div "Active $945,000 2 bd 2 ba 1,345 sqft [STREET_ADDRESS][PERSON_NAME] MLS®: PR9116…" at bounding box center [1031, 431] width 184 height 222
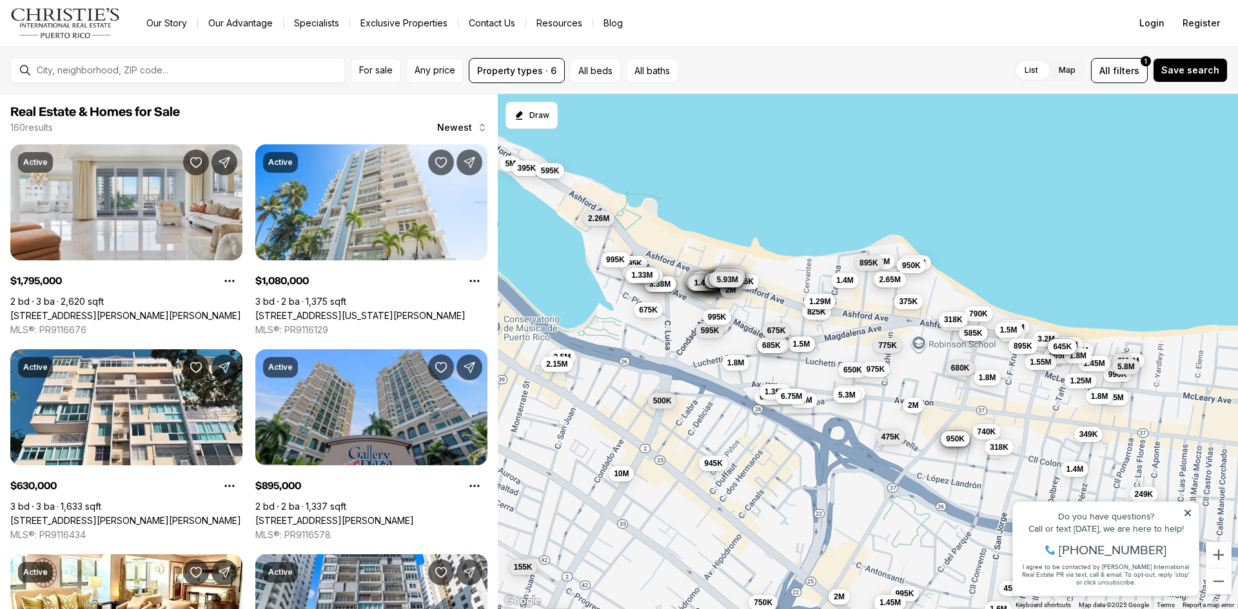
click at [956, 321] on span "318K" at bounding box center [953, 320] width 19 height 10
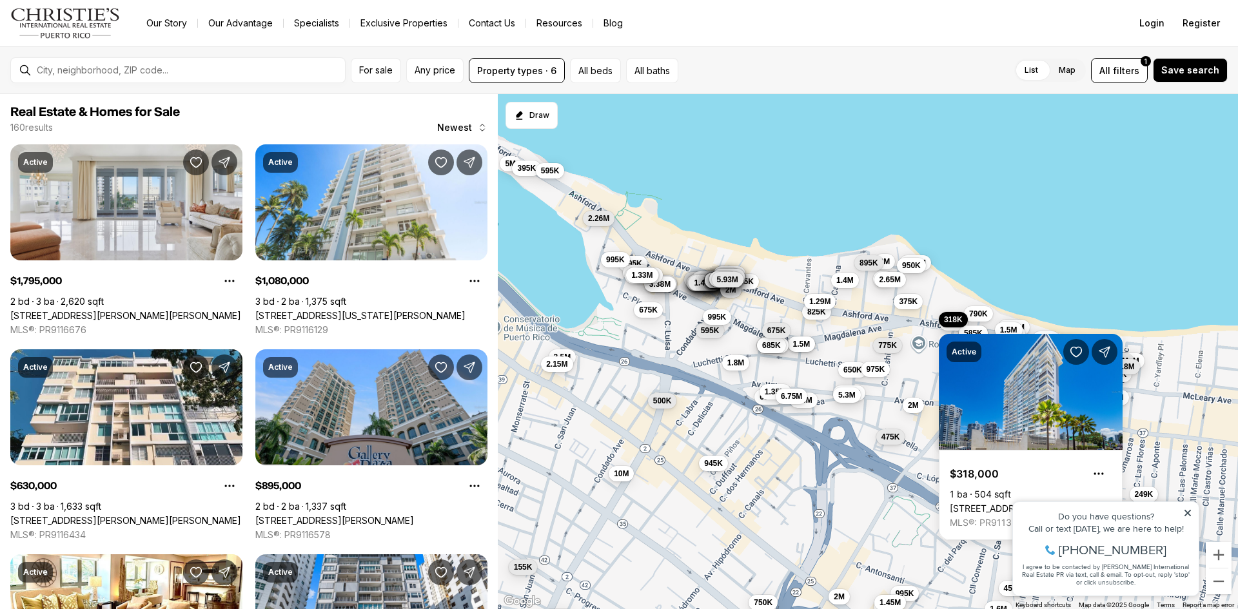
click at [870, 385] on div "595K 1.81M 3.88M 995K 1.21M 2.5M 3.94M 2.93M 2.87M 2.55M 2.93M 2.98M 1.23M 1.55…" at bounding box center [868, 352] width 740 height 516
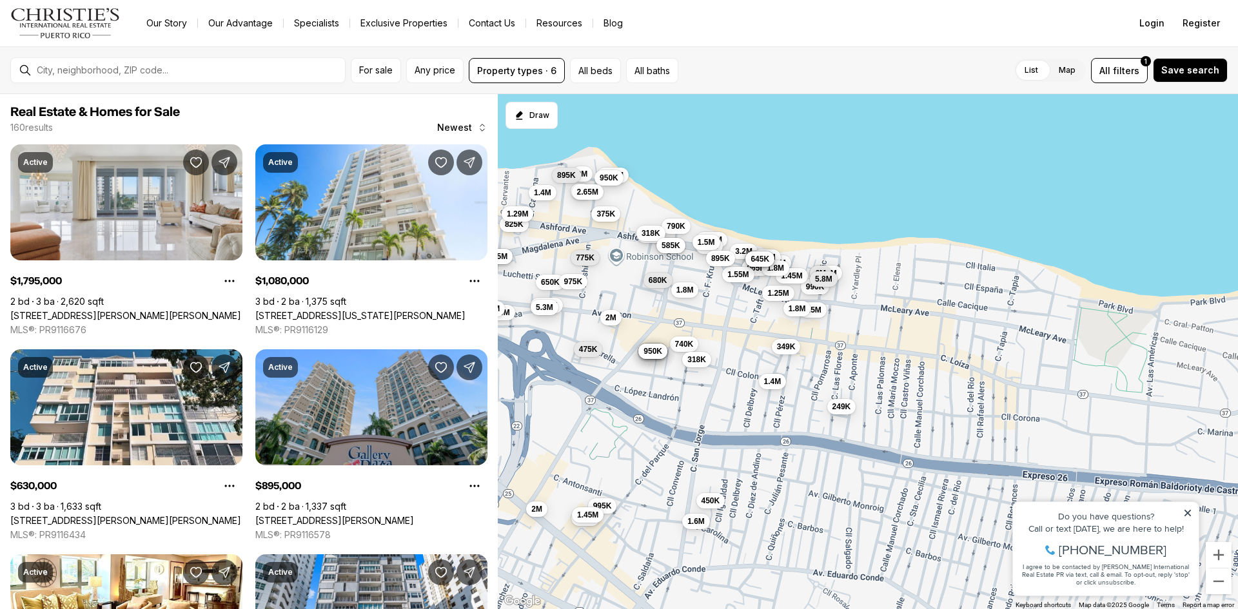
drag, startPoint x: 963, startPoint y: 386, endPoint x: 654, endPoint y: 293, distance: 322.5
click at [654, 293] on div "595K 1.81M 3.88M 995K 1.21M 2.5M 3.94M 2.93M 2.87M 2.55M 2.93M 2.98M 1.23M 1.55…" at bounding box center [868, 352] width 740 height 516
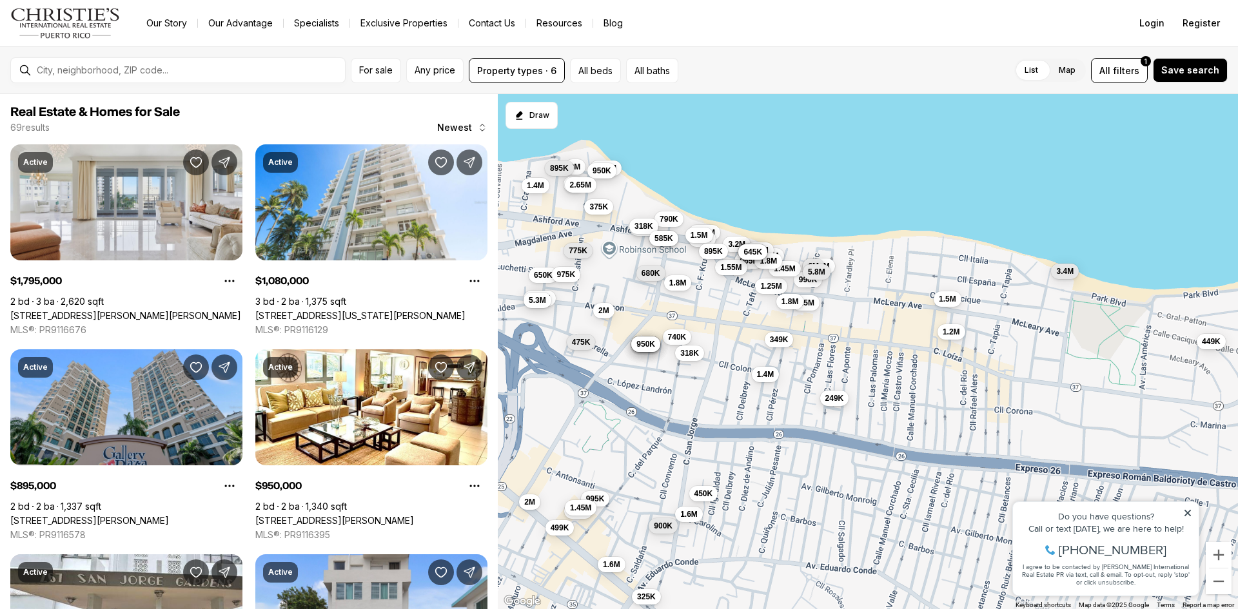
click at [832, 400] on span "249K" at bounding box center [834, 398] width 19 height 10
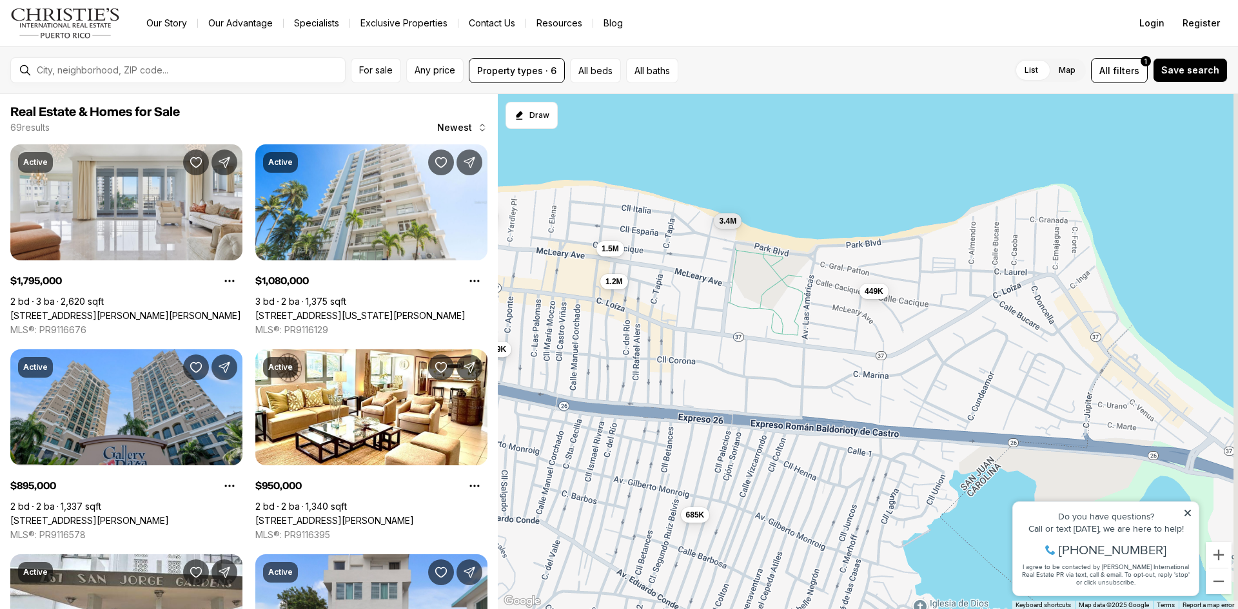
drag, startPoint x: 1017, startPoint y: 421, endPoint x: 656, endPoint y: 358, distance: 366.4
click at [657, 358] on div "680K 650K 1.8M 975K 990K 1.25M 740K 4.88M 475K 2M 5.3M 349K 2.5M 1.8M 865K 318K…" at bounding box center [868, 352] width 740 height 516
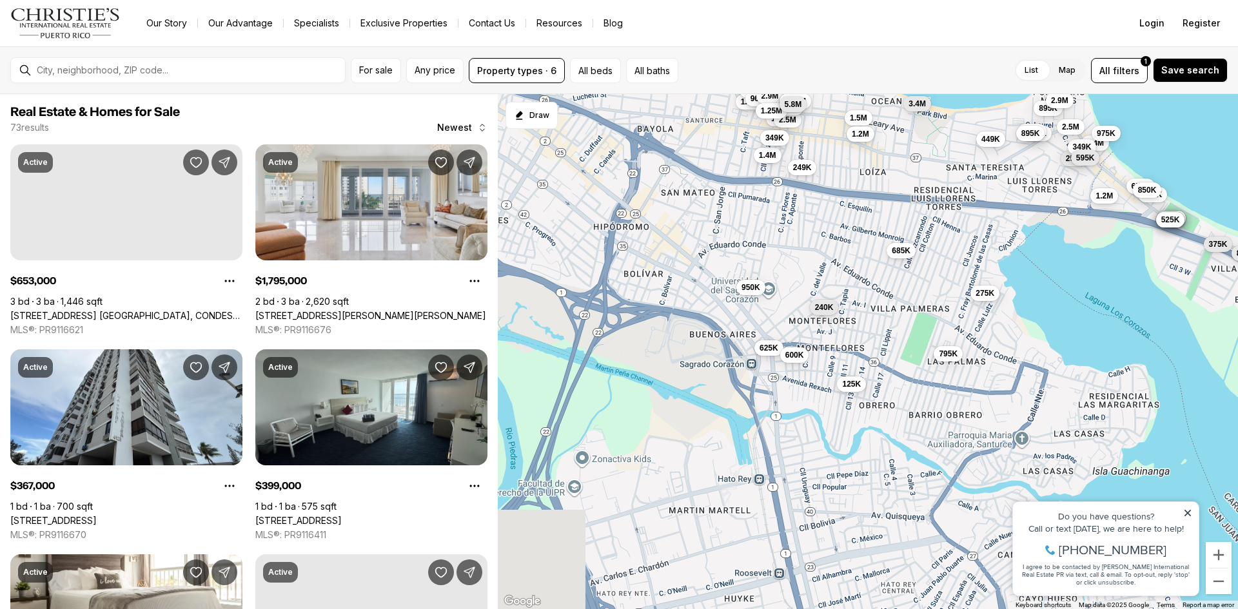
drag, startPoint x: 682, startPoint y: 442, endPoint x: 922, endPoint y: 260, distance: 301.3
click at [921, 260] on div "1.5M 1.2M 449K 685K 3.4M 1.8M 249K 610K 645K 625K 1.8M 1.9M 1.55M 1.8M 3.2M 965…" at bounding box center [868, 352] width 740 height 516
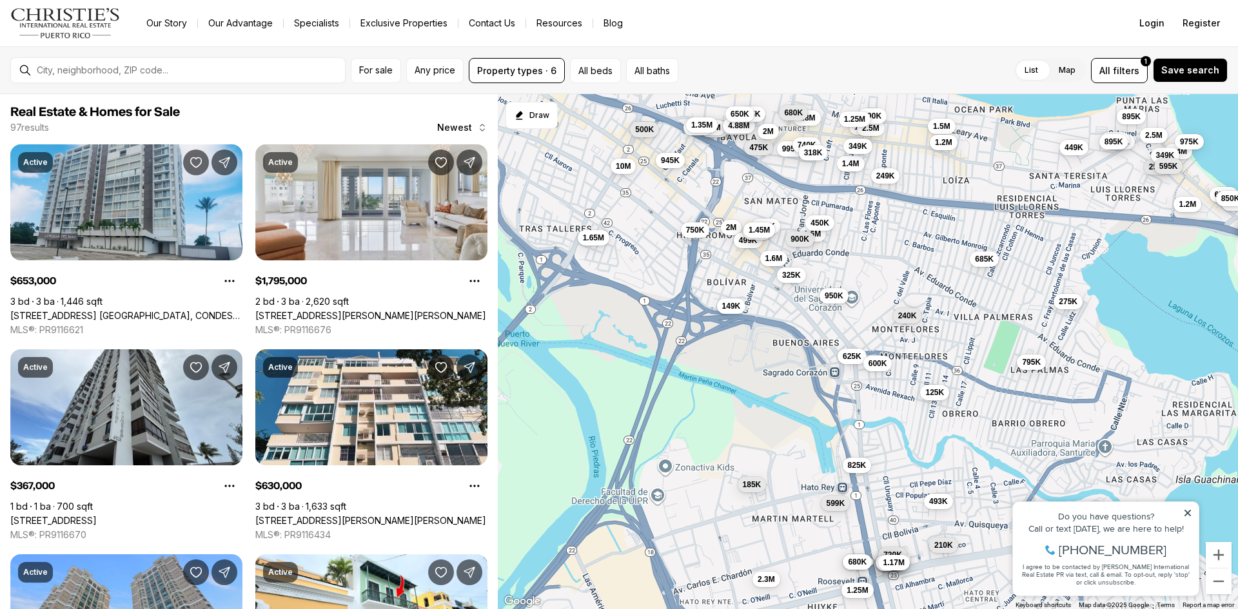
drag, startPoint x: 747, startPoint y: 311, endPoint x: 821, endPoint y: 322, distance: 74.3
click at [821, 322] on div "1.5M 1.2M 449K 685K 1.8M 249K 1.4M 2.5M 990K 1.25M 349K 895K 1.4M 975K 1.2M 250…" at bounding box center [868, 352] width 740 height 516
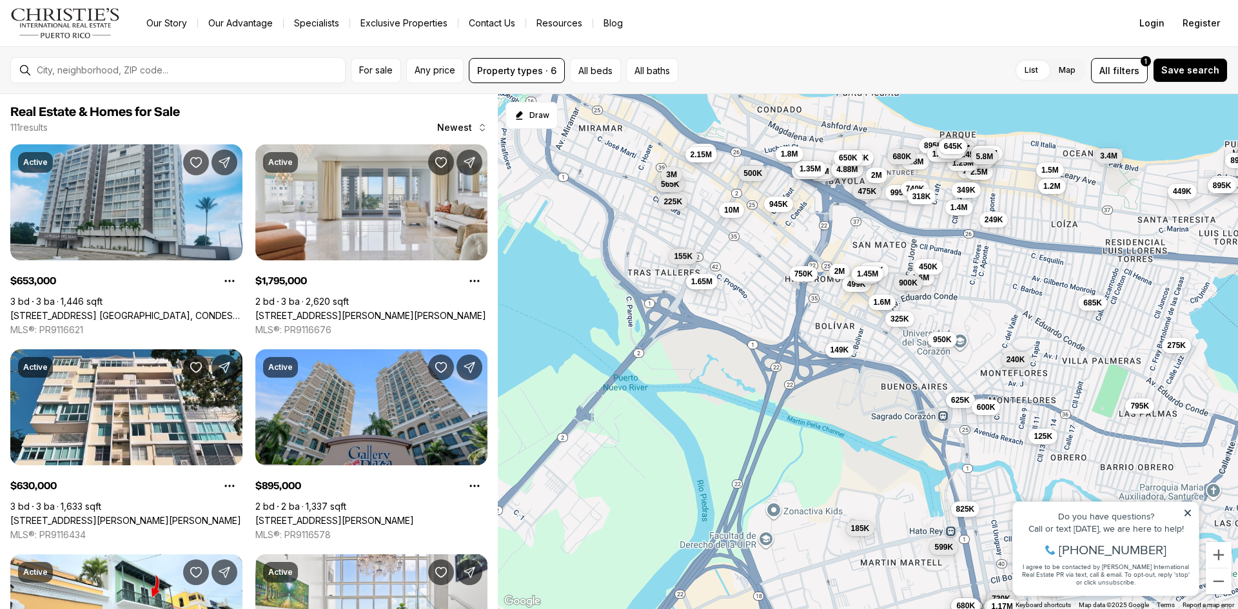
drag, startPoint x: 752, startPoint y: 497, endPoint x: 861, endPoint y: 540, distance: 116.4
click at [861, 540] on div "1.5M 1.2M 449K 685K 1.8M 249K 1.4M 2.5M 990K 1.25M 349K 895K 1.4M 975K 1.2M 250…" at bounding box center [868, 352] width 740 height 516
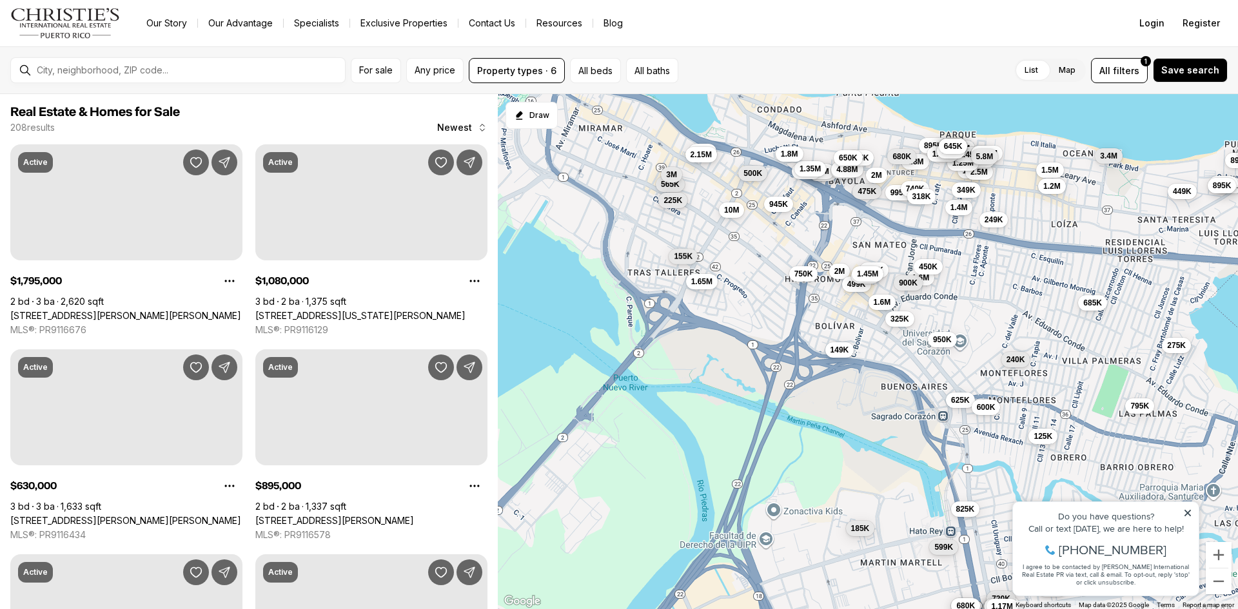
click at [664, 200] on span "225K" at bounding box center [672, 200] width 19 height 10
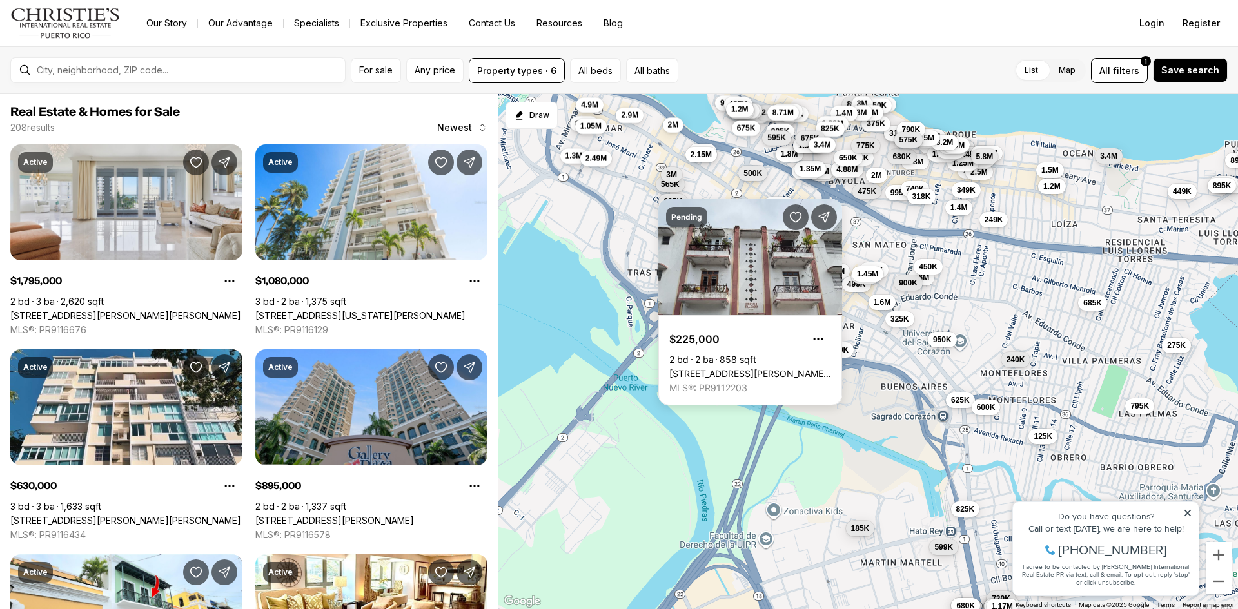
click at [645, 229] on div "1.5M 1.2M 449K 685K 1.8M 249K 1.4M 2.5M 990K 1.25M 349K 895K 950K 625K 125K 600…" at bounding box center [868, 352] width 740 height 516
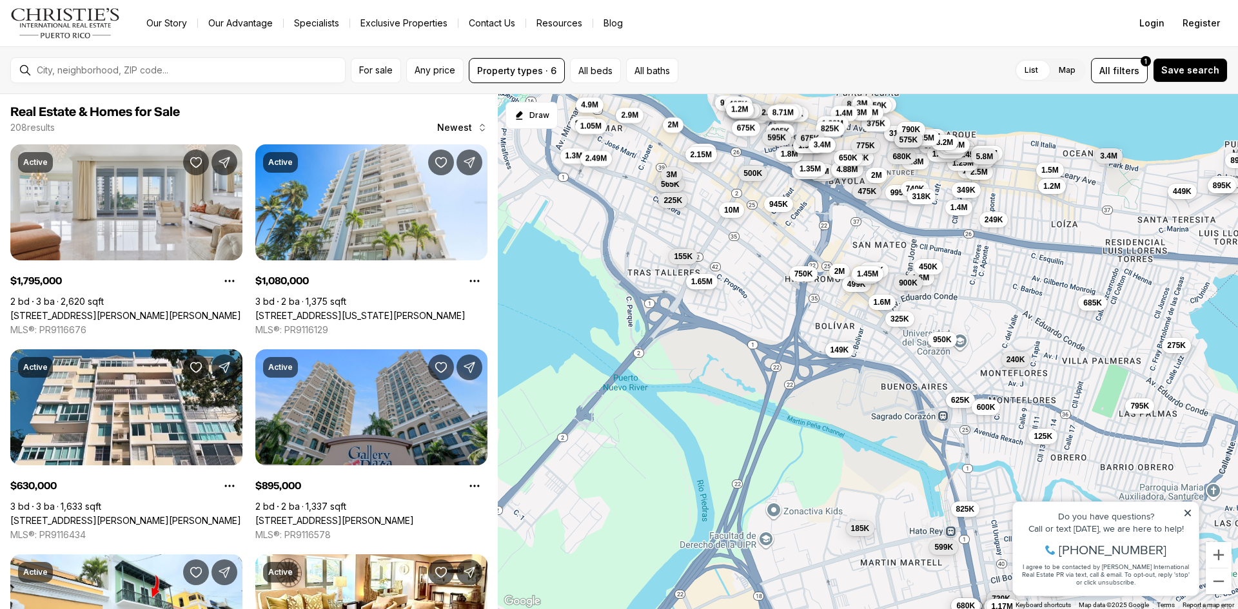
click at [672, 207] on button "225K" at bounding box center [672, 200] width 29 height 15
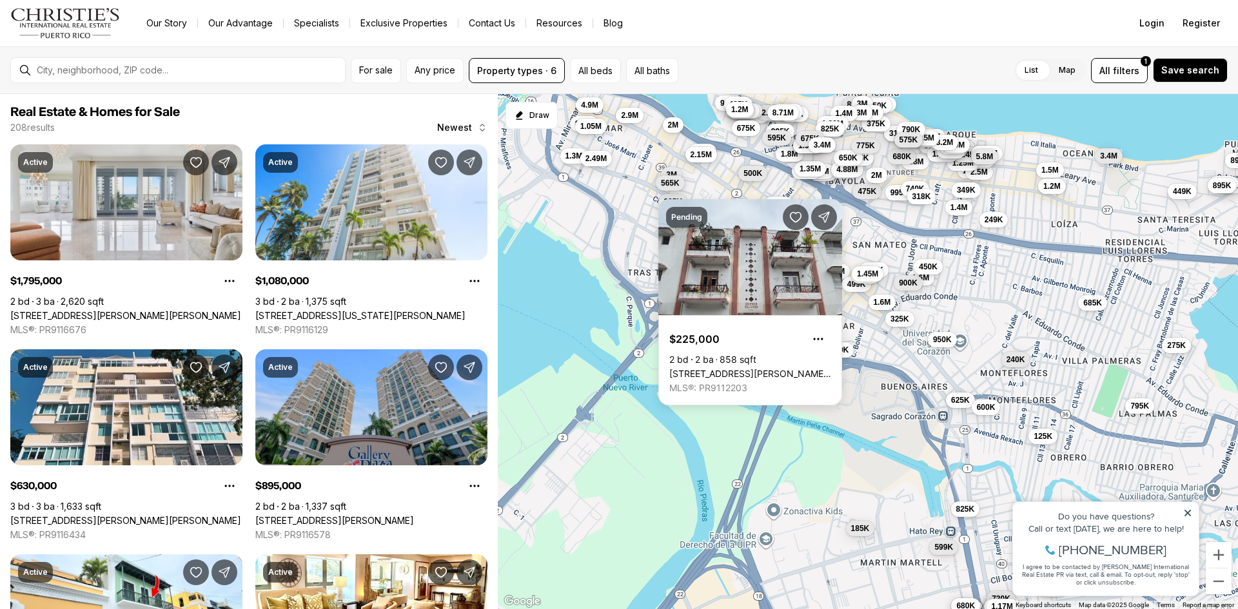
click at [668, 181] on span "565K" at bounding box center [670, 183] width 19 height 10
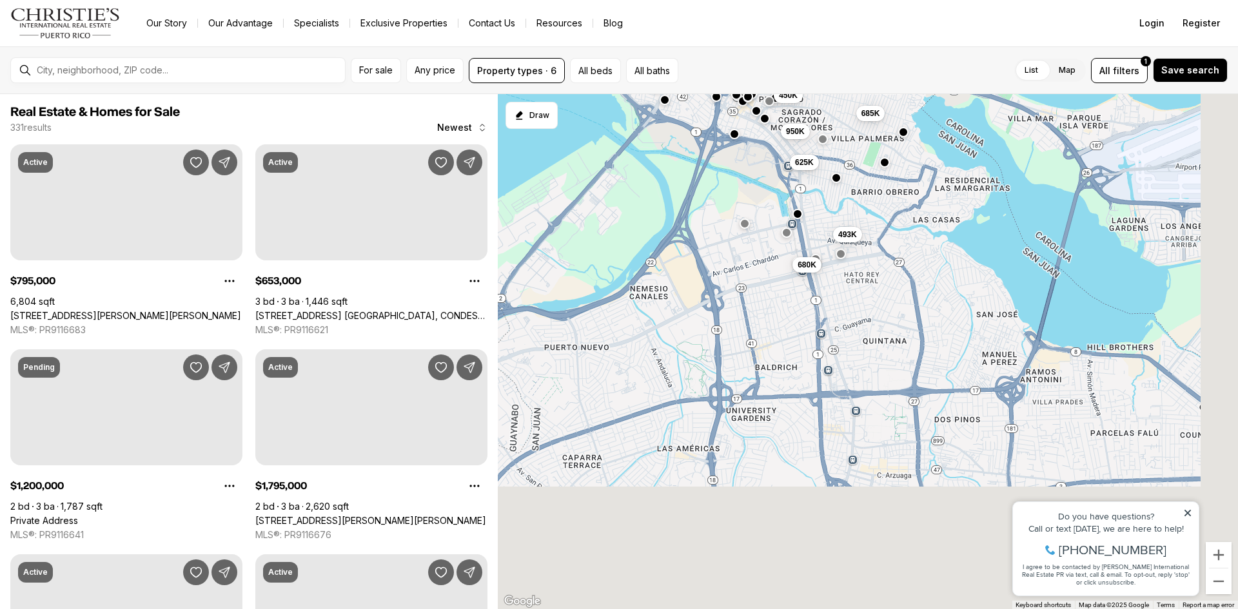
drag, startPoint x: 863, startPoint y: 479, endPoint x: 626, endPoint y: 254, distance: 326.5
click at [641, 279] on div "685K 1.8M 249K 950K 625K 493K 630K 450K 680K 1.08M" at bounding box center [868, 352] width 740 height 516
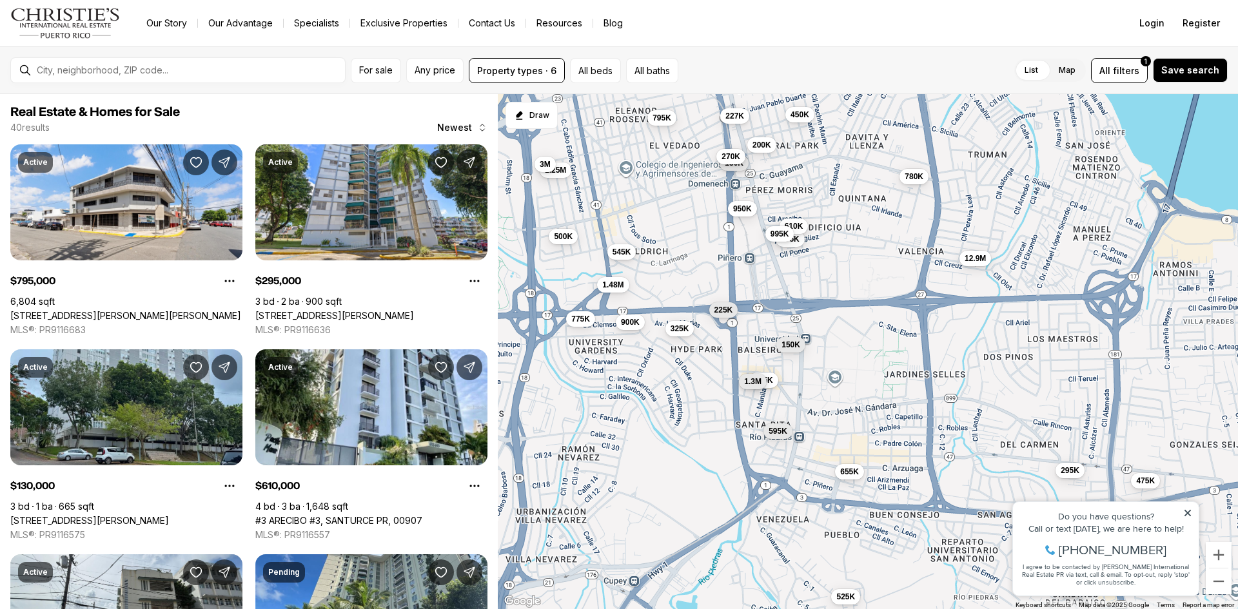
click at [761, 381] on span "1.3M" at bounding box center [752, 382] width 17 height 10
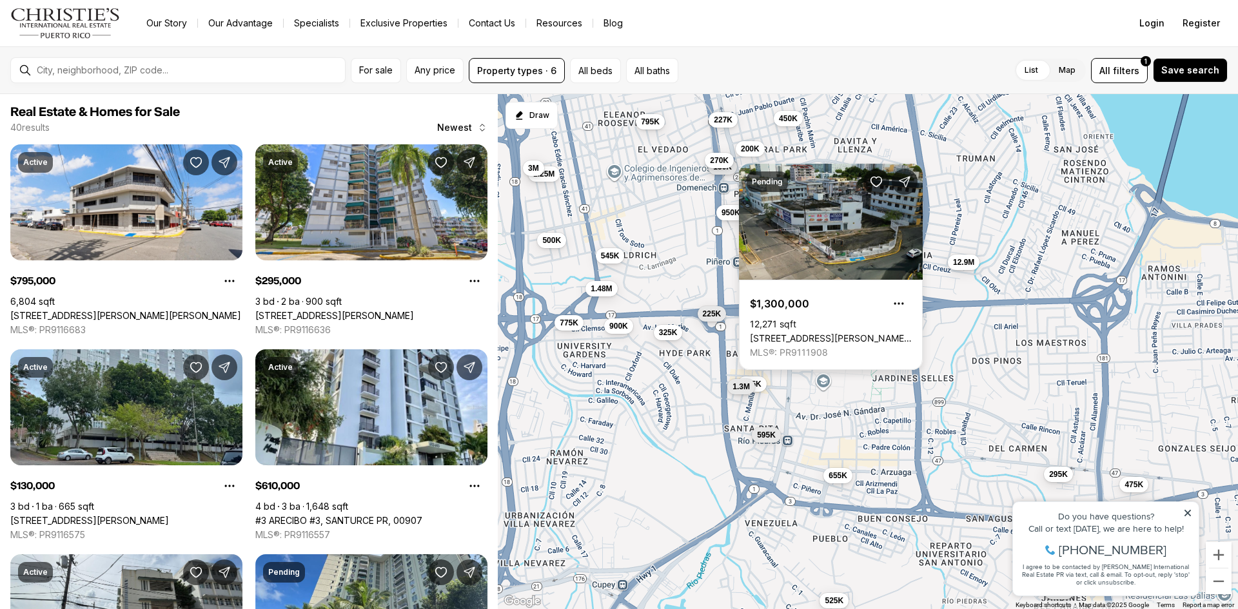
drag, startPoint x: 962, startPoint y: 315, endPoint x: 912, endPoint y: 321, distance: 50.6
click at [912, 322] on body "Go to: Homepage Our Story Our Advantage Specialists Exclusive Properties Contac…" at bounding box center [619, 304] width 1238 height 609
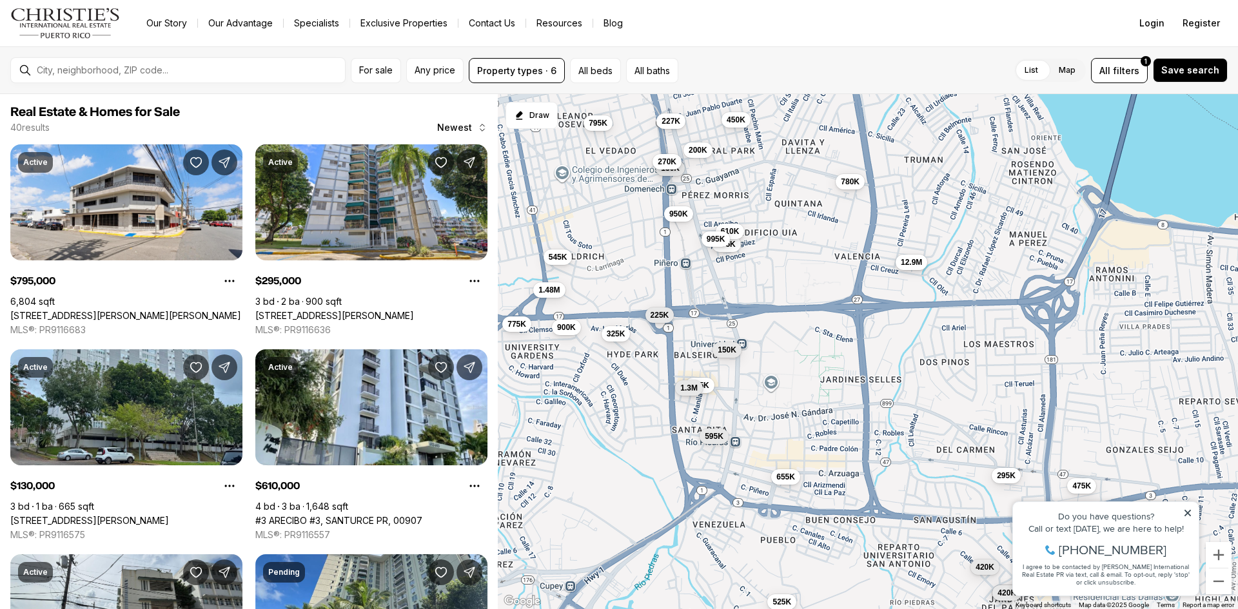
click at [919, 268] on button "12.9M" at bounding box center [912, 262] width 32 height 15
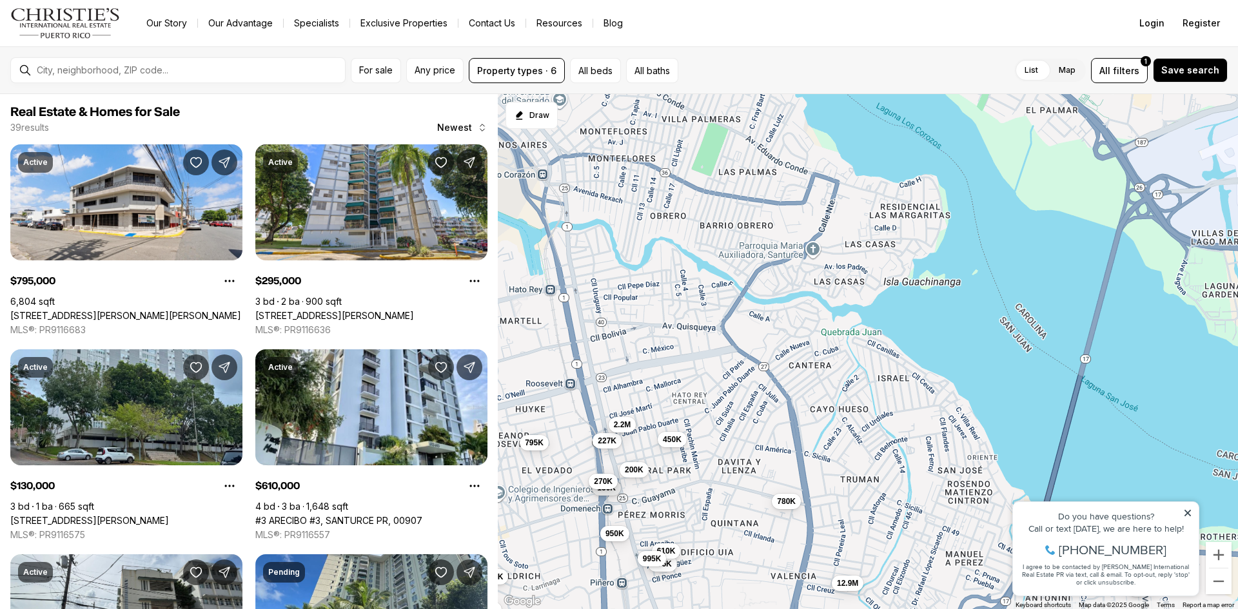
drag, startPoint x: 815, startPoint y: 324, endPoint x: 752, endPoint y: 629, distance: 312.1
click at [752, 609] on html "Go to: Homepage Our Story Our Advantage Specialists Exclusive Properties Contac…" at bounding box center [619, 304] width 1238 height 609
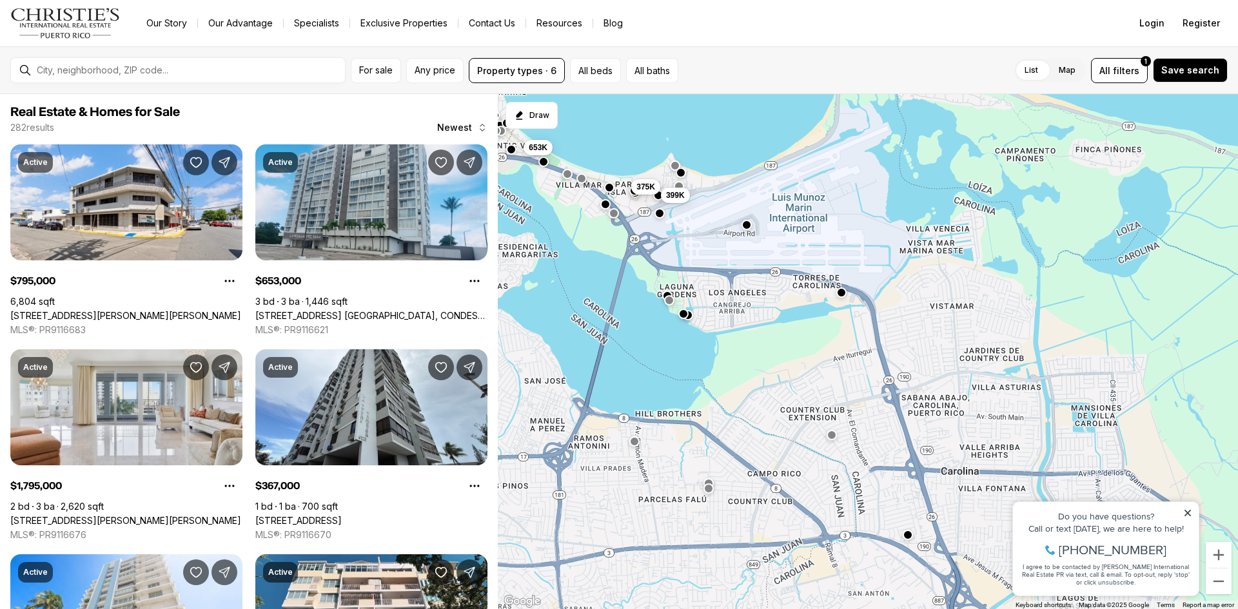
drag, startPoint x: 910, startPoint y: 543, endPoint x: 574, endPoint y: 462, distance: 345.0
click at [574, 464] on div "795K 610K 493K 115K 1.8M 375K 399K 653K 630K 1.08M" at bounding box center [868, 352] width 740 height 516
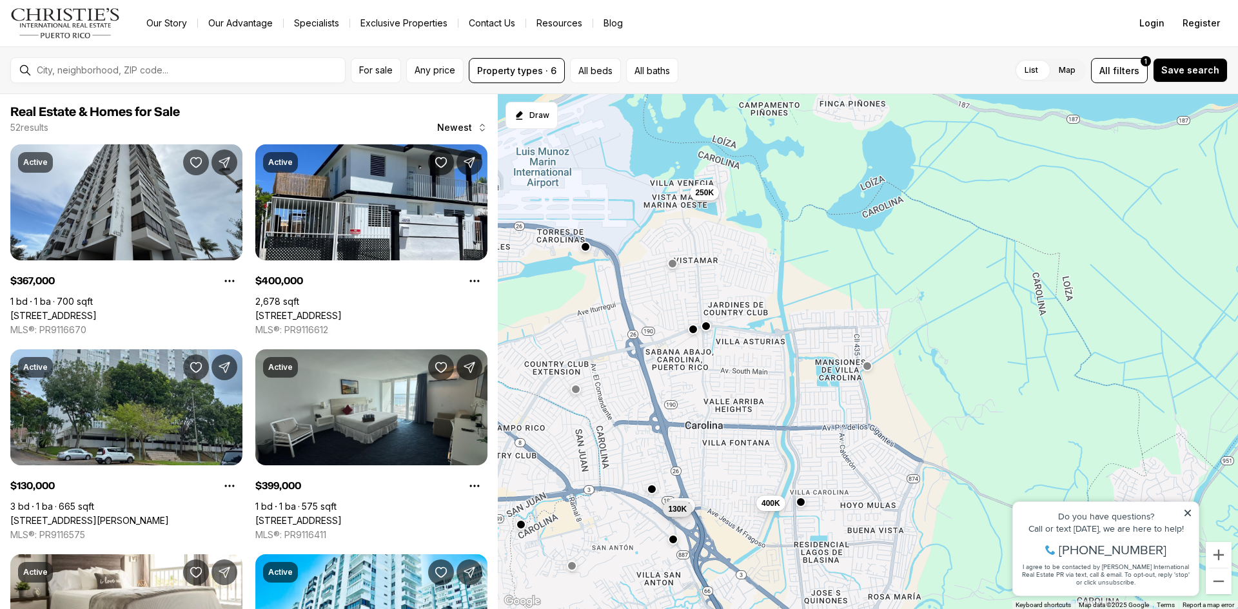
drag, startPoint x: 888, startPoint y: 313, endPoint x: 663, endPoint y: 279, distance: 227.7
click at [663, 279] on div "229K 490K 375K 399K 400K 130K 469K 130K 150K 250K" at bounding box center [868, 352] width 740 height 516
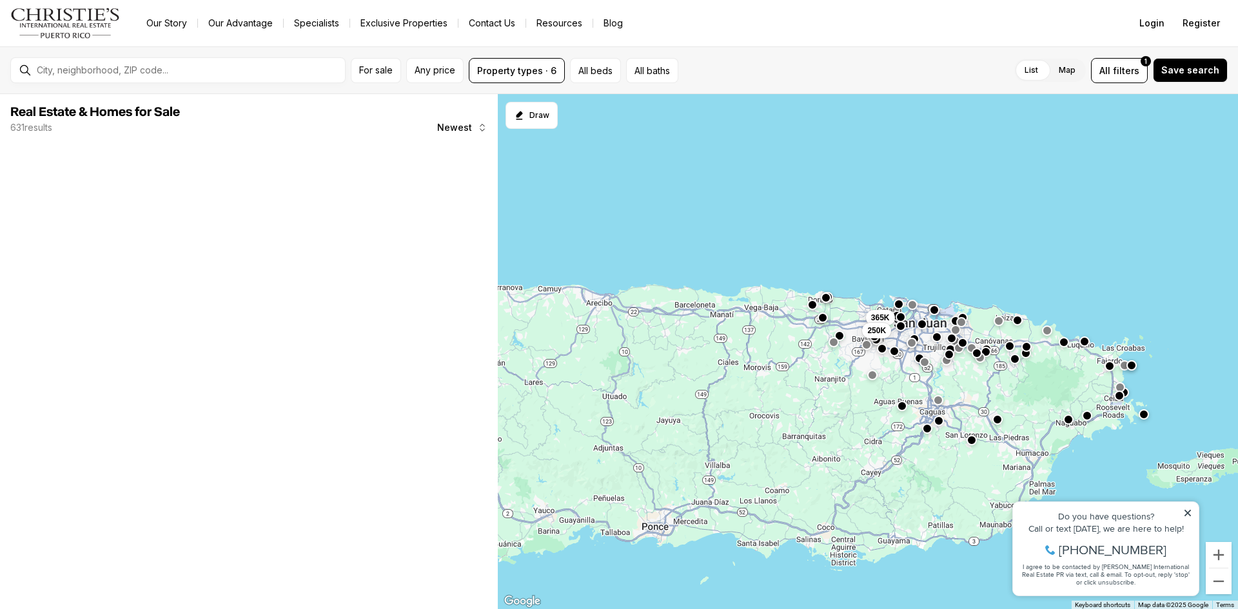
drag, startPoint x: 728, startPoint y: 524, endPoint x: 927, endPoint y: 354, distance: 261.6
click at [919, 362] on div "365K 250K" at bounding box center [868, 352] width 740 height 516
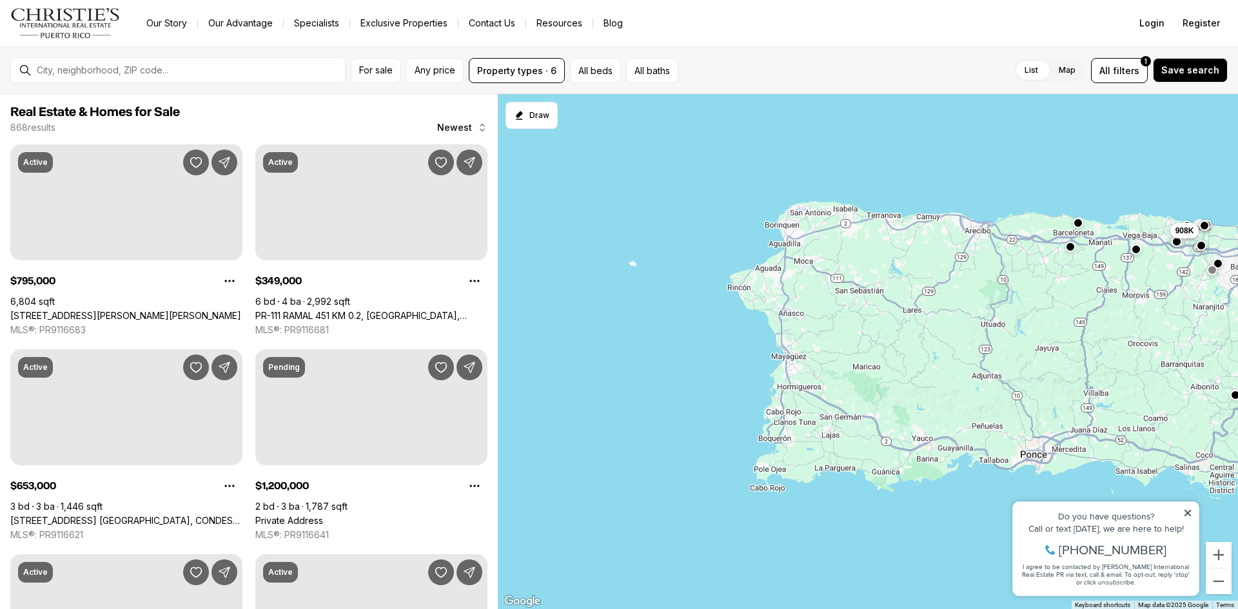
drag, startPoint x: 656, startPoint y: 326, endPoint x: 937, endPoint y: 310, distance: 281.5
click at [937, 310] on div "365K 250K 908K" at bounding box center [868, 352] width 740 height 516
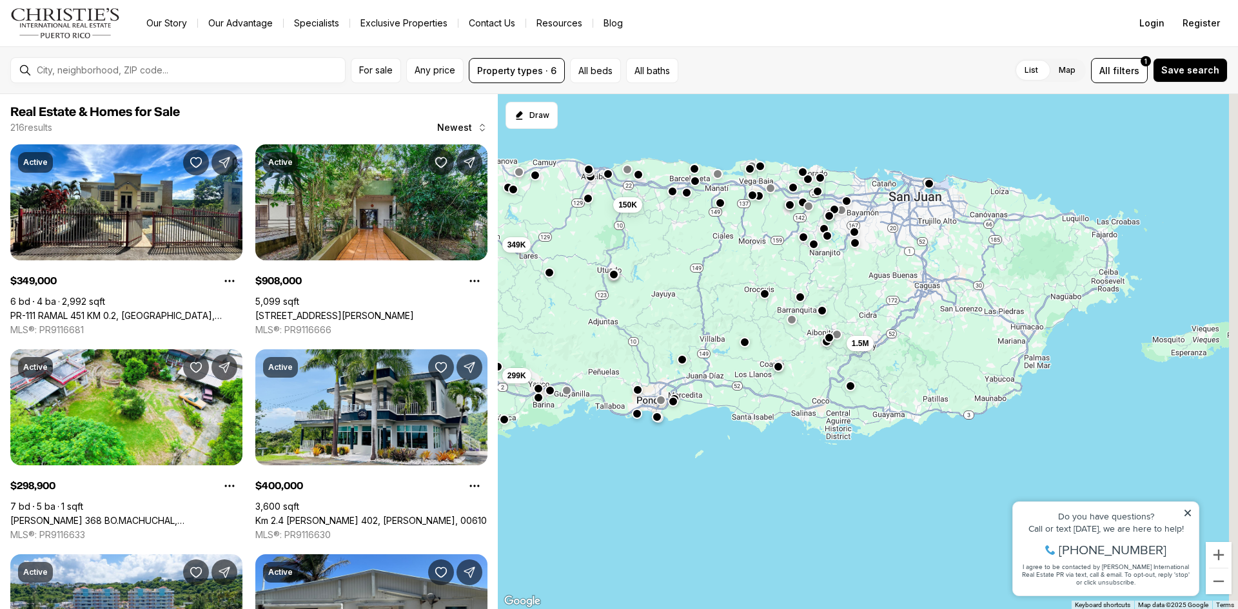
drag, startPoint x: 986, startPoint y: 337, endPoint x: 569, endPoint y: 281, distance: 420.9
click at [608, 281] on div at bounding box center [613, 276] width 10 height 10
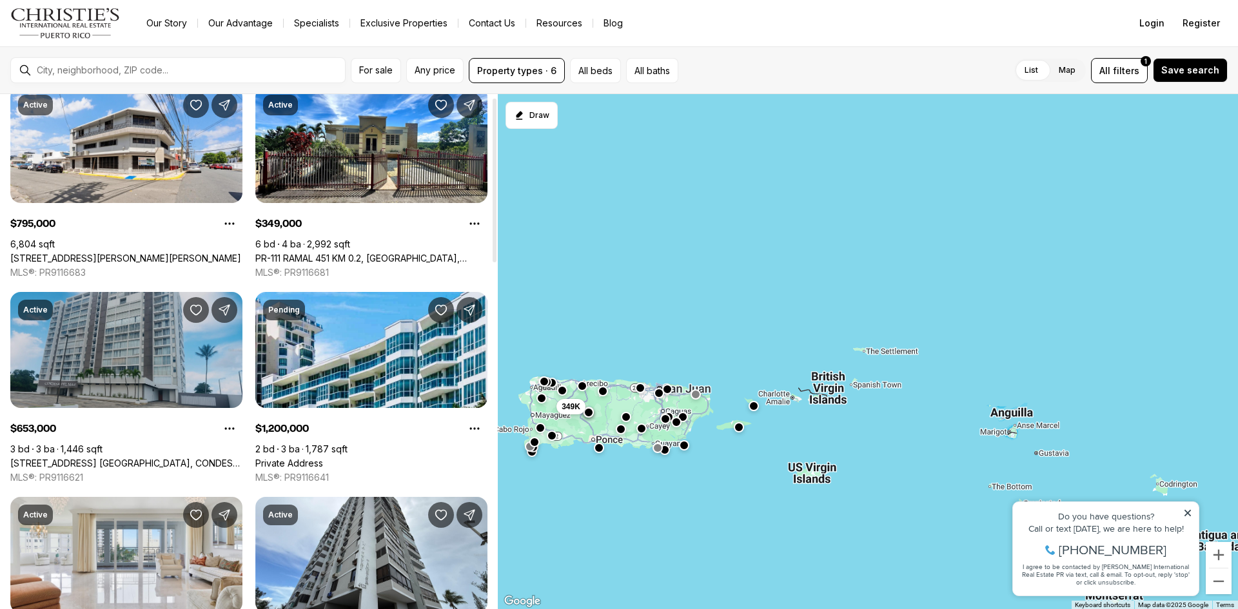
scroll to position [64, 0]
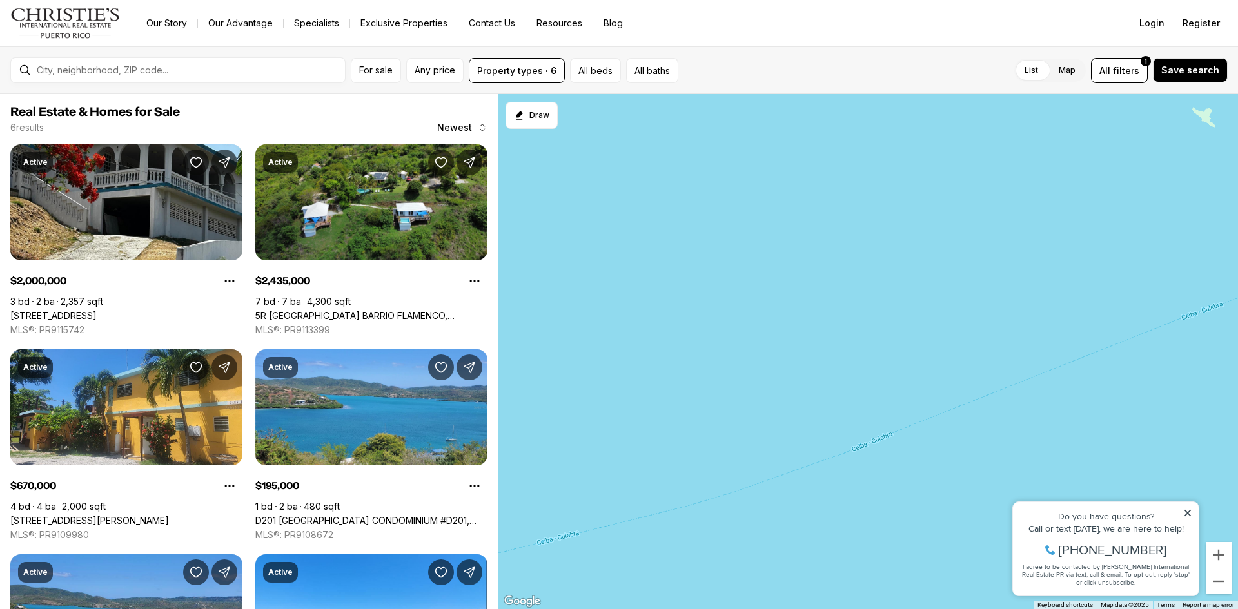
drag, startPoint x: 788, startPoint y: 355, endPoint x: 1175, endPoint y: 199, distance: 416.3
click at [1175, 198] on div "2M 2.44M 670K 195K 175K 175K" at bounding box center [868, 352] width 740 height 516
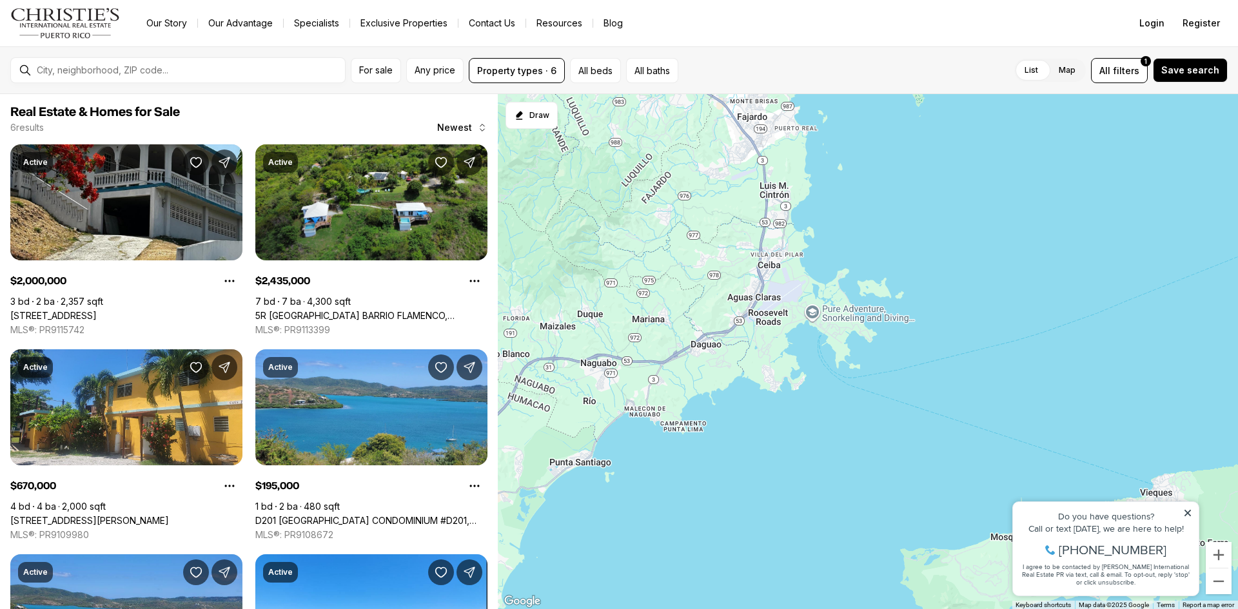
drag, startPoint x: 835, startPoint y: 306, endPoint x: 1146, endPoint y: 250, distance: 315.8
click at [1142, 248] on div at bounding box center [868, 352] width 740 height 516
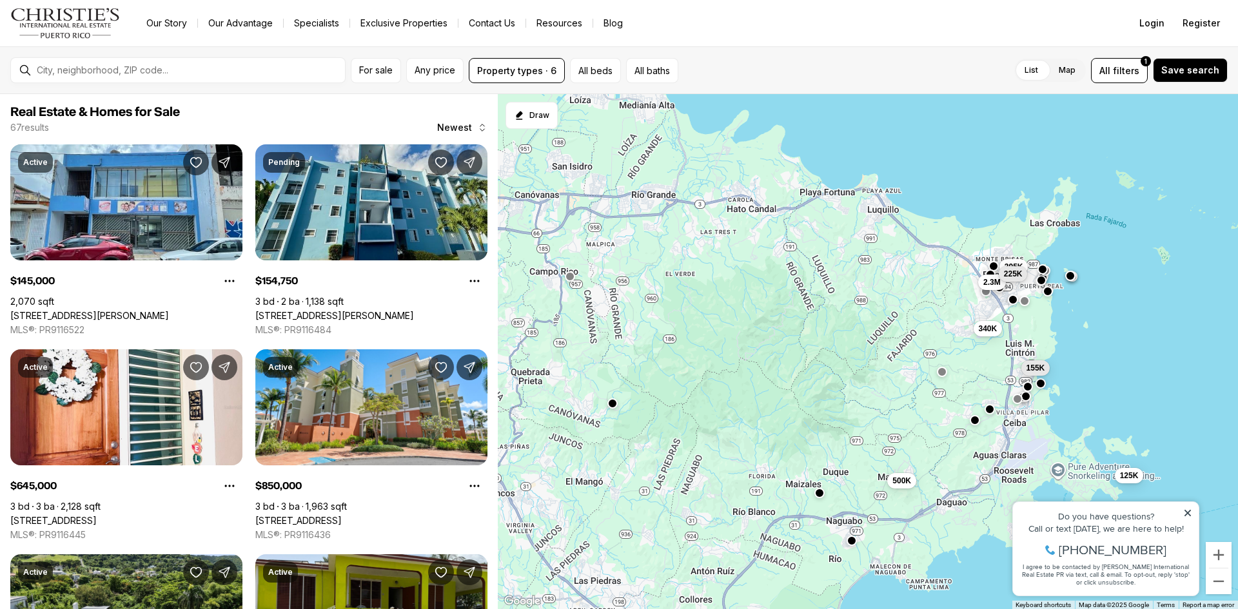
drag, startPoint x: 793, startPoint y: 303, endPoint x: 847, endPoint y: 463, distance: 168.6
click at [847, 463] on div "155K 2.3M 340K 395K 225K 125K 145K 500K 156K" at bounding box center [868, 352] width 740 height 516
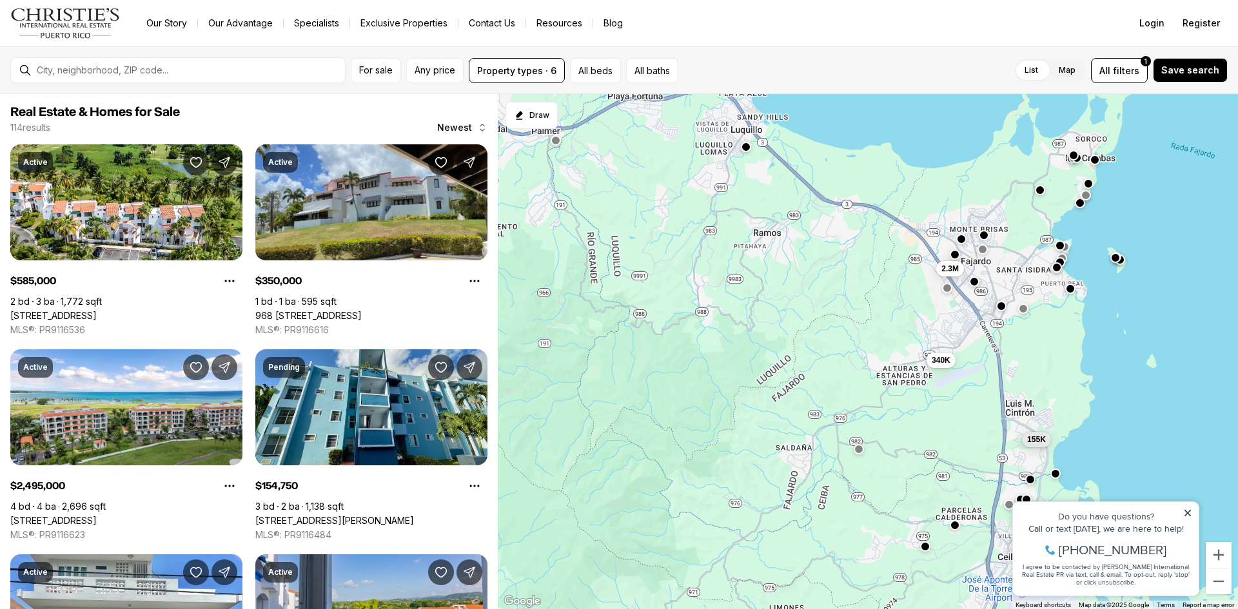
drag, startPoint x: 747, startPoint y: 280, endPoint x: 575, endPoint y: 344, distance: 183.0
click at [575, 344] on div "155K 2.3M 340K" at bounding box center [868, 352] width 740 height 516
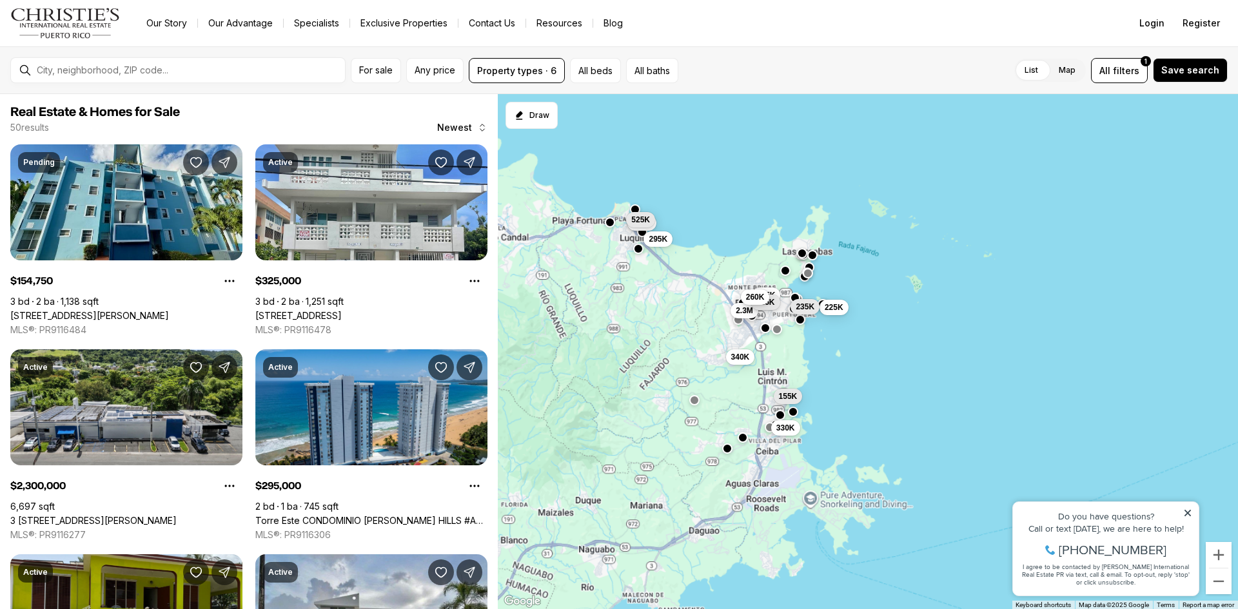
click at [569, 324] on div "155K 2.3M 340K 395K 225K 260K 225K 330K 235K 325K 295K 525K" at bounding box center [868, 352] width 740 height 516
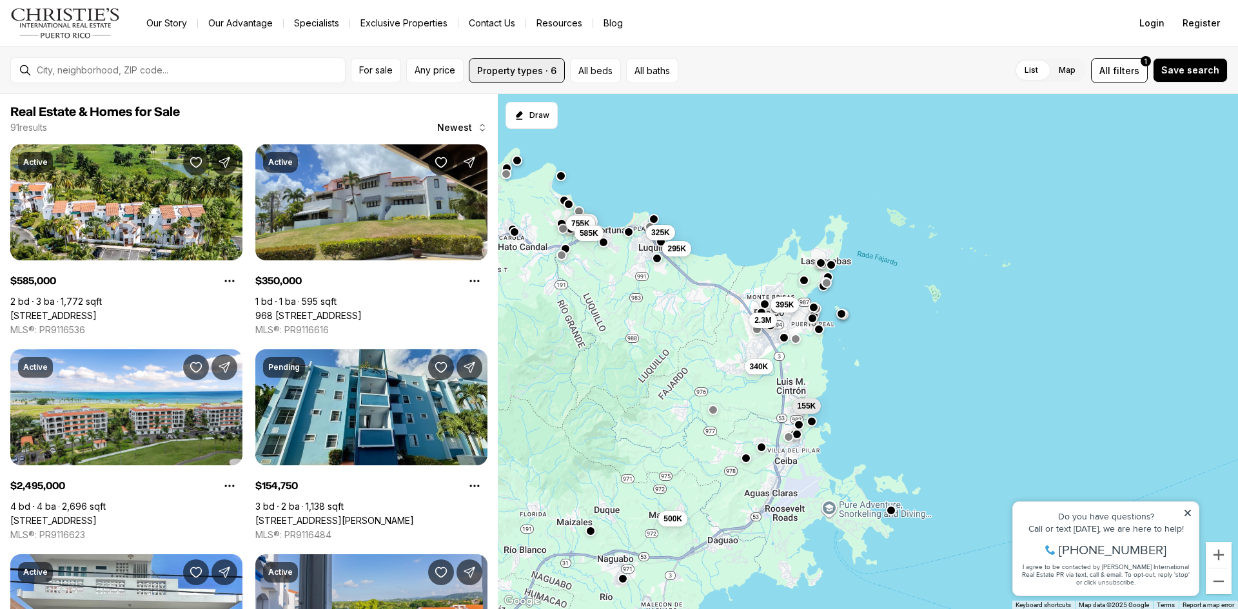
click at [516, 71] on button "Property types · 6" at bounding box center [517, 70] width 96 height 25
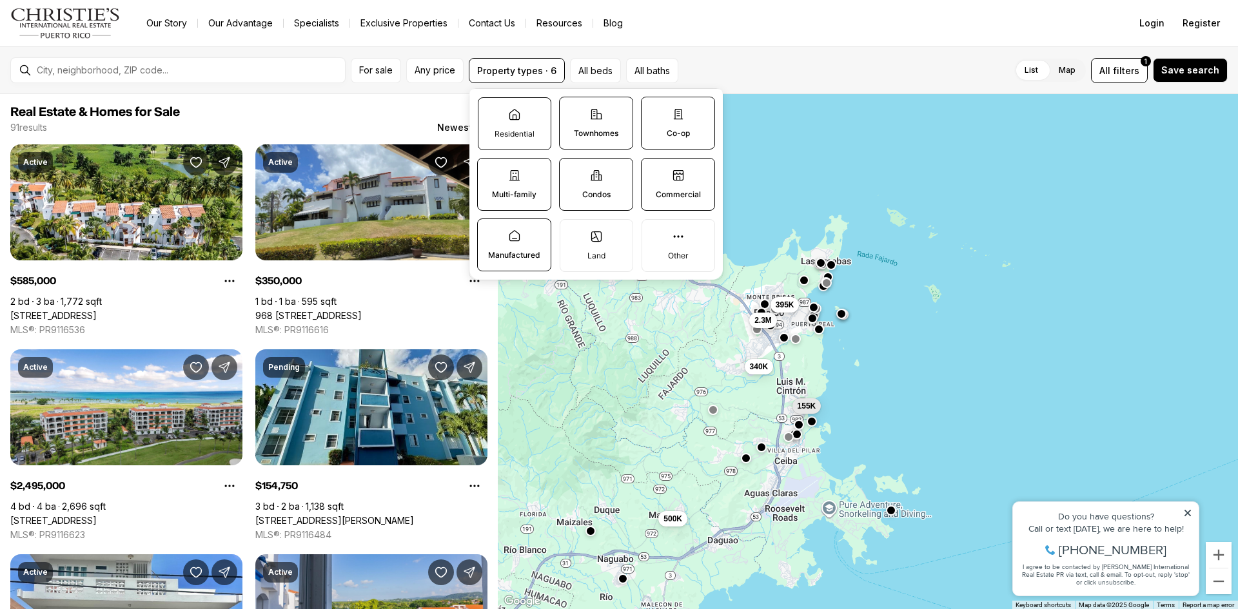
click at [521, 127] on label "Residential" at bounding box center [514, 123] width 73 height 53
click at [491, 111] on button "Residential" at bounding box center [484, 104] width 13 height 13
click at [603, 122] on label "Townhomes" at bounding box center [596, 123] width 74 height 53
click at [573, 110] on button "Townhomes" at bounding box center [566, 103] width 13 height 13
click at [673, 122] on label "Co-op" at bounding box center [678, 123] width 74 height 53
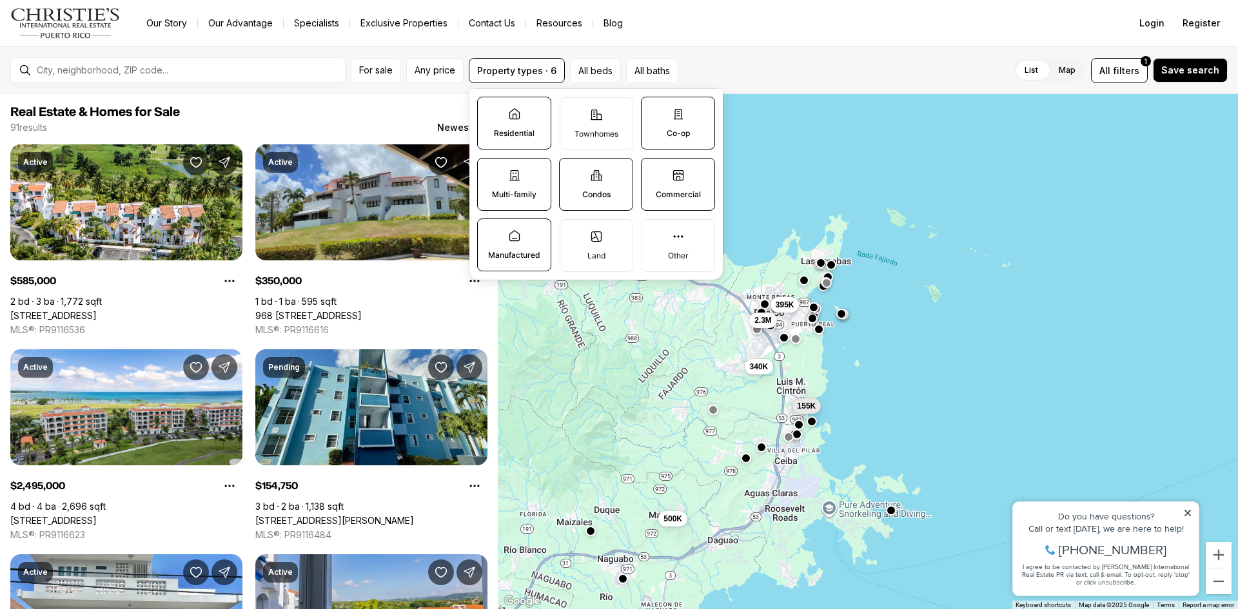
click at [654, 110] on button "Co-op" at bounding box center [647, 103] width 13 height 13
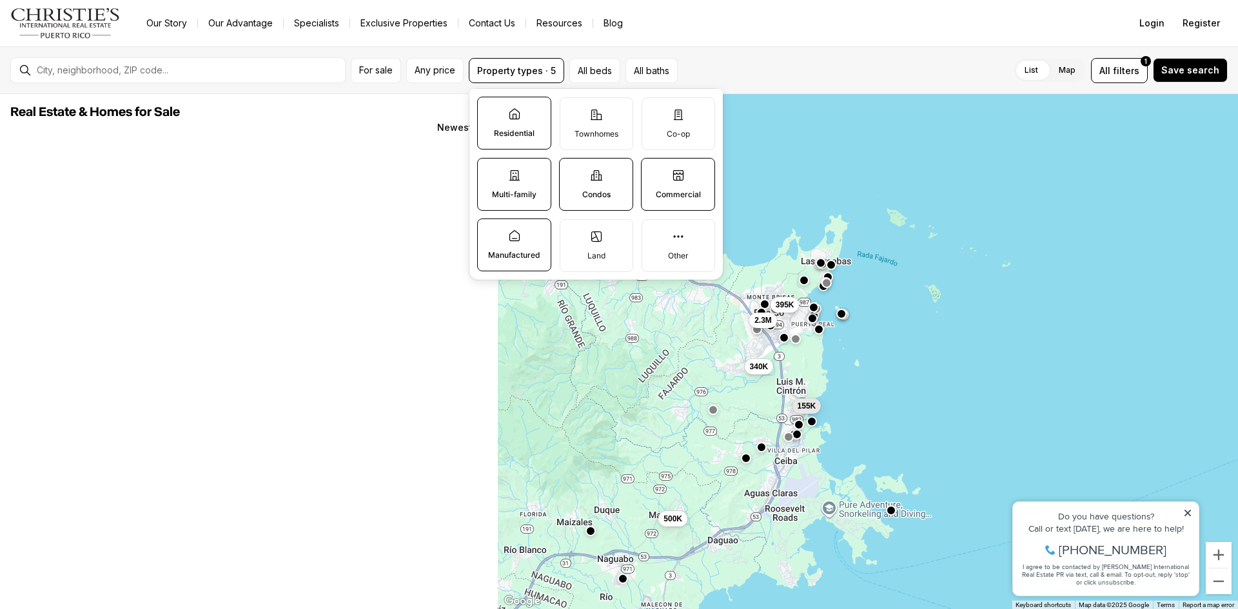
click at [658, 161] on label "Commercial" at bounding box center [678, 184] width 74 height 53
click at [654, 161] on button "Commercial" at bounding box center [647, 165] width 13 height 13
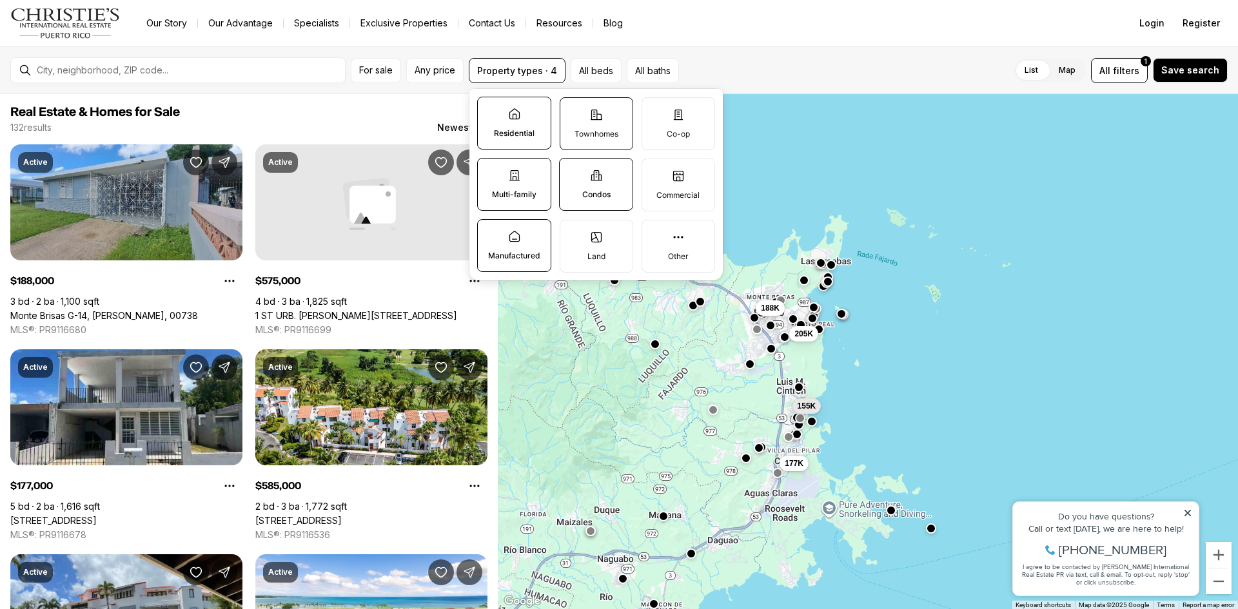
click at [628, 125] on label "Townhomes" at bounding box center [596, 123] width 73 height 53
click at [573, 111] on button "Townhomes" at bounding box center [566, 104] width 13 height 13
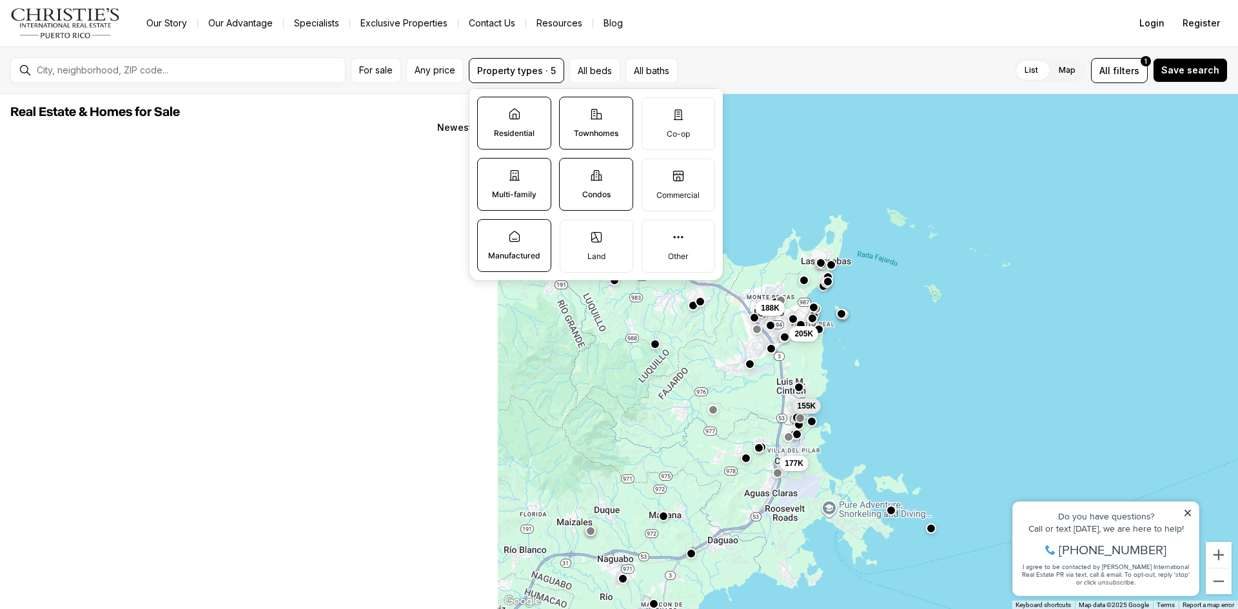
click at [601, 179] on icon at bounding box center [596, 176] width 11 height 10
click at [573, 171] on button "Condos" at bounding box center [566, 165] width 13 height 13
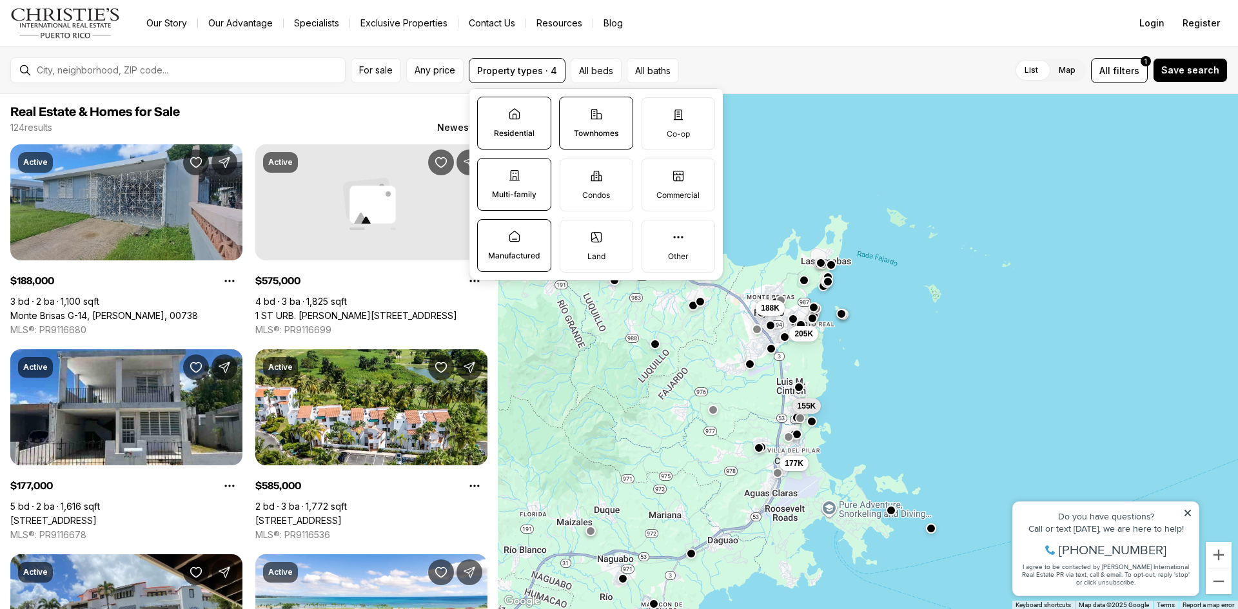
click at [526, 190] on p "Multi-family" at bounding box center [514, 195] width 44 height 10
click at [491, 171] on button "Multi-family" at bounding box center [484, 165] width 13 height 13
click at [549, 250] on label "Manufactured" at bounding box center [514, 245] width 74 height 53
click at [491, 233] on button "Manufactured" at bounding box center [484, 226] width 13 height 13
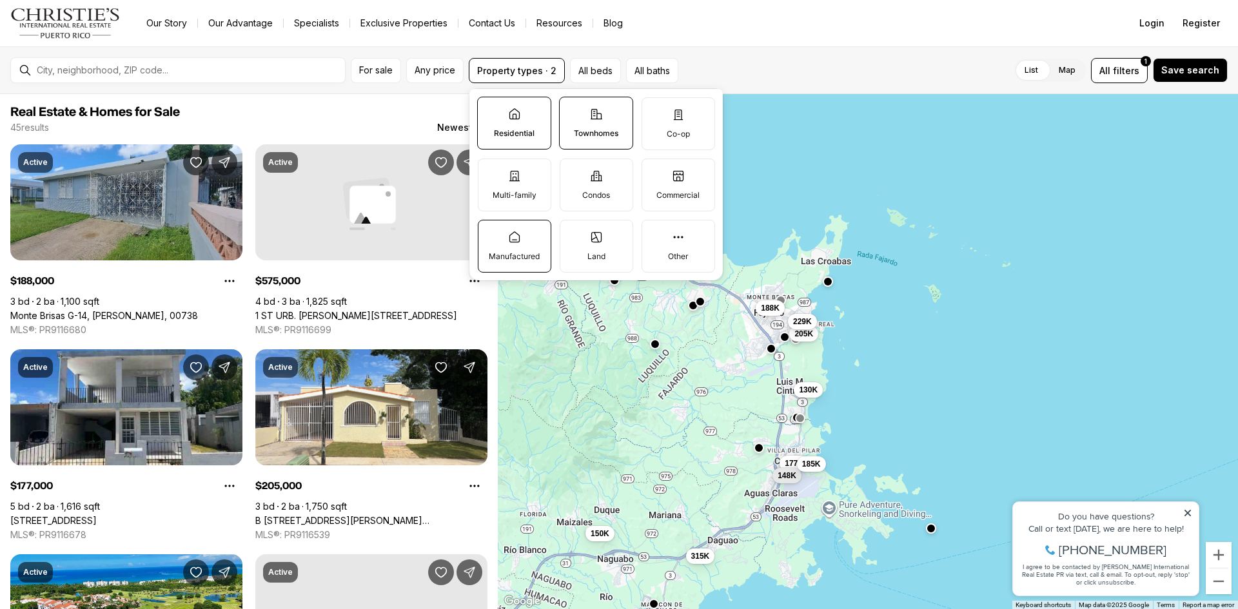
click at [527, 250] on label "Manufactured" at bounding box center [514, 246] width 73 height 53
click at [491, 233] on button "Manufactured" at bounding box center [484, 226] width 13 height 13
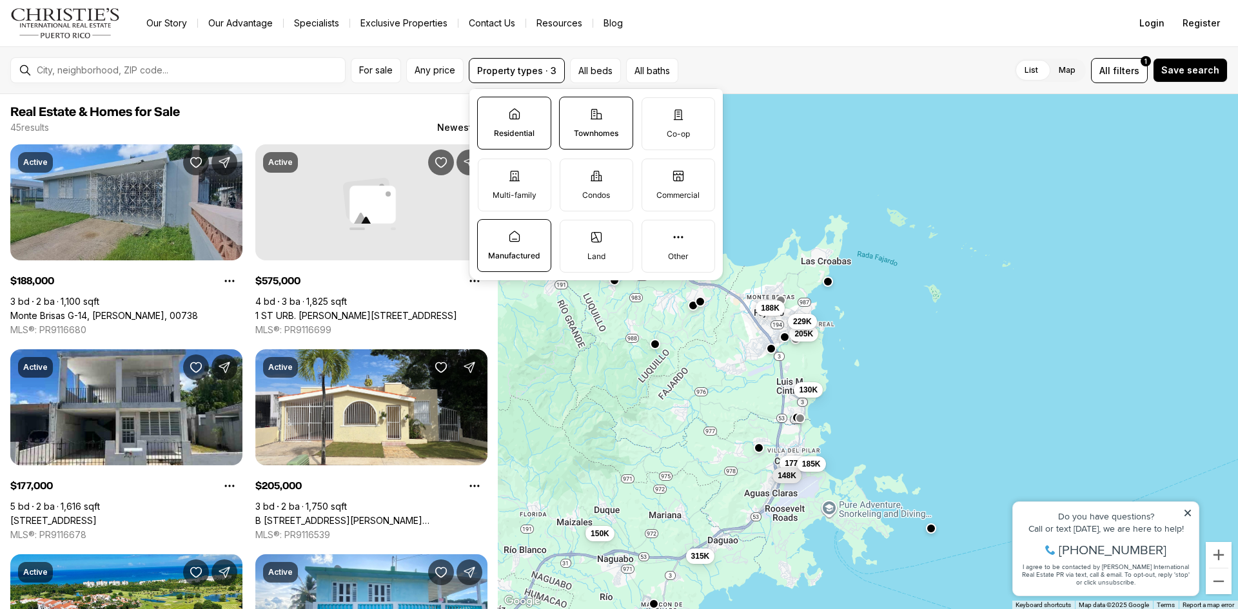
click at [636, 246] on div "Residential Townhomes Co-op Multi-family Condos Commercial Manufactured Land Ot…" at bounding box center [596, 185] width 238 height 176
click at [684, 246] on label "Other" at bounding box center [677, 246] width 73 height 53
click at [655, 233] on button "Other" at bounding box center [648, 226] width 13 height 13
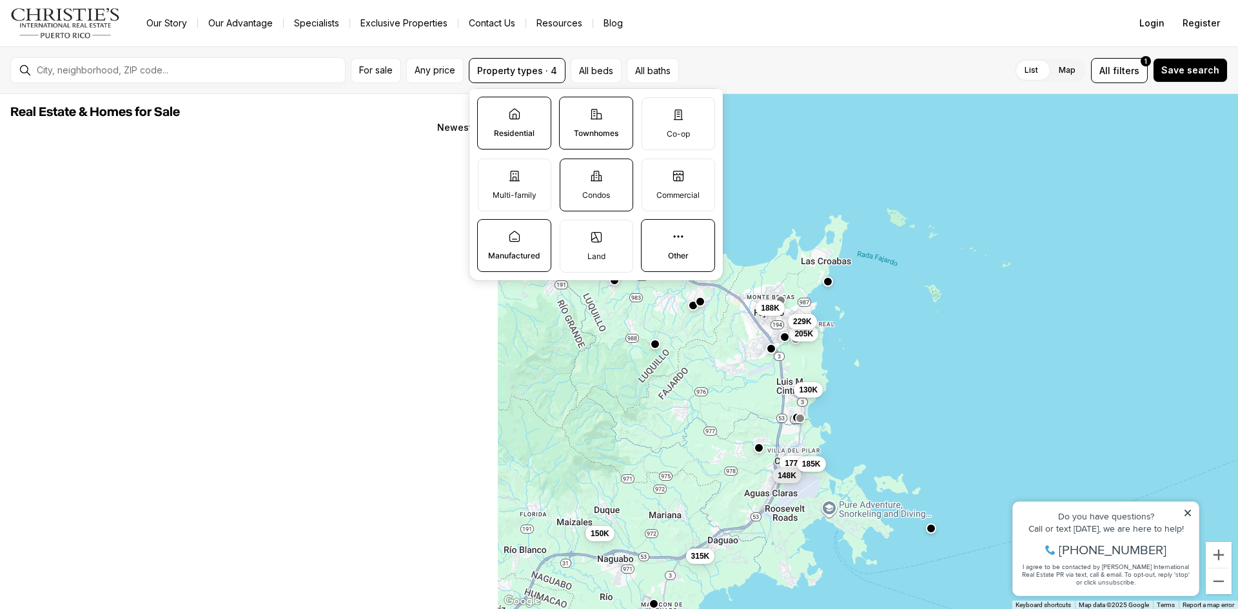
click at [603, 166] on label "Condos" at bounding box center [596, 185] width 73 height 53
click at [573, 166] on button "Condos" at bounding box center [566, 165] width 13 height 13
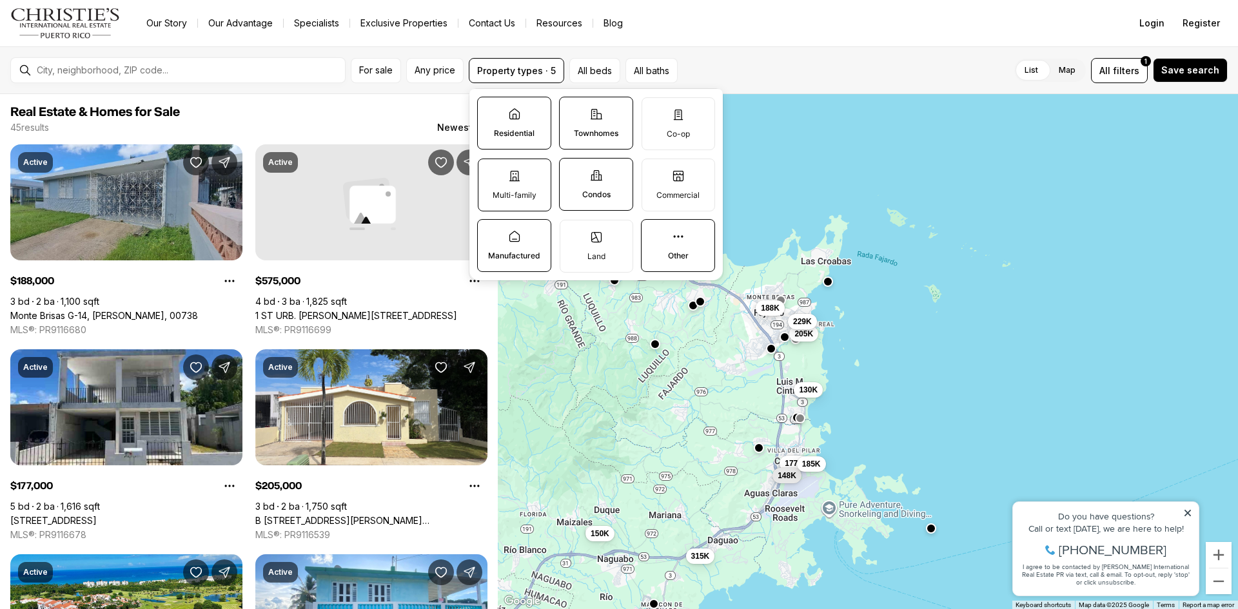
click at [519, 167] on label "Multi-family" at bounding box center [514, 185] width 73 height 53
click at [491, 167] on button "Multi-family" at bounding box center [484, 165] width 13 height 13
drag, startPoint x: 607, startPoint y: 205, endPoint x: 625, endPoint y: 201, distance: 17.8
click at [609, 205] on label "Condos" at bounding box center [596, 184] width 74 height 53
click at [573, 171] on button "Condos" at bounding box center [566, 165] width 13 height 13
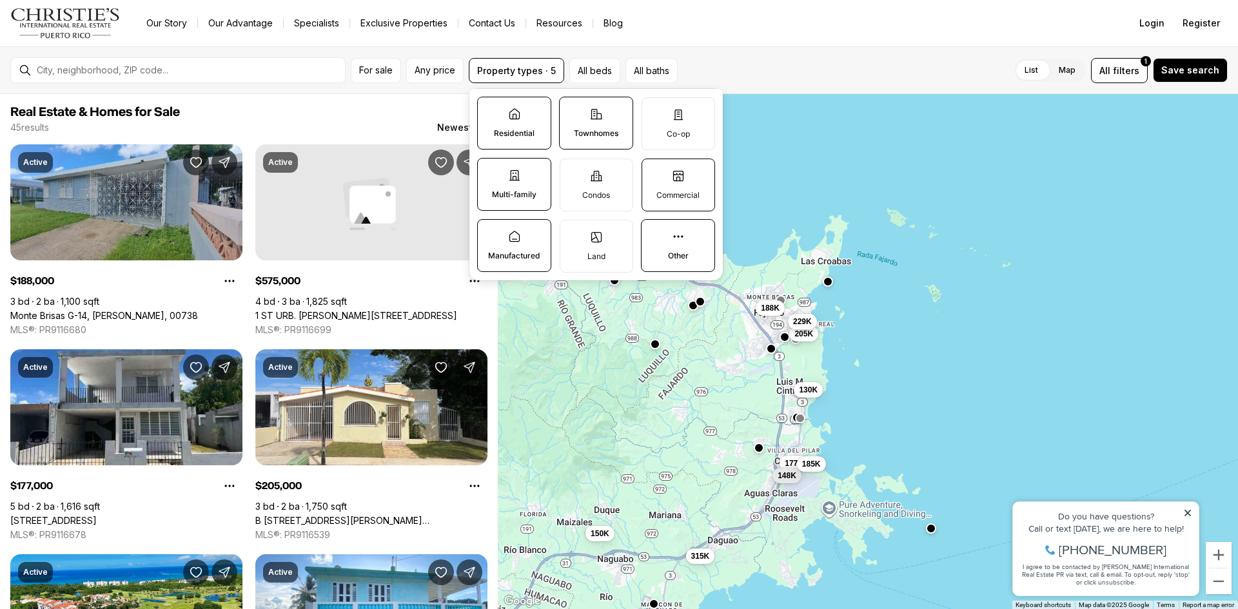
click at [671, 181] on label "Commercial" at bounding box center [677, 185] width 73 height 53
click at [655, 172] on button "Commercial" at bounding box center [648, 165] width 13 height 13
drag, startPoint x: 682, startPoint y: 141, endPoint x: 636, endPoint y: 134, distance: 46.9
click at [667, 139] on label "Co-op" at bounding box center [677, 123] width 73 height 53
click at [655, 111] on button "Co-op" at bounding box center [648, 104] width 13 height 13
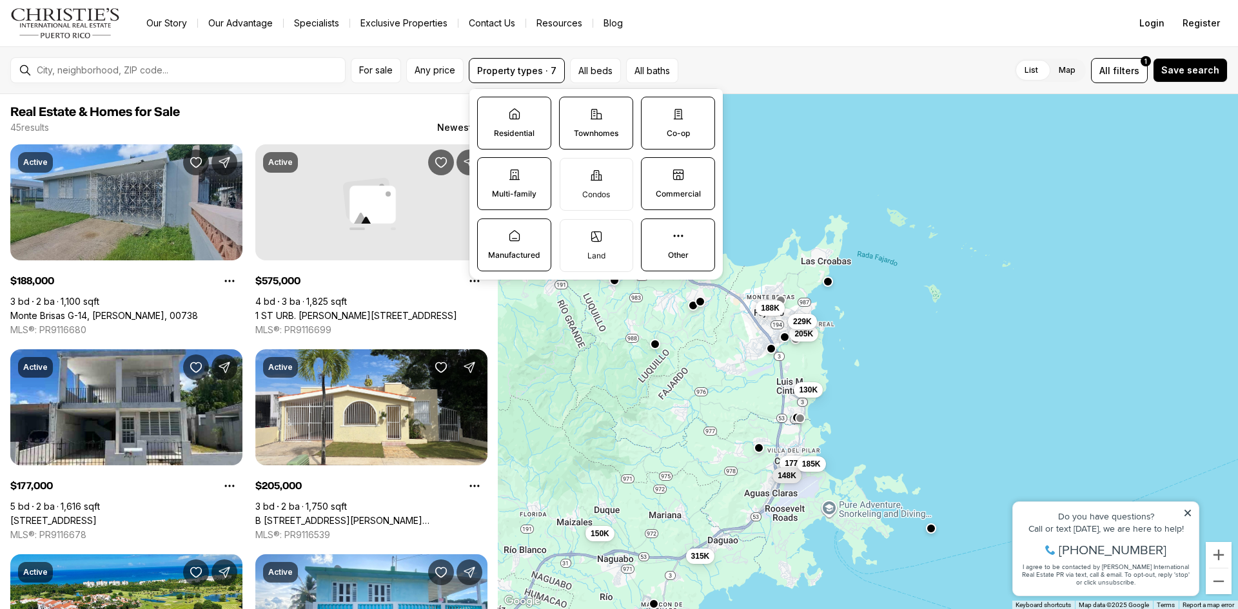
click at [592, 124] on label "Townhomes" at bounding box center [596, 123] width 74 height 53
click at [573, 110] on button "Townhomes" at bounding box center [566, 103] width 13 height 13
click at [509, 112] on icon at bounding box center [514, 114] width 13 height 13
click at [491, 110] on button "Residential" at bounding box center [484, 103] width 13 height 13
click at [583, 197] on p "Condos" at bounding box center [596, 195] width 28 height 10
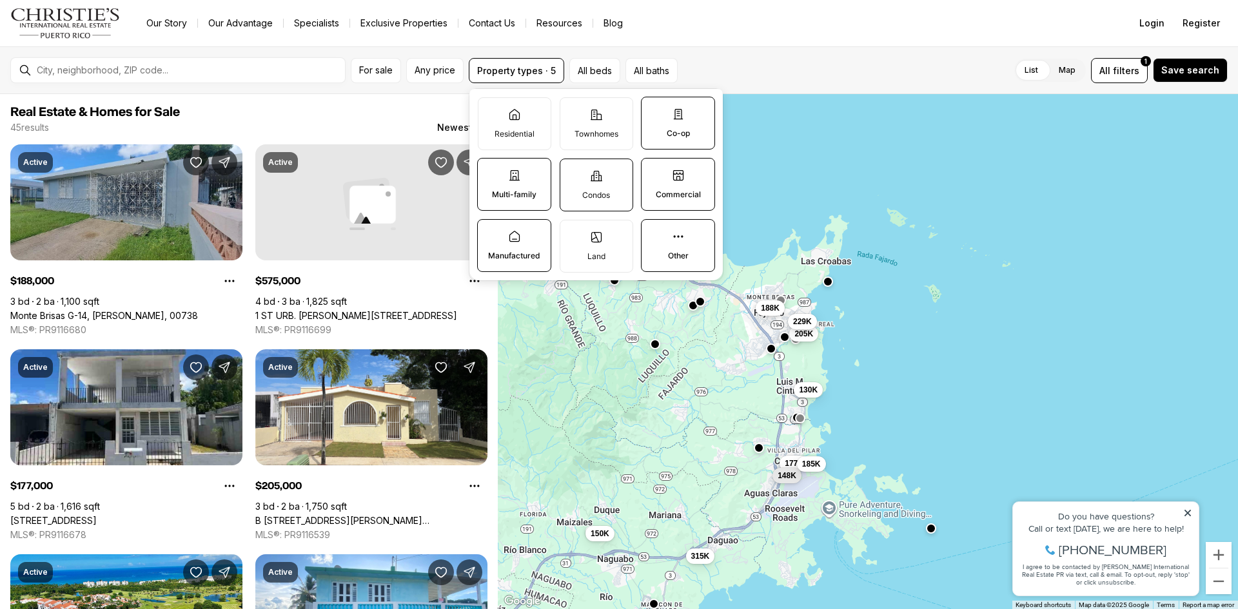
click at [573, 172] on button "Condos" at bounding box center [566, 165] width 13 height 13
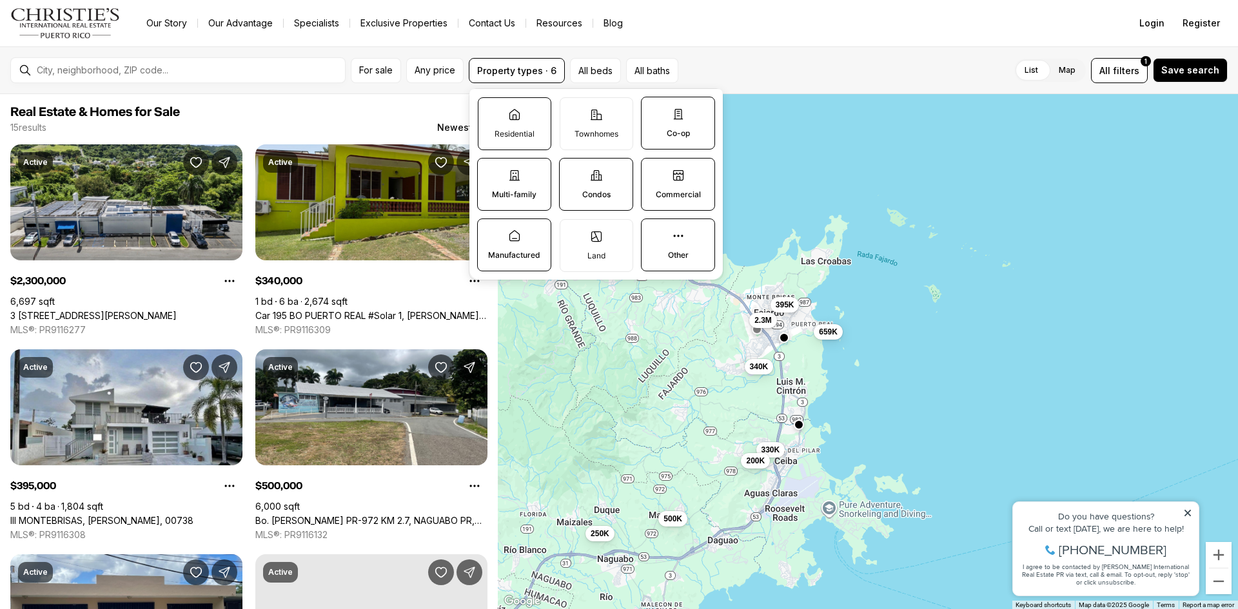
drag, startPoint x: 584, startPoint y: 134, endPoint x: 546, endPoint y: 118, distance: 41.3
click at [583, 133] on p "Townhomes" at bounding box center [596, 134] width 44 height 10
click at [573, 111] on button "Townhomes" at bounding box center [566, 104] width 13 height 13
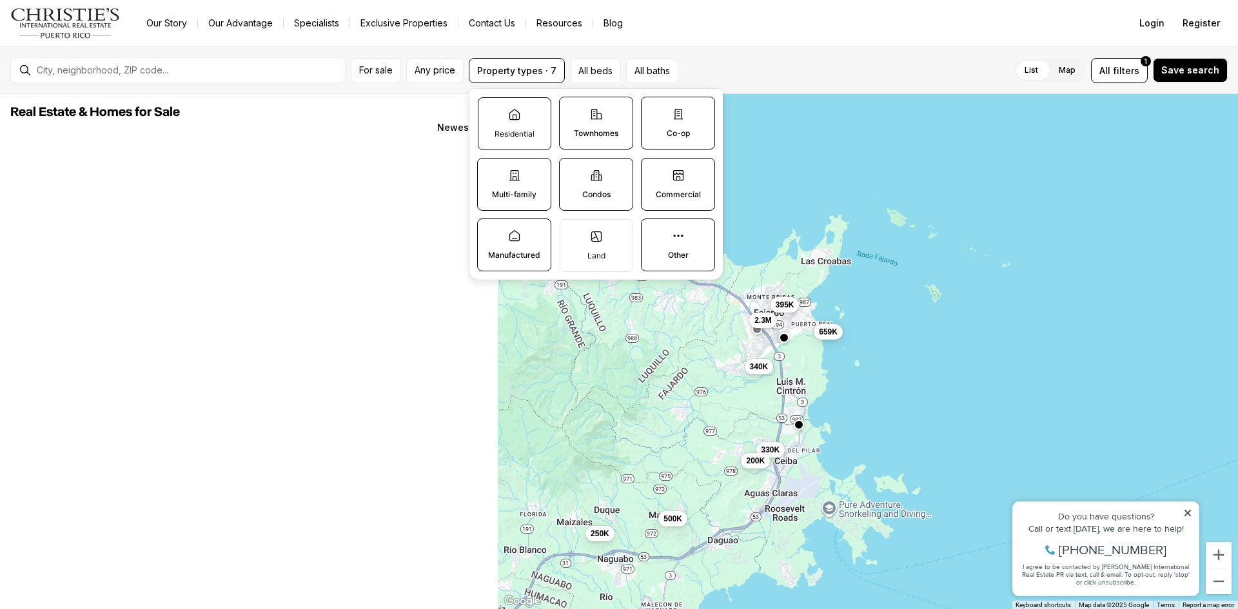
click at [542, 116] on label "Residential" at bounding box center [514, 123] width 73 height 53
click at [491, 111] on button "Residential" at bounding box center [484, 104] width 13 height 13
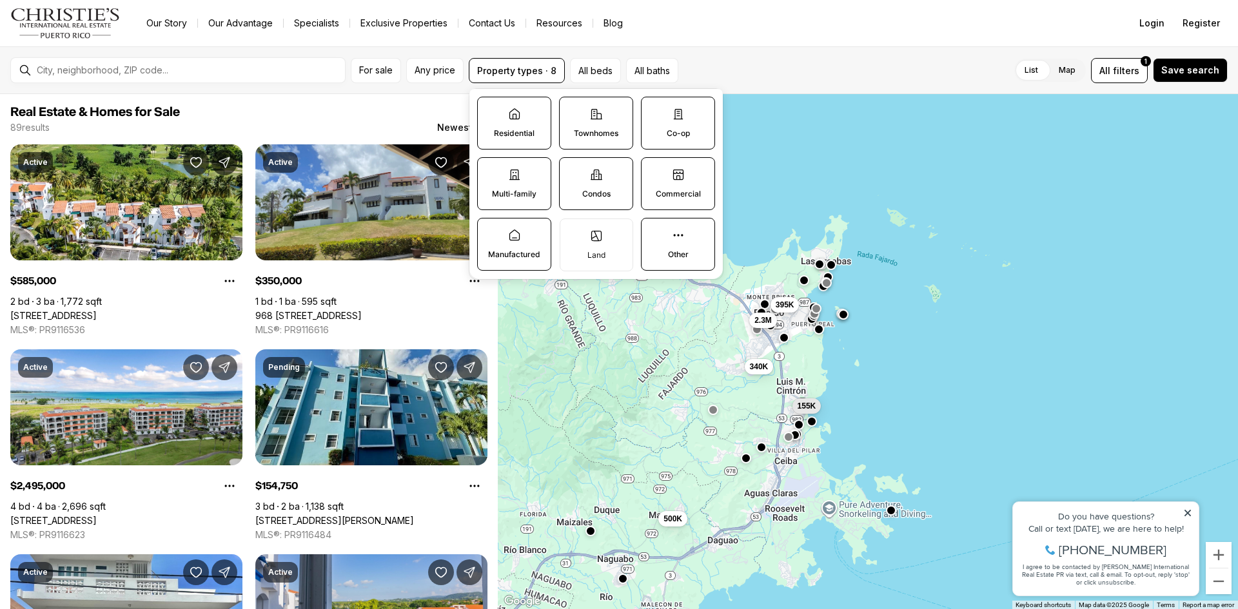
click at [692, 130] on label "Co-op" at bounding box center [678, 123] width 74 height 53
click at [654, 110] on button "Co-op" at bounding box center [647, 103] width 13 height 13
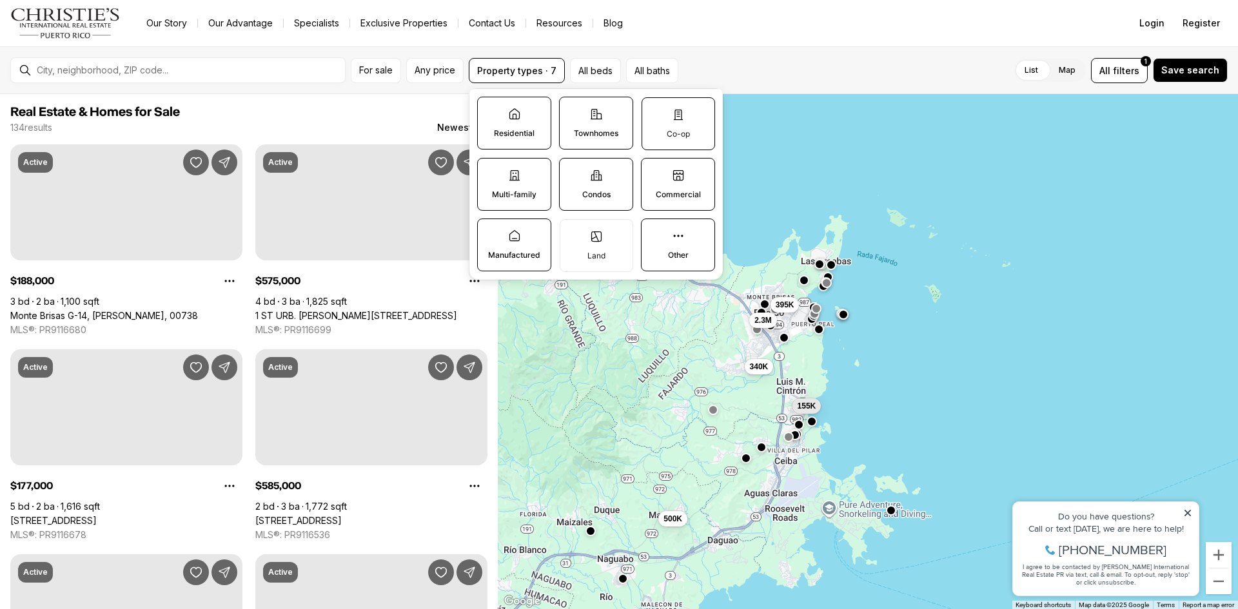
click at [689, 139] on p "Co-op" at bounding box center [678, 134] width 23 height 10
click at [655, 111] on button "Co-op" at bounding box center [648, 104] width 13 height 13
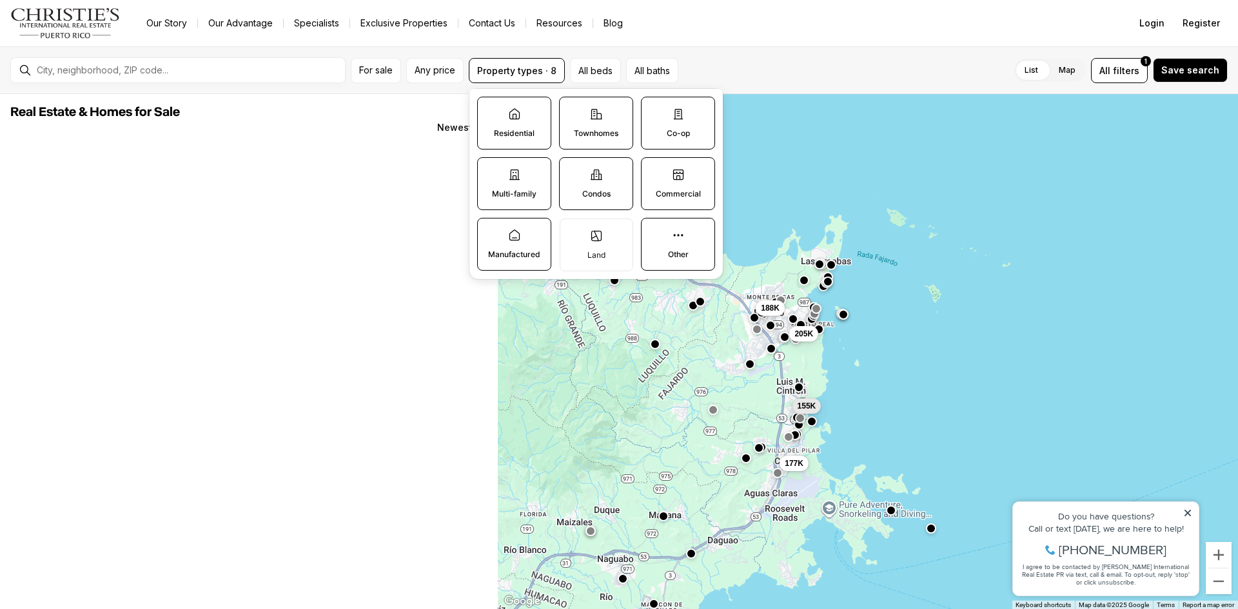
click at [690, 186] on label "Commercial" at bounding box center [678, 183] width 74 height 53
click at [654, 171] on button "Commercial" at bounding box center [647, 164] width 13 height 13
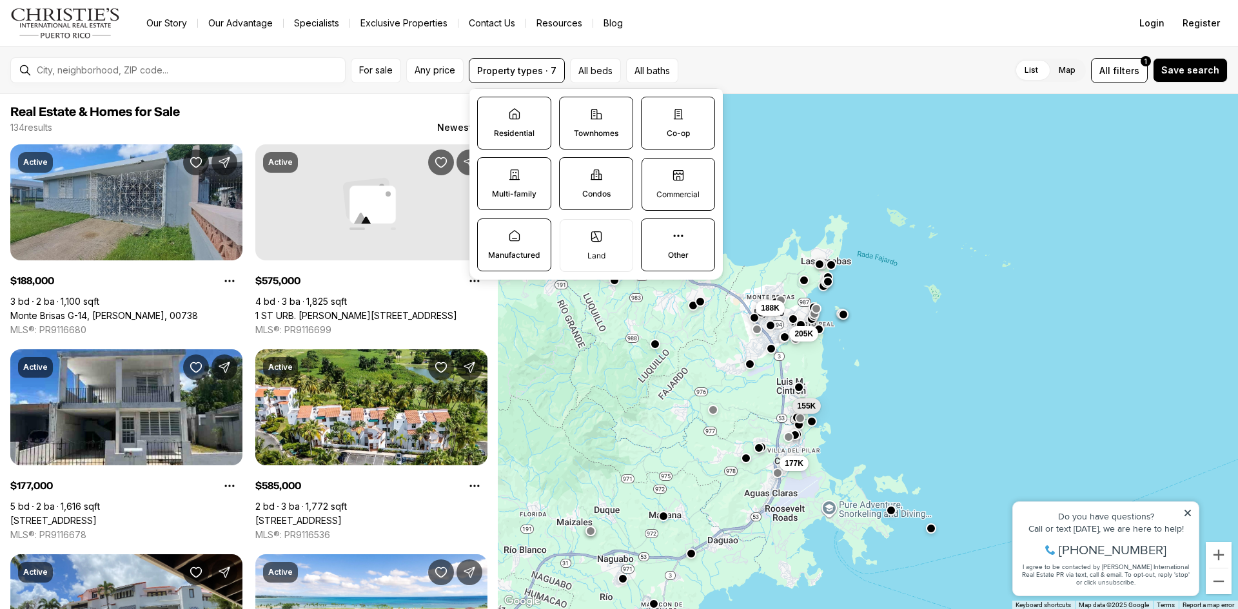
click at [688, 190] on p "Commercial" at bounding box center [677, 195] width 43 height 10
click at [655, 171] on button "Commercial" at bounding box center [648, 165] width 13 height 13
click at [686, 215] on div "Residential Townhomes Co-op Multi-family Condos Commercial Manufactured Land Ot…" at bounding box center [596, 184] width 238 height 175
click at [681, 222] on label "Other" at bounding box center [678, 244] width 74 height 53
click at [654, 222] on button "Other" at bounding box center [647, 225] width 13 height 13
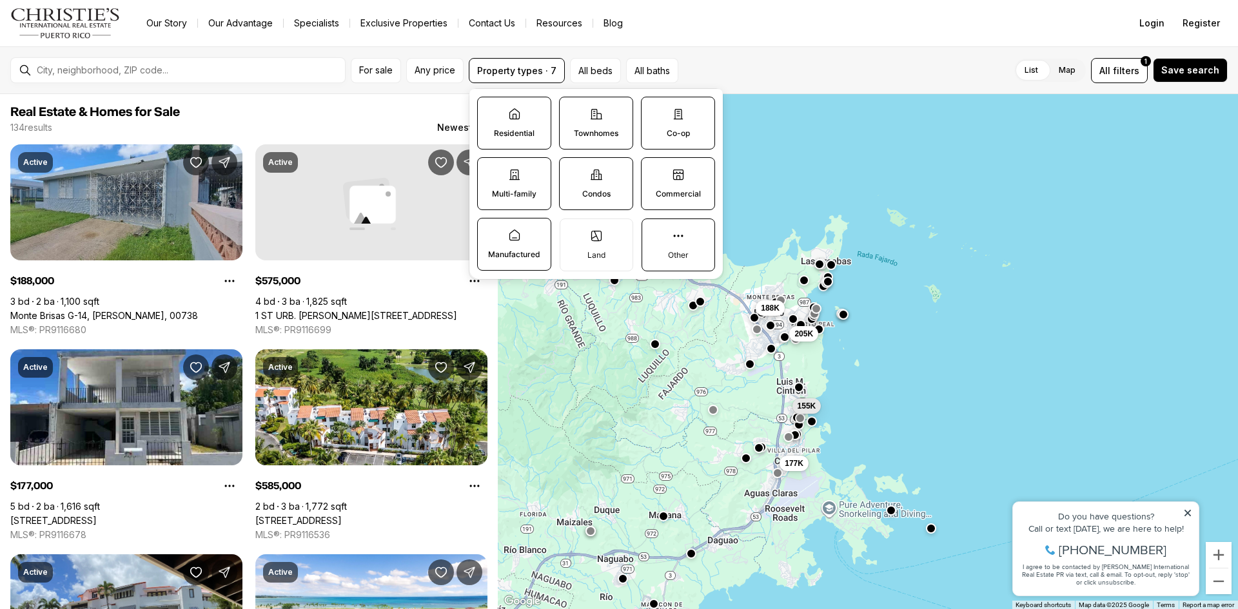
click at [681, 222] on label "Other" at bounding box center [677, 245] width 73 height 53
click at [655, 222] on button "Other" at bounding box center [648, 225] width 13 height 13
click at [610, 223] on label "Land" at bounding box center [596, 245] width 73 height 53
click at [573, 223] on button "Land" at bounding box center [566, 225] width 13 height 13
click at [581, 222] on label "Land" at bounding box center [594, 244] width 73 height 53
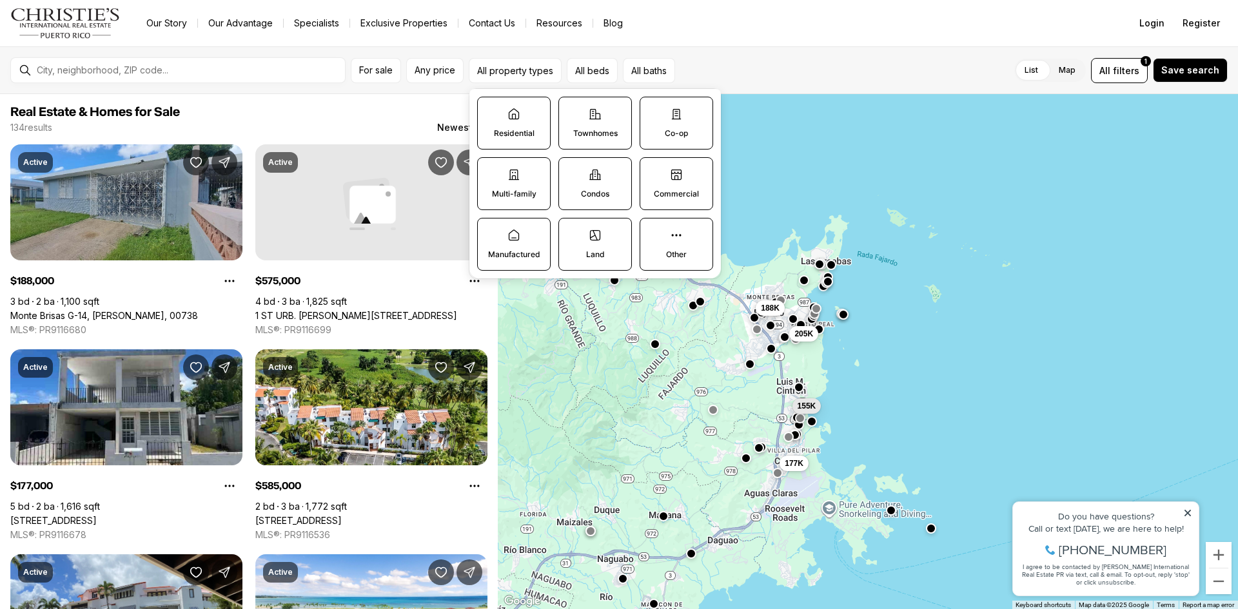
click at [572, 222] on button "Land" at bounding box center [565, 225] width 13 height 13
click at [580, 223] on label "Land" at bounding box center [596, 245] width 73 height 53
click at [573, 223] on button "Land" at bounding box center [566, 225] width 13 height 13
